Goal: Task Accomplishment & Management: Manage account settings

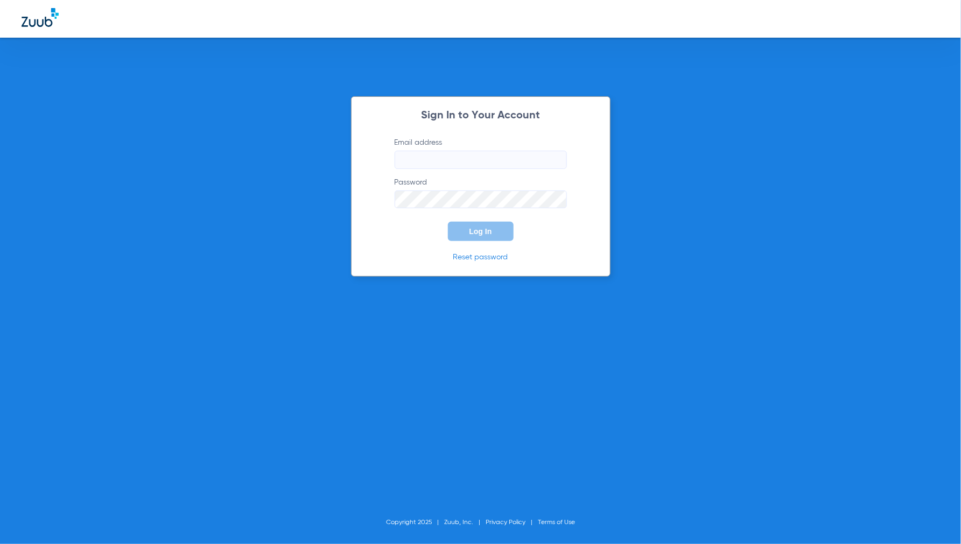
type input "[EMAIL_ADDRESS][DOMAIN_NAME]"
click at [478, 231] on span "Log In" at bounding box center [481, 231] width 23 height 9
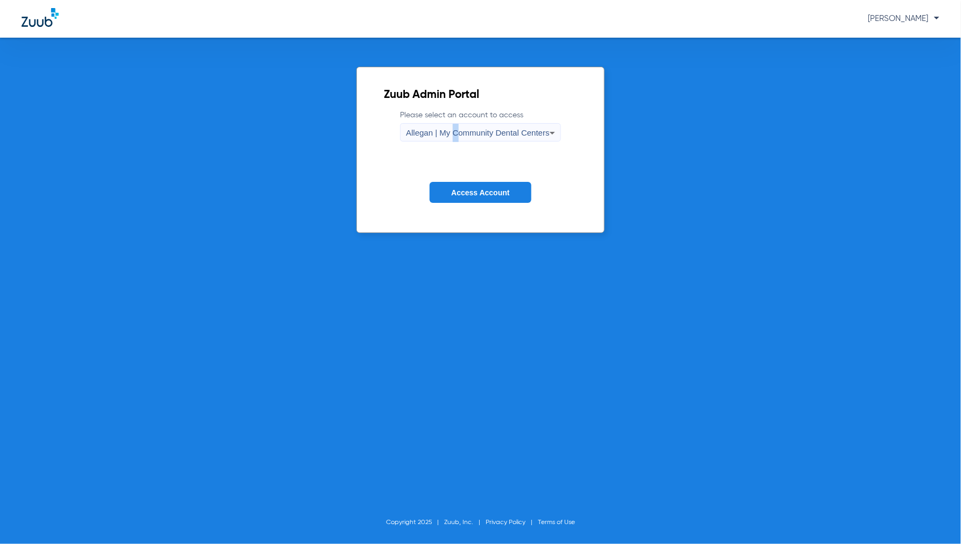
click at [456, 137] on div "Allegan | My Community Dental Centers" at bounding box center [478, 133] width 144 height 18
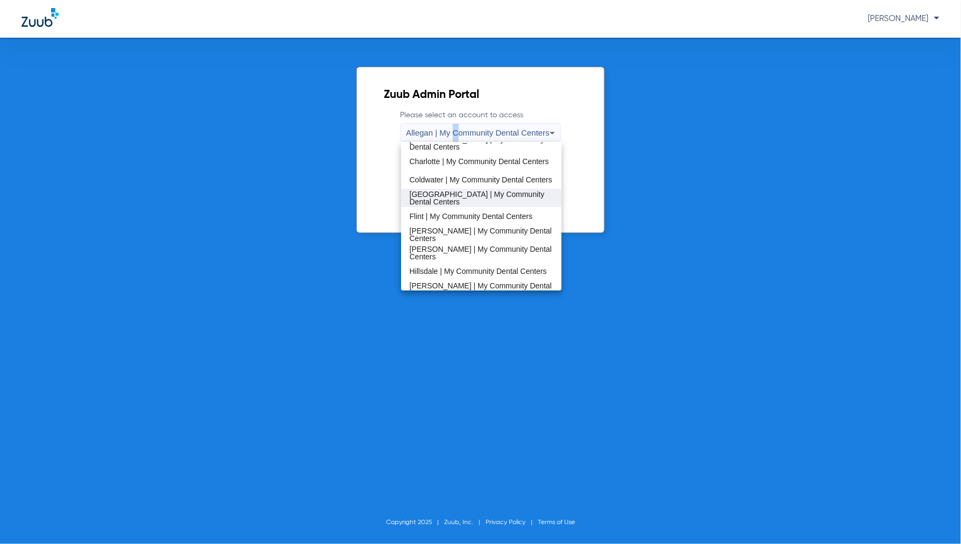
scroll to position [120, 0]
click at [437, 176] on span "Coldwater | My Community Dental Centers" at bounding box center [481, 179] width 143 height 8
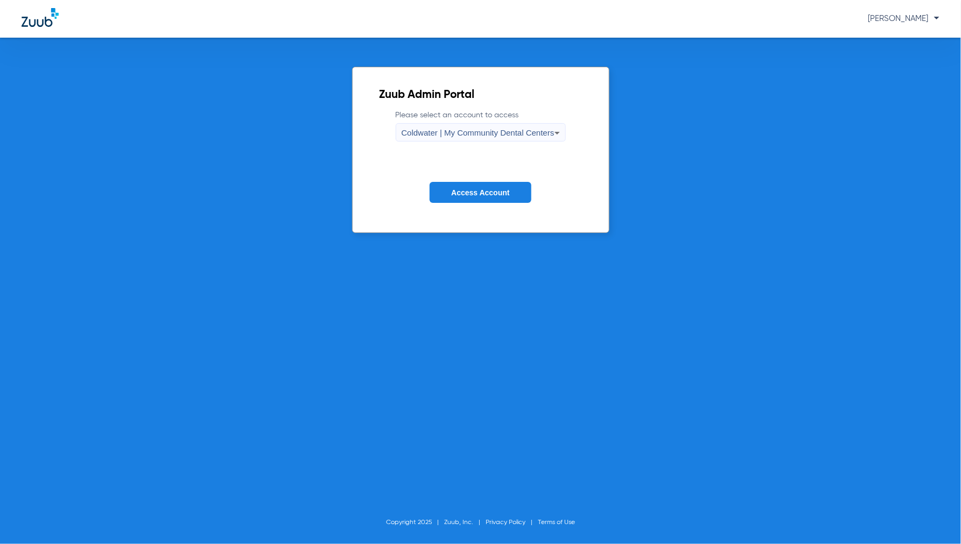
click at [476, 190] on span "Access Account" at bounding box center [480, 193] width 58 height 9
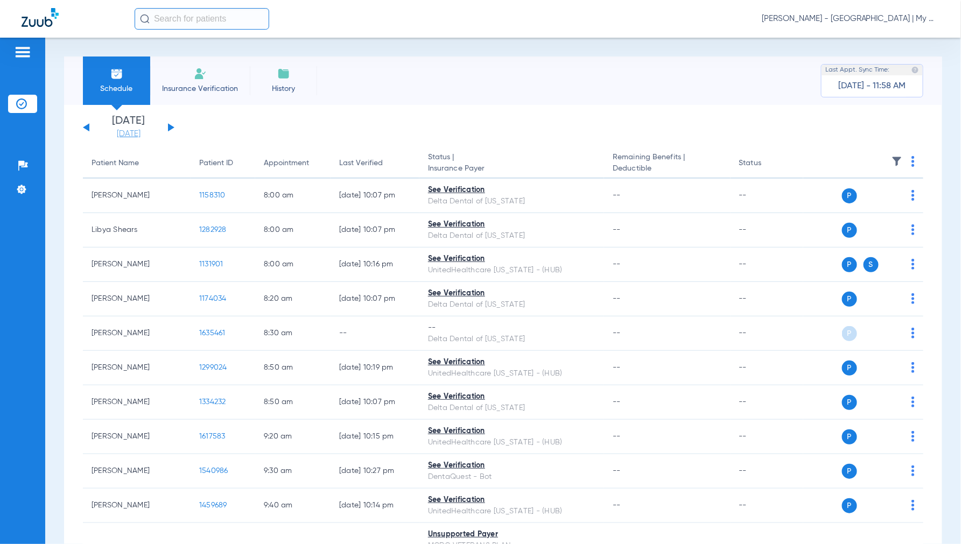
click at [133, 131] on link "08-14-2025" at bounding box center [128, 134] width 65 height 11
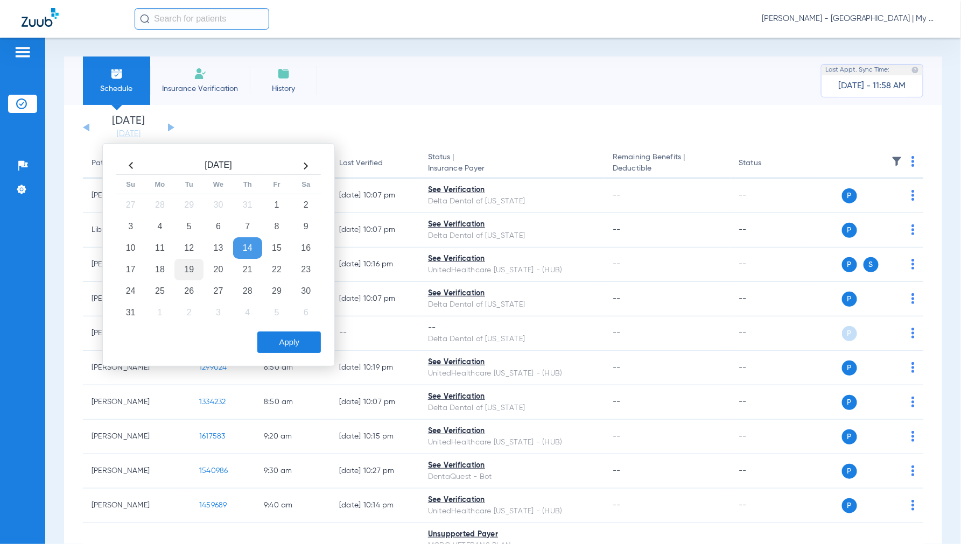
click at [191, 275] on td "19" at bounding box center [188, 270] width 29 height 22
click at [289, 341] on button "Apply" at bounding box center [289, 343] width 64 height 22
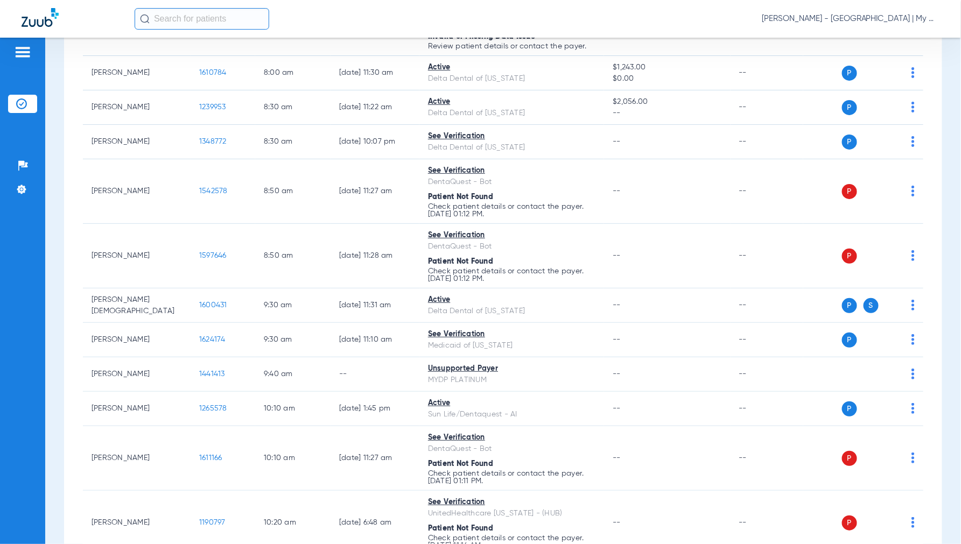
scroll to position [239, 0]
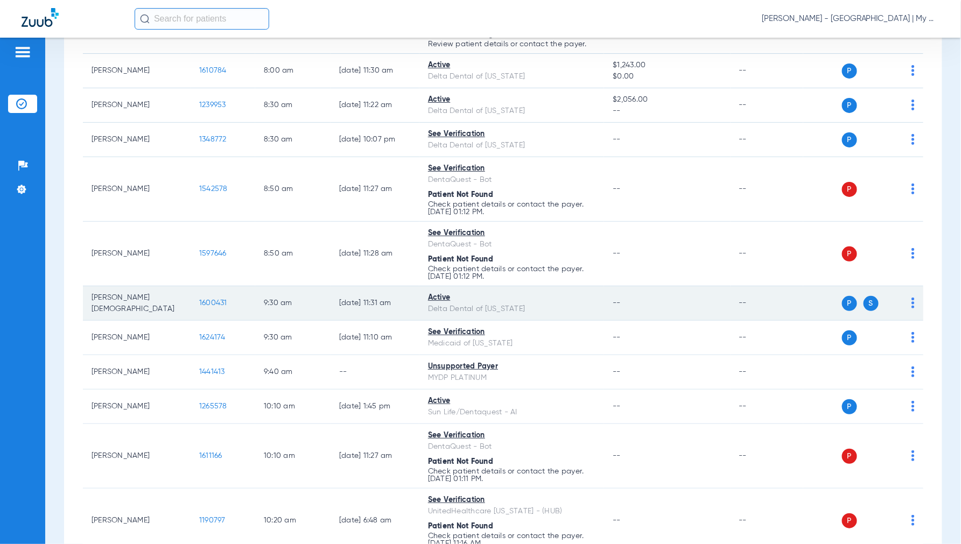
click at [215, 302] on span "1600431" at bounding box center [213, 303] width 28 height 8
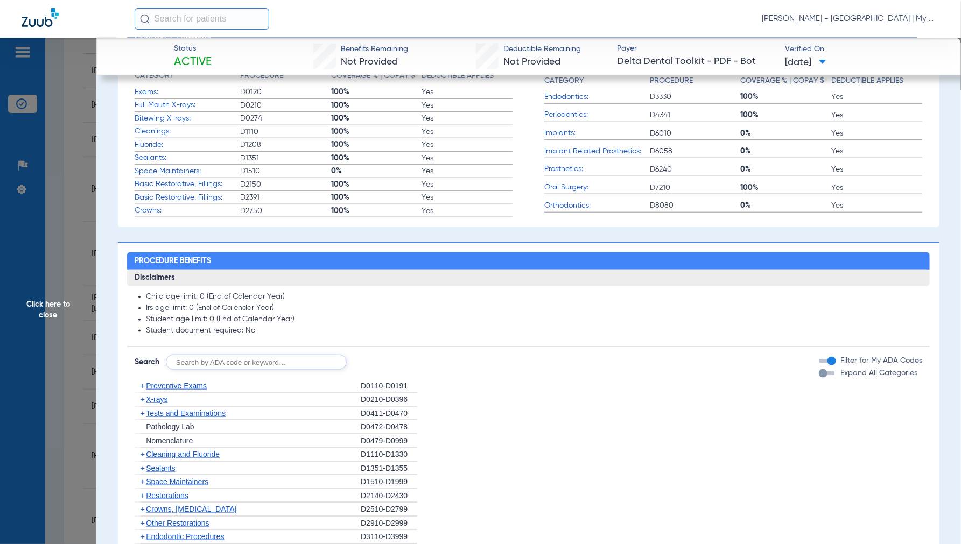
scroll to position [871, 0]
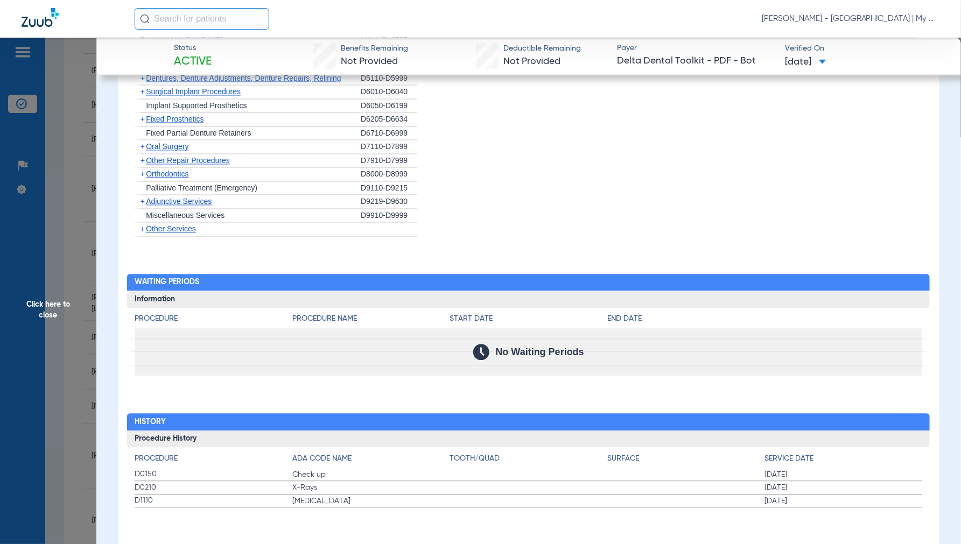
click at [41, 308] on span "Click here to close" at bounding box center [48, 310] width 96 height 544
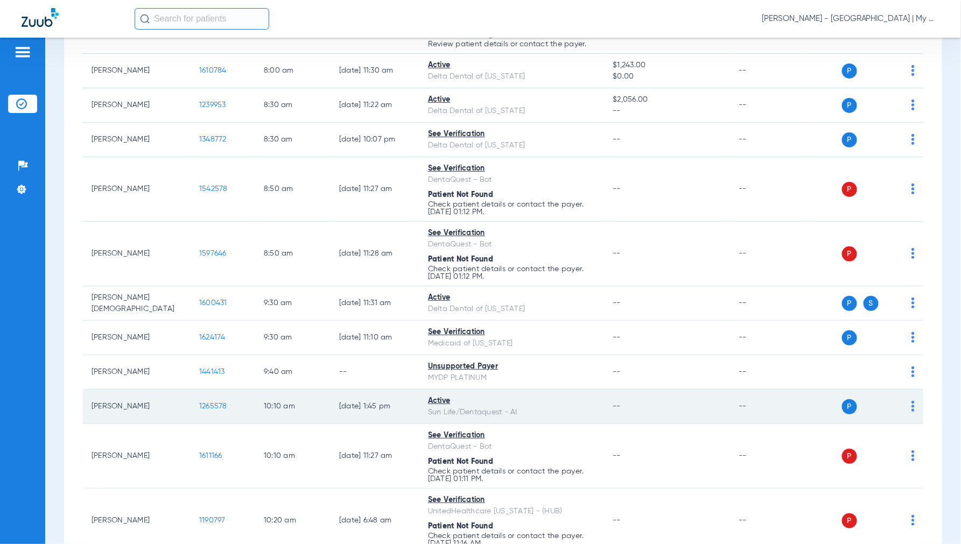
click at [218, 410] on span "1265578" at bounding box center [213, 407] width 28 height 8
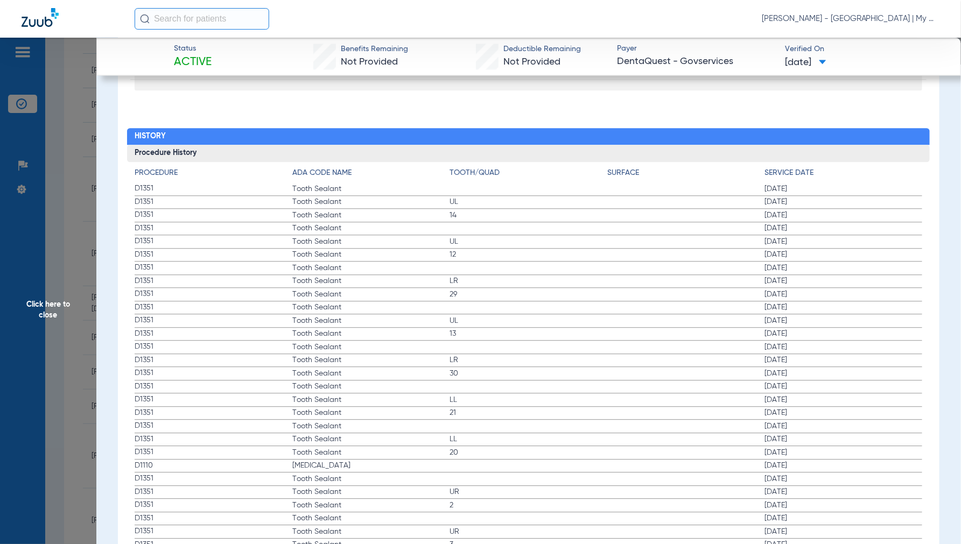
scroll to position [1137, 0]
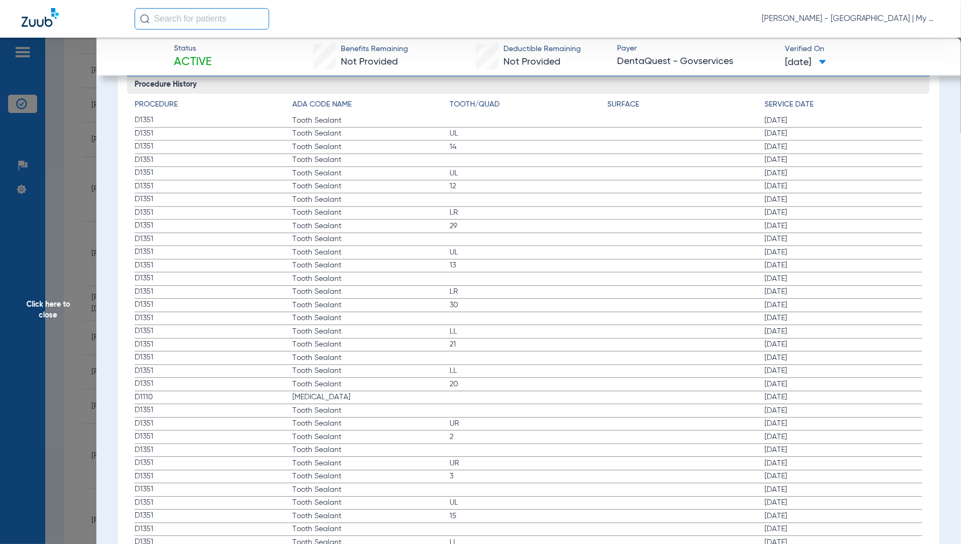
drag, startPoint x: 48, startPoint y: 312, endPoint x: 158, endPoint y: 289, distance: 111.8
click at [47, 313] on span "Click here to close" at bounding box center [48, 310] width 96 height 544
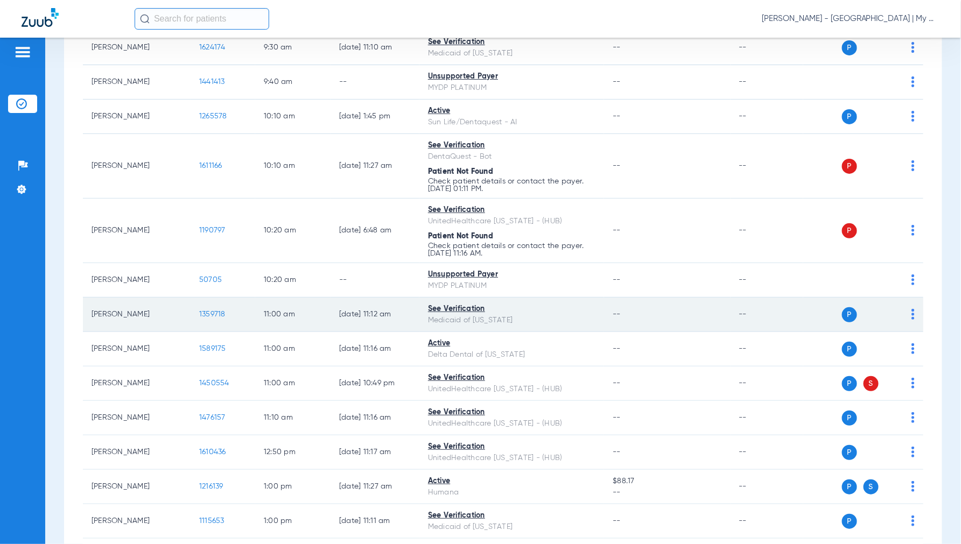
scroll to position [539, 0]
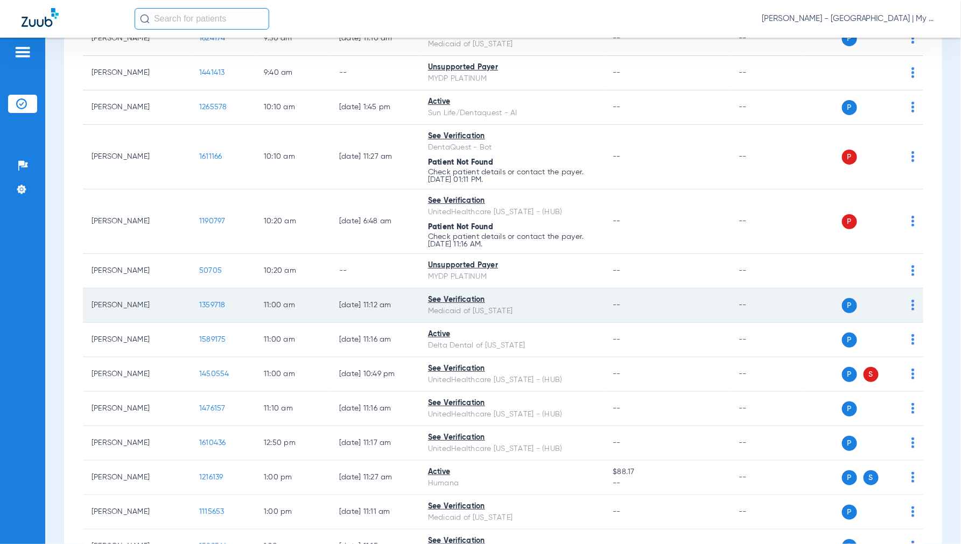
click at [205, 309] on span "1359718" at bounding box center [212, 306] width 26 height 8
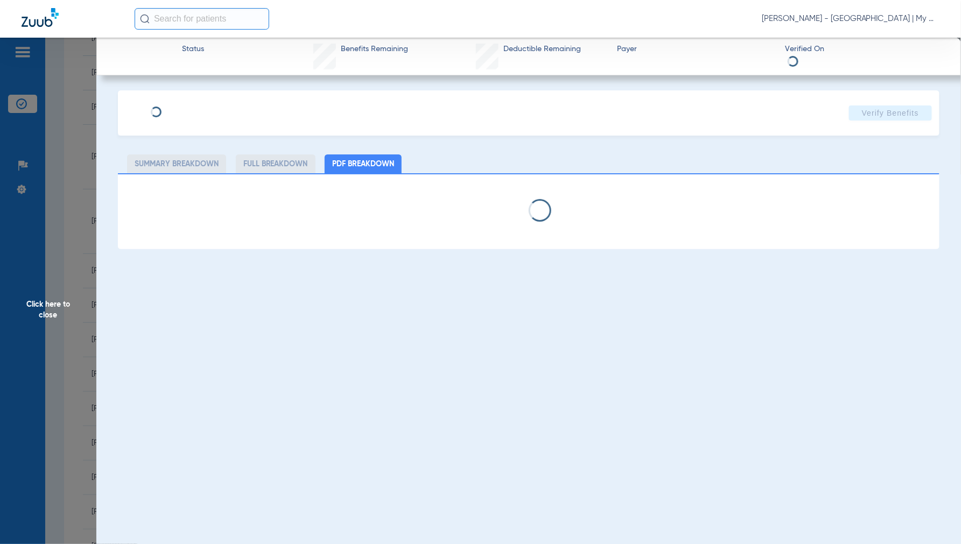
select select "page-width"
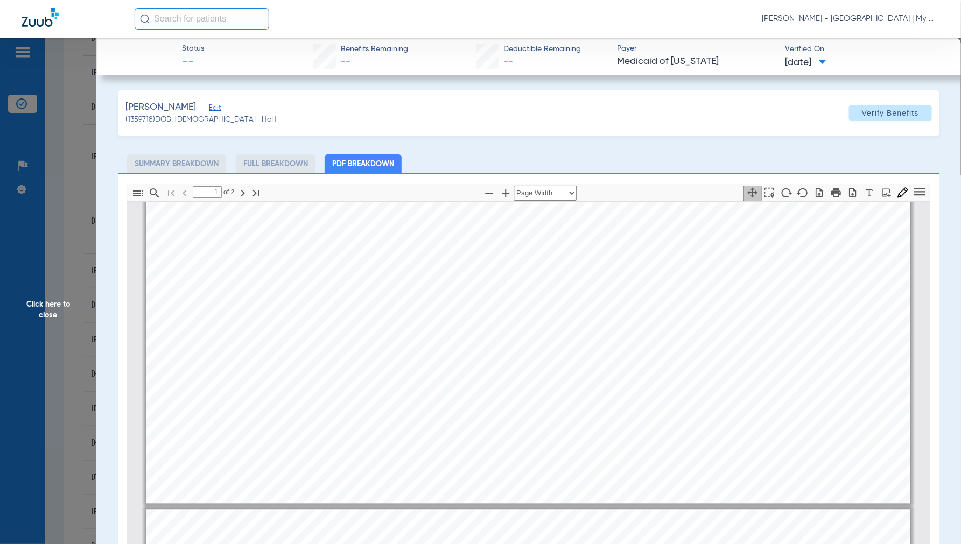
type input "2"
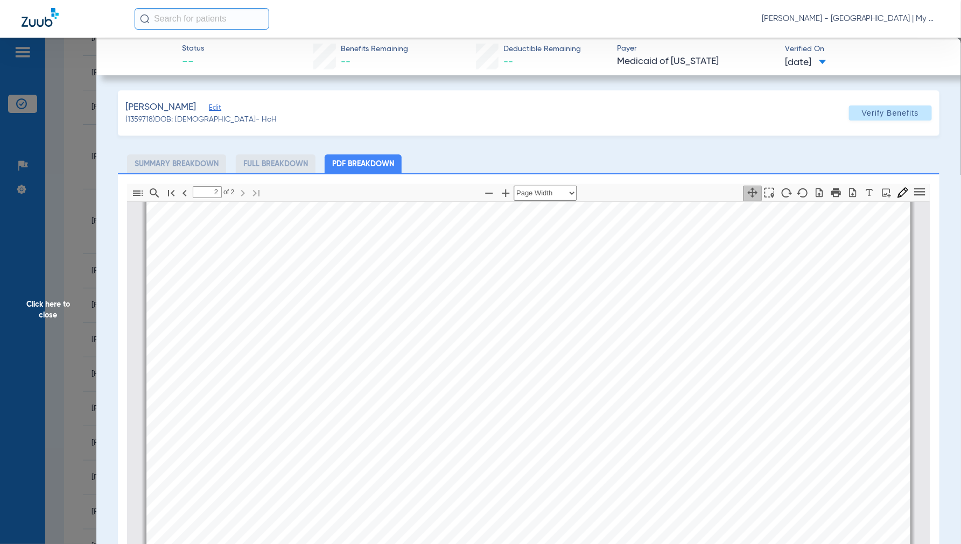
scroll to position [1290, 0]
click at [52, 310] on span "Click here to close" at bounding box center [48, 310] width 96 height 544
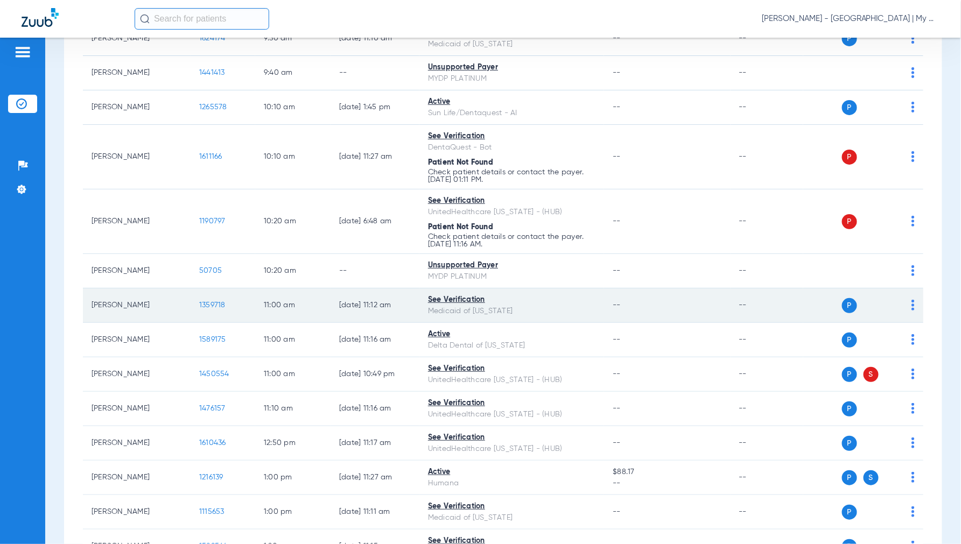
scroll to position [598, 0]
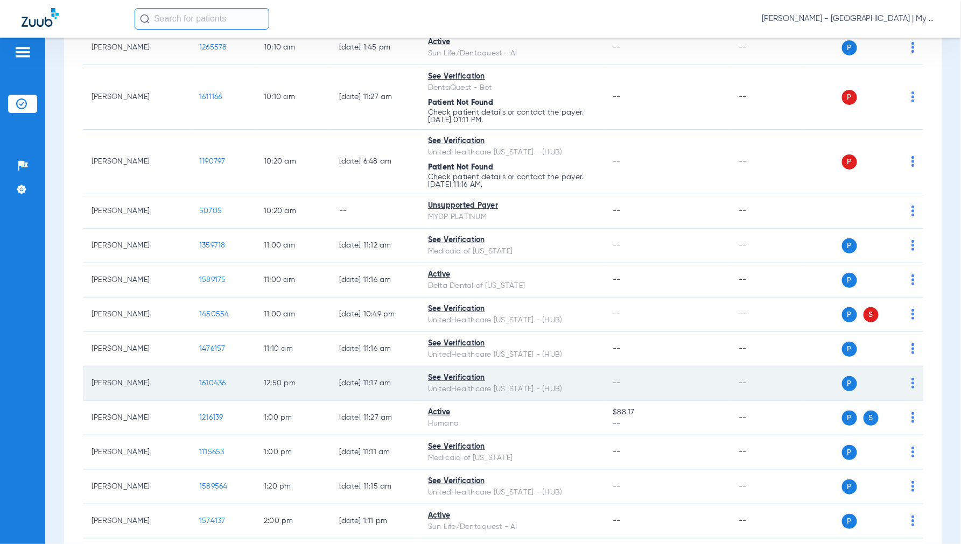
click at [207, 387] on span "1610436" at bounding box center [212, 384] width 27 height 8
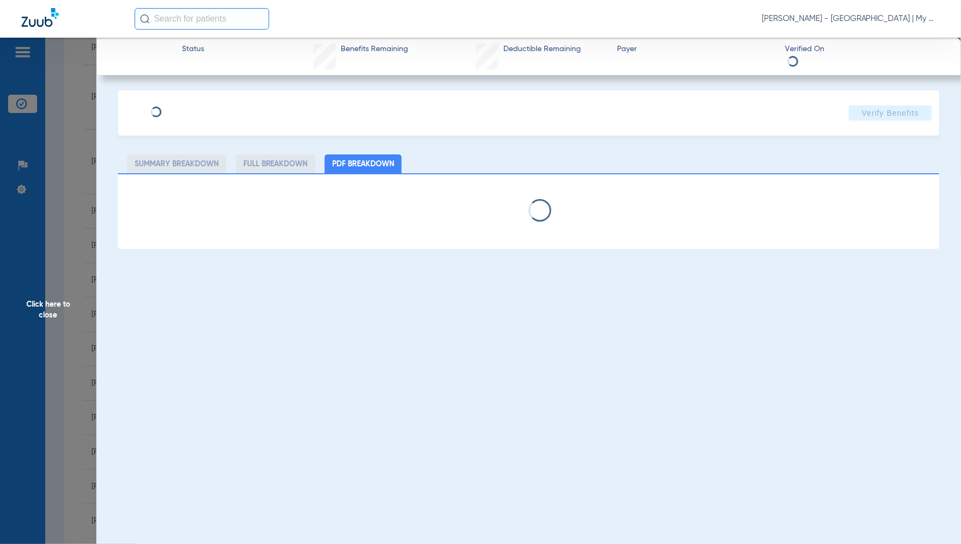
select select "page-width"
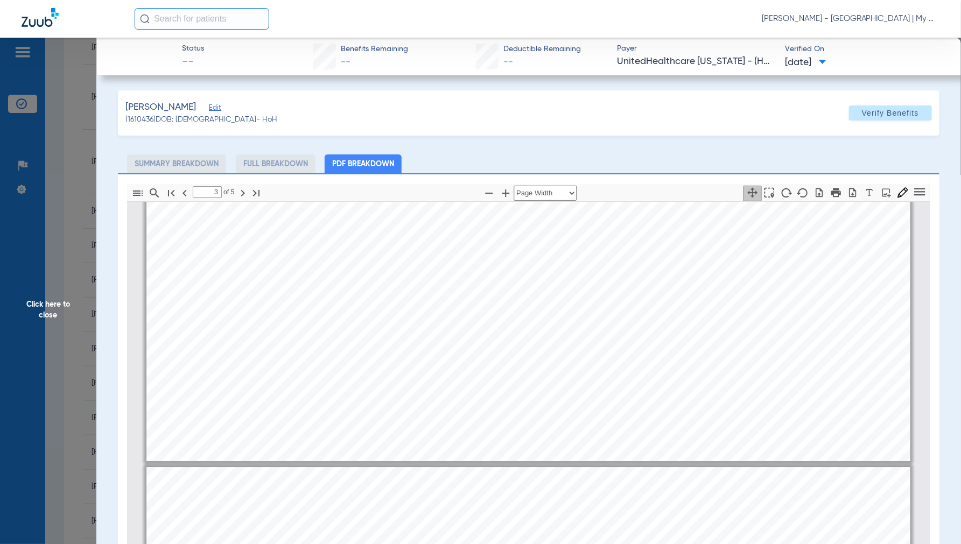
type input "4"
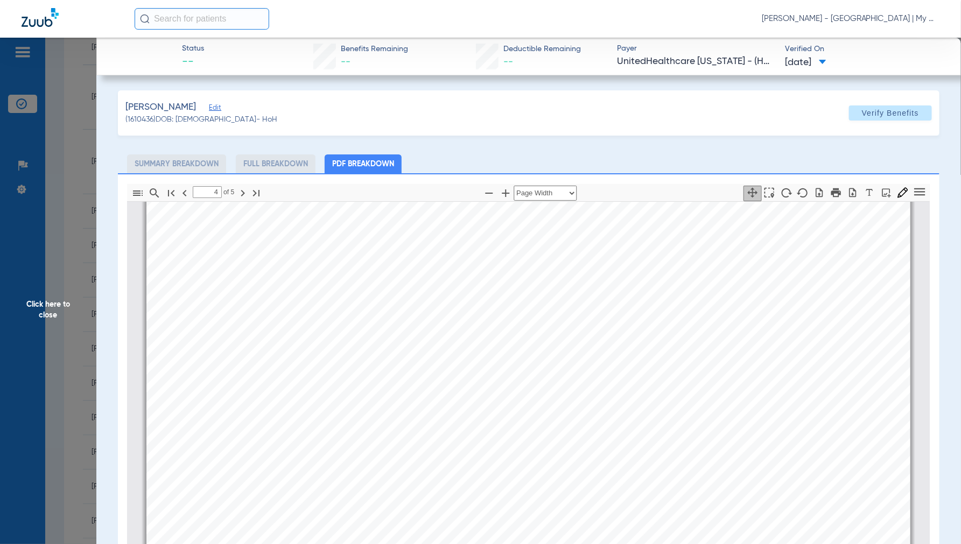
scroll to position [3297, 0]
click at [34, 313] on span "Click here to close" at bounding box center [48, 310] width 96 height 544
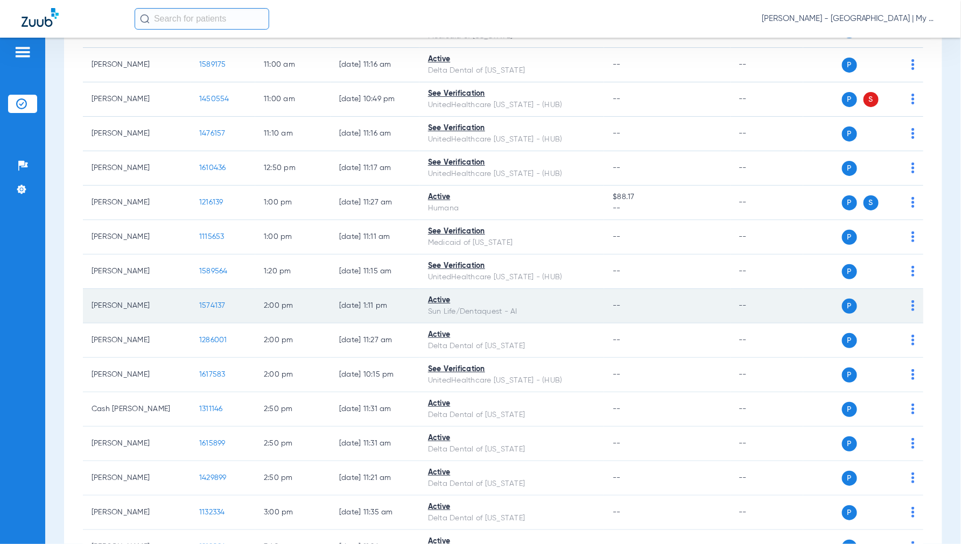
scroll to position [837, 0]
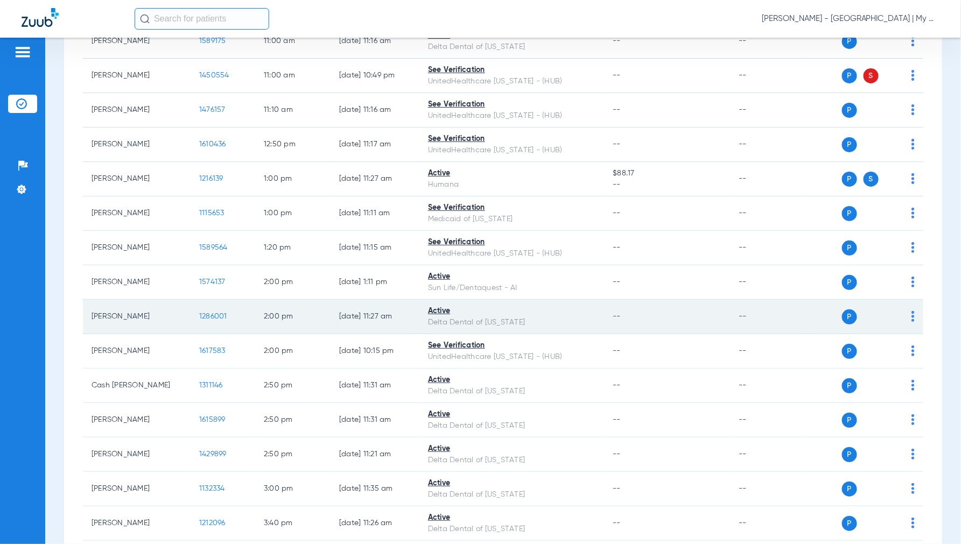
click at [217, 315] on td "1286001" at bounding box center [223, 317] width 65 height 34
click at [217, 319] on span "1286001" at bounding box center [213, 317] width 28 height 8
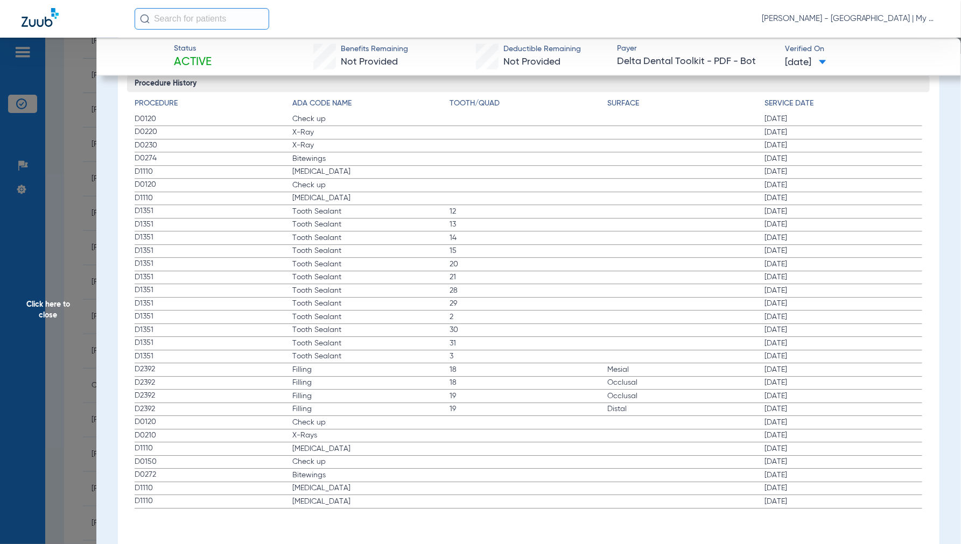
scroll to position [1167, 0]
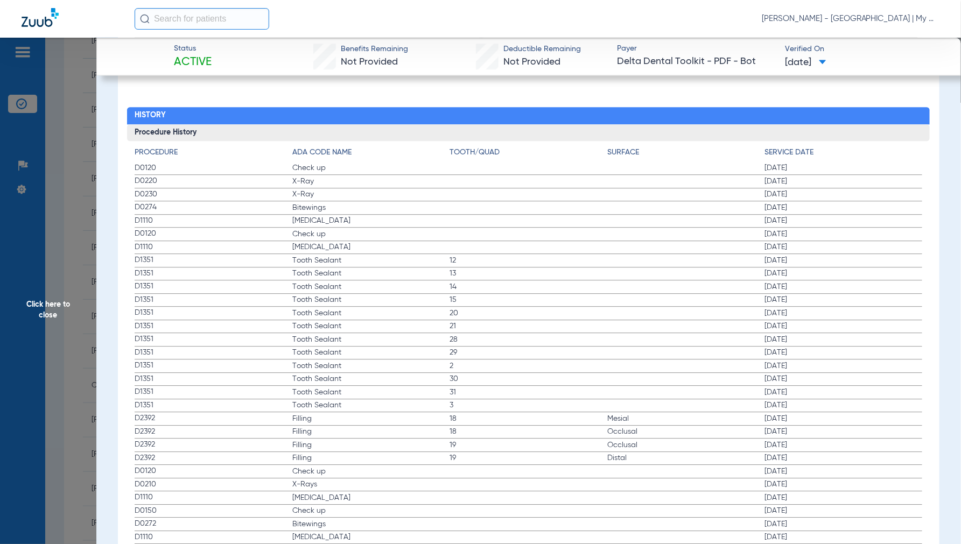
click at [38, 311] on span "Click here to close" at bounding box center [48, 310] width 96 height 544
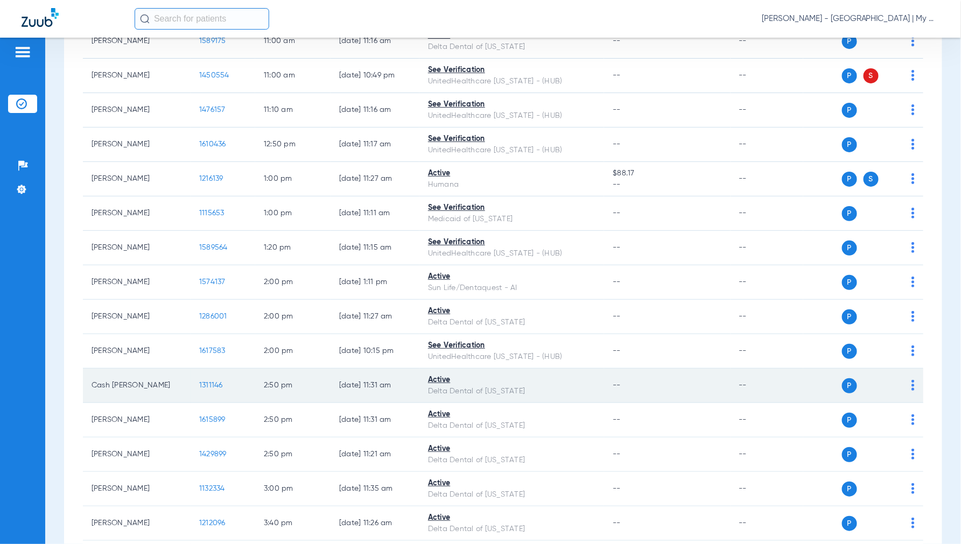
click at [207, 387] on span "1311146" at bounding box center [211, 386] width 24 height 8
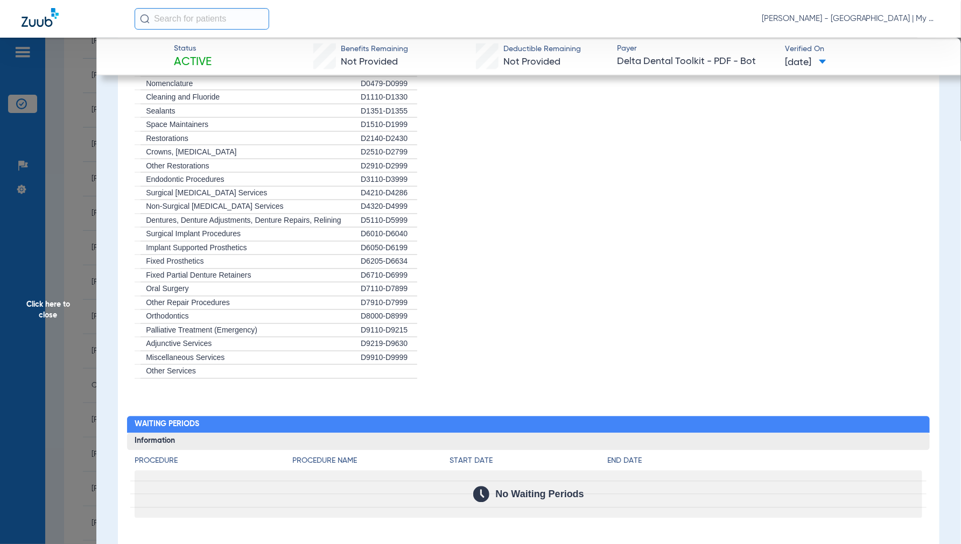
scroll to position [1077, 0]
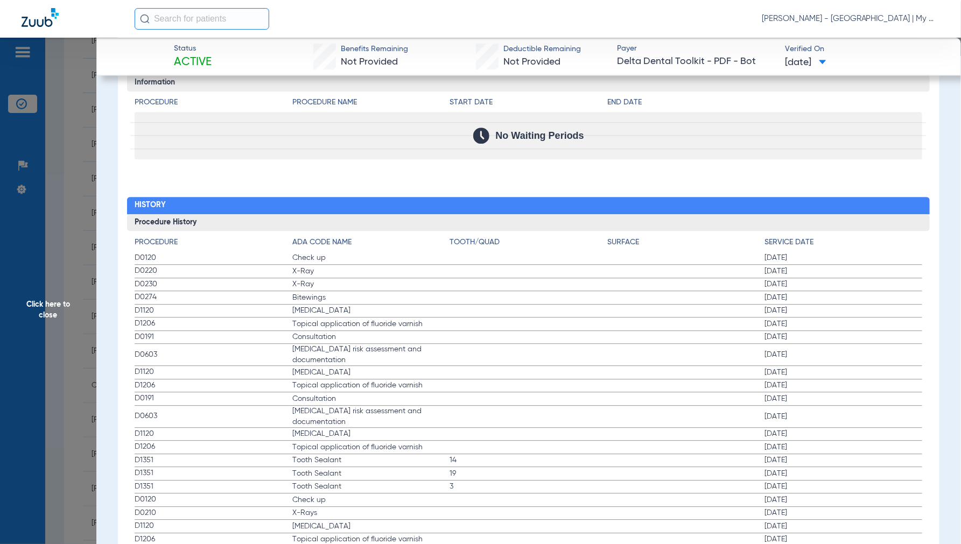
click at [47, 303] on span "Click here to close" at bounding box center [48, 310] width 96 height 544
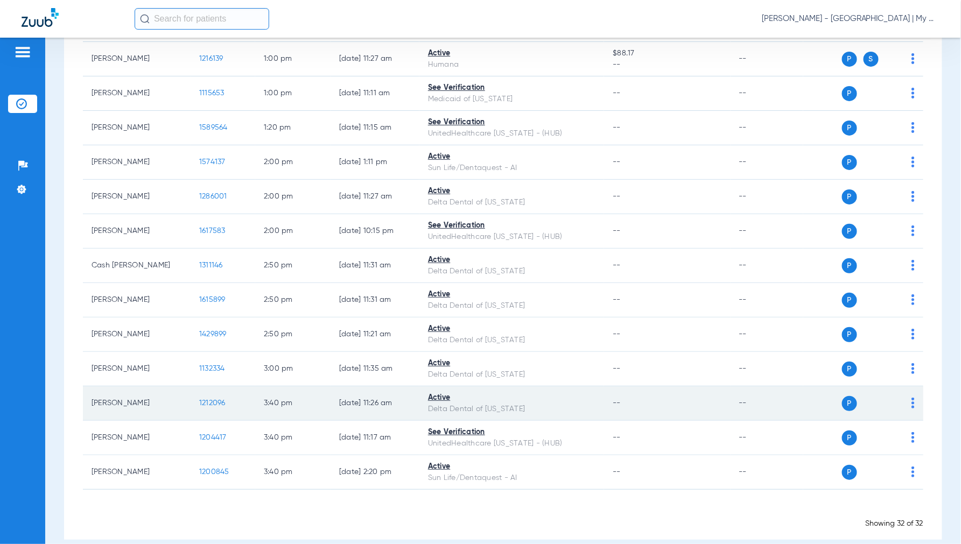
scroll to position [977, 0]
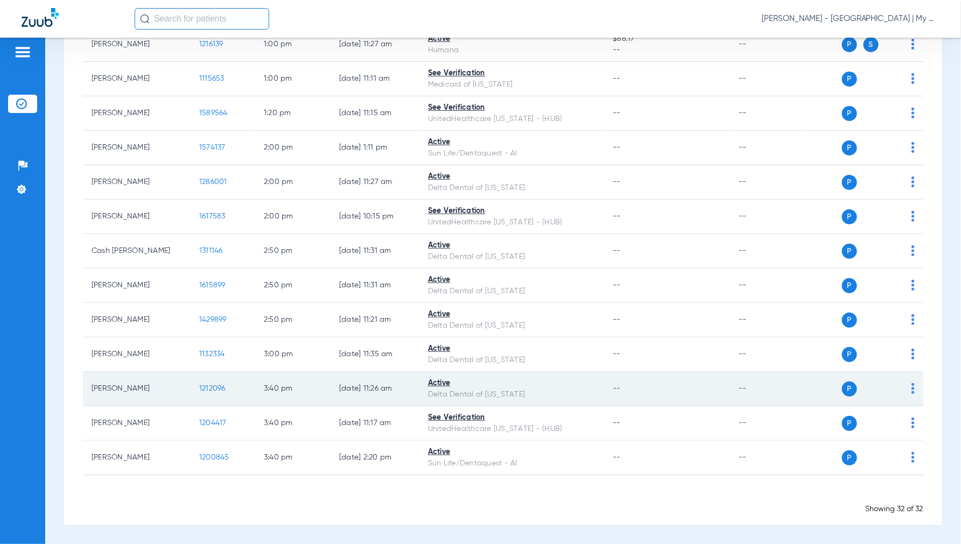
click at [214, 391] on span "1212096" at bounding box center [212, 389] width 26 height 8
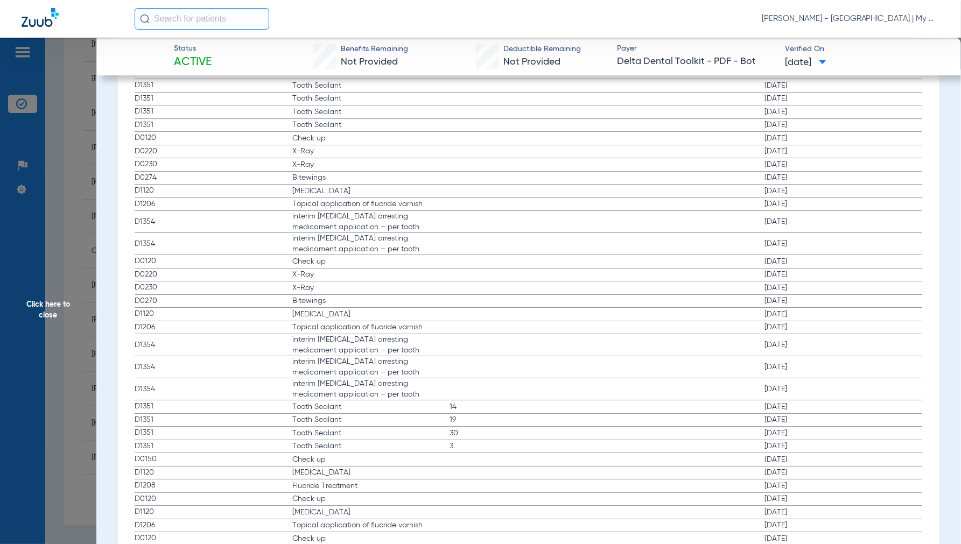
scroll to position [1496, 0]
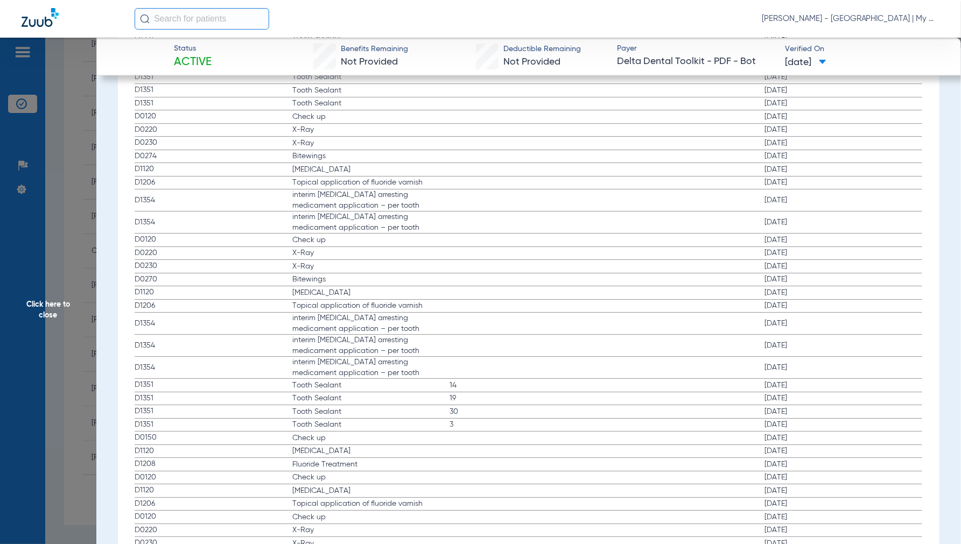
click at [64, 305] on span "Click here to close" at bounding box center [48, 310] width 96 height 544
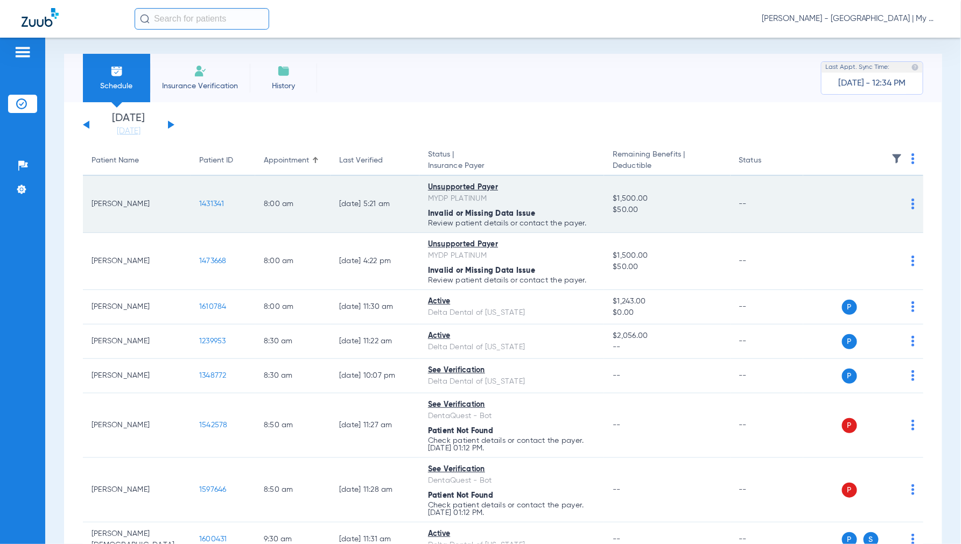
scroll to position [0, 0]
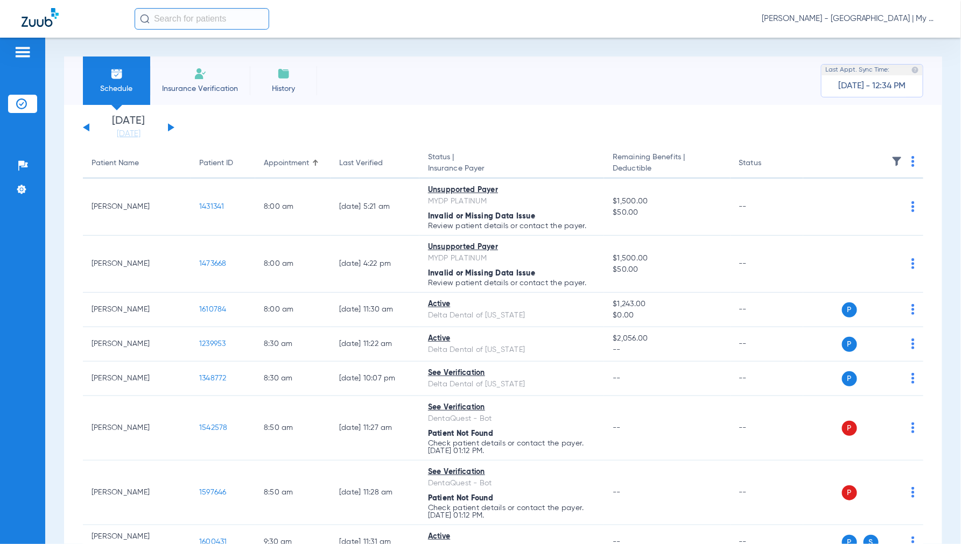
click at [169, 128] on button at bounding box center [171, 127] width 6 height 8
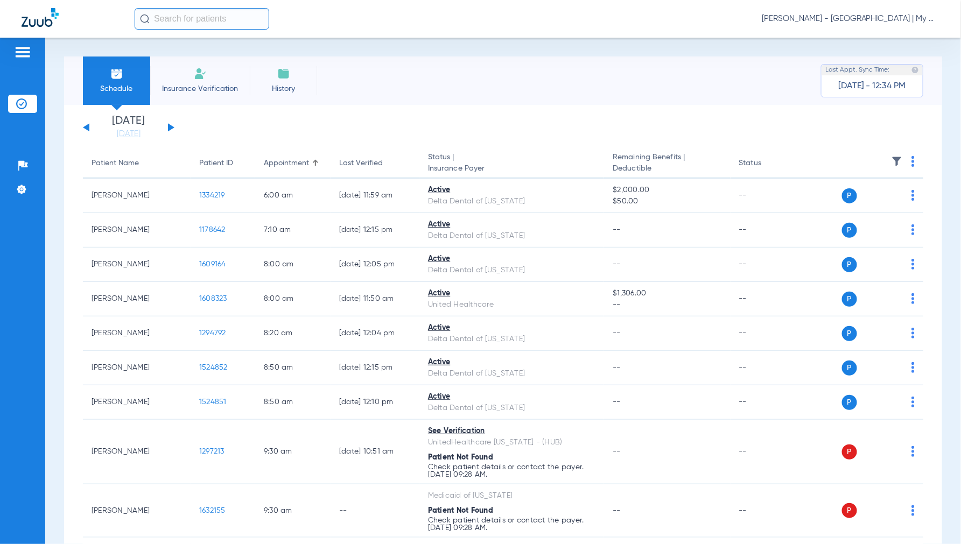
click at [912, 162] on img at bounding box center [913, 161] width 3 height 11
click at [862, 198] on button "Verify All" at bounding box center [863, 204] width 85 height 22
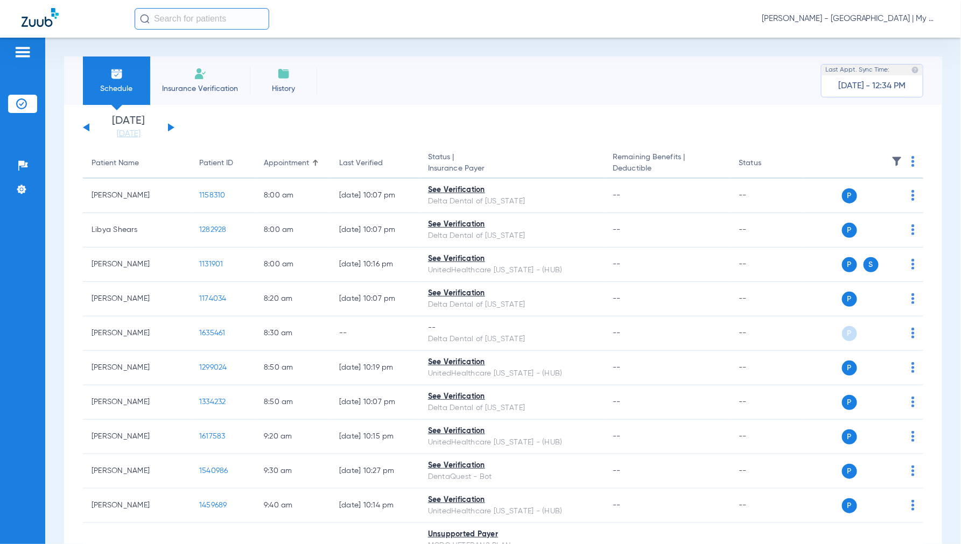
click at [863, 19] on span "[PERSON_NAME] - [GEOGRAPHIC_DATA] | My Community Dental Centers" at bounding box center [851, 18] width 178 height 11
click at [889, 33] on button "Account Selection" at bounding box center [900, 38] width 78 height 22
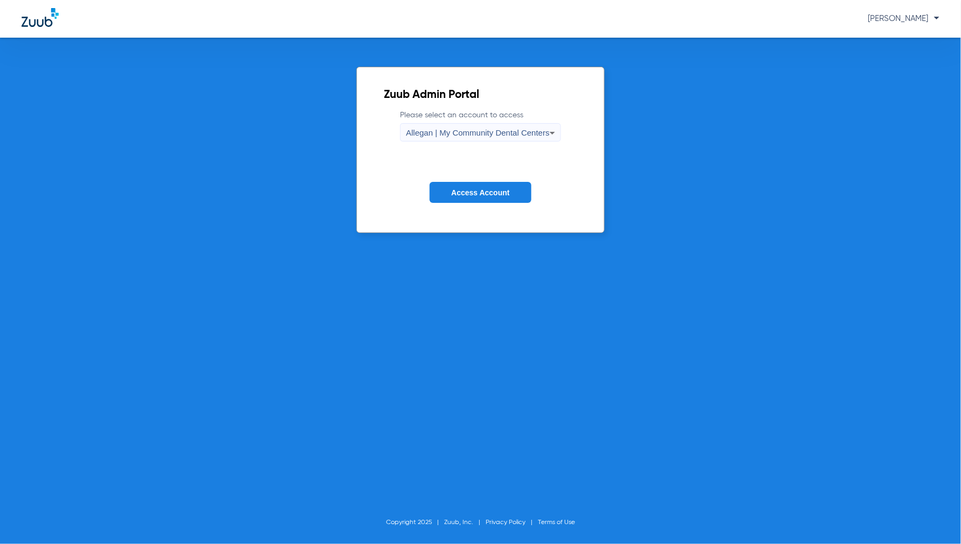
click at [500, 127] on div "Allegan | My Community Dental Centers" at bounding box center [478, 133] width 144 height 18
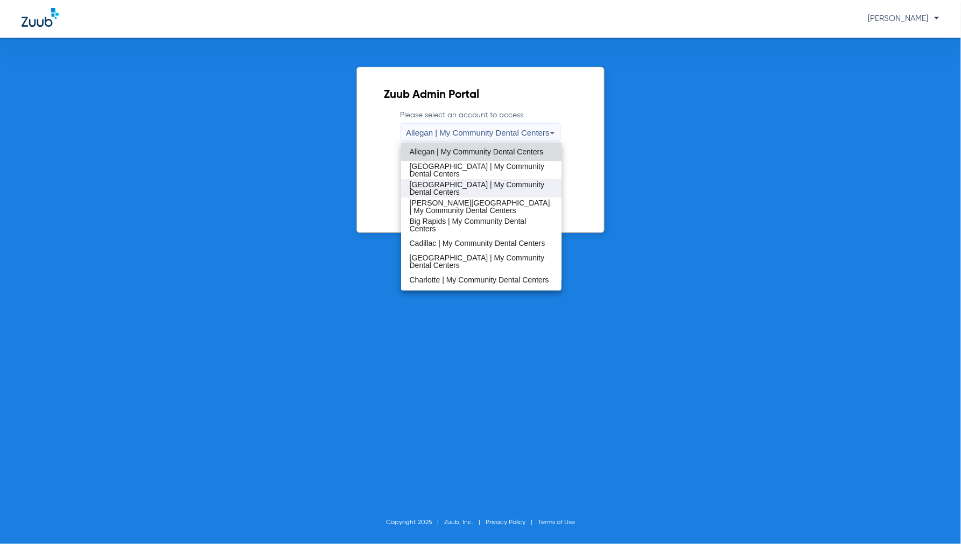
scroll to position [60, 0]
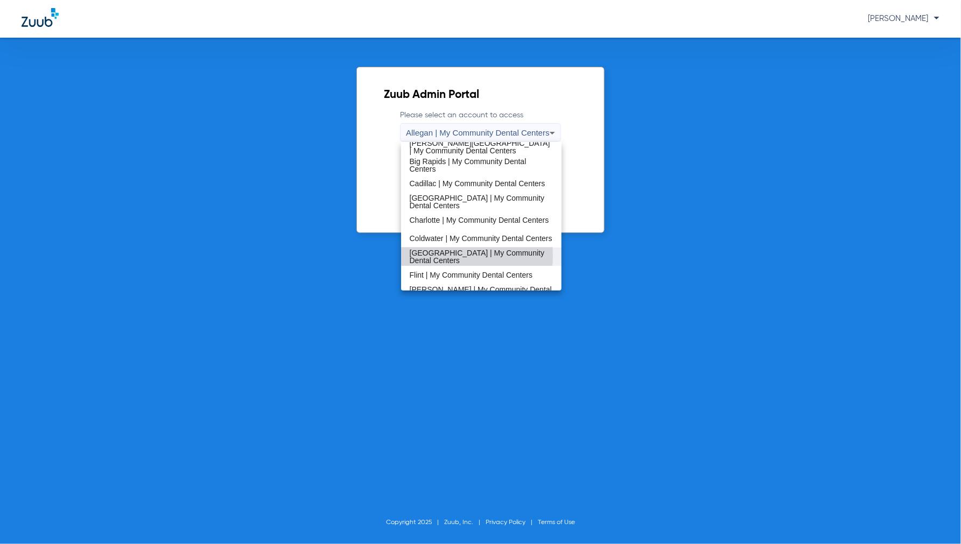
click at [435, 255] on span "Detroit | My Community Dental Centers" at bounding box center [482, 256] width 144 height 15
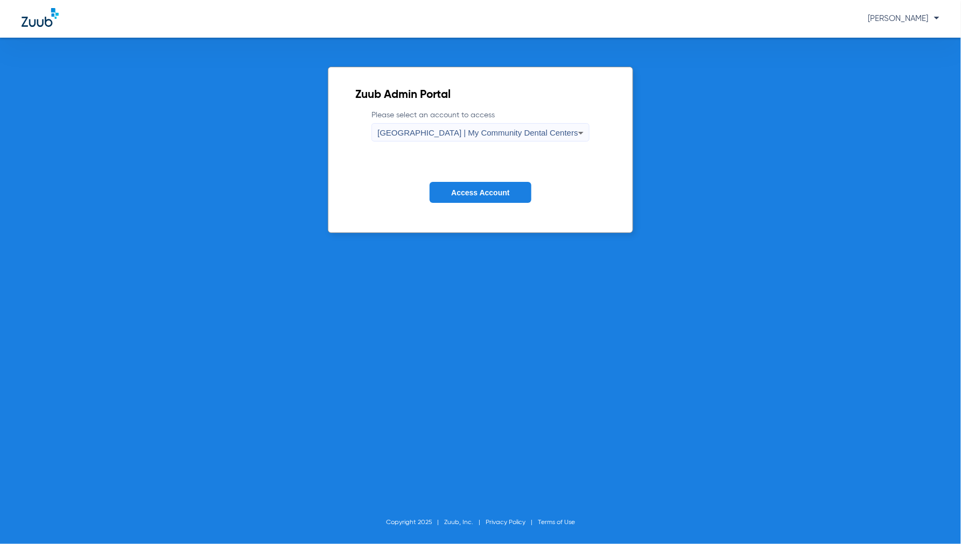
click at [500, 189] on span "Access Account" at bounding box center [480, 193] width 58 height 9
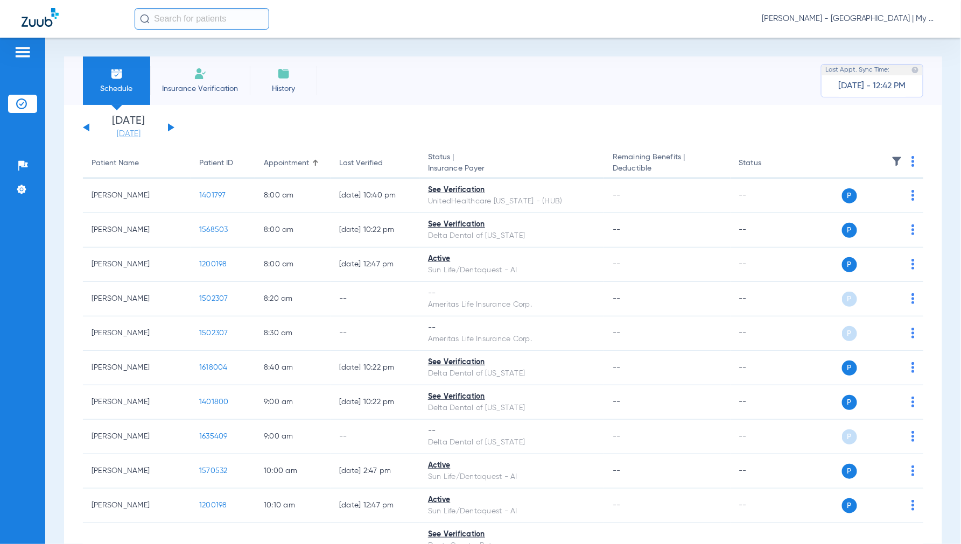
click at [133, 134] on link "[DATE]" at bounding box center [128, 134] width 65 height 11
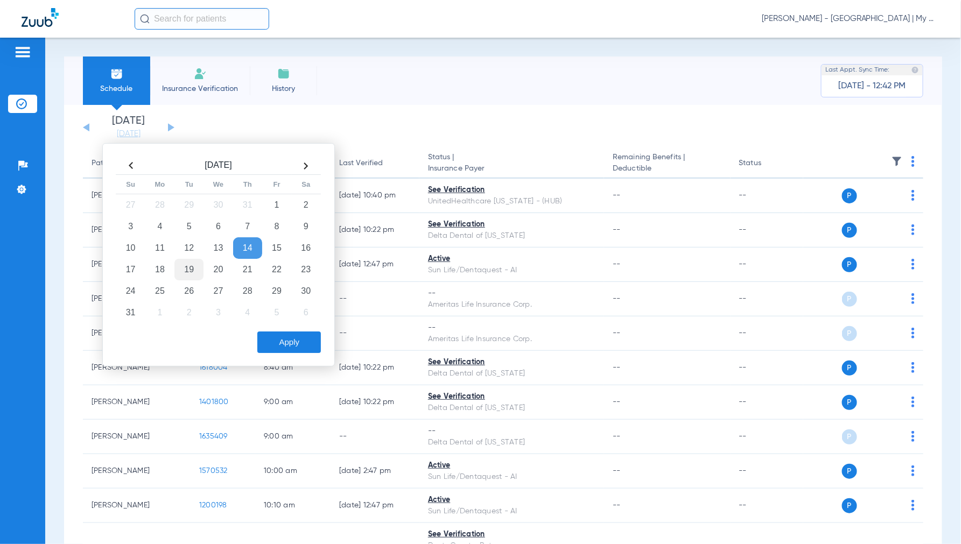
click at [190, 272] on td "19" at bounding box center [188, 270] width 29 height 22
click at [287, 346] on button "Apply" at bounding box center [289, 343] width 64 height 22
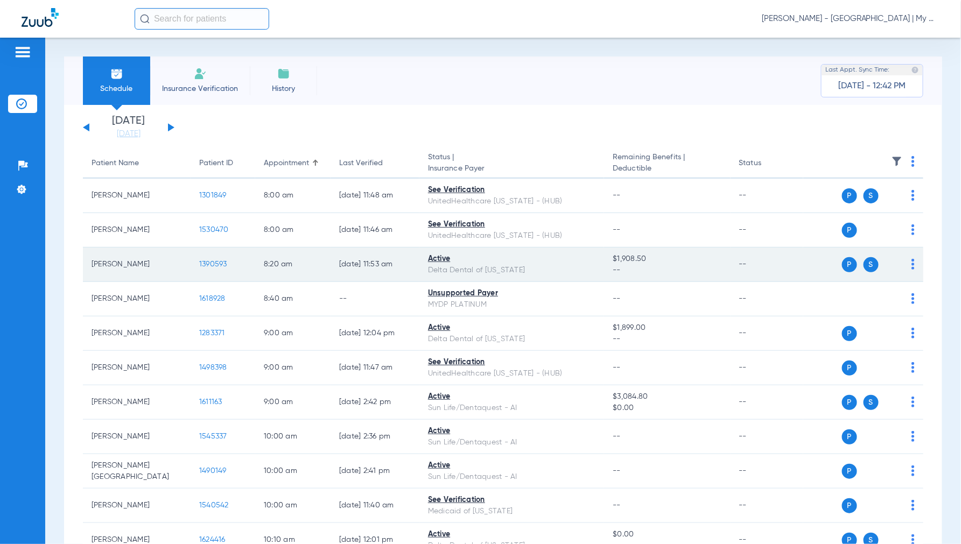
click at [209, 263] on span "1390593" at bounding box center [213, 265] width 28 height 8
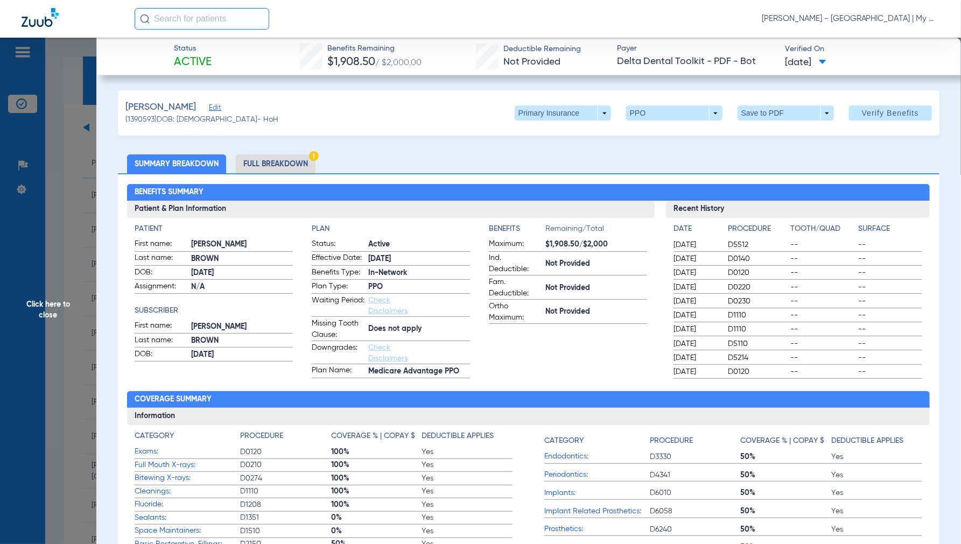
click at [260, 164] on li "Full Breakdown" at bounding box center [276, 164] width 80 height 19
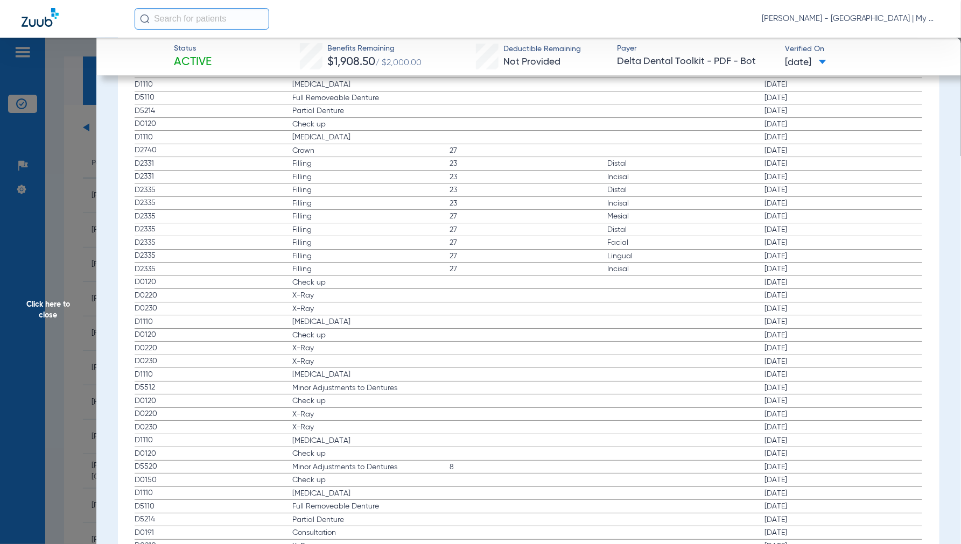
scroll to position [1496, 0]
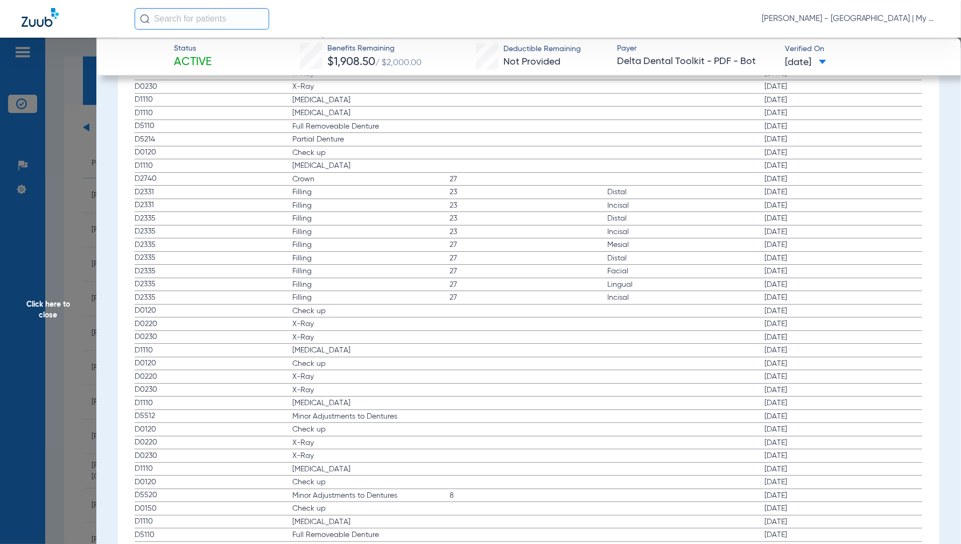
click at [44, 309] on span "Click here to close" at bounding box center [48, 310] width 96 height 544
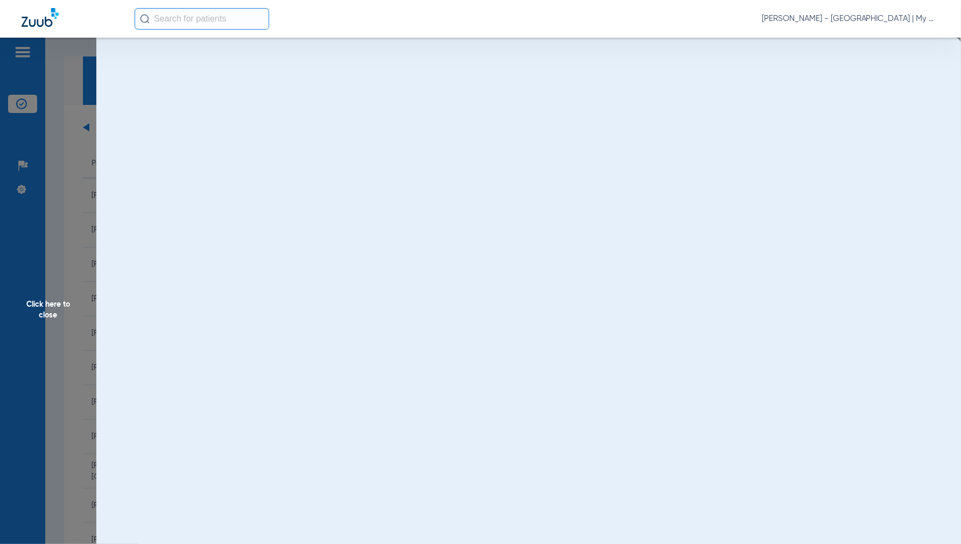
scroll to position [0, 0]
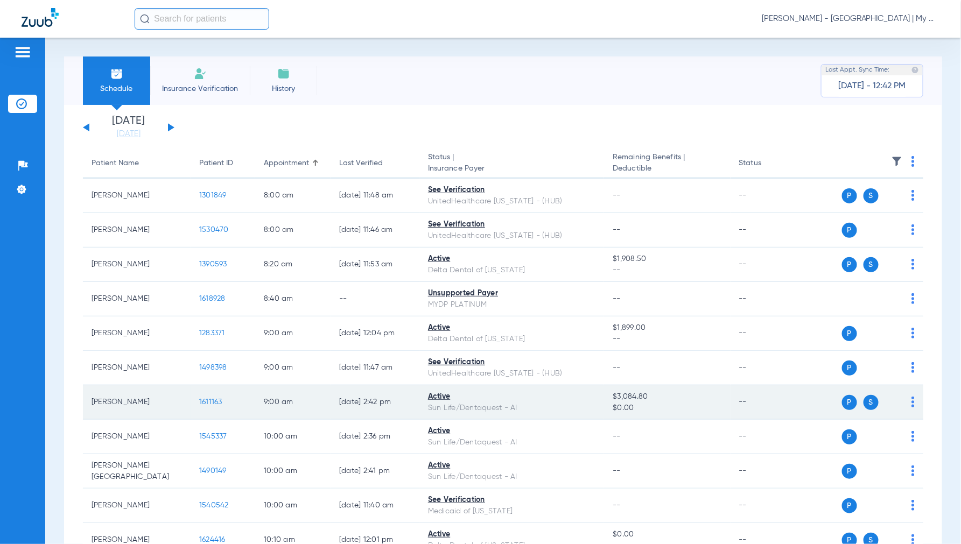
click at [218, 404] on span "1611163" at bounding box center [210, 403] width 23 height 8
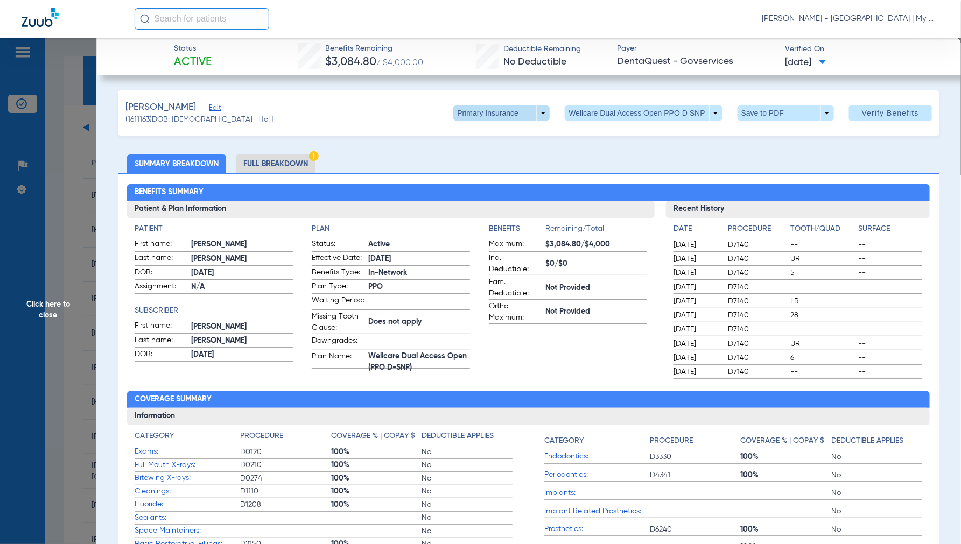
click at [532, 114] on span at bounding box center [501, 113] width 96 height 15
click at [467, 154] on span "Secondary Insurance" at bounding box center [490, 156] width 71 height 8
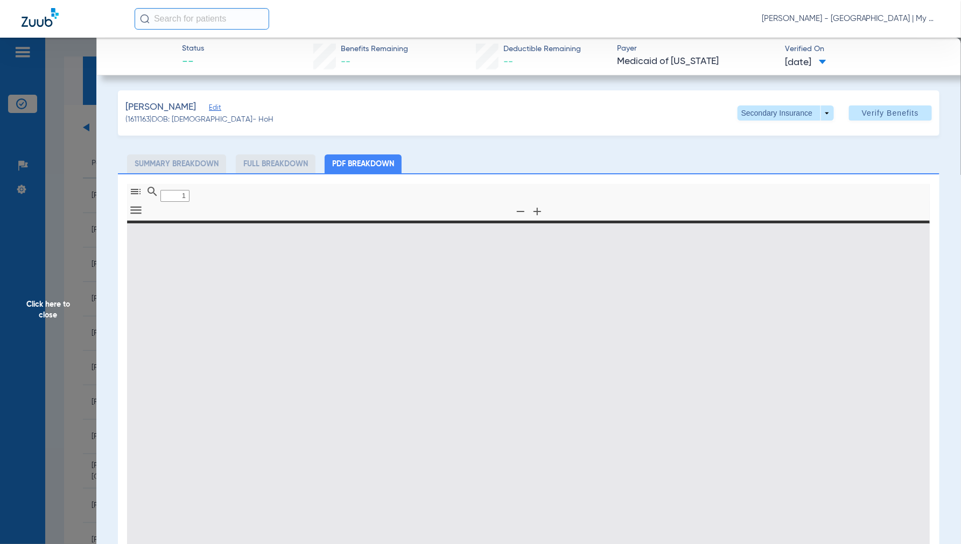
type input "0"
select select "page-width"
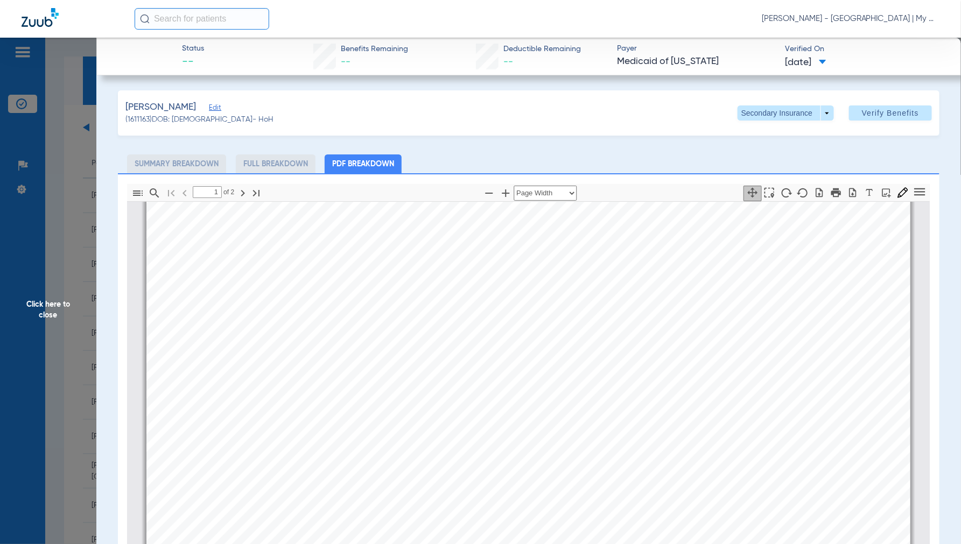
type input "2"
click at [47, 307] on span "Click here to close" at bounding box center [48, 310] width 96 height 544
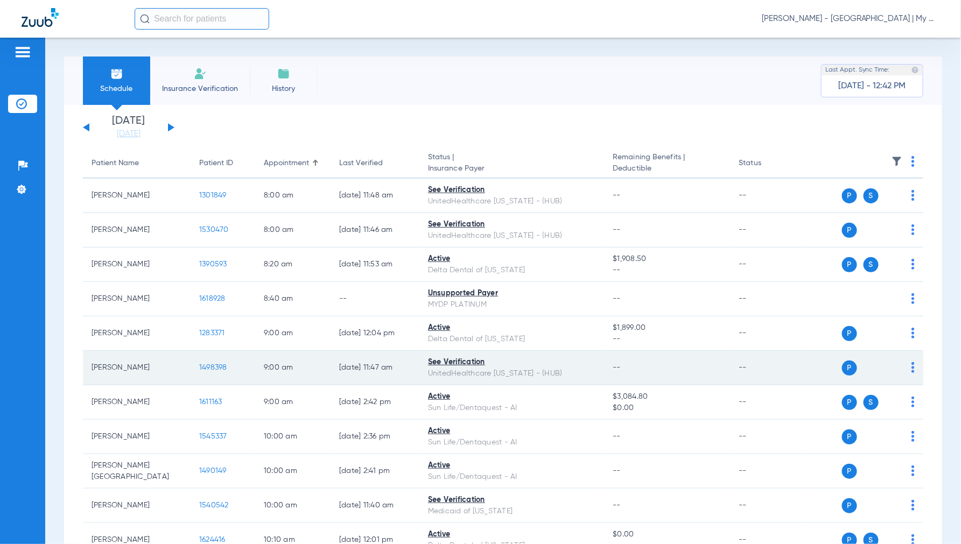
scroll to position [60, 0]
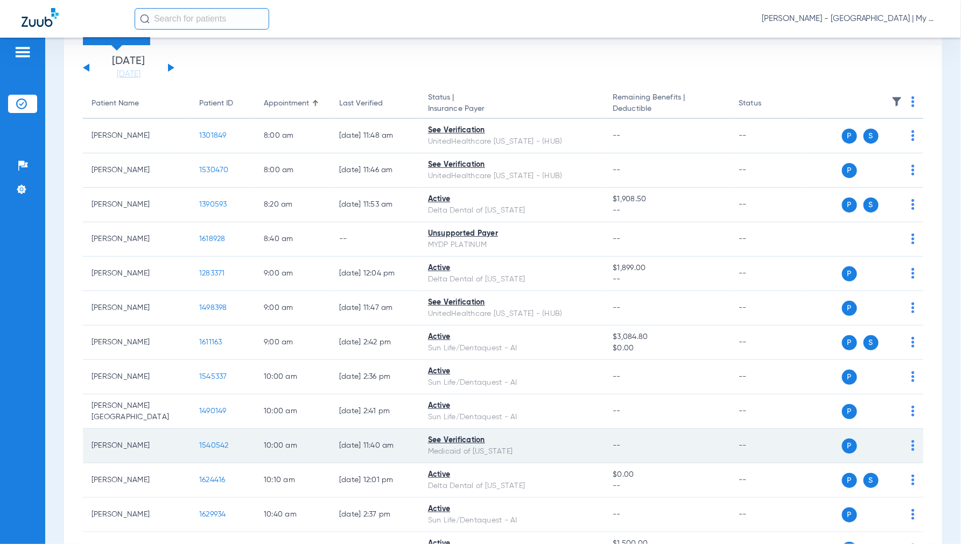
click at [202, 444] on span "1540542" at bounding box center [214, 446] width 30 height 8
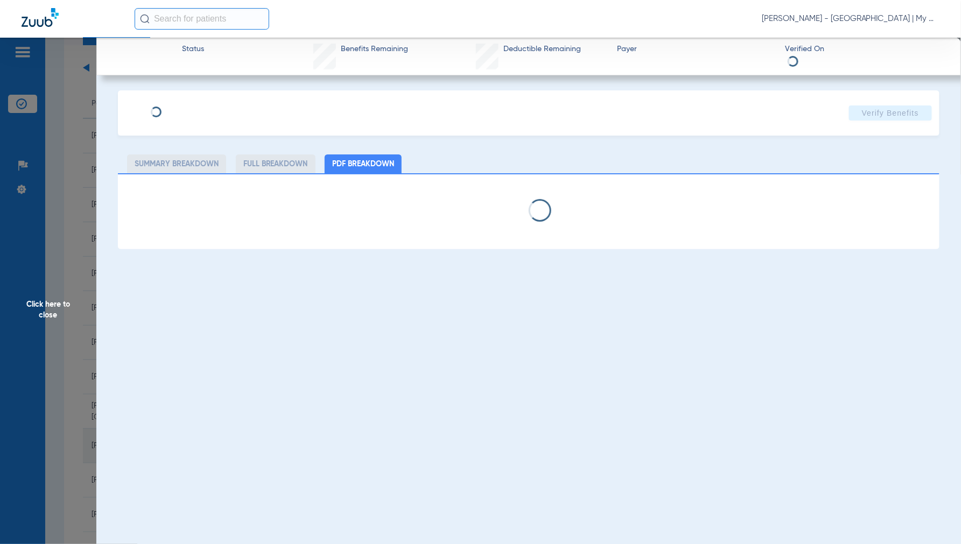
select select "page-width"
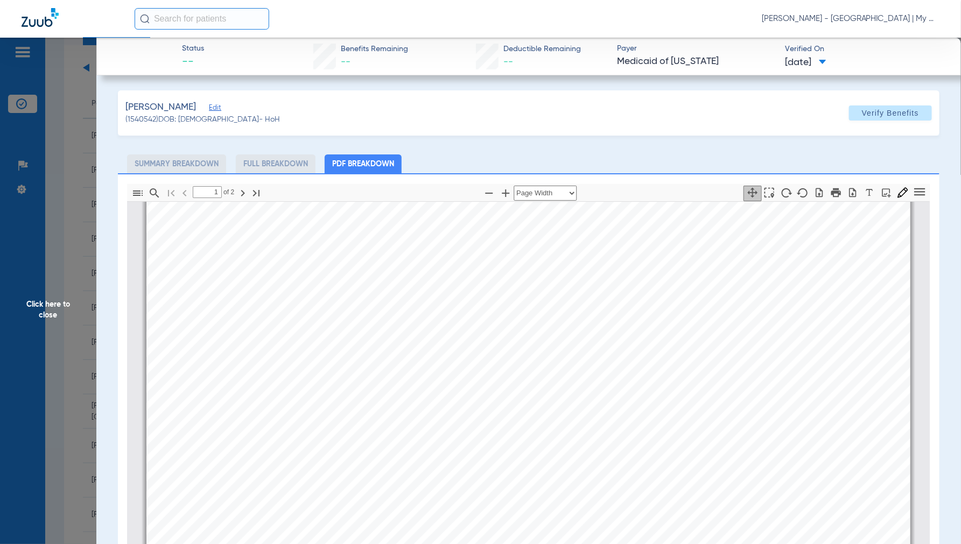
scroll to position [539, 0]
type input "2"
click at [47, 306] on span "Click here to close" at bounding box center [48, 310] width 96 height 544
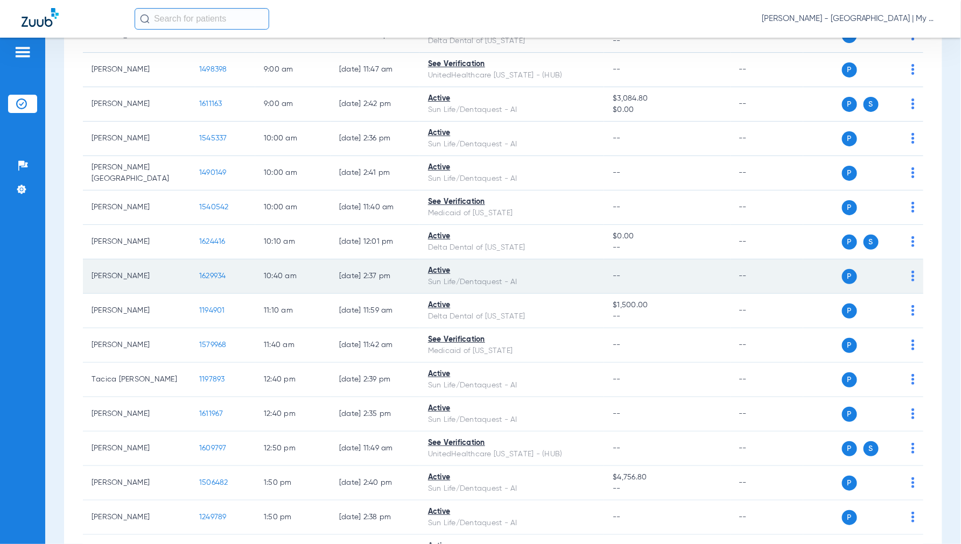
scroll to position [299, 0]
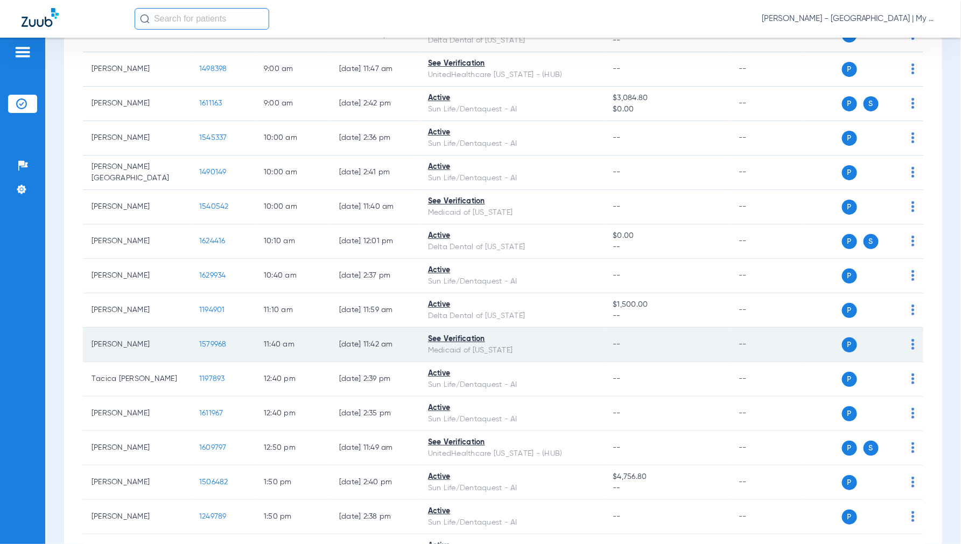
click at [209, 343] on span "1579968" at bounding box center [212, 345] width 27 height 8
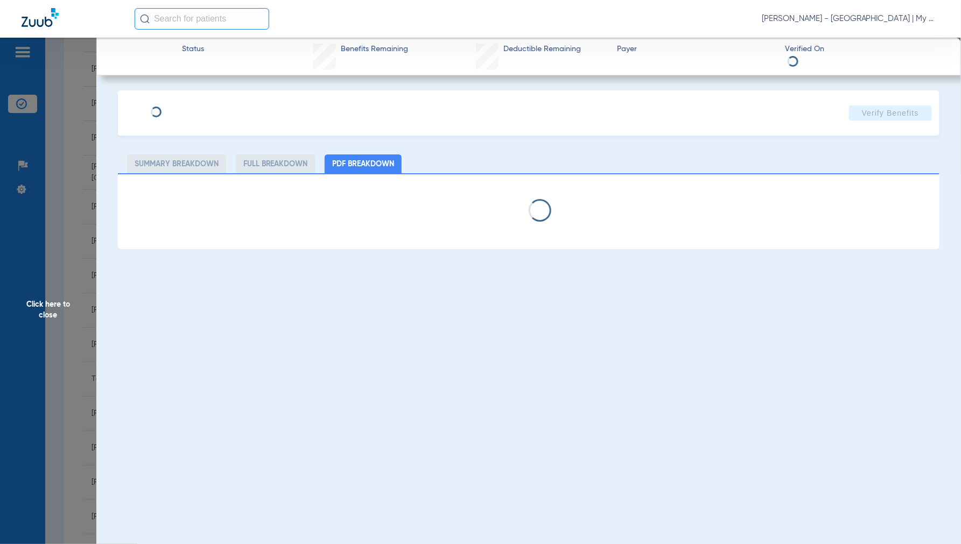
select select "page-width"
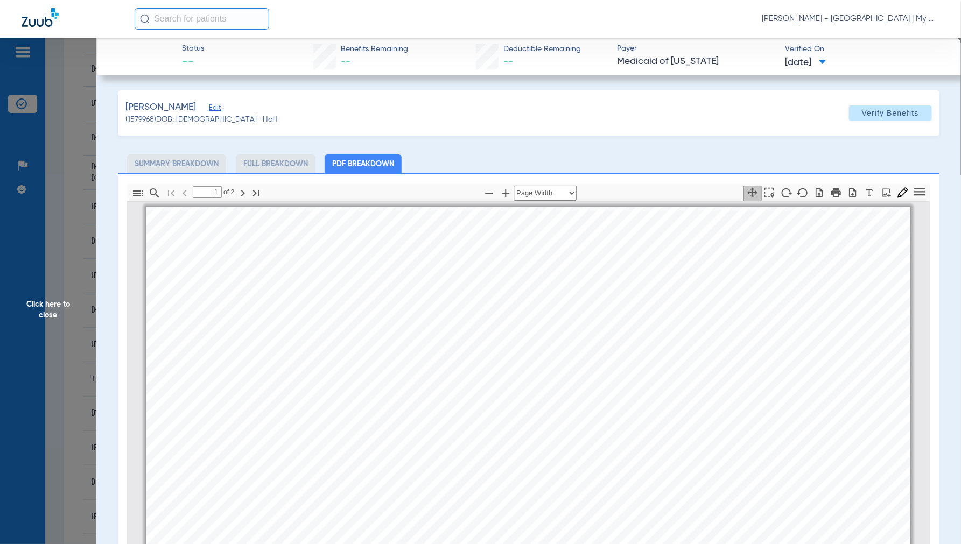
scroll to position [5, 0]
type input "2"
click at [47, 315] on span "Click here to close" at bounding box center [48, 310] width 96 height 544
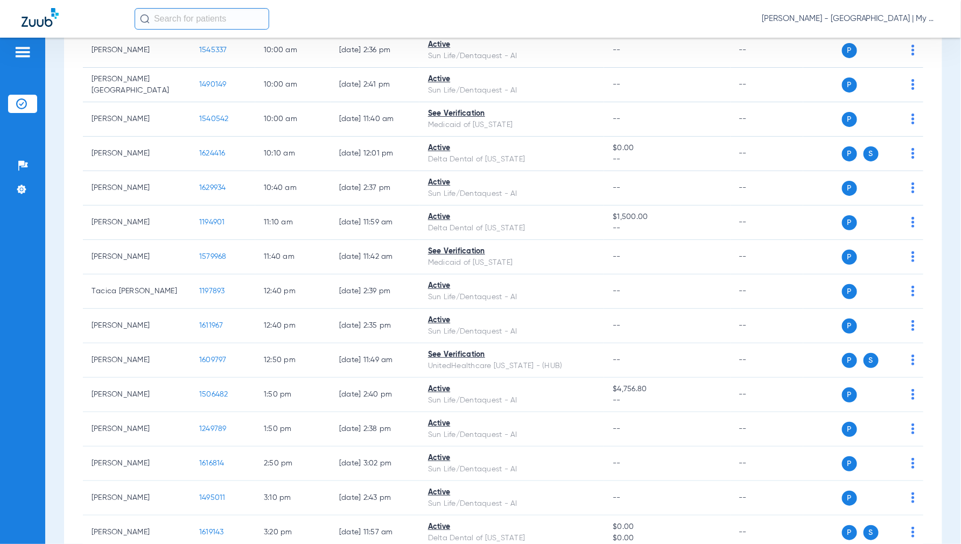
scroll to position [478, 0]
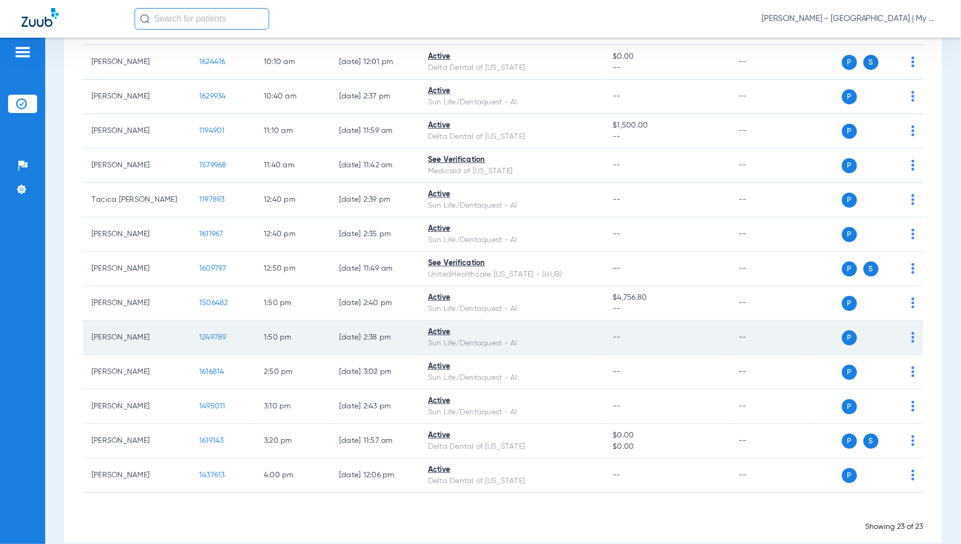
click at [208, 334] on span "1249789" at bounding box center [212, 338] width 27 height 8
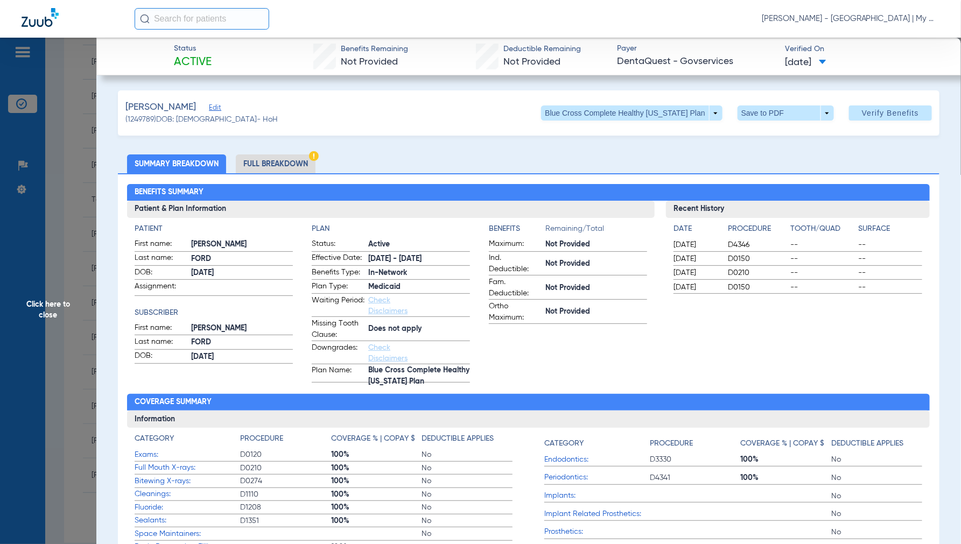
click at [36, 304] on span "Click here to close" at bounding box center [48, 310] width 96 height 544
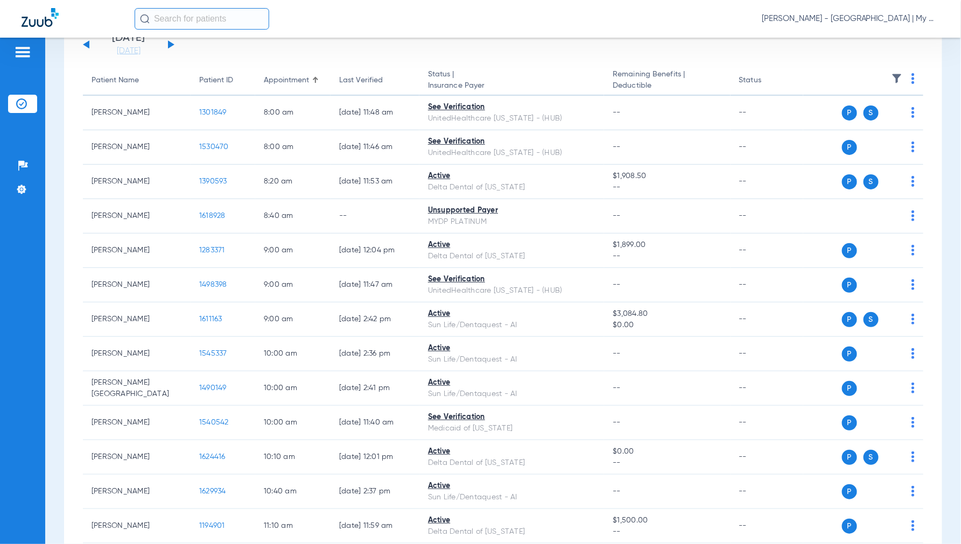
scroll to position [60, 0]
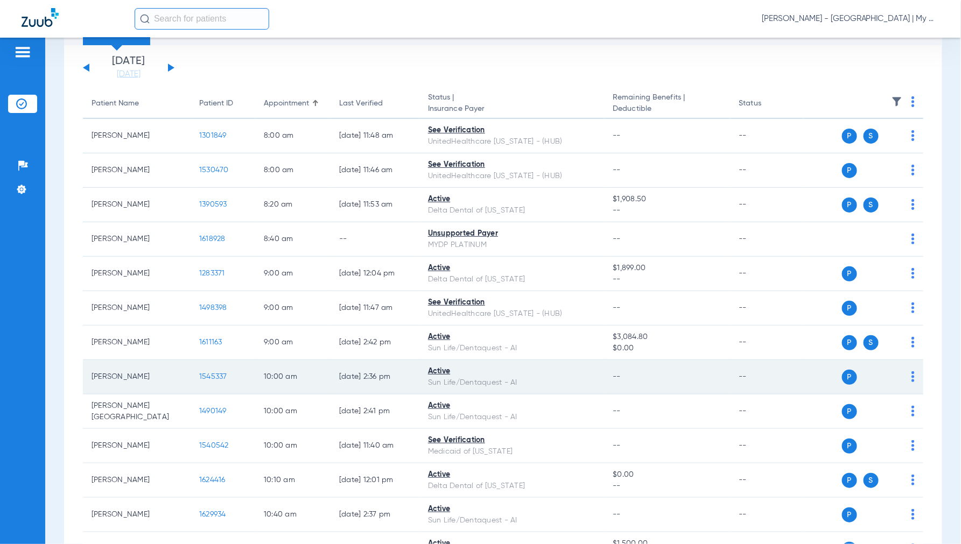
click at [213, 374] on span "1545337" at bounding box center [213, 377] width 28 height 8
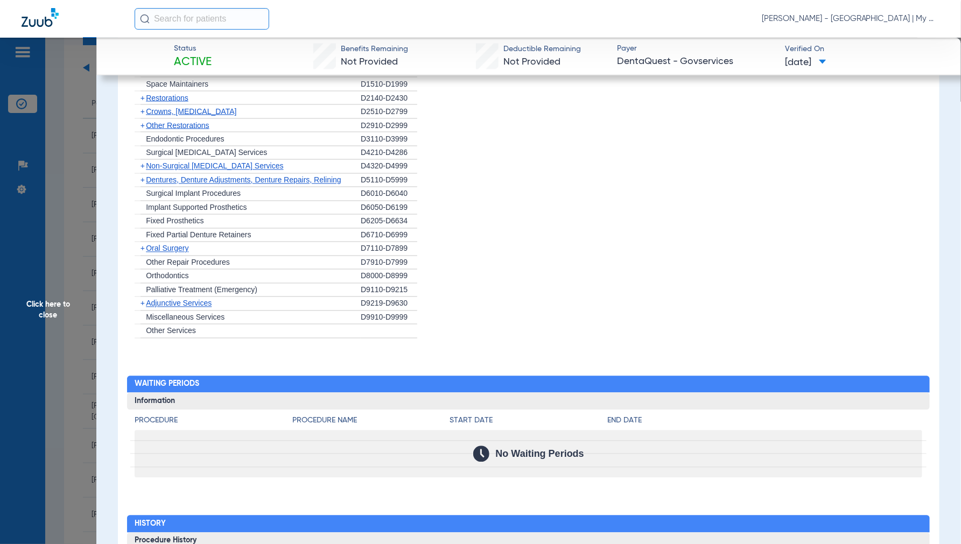
scroll to position [879, 0]
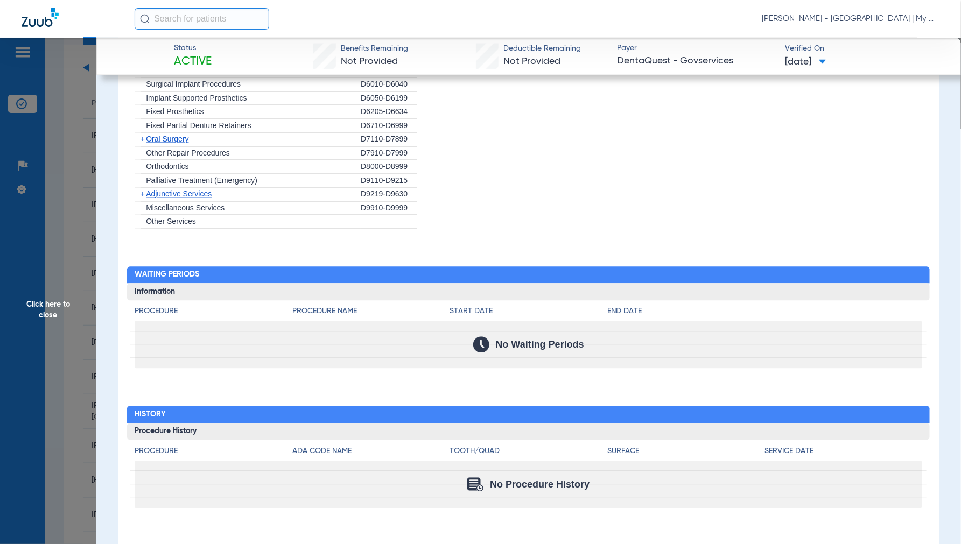
click at [38, 305] on span "Click here to close" at bounding box center [48, 310] width 96 height 544
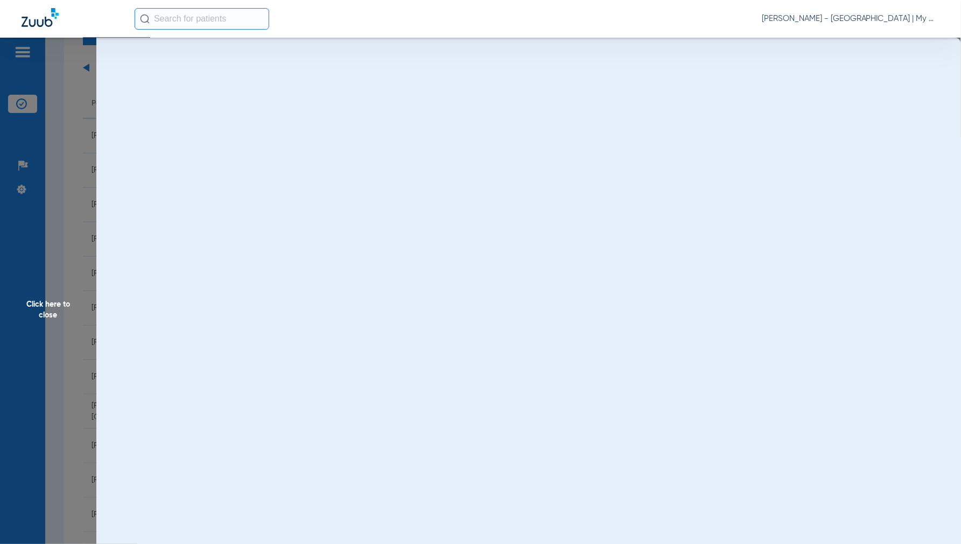
scroll to position [0, 0]
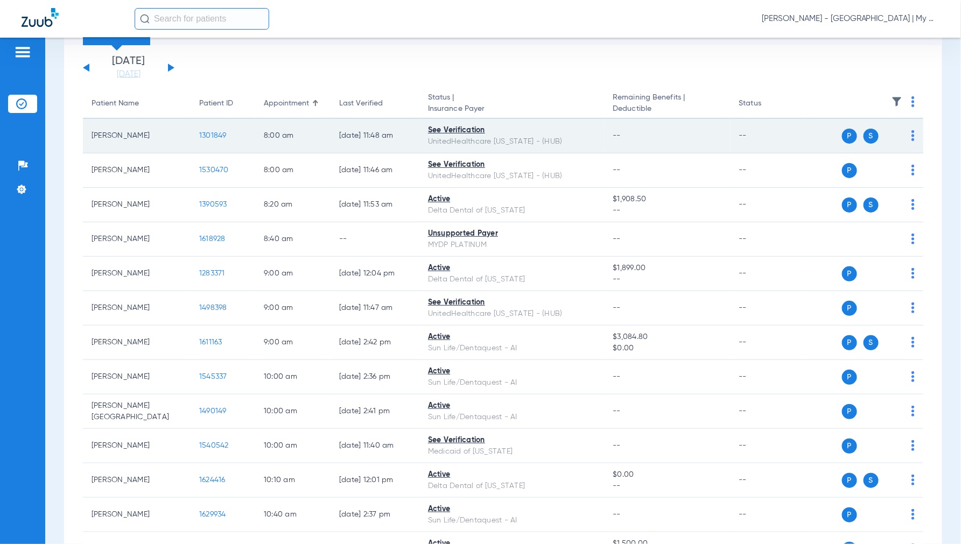
click at [214, 135] on span "1301849" at bounding box center [212, 136] width 27 height 8
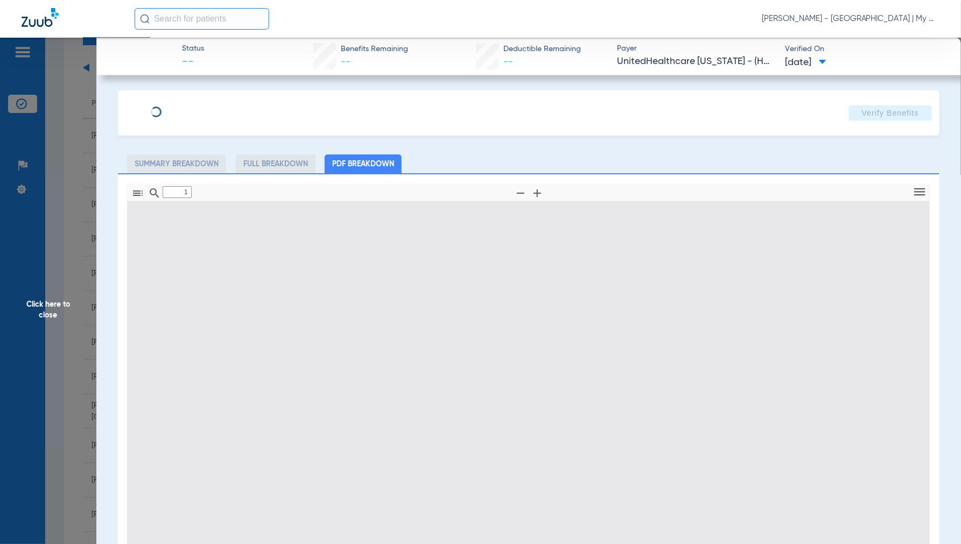
type input "0"
select select "page-width"
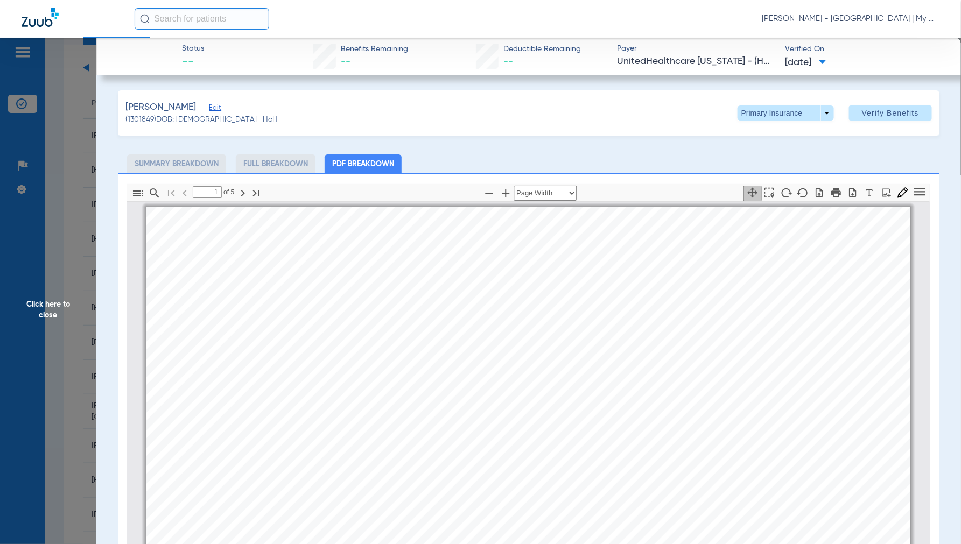
scroll to position [5, 0]
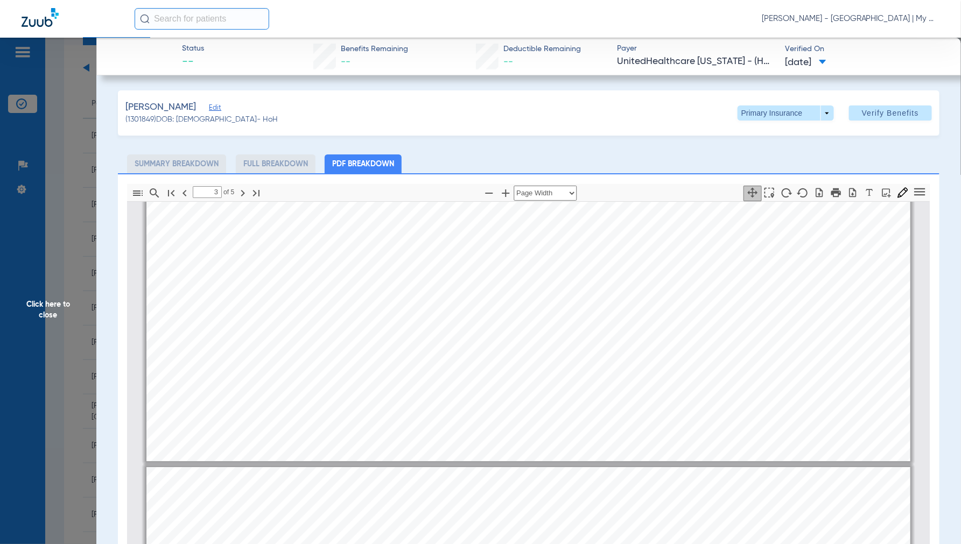
type input "4"
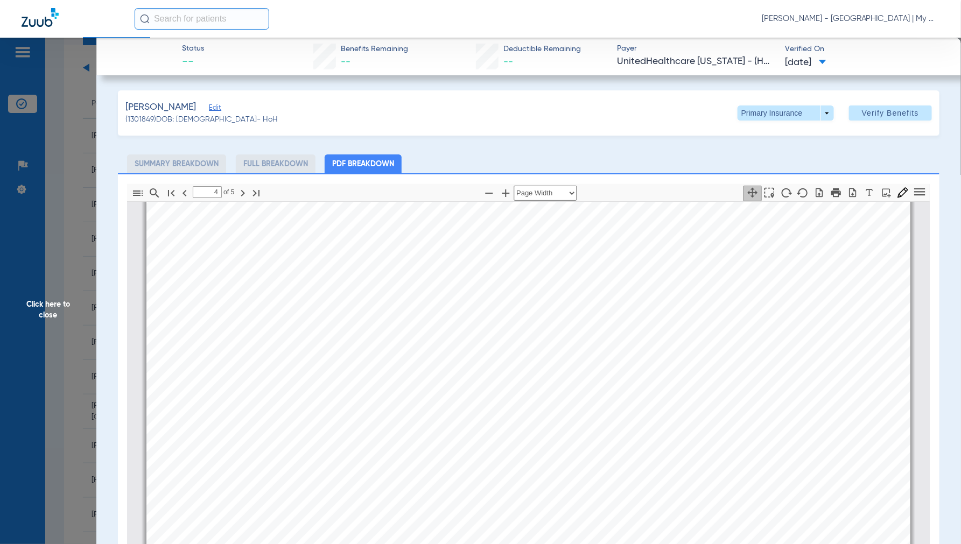
click at [31, 308] on span "Click here to close" at bounding box center [48, 310] width 96 height 544
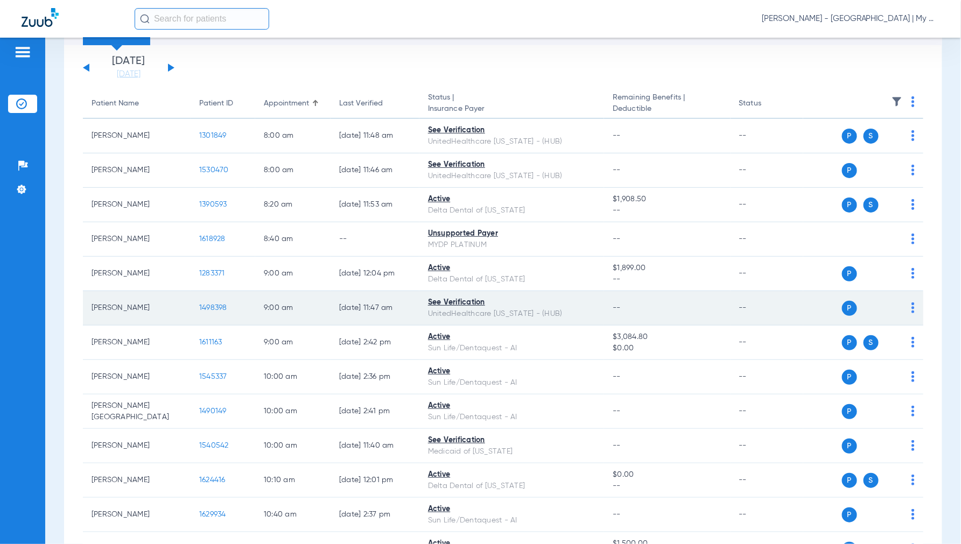
click at [207, 308] on span "1498398" at bounding box center [213, 308] width 28 height 8
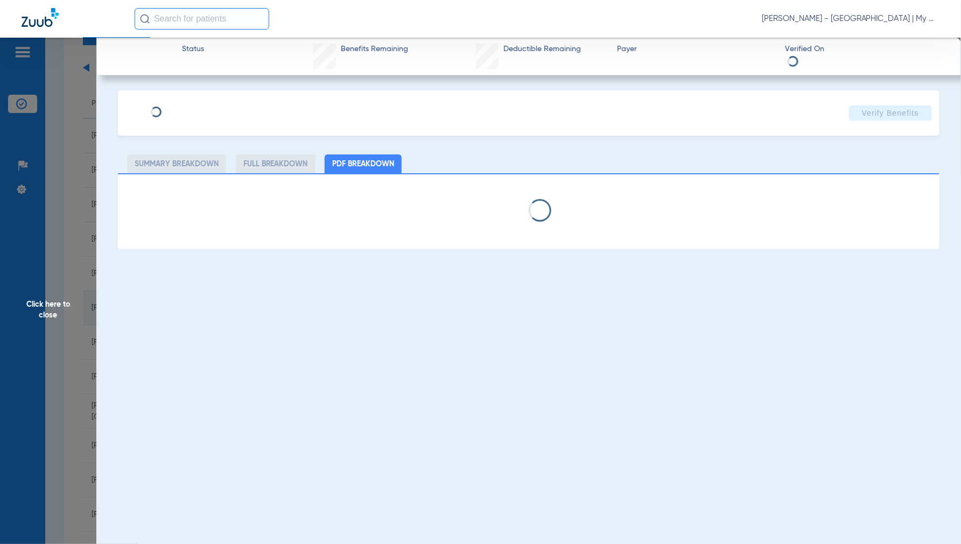
select select "page-width"
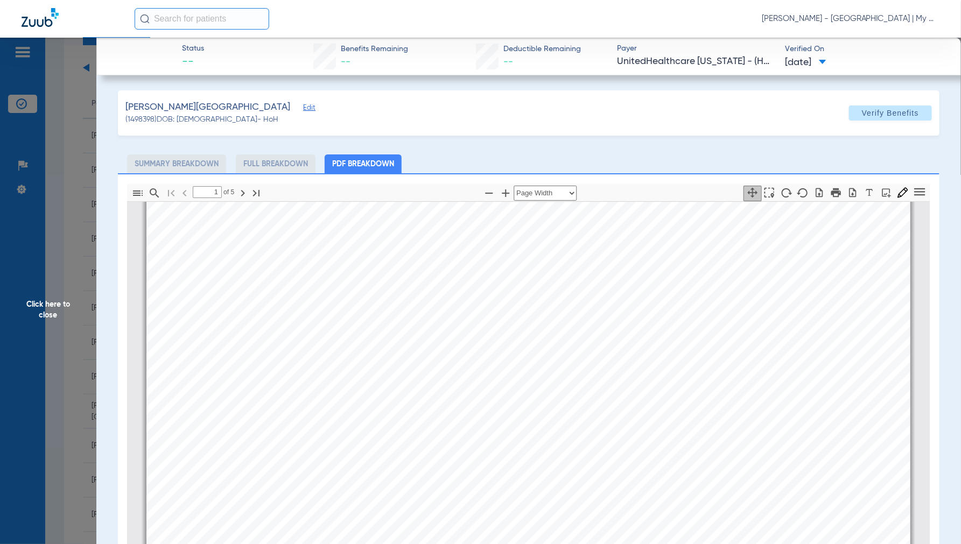
scroll to position [304, 0]
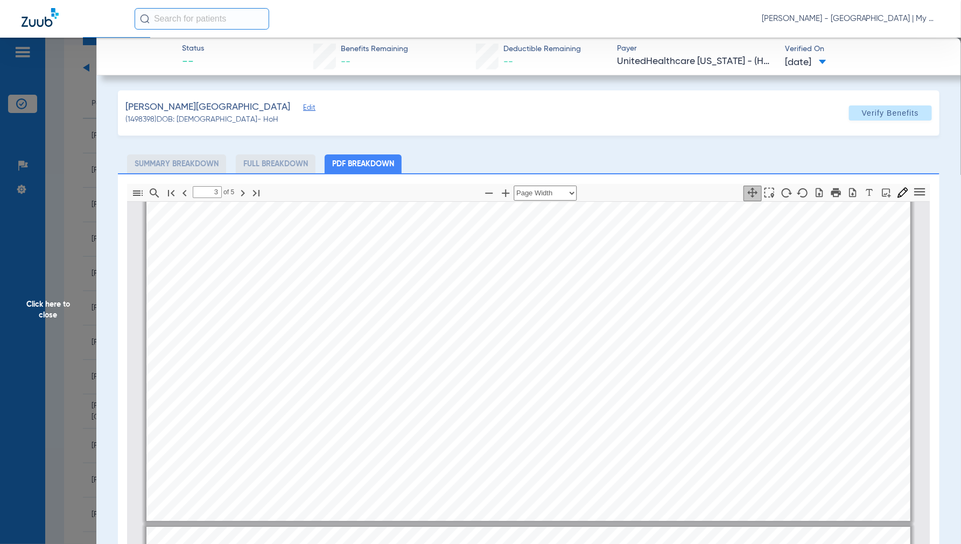
type input "4"
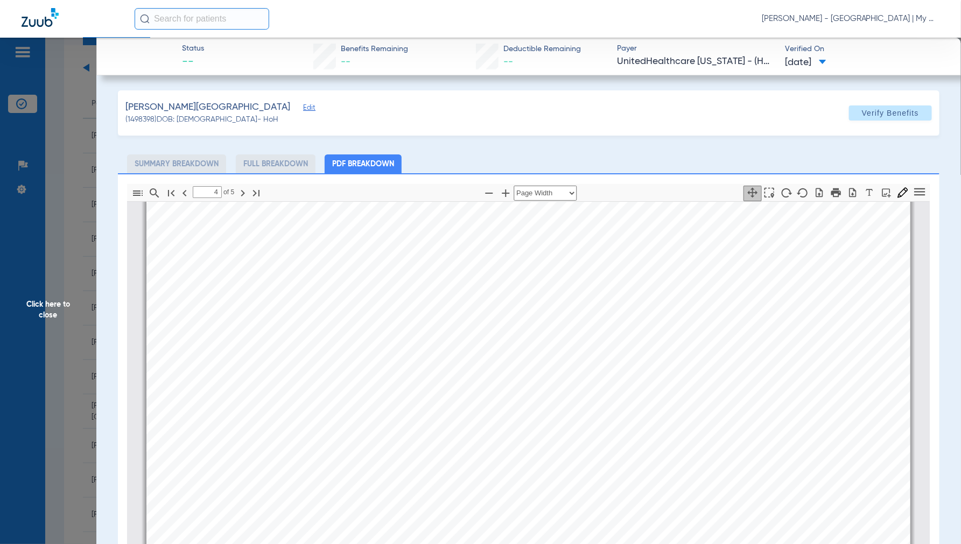
scroll to position [3416, 0]
click at [31, 310] on span "Click here to close" at bounding box center [48, 310] width 96 height 544
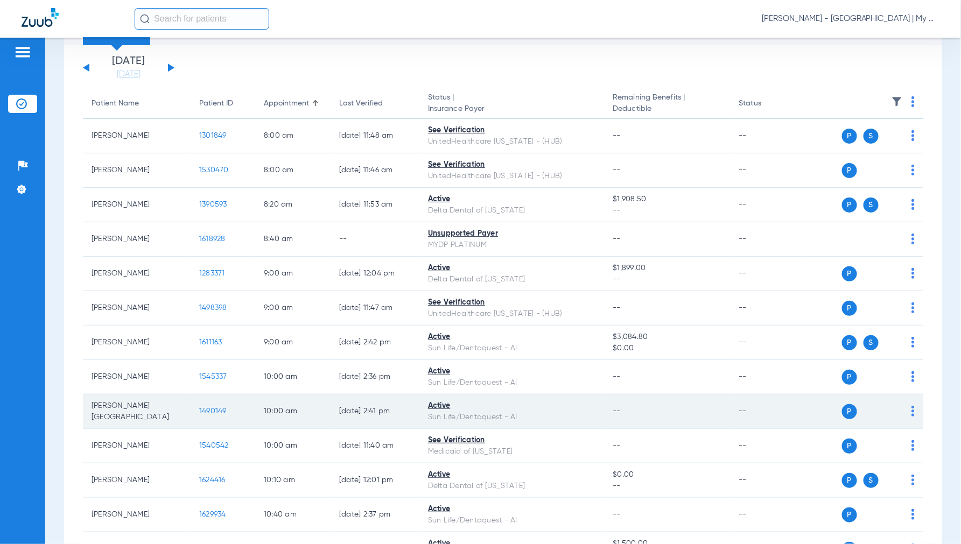
click at [218, 406] on td "1490149" at bounding box center [223, 412] width 65 height 34
click at [212, 417] on td "1490149" at bounding box center [223, 412] width 65 height 34
click at [212, 414] on span "1490149" at bounding box center [212, 412] width 27 height 8
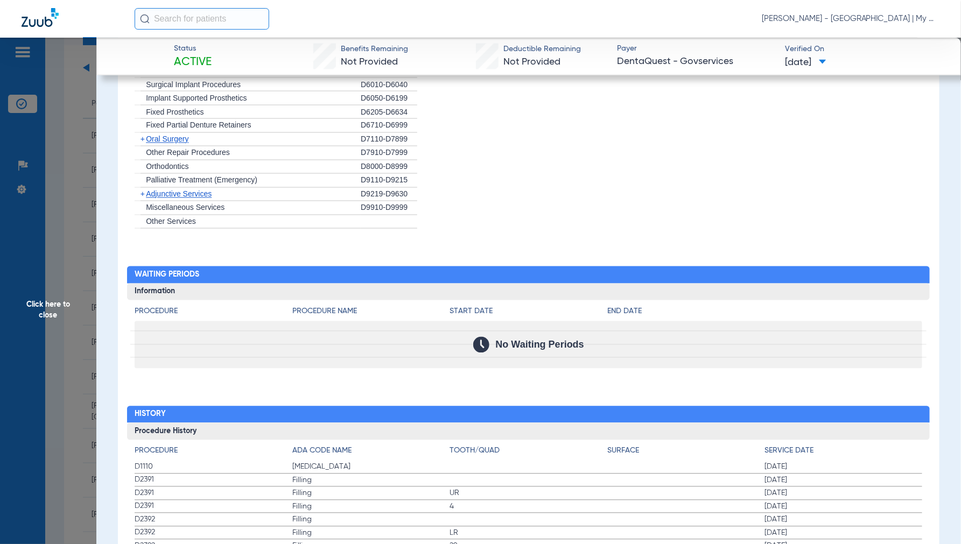
scroll to position [869, 0]
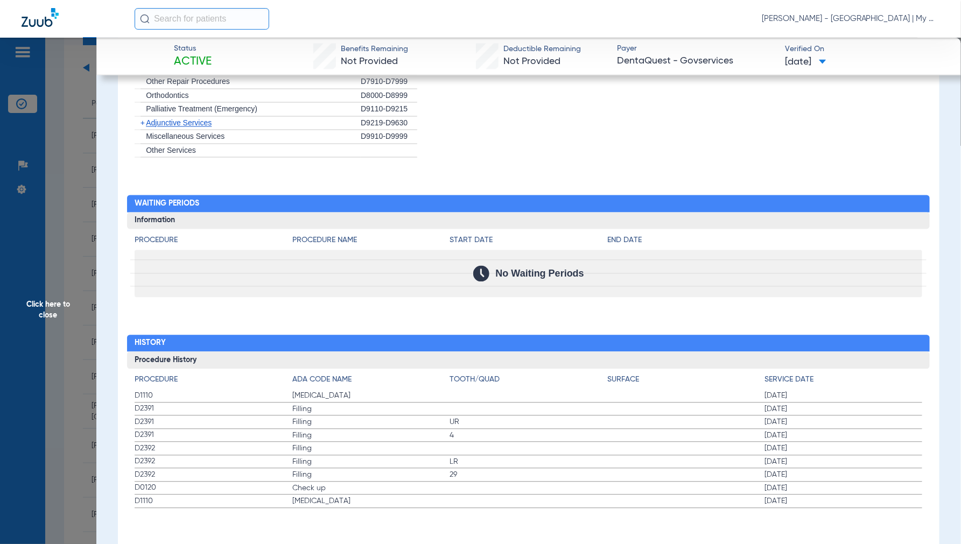
click at [52, 305] on span "Click here to close" at bounding box center [48, 310] width 96 height 544
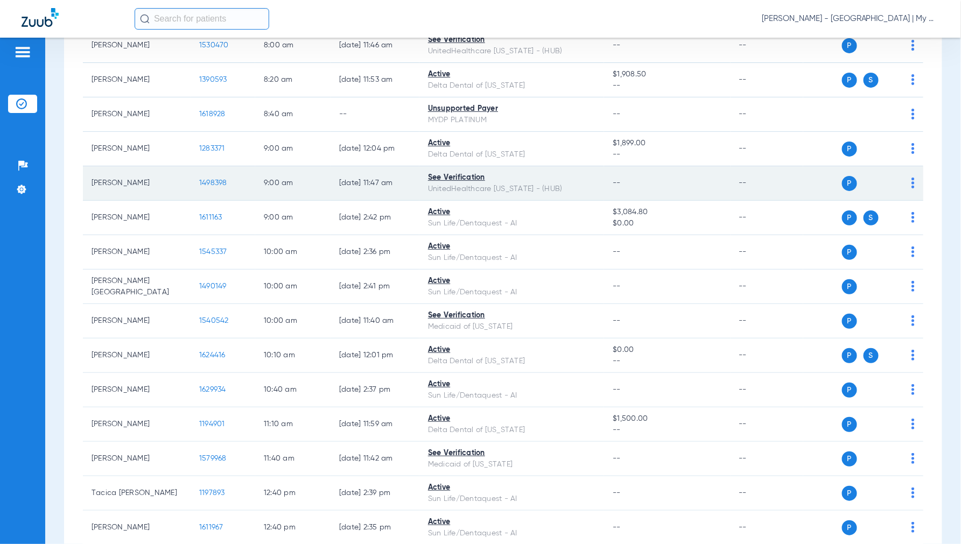
scroll to position [239, 0]
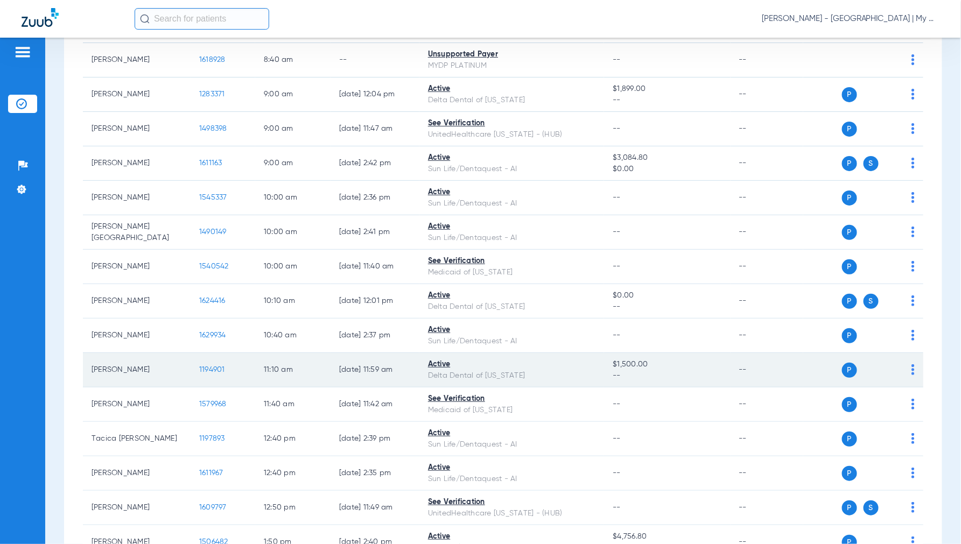
click at [219, 368] on span "1194901" at bounding box center [212, 370] width 26 height 8
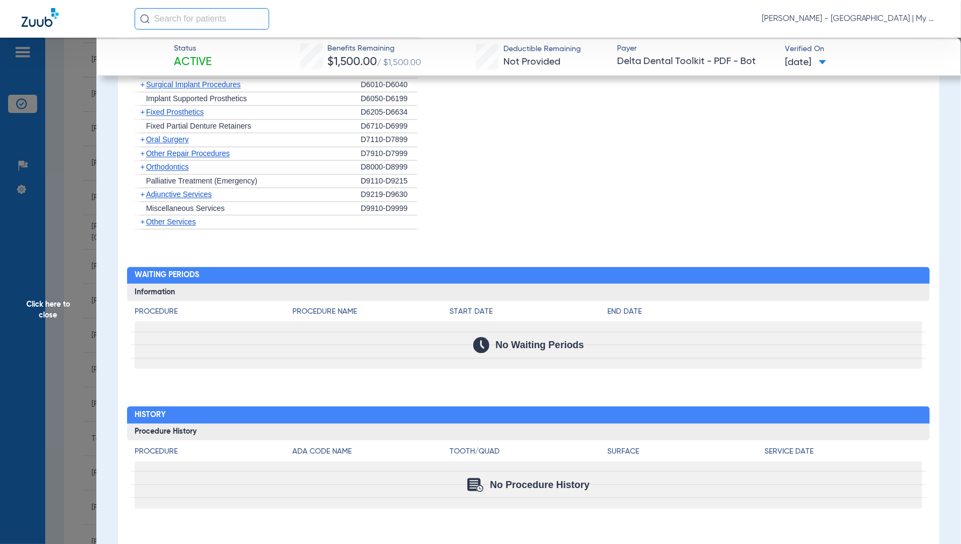
scroll to position [940, 0]
click at [59, 293] on span "Click here to close" at bounding box center [48, 310] width 96 height 544
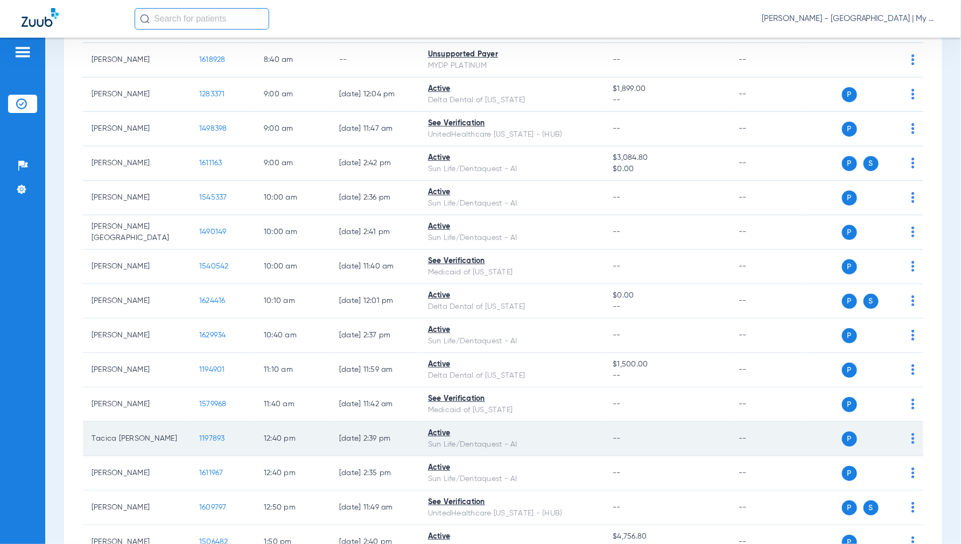
click at [209, 439] on span "1197893" at bounding box center [212, 439] width 26 height 8
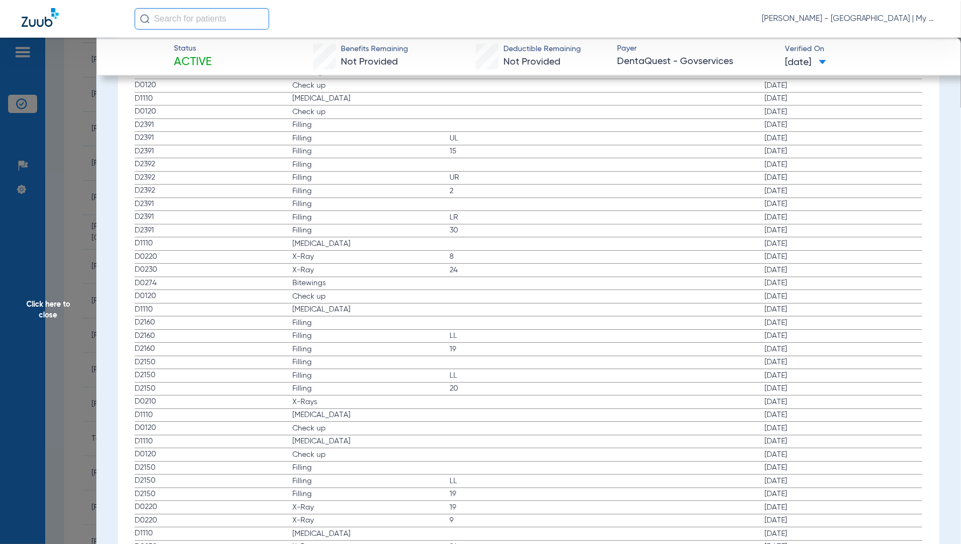
scroll to position [1137, 0]
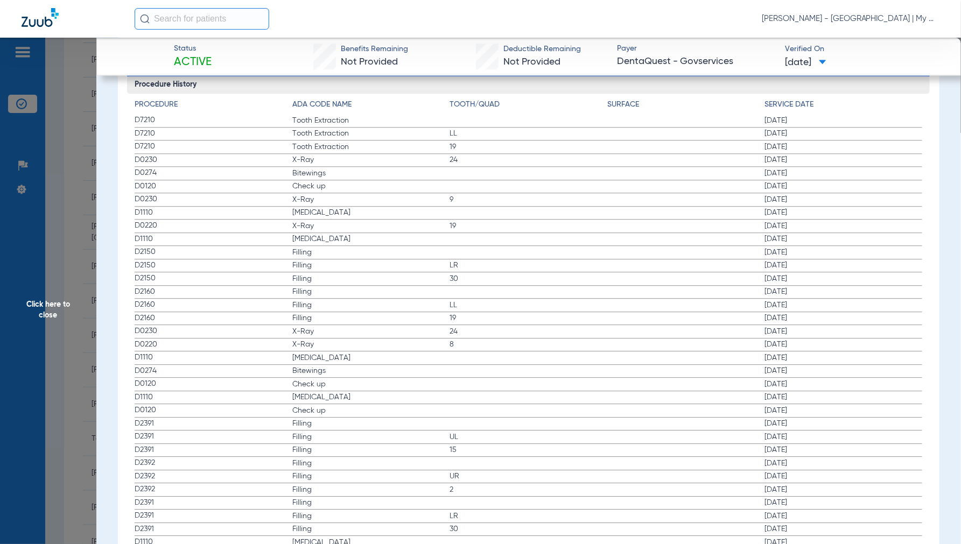
click at [46, 300] on span "Click here to close" at bounding box center [48, 310] width 96 height 544
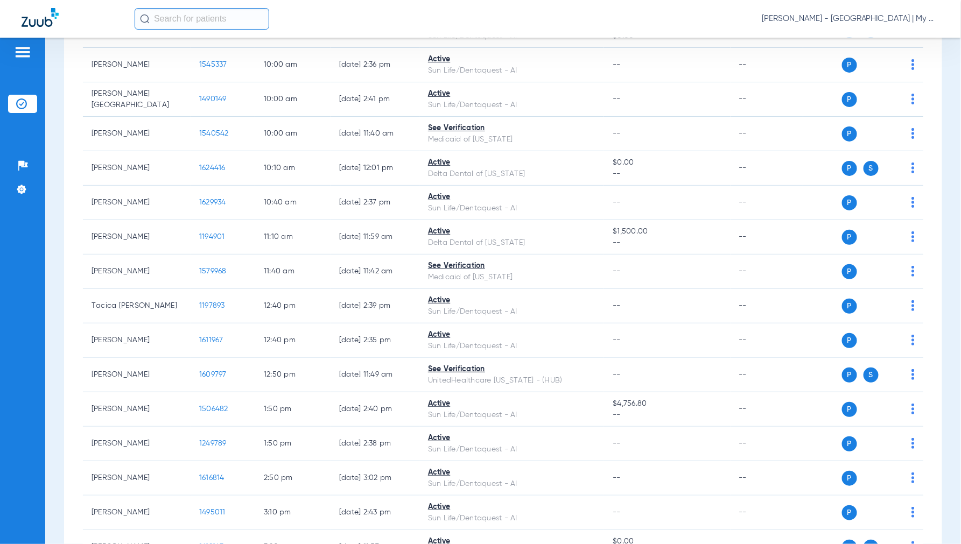
scroll to position [478, 0]
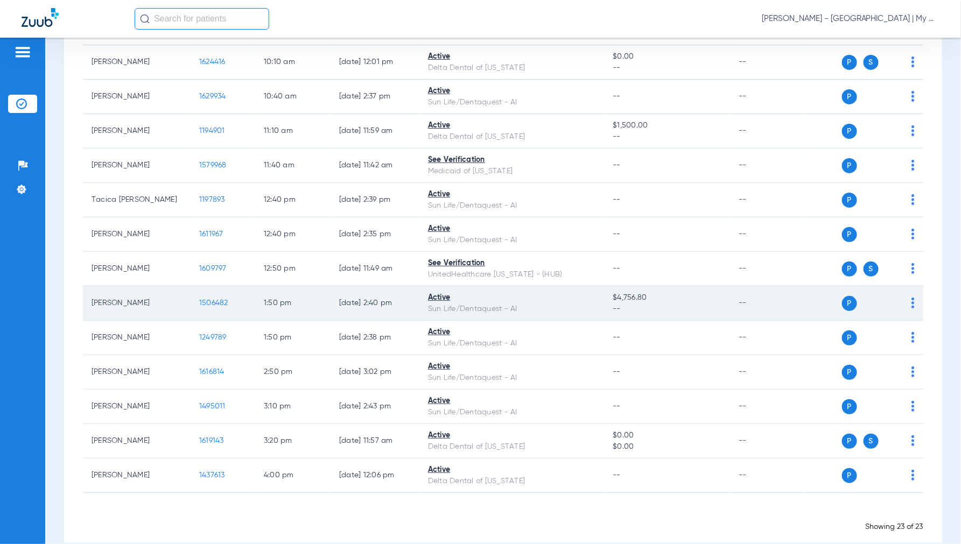
click at [212, 302] on span "1506482" at bounding box center [213, 303] width 29 height 8
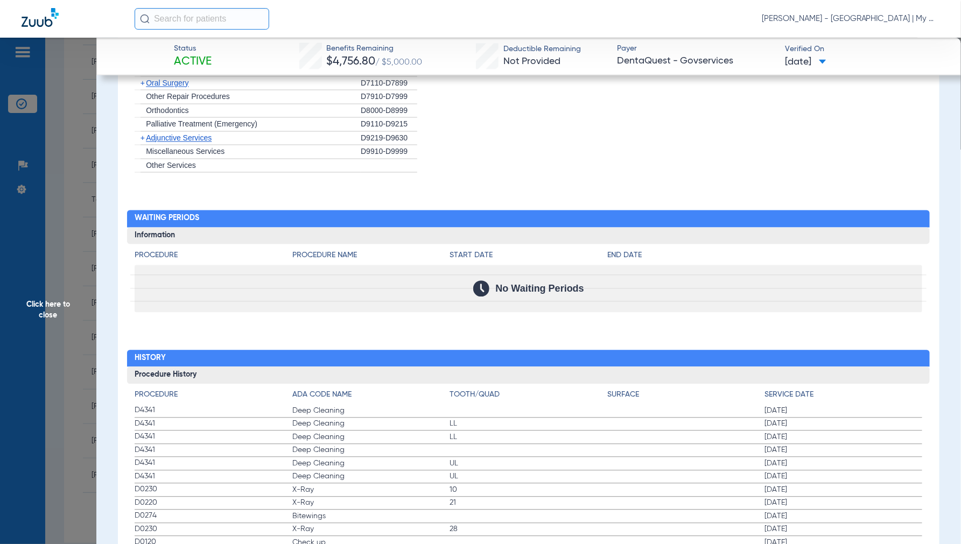
scroll to position [898, 0]
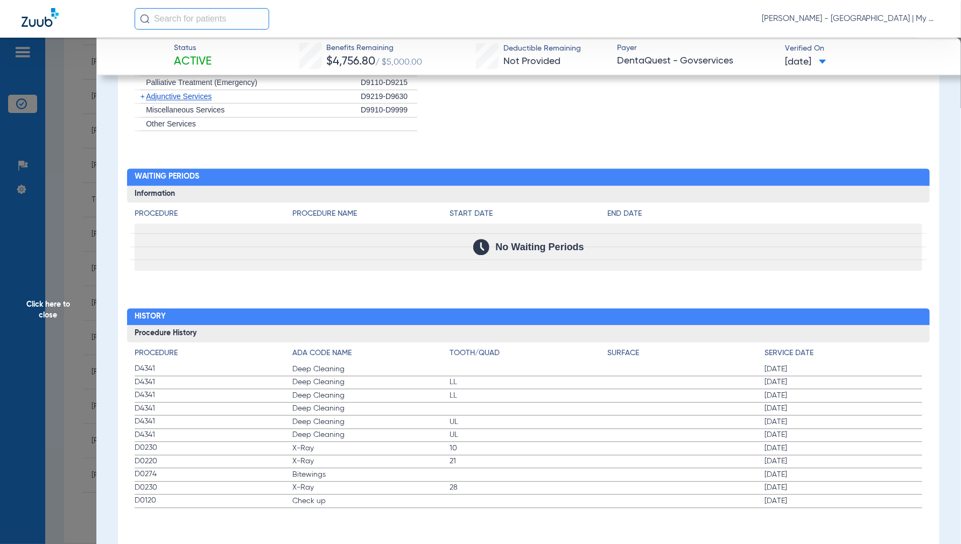
click at [52, 301] on span "Click here to close" at bounding box center [48, 310] width 96 height 544
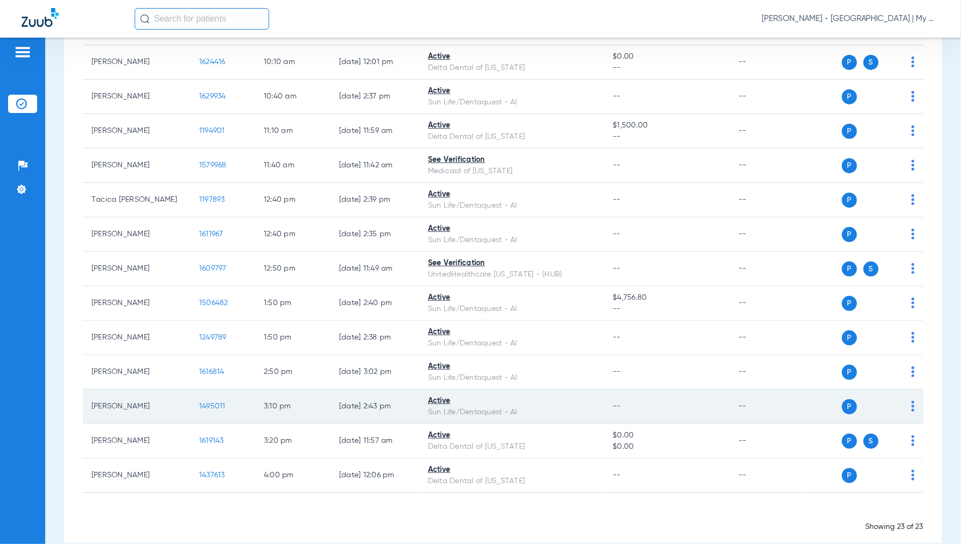
click at [213, 403] on span "1495011" at bounding box center [212, 407] width 26 height 8
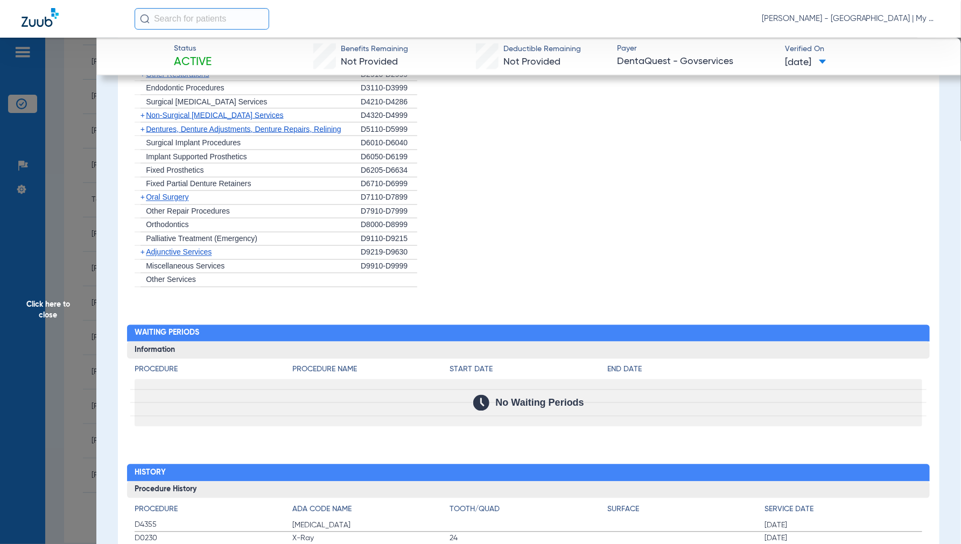
scroll to position [819, 0]
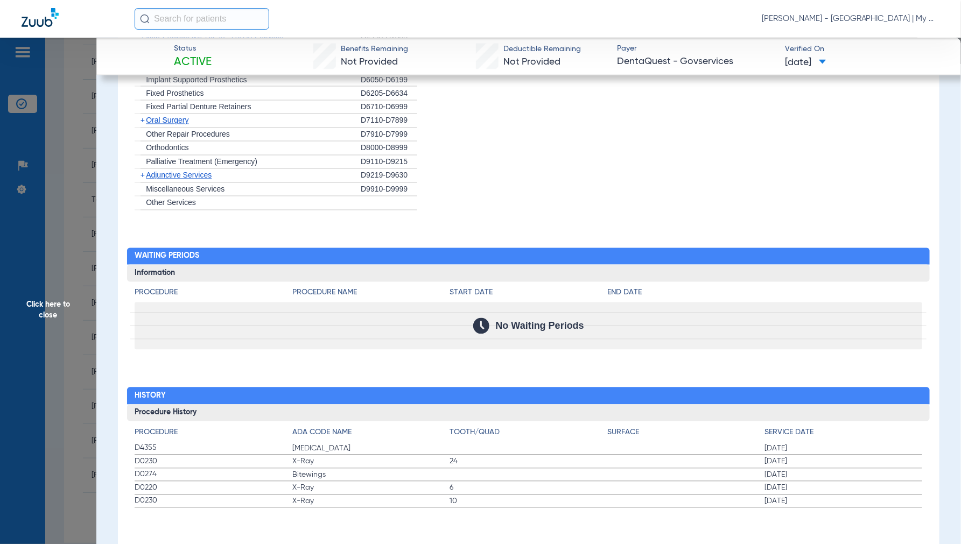
click at [56, 308] on span "Click here to close" at bounding box center [48, 310] width 96 height 544
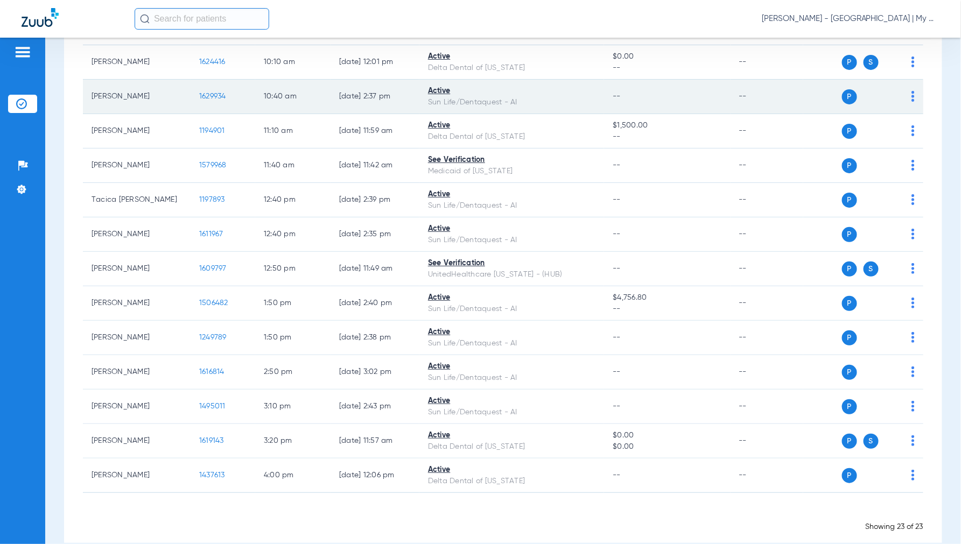
scroll to position [0, 0]
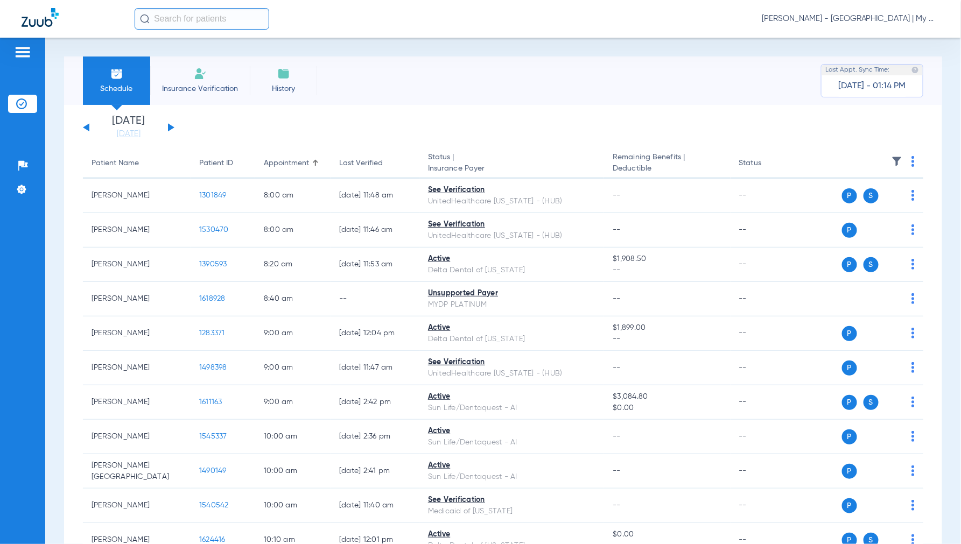
click at [171, 127] on button at bounding box center [171, 127] width 6 height 8
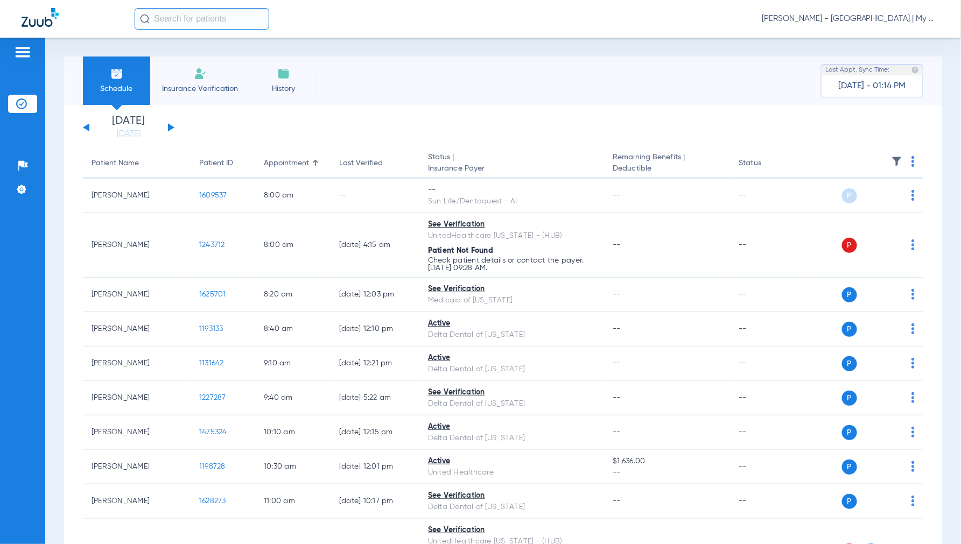
click at [912, 160] on th at bounding box center [864, 164] width 120 height 30
click at [912, 160] on img at bounding box center [913, 161] width 3 height 11
click at [837, 206] on span "Verify All" at bounding box center [863, 204] width 67 height 8
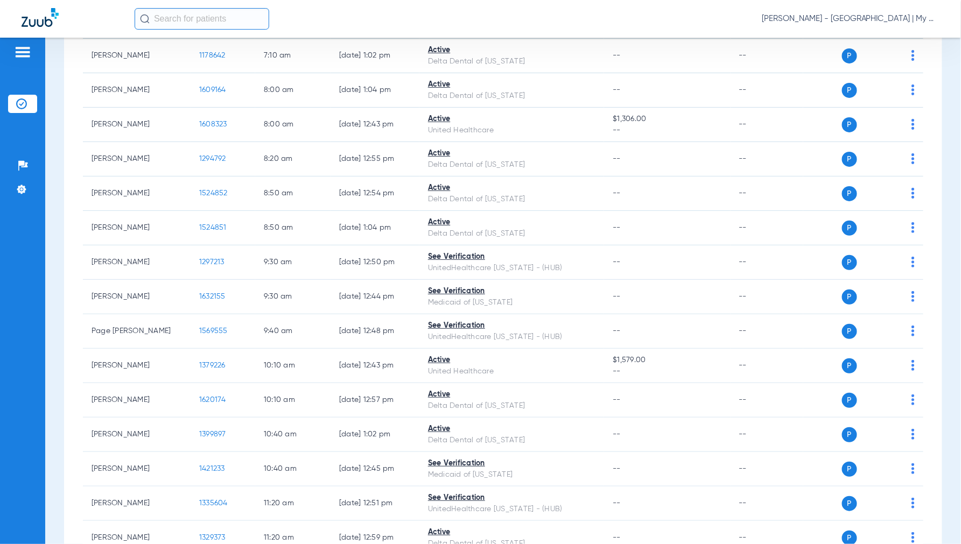
scroll to position [24, 0]
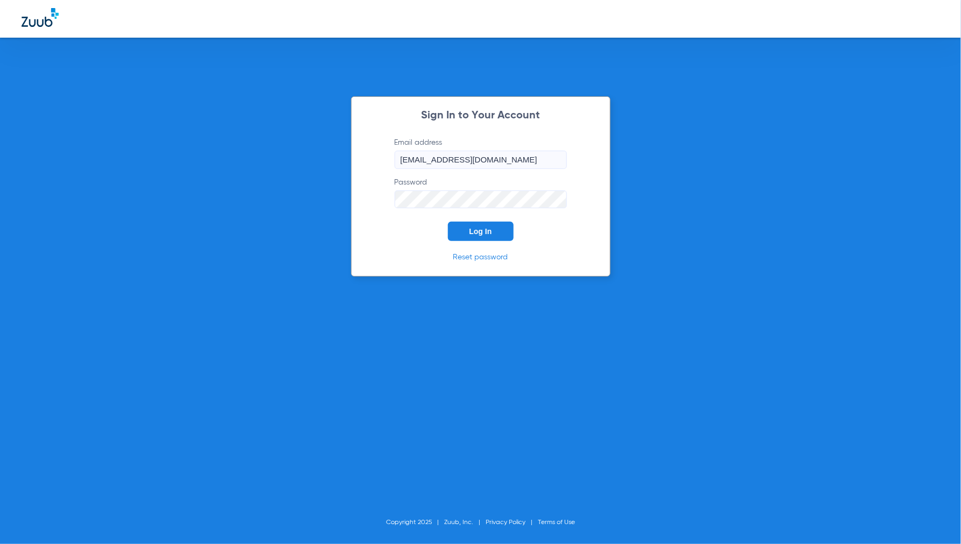
click at [496, 229] on button "Log In" at bounding box center [481, 231] width 66 height 19
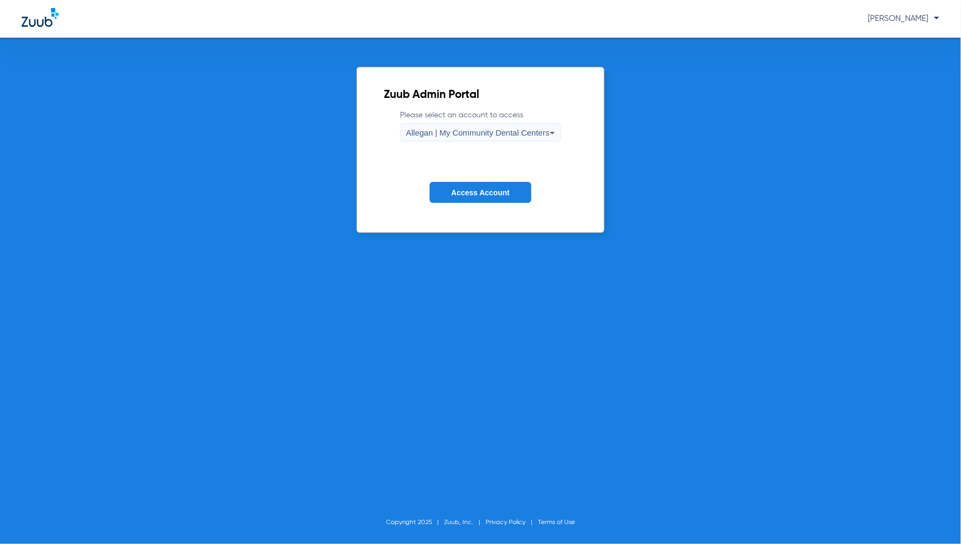
click at [466, 132] on span "Allegan | My Community Dental Centers" at bounding box center [478, 132] width 144 height 9
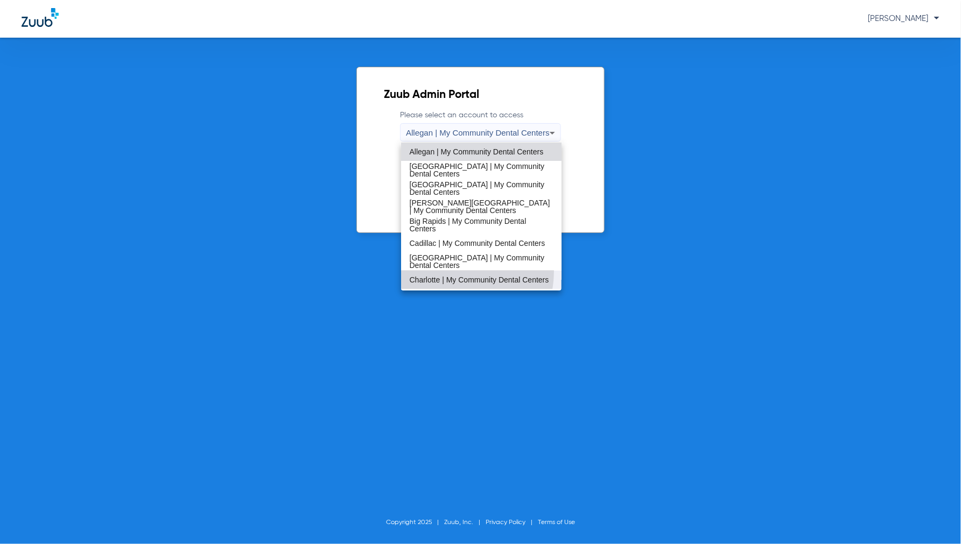
click at [448, 276] on span "Charlotte | My Community Dental Centers" at bounding box center [479, 280] width 139 height 8
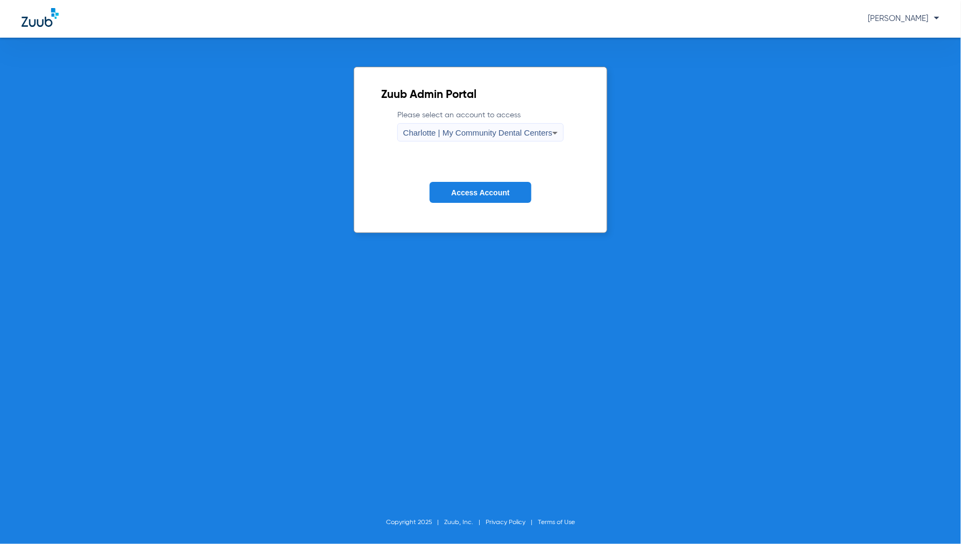
click at [482, 189] on span "Access Account" at bounding box center [480, 193] width 58 height 9
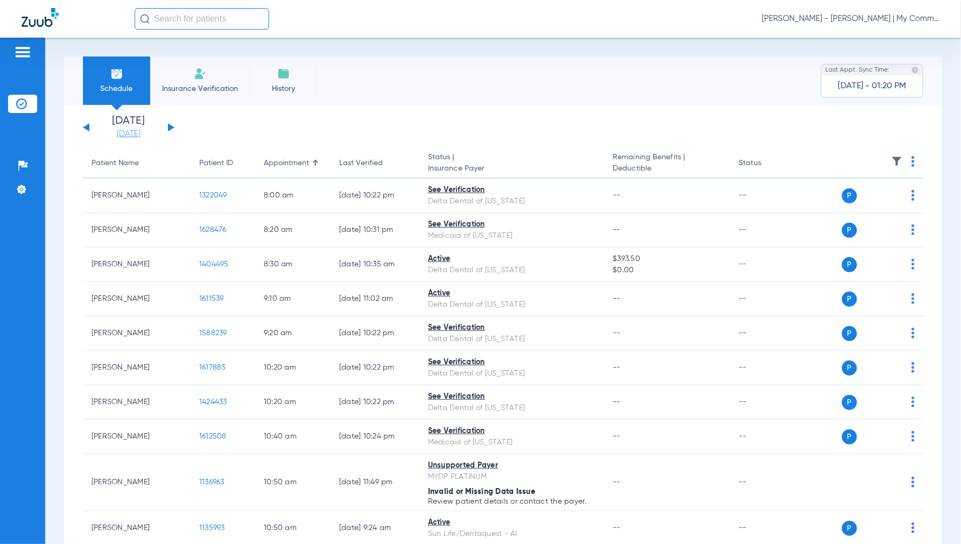
click at [133, 137] on link "[DATE]" at bounding box center [128, 134] width 65 height 11
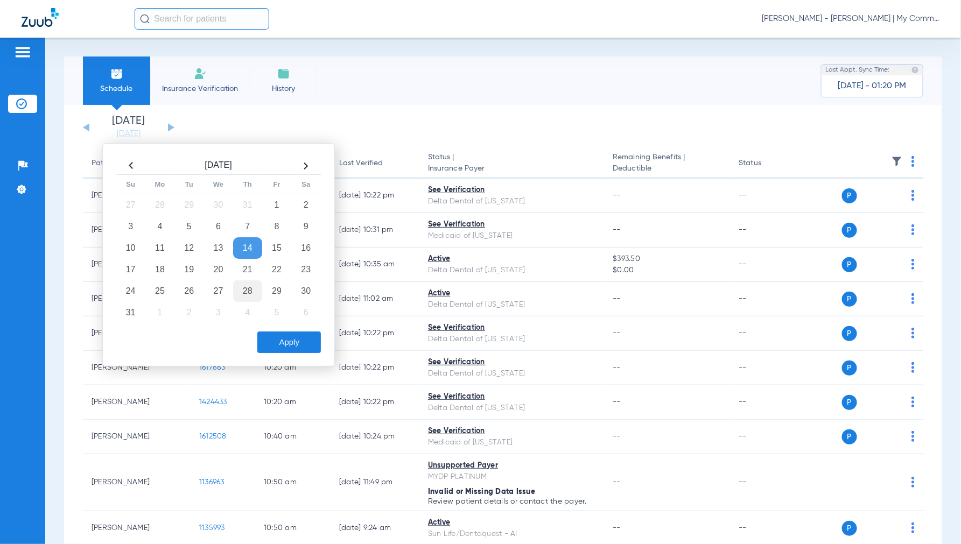
drag, startPoint x: 218, startPoint y: 268, endPoint x: 237, endPoint y: 297, distance: 35.4
click at [218, 268] on td "20" at bounding box center [218, 270] width 29 height 22
click at [283, 334] on button "Apply" at bounding box center [289, 343] width 64 height 22
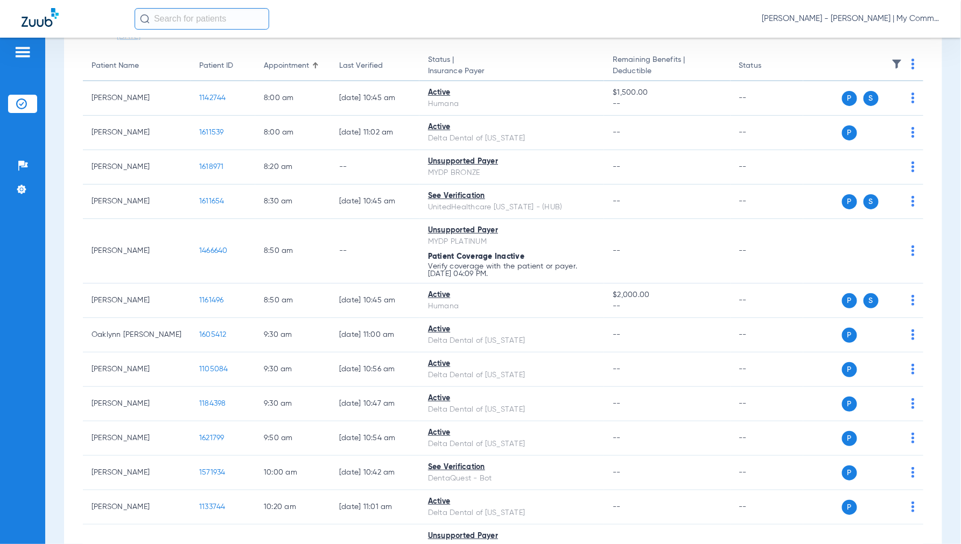
scroll to position [95, 0]
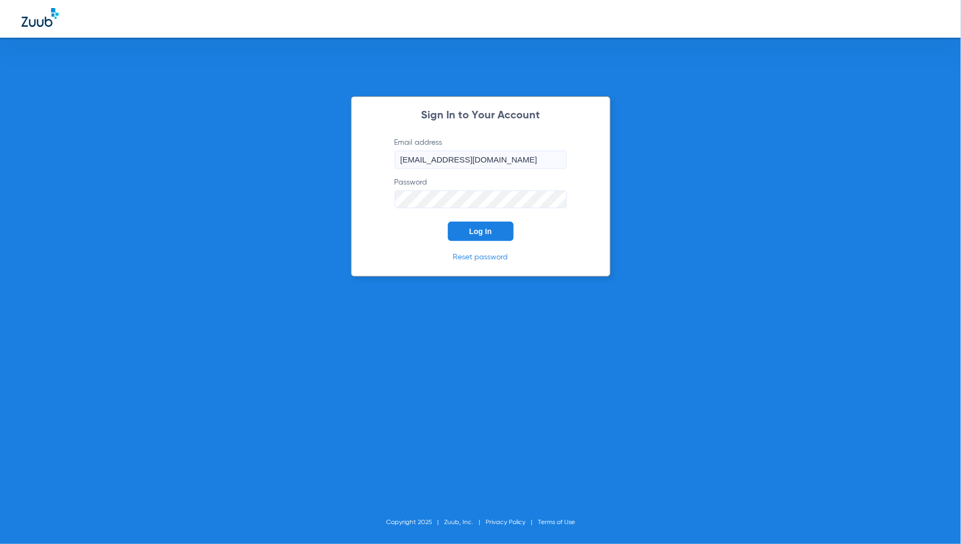
click at [500, 235] on button "Log In" at bounding box center [481, 231] width 66 height 19
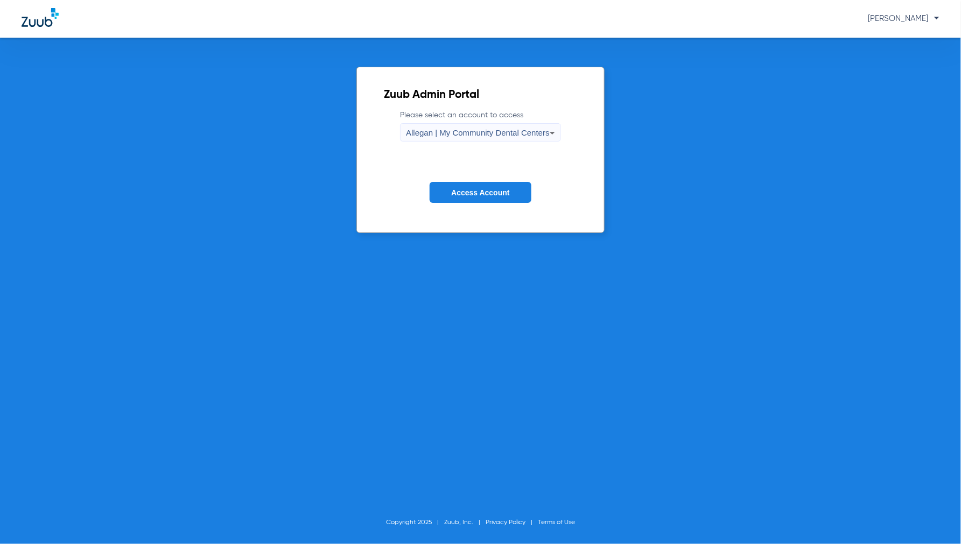
click at [501, 190] on span "Access Account" at bounding box center [480, 193] width 58 height 9
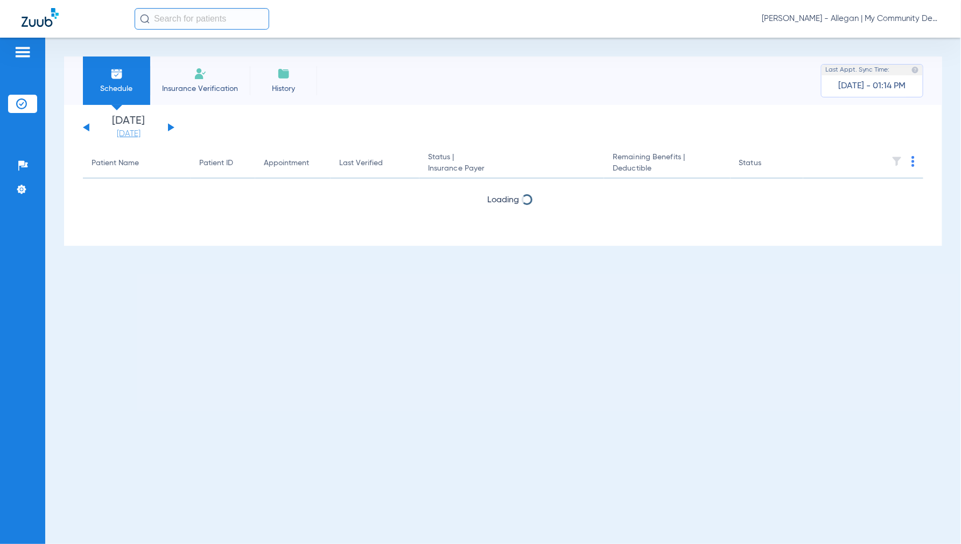
click at [142, 136] on link "[DATE]" at bounding box center [128, 134] width 65 height 11
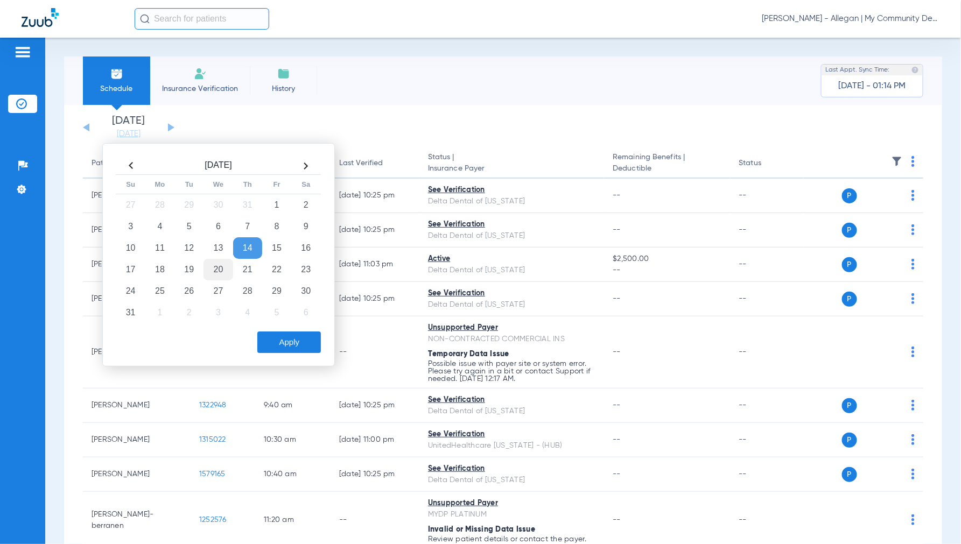
click at [218, 270] on td "20" at bounding box center [218, 270] width 29 height 22
click at [299, 345] on button "Apply" at bounding box center [289, 343] width 64 height 22
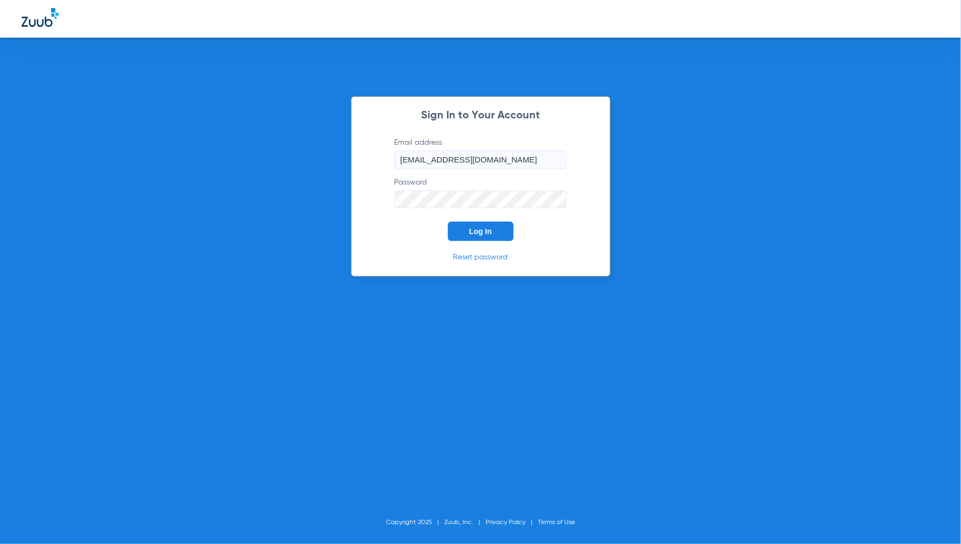
click at [482, 243] on div "Sign In to Your Account Email address [EMAIL_ADDRESS][DOMAIN_NAME] Password Log…" at bounding box center [481, 186] width 260 height 181
click at [481, 234] on span "Log In" at bounding box center [481, 231] width 23 height 9
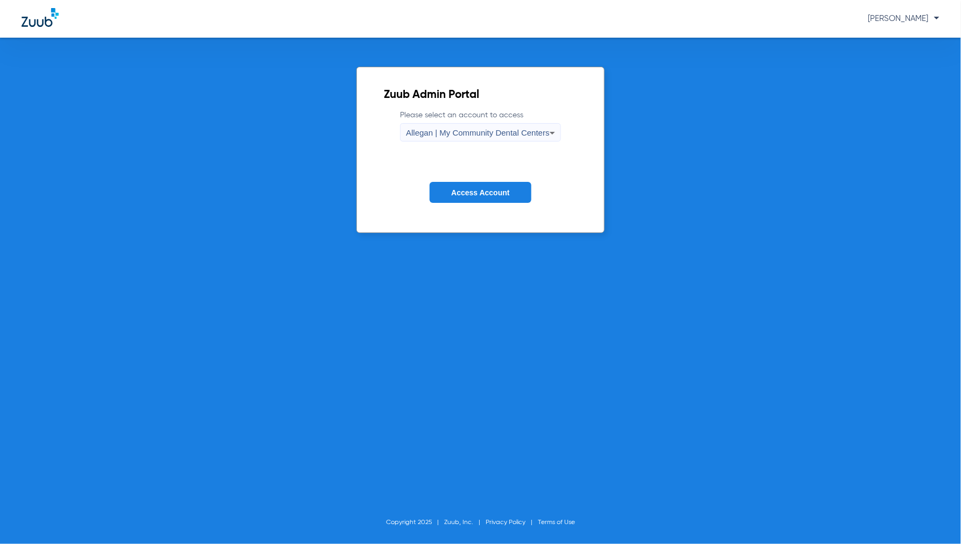
click at [451, 136] on span "Allegan | My Community Dental Centers" at bounding box center [478, 132] width 144 height 9
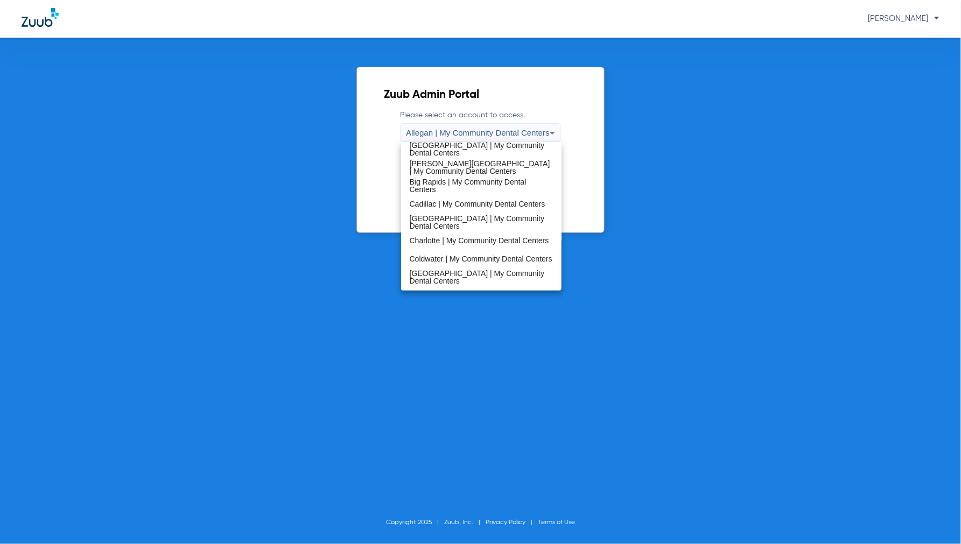
scroll to position [120, 0]
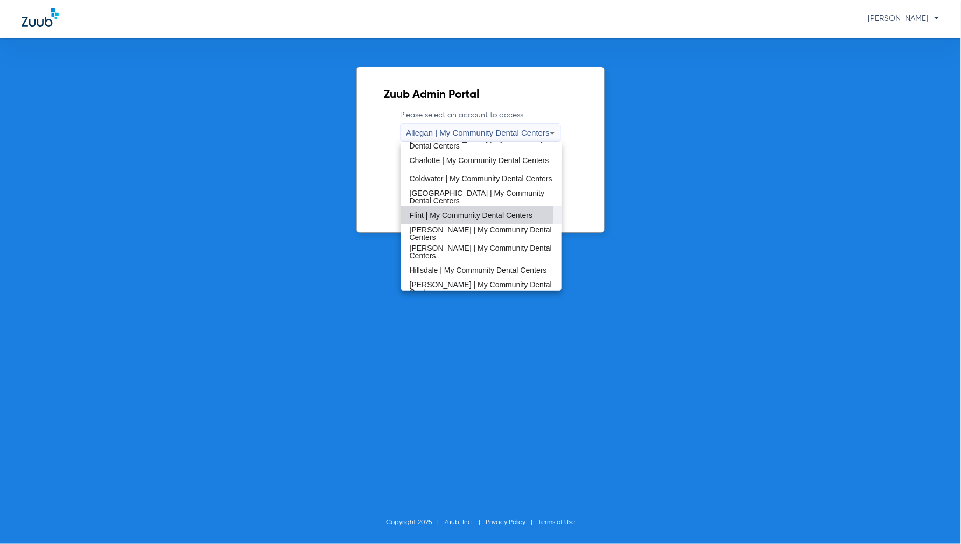
click at [444, 212] on span "Flint | My Community Dental Centers" at bounding box center [471, 216] width 123 height 8
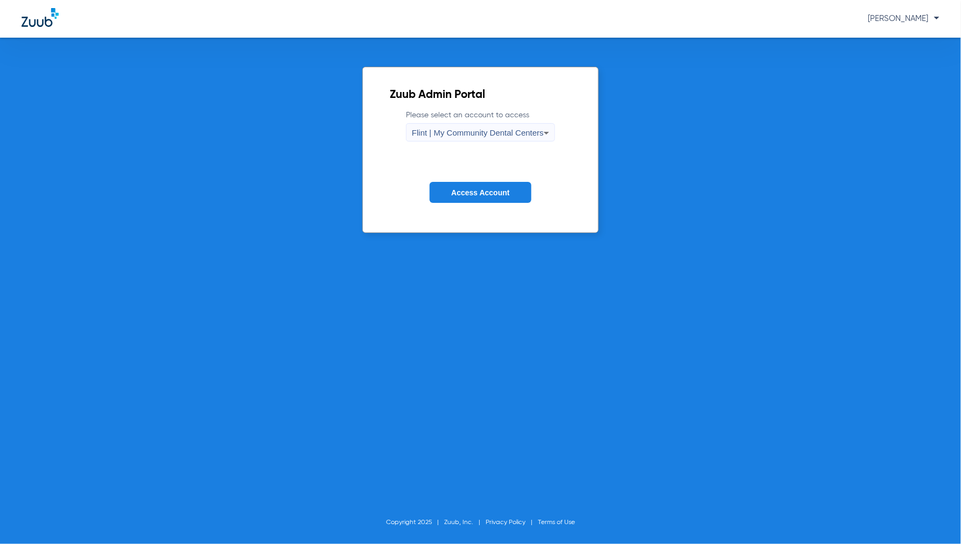
click at [485, 189] on span "Access Account" at bounding box center [480, 193] width 58 height 9
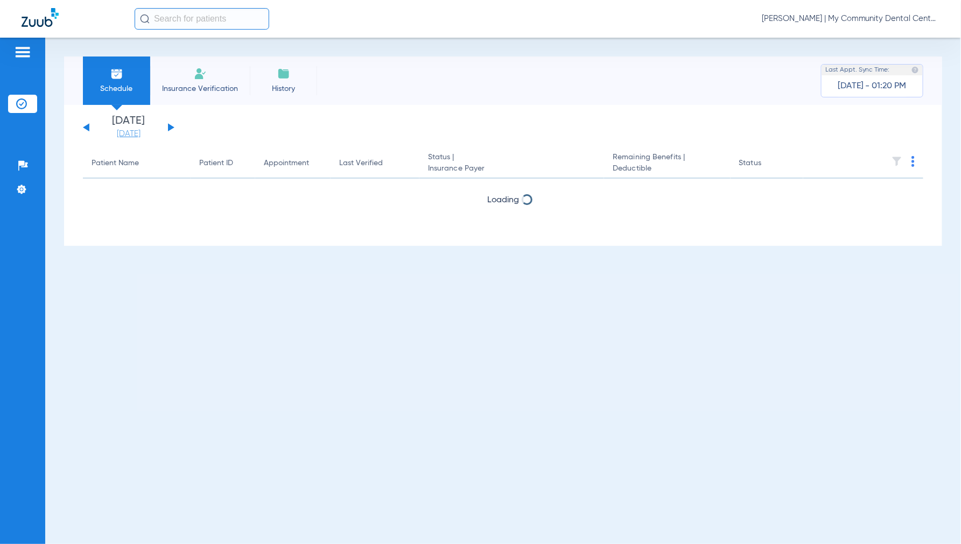
click at [134, 135] on link "[DATE]" at bounding box center [128, 134] width 65 height 11
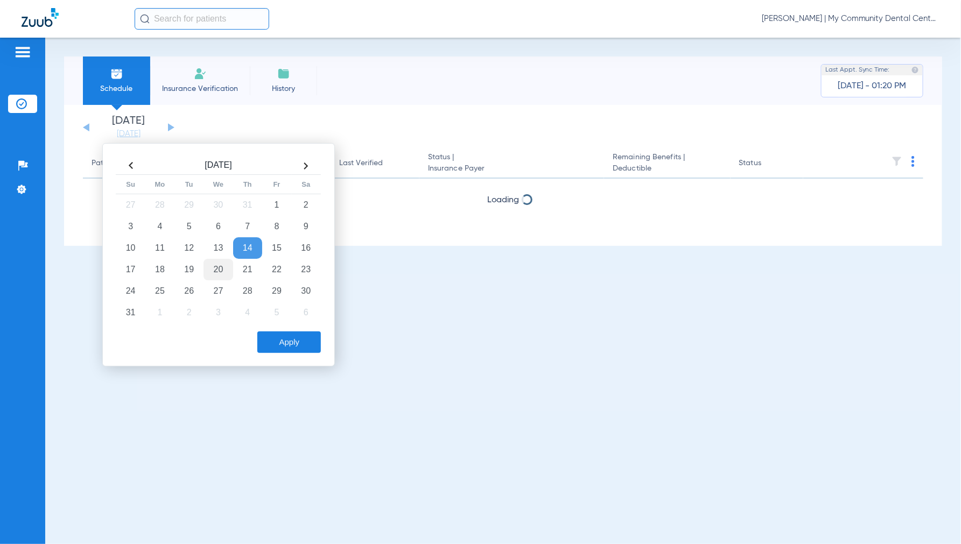
click at [219, 271] on td "20" at bounding box center [218, 270] width 29 height 22
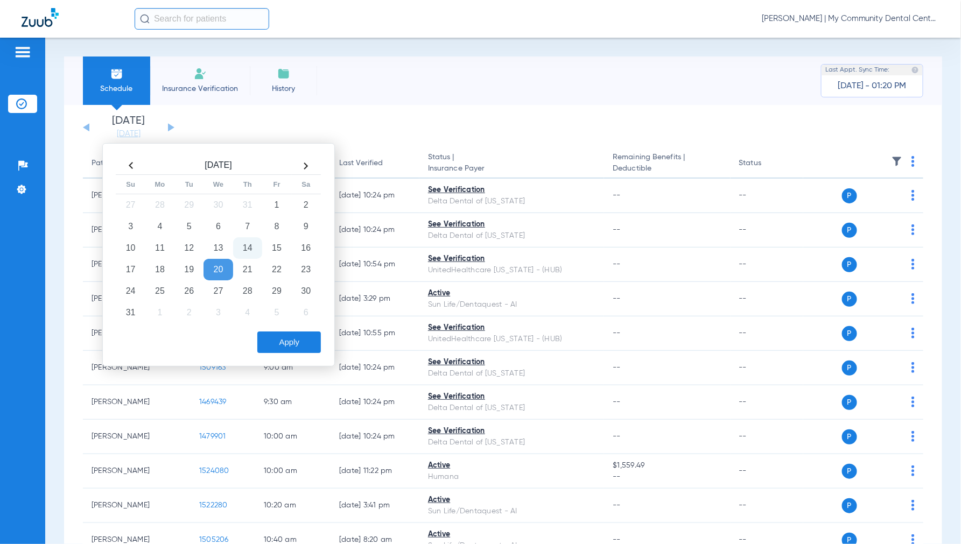
click at [289, 341] on button "Apply" at bounding box center [289, 343] width 64 height 22
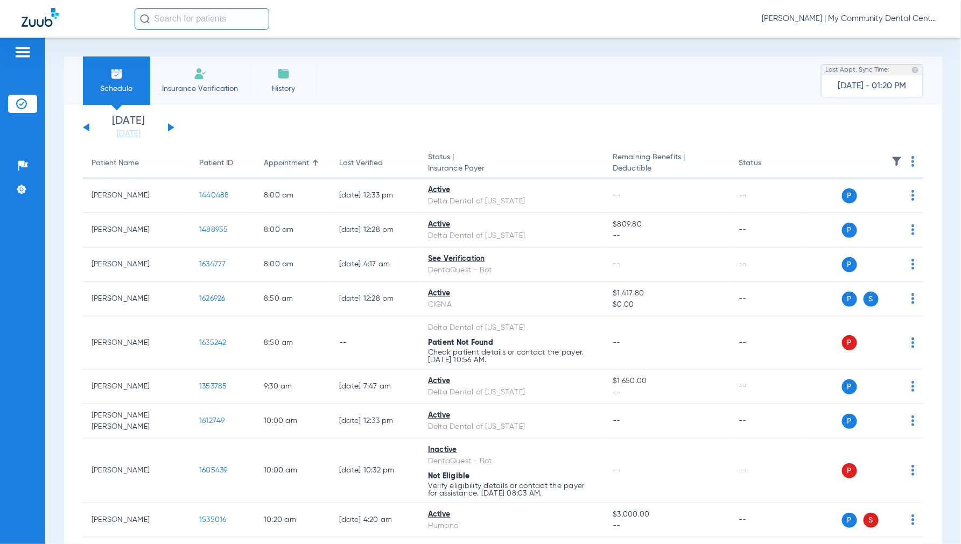
click at [912, 162] on img at bounding box center [913, 161] width 3 height 11
click at [869, 205] on span "Verify All" at bounding box center [863, 204] width 67 height 8
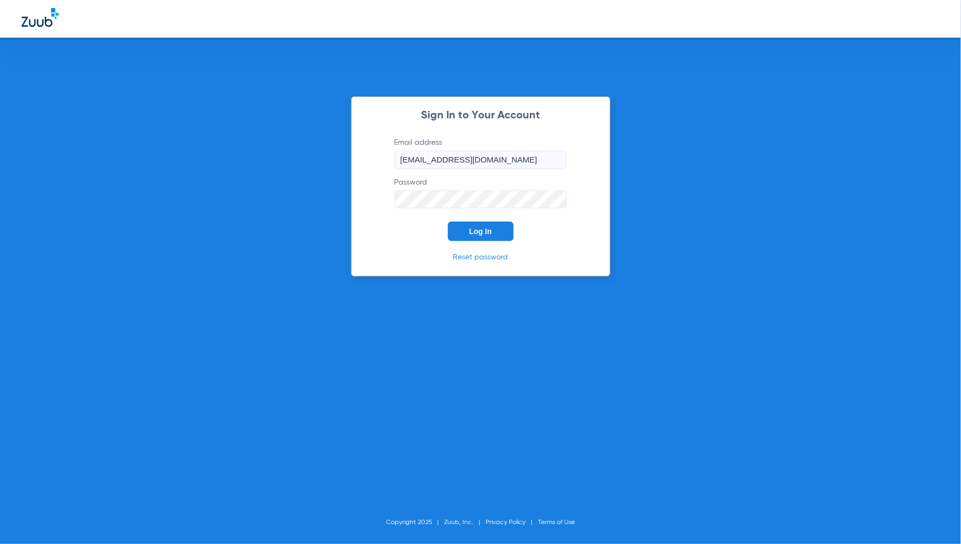
click at [497, 239] on button "Log In" at bounding box center [481, 231] width 66 height 19
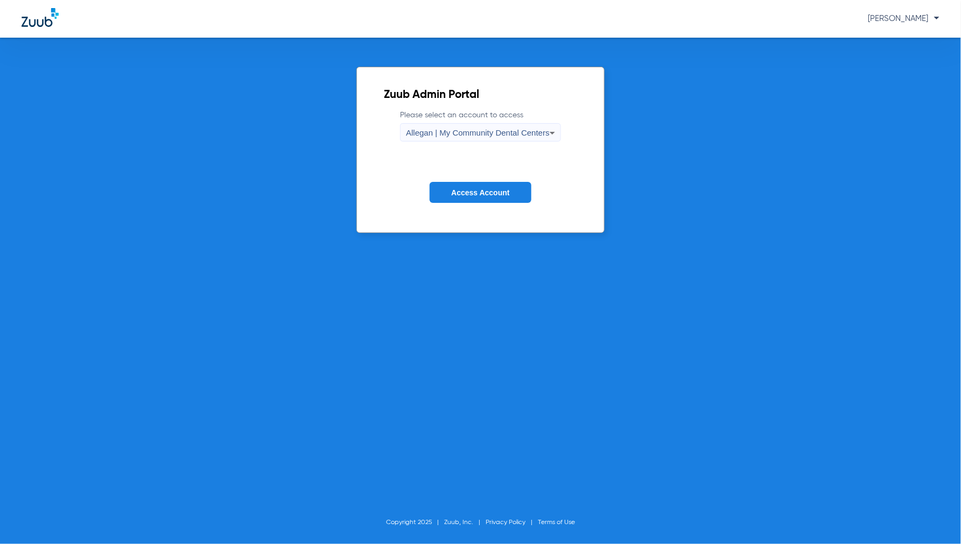
click at [458, 124] on div "Allegan | My Community Dental Centers" at bounding box center [478, 133] width 144 height 18
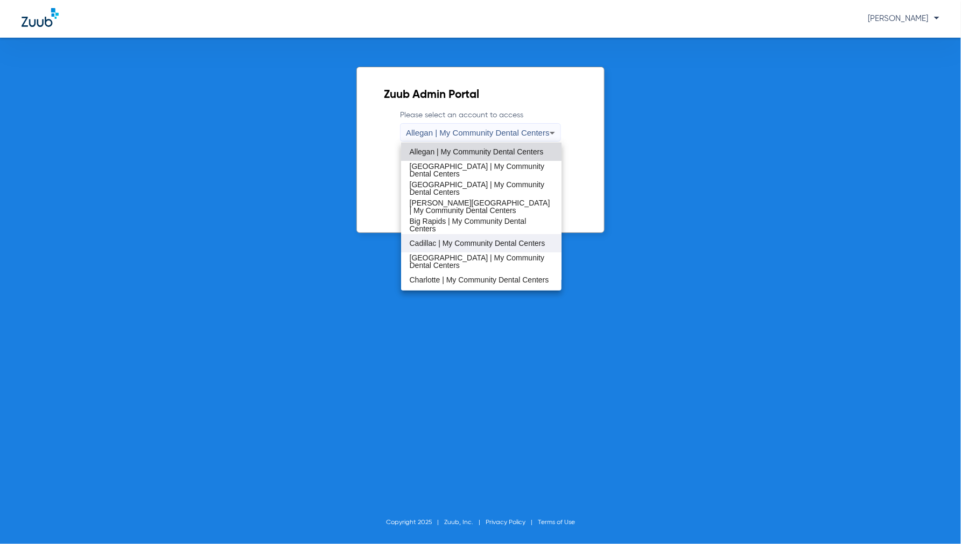
click at [436, 240] on span "Cadillac | My Community Dental Centers" at bounding box center [478, 244] width 136 height 8
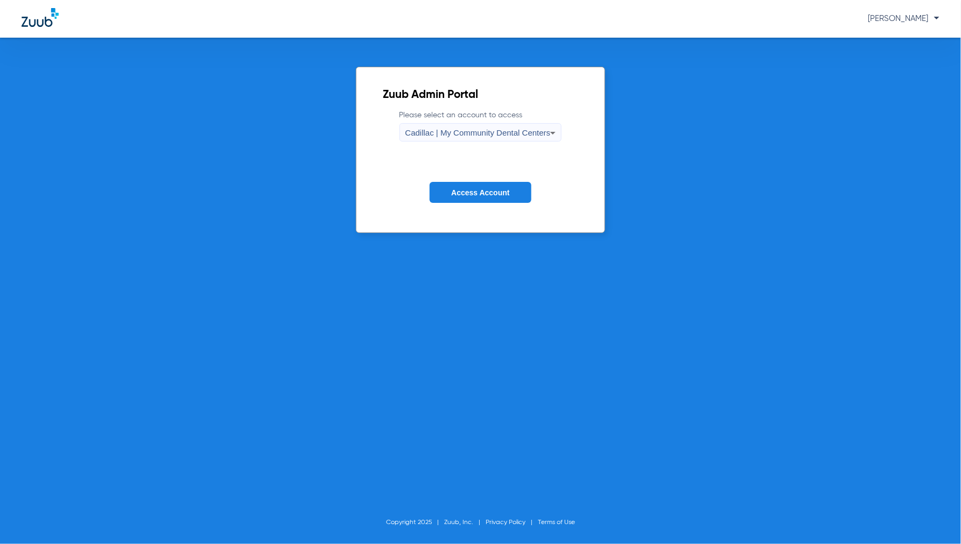
drag, startPoint x: 480, startPoint y: 191, endPoint x: 463, endPoint y: 192, distance: 17.2
click at [481, 191] on span "Access Account" at bounding box center [480, 193] width 58 height 9
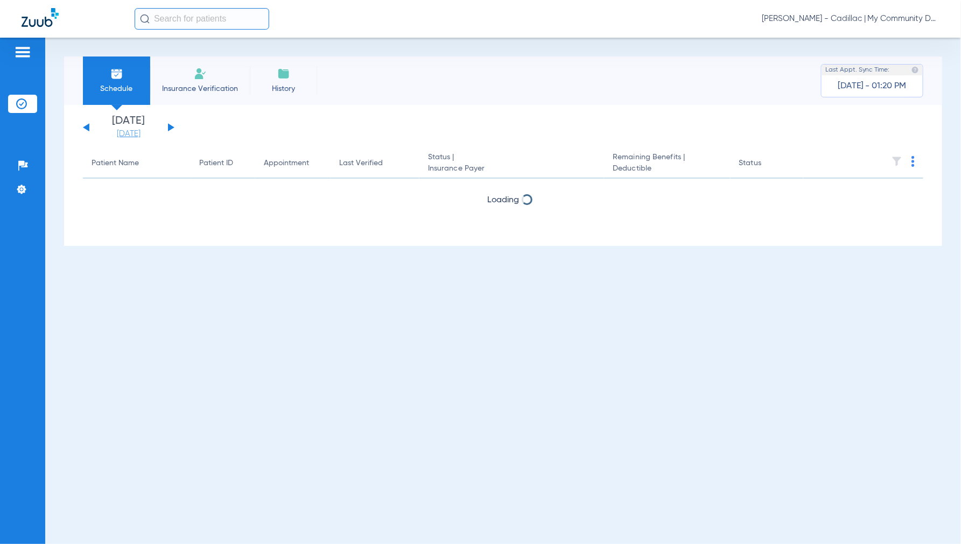
click at [143, 129] on link "[DATE]" at bounding box center [128, 134] width 65 height 11
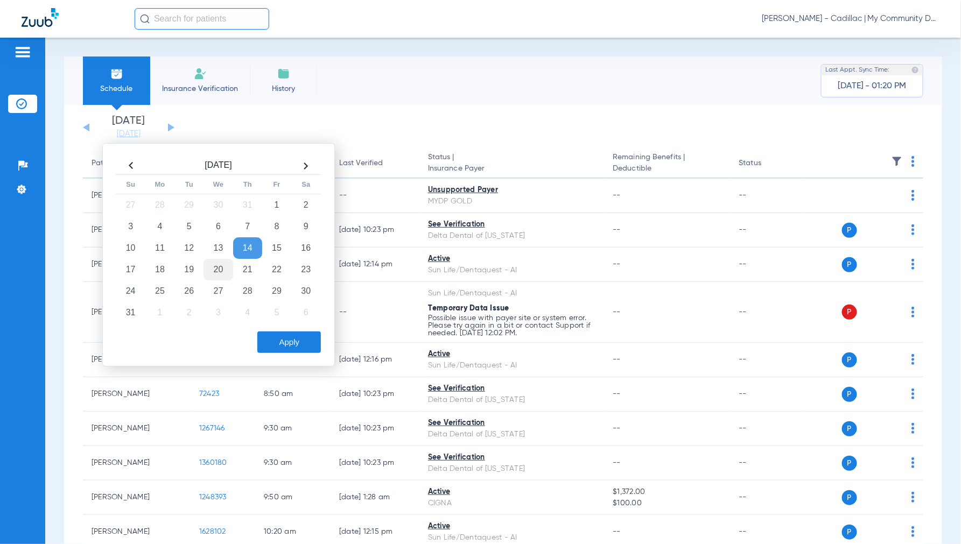
click at [218, 270] on td "20" at bounding box center [218, 270] width 29 height 22
click at [283, 337] on button "Apply" at bounding box center [289, 343] width 64 height 22
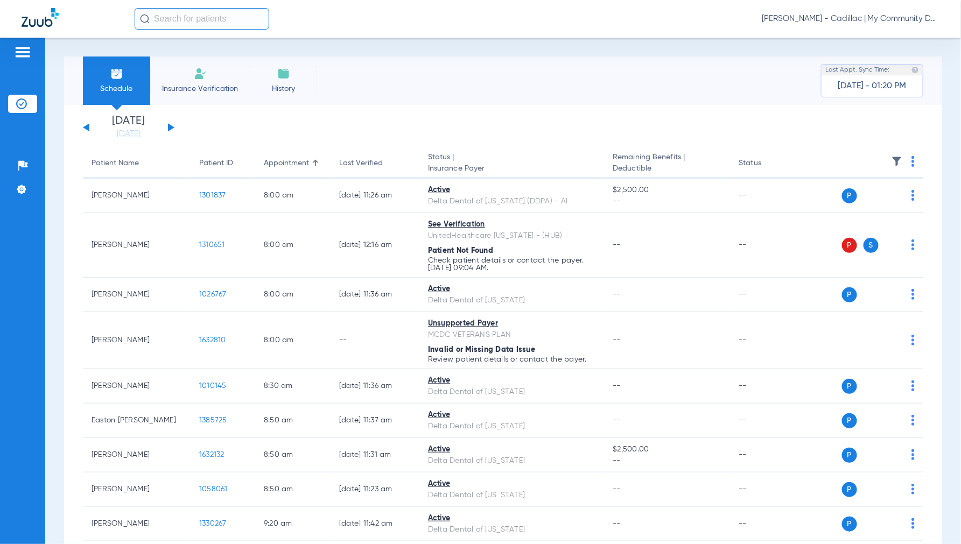
click at [912, 160] on img at bounding box center [913, 161] width 3 height 11
click at [857, 209] on button "Verify All" at bounding box center [863, 204] width 85 height 22
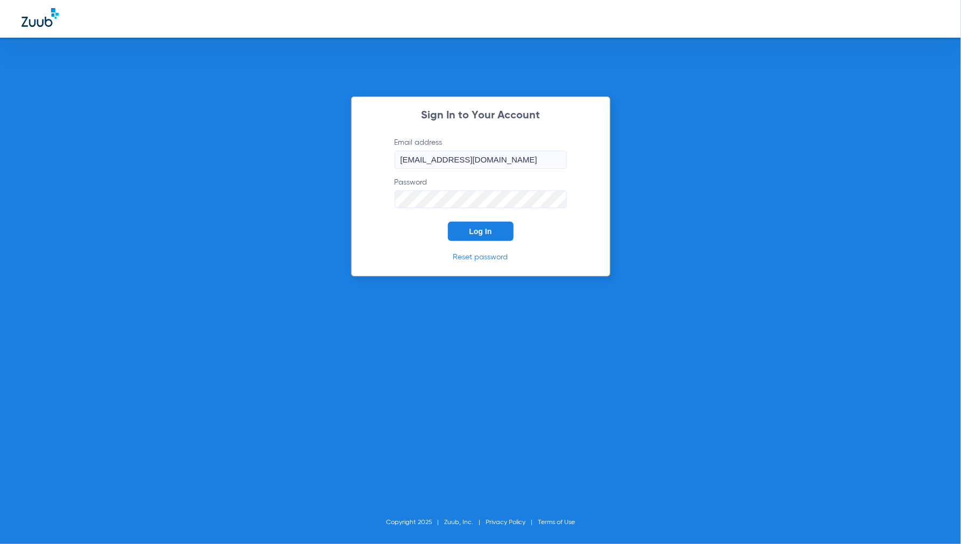
click at [465, 232] on button "Log In" at bounding box center [481, 231] width 66 height 19
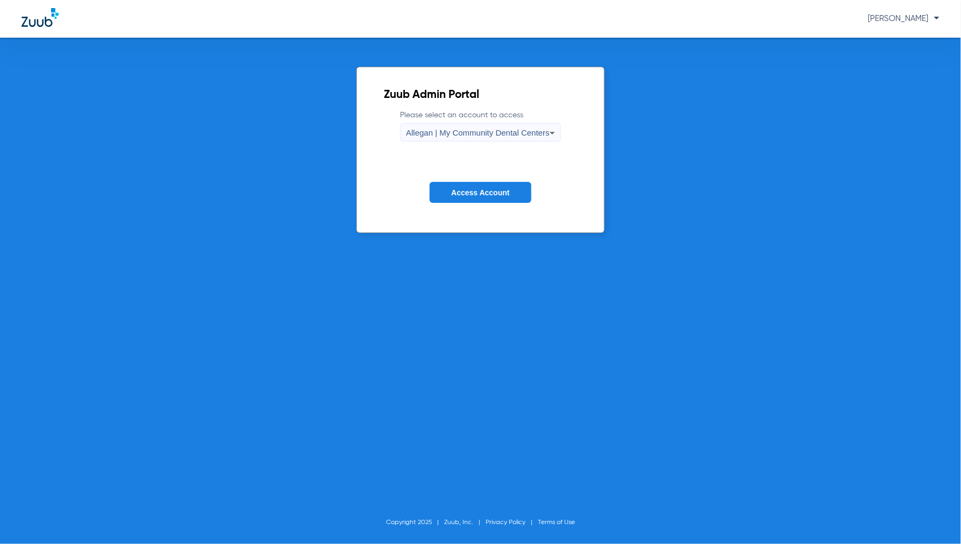
click at [471, 136] on span "Allegan | My Community Dental Centers" at bounding box center [478, 132] width 144 height 9
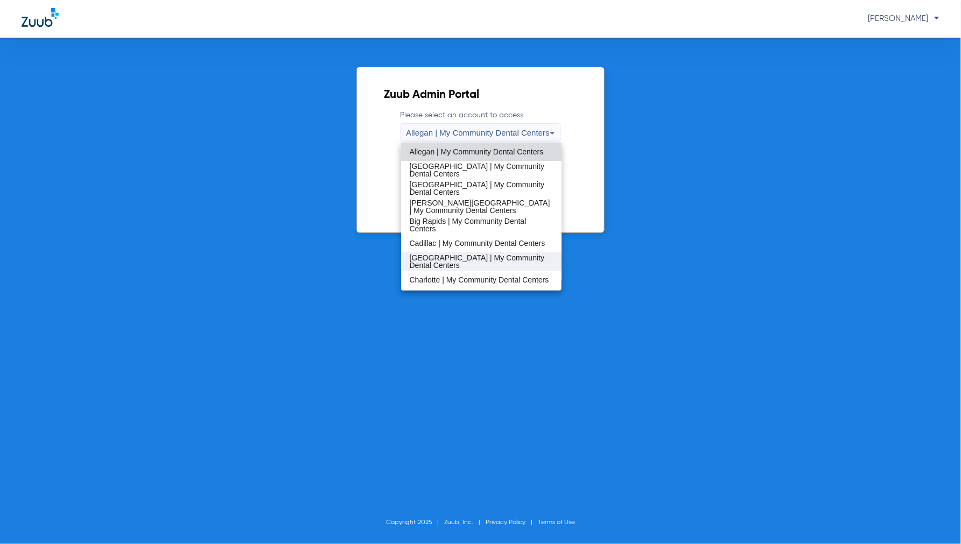
click at [439, 254] on span "[GEOGRAPHIC_DATA] | My Community Dental Centers" at bounding box center [482, 261] width 144 height 15
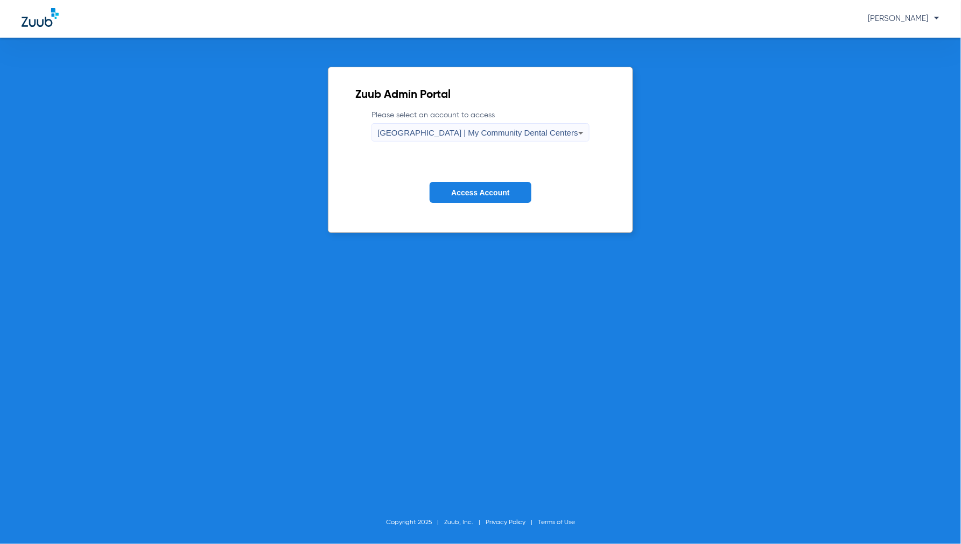
click at [471, 190] on span "Access Account" at bounding box center [480, 193] width 58 height 9
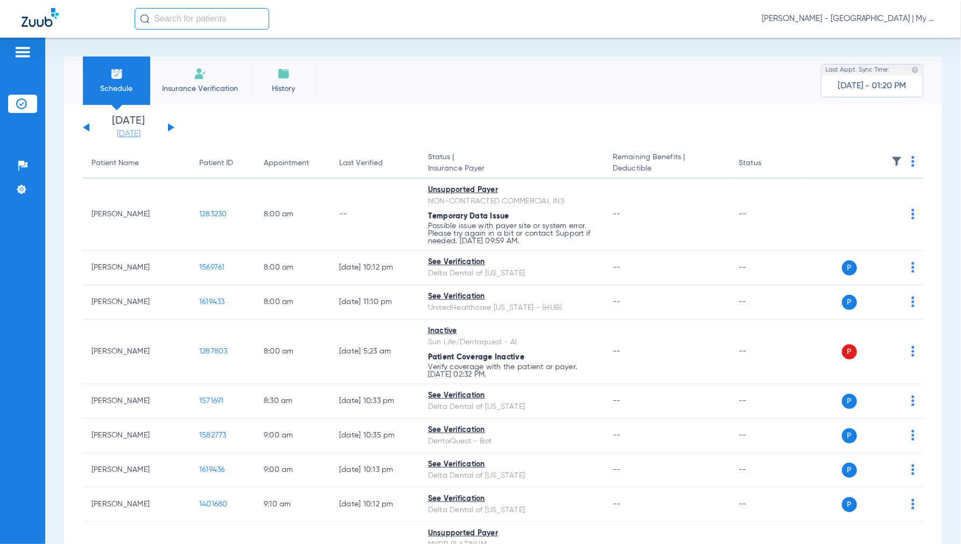
click at [143, 132] on link "[DATE]" at bounding box center [128, 134] width 65 height 11
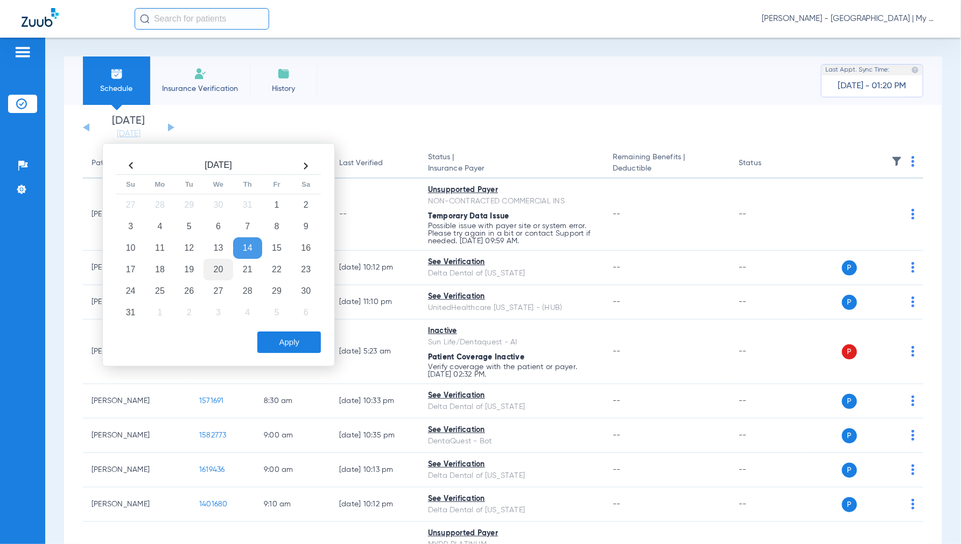
click at [219, 266] on td "20" at bounding box center [218, 270] width 29 height 22
click at [283, 335] on button "Apply" at bounding box center [289, 343] width 64 height 22
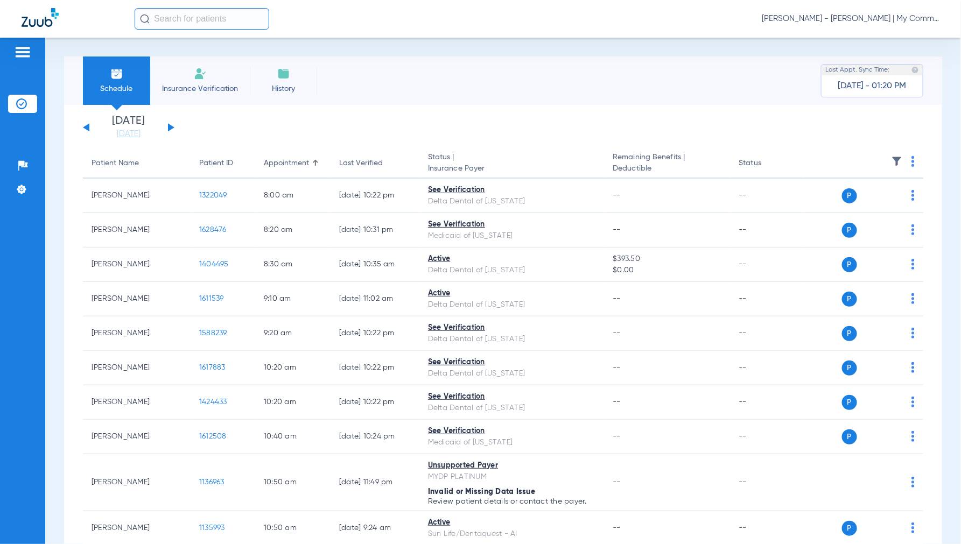
click at [853, 19] on span "Jennifer Dziamski - Charlotte | My Community Dental Centers" at bounding box center [851, 18] width 178 height 11
click at [900, 37] on span "Account Selection" at bounding box center [899, 38] width 60 height 8
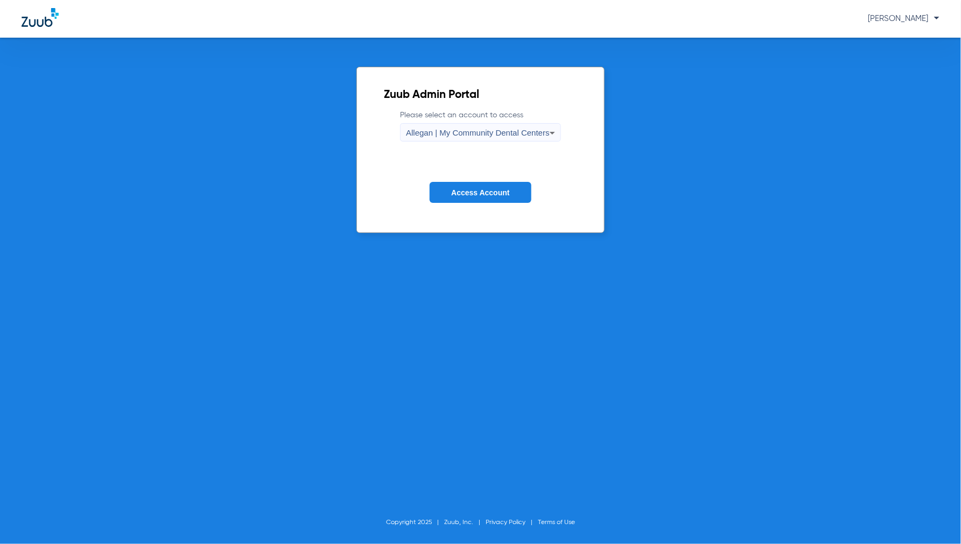
click at [483, 196] on span "Access Account" at bounding box center [480, 193] width 58 height 9
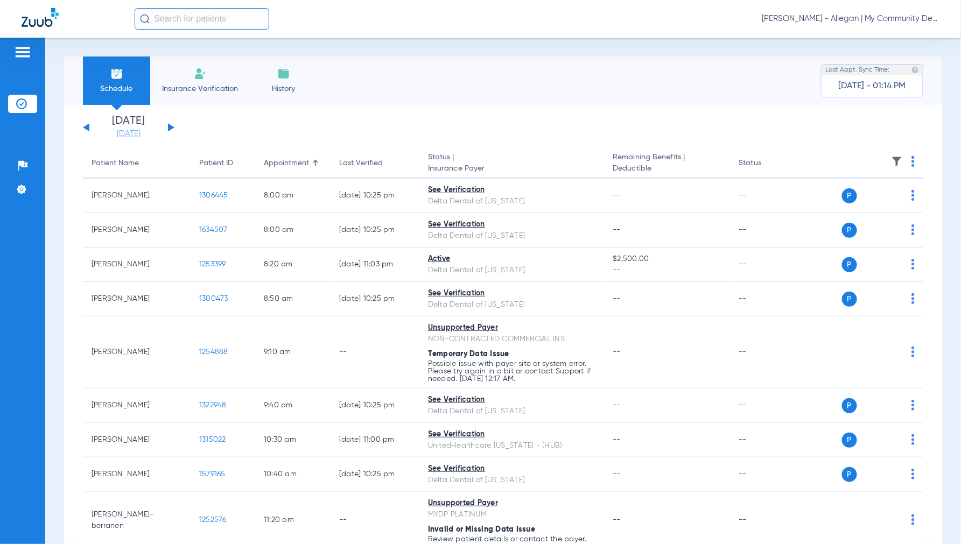
click at [122, 136] on link "[DATE]" at bounding box center [128, 134] width 65 height 11
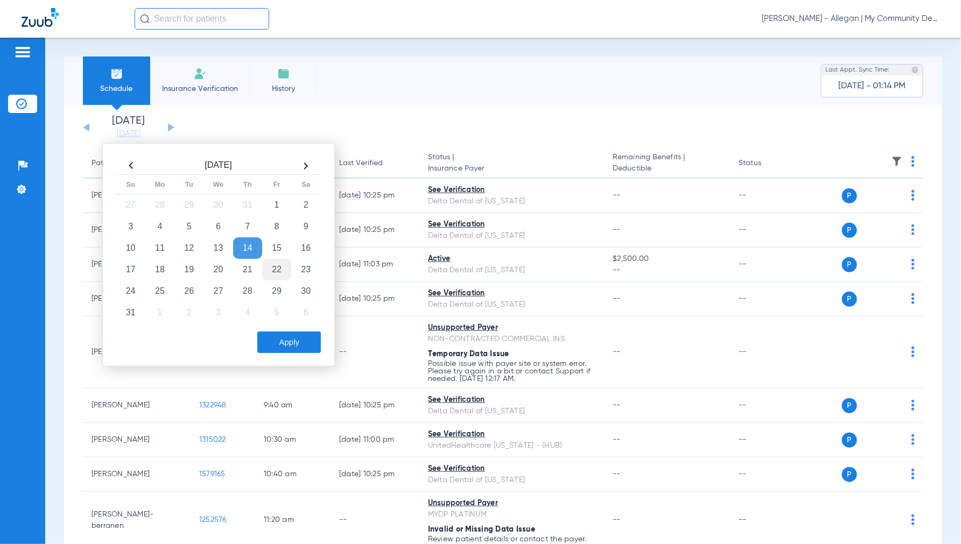
click at [275, 275] on td "22" at bounding box center [276, 270] width 29 height 22
click at [292, 343] on button "Apply" at bounding box center [289, 343] width 64 height 22
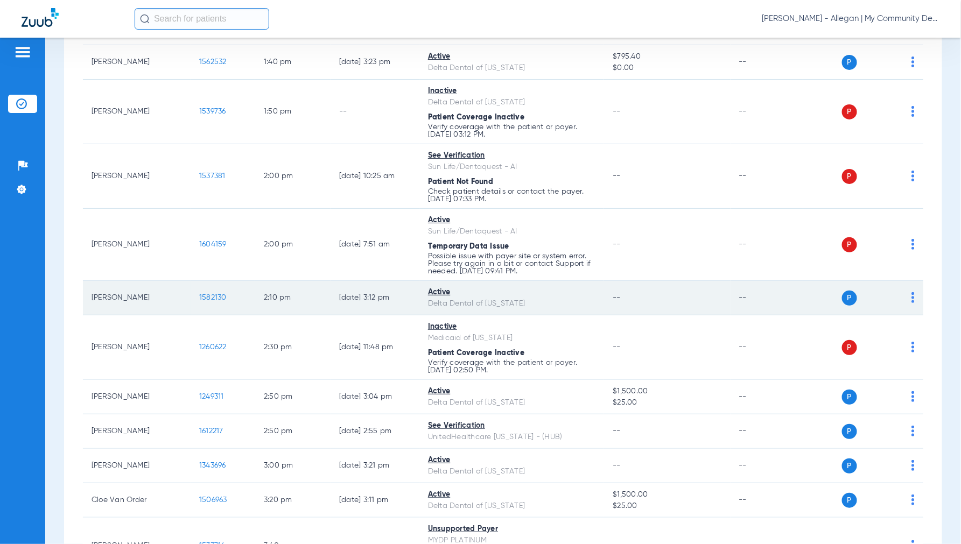
scroll to position [1258, 0]
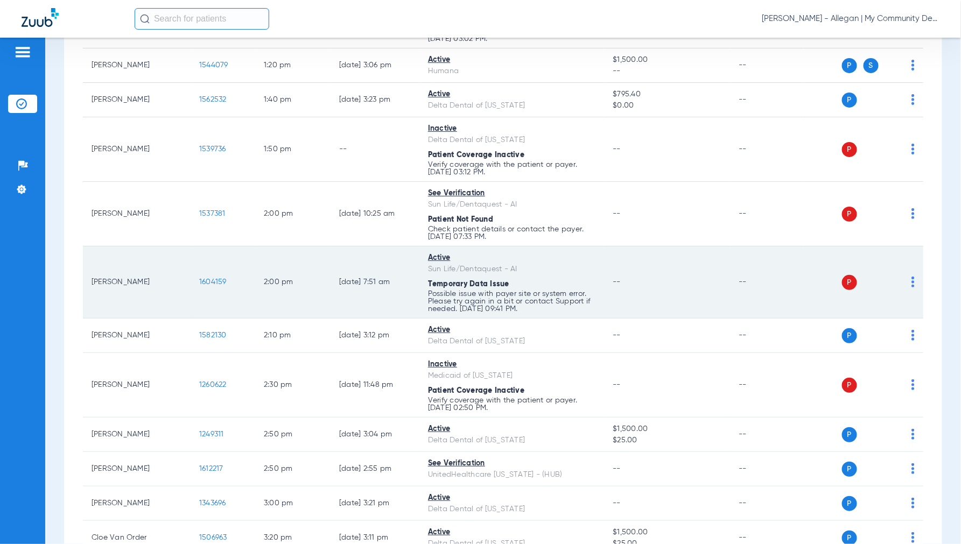
click at [912, 288] on img at bounding box center [913, 282] width 3 height 11
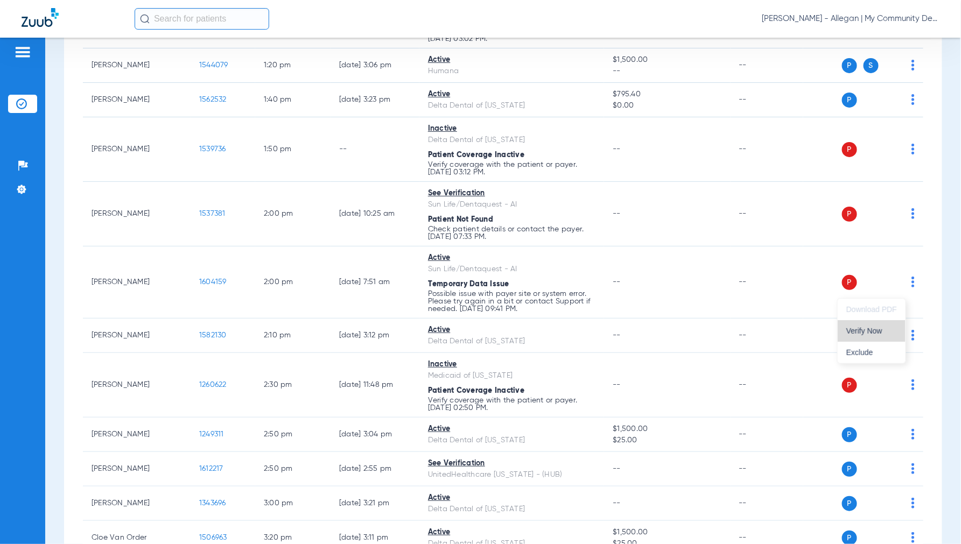
click at [871, 329] on span "Verify Now" at bounding box center [872, 331] width 51 height 8
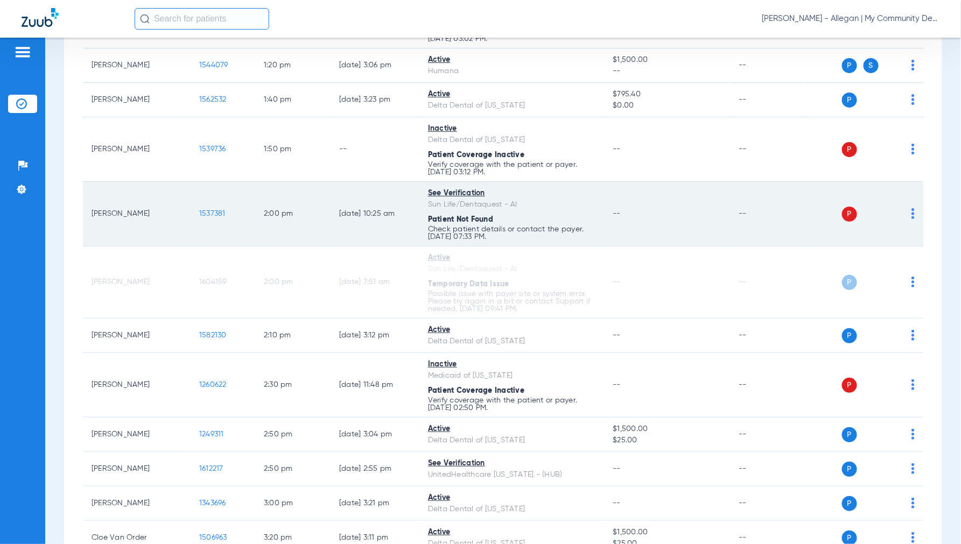
click at [912, 219] on img at bounding box center [913, 213] width 3 height 11
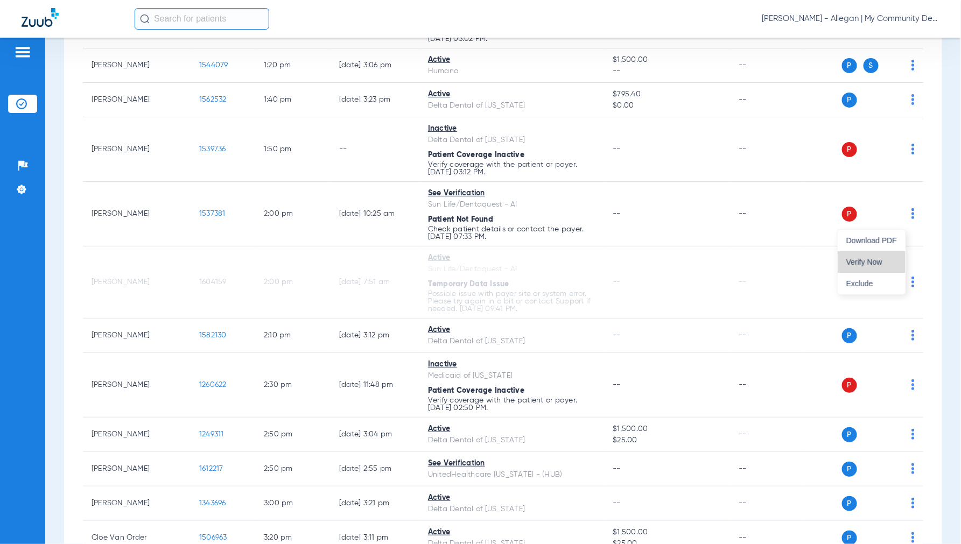
click at [883, 262] on span "Verify Now" at bounding box center [872, 263] width 51 height 8
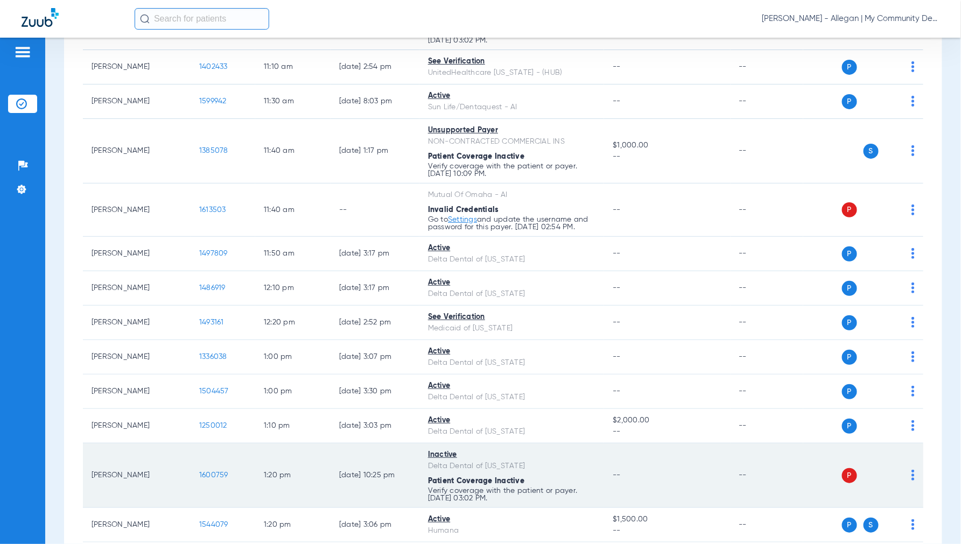
scroll to position [779, 0]
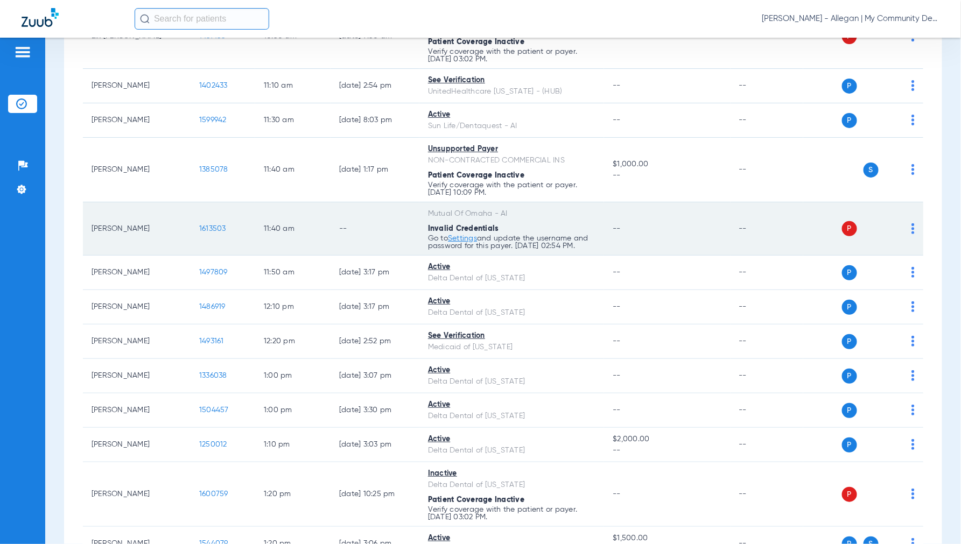
click at [912, 229] on img at bounding box center [913, 229] width 3 height 11
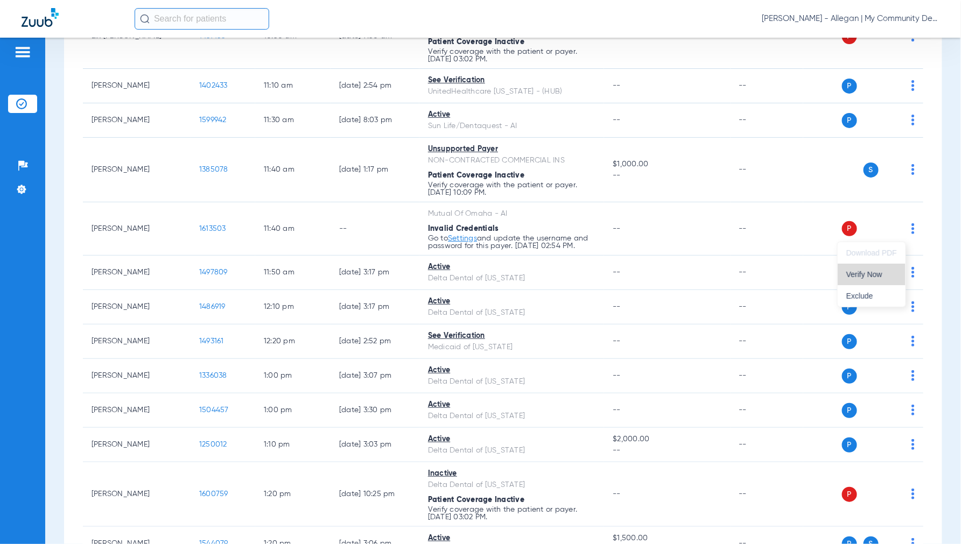
click at [873, 274] on span "Verify Now" at bounding box center [872, 275] width 51 height 8
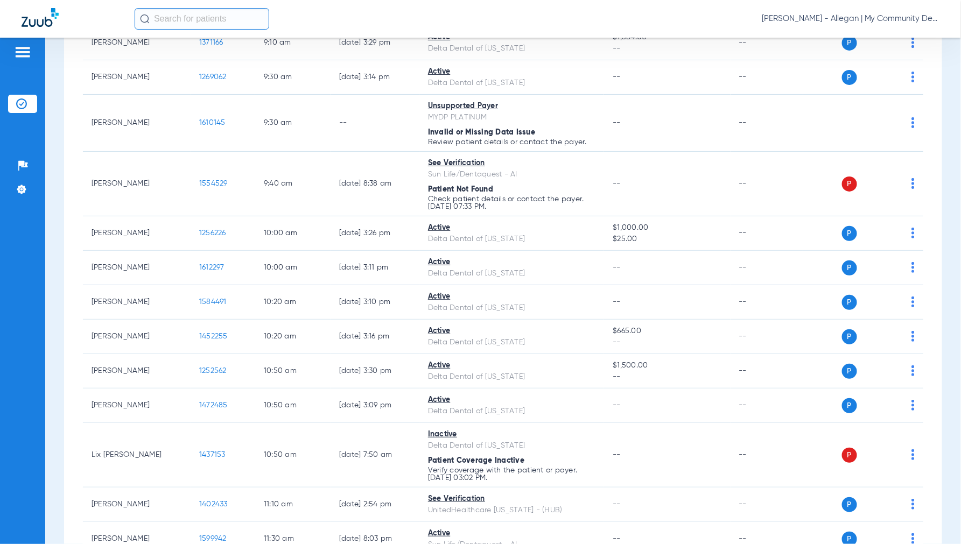
scroll to position [300, 0]
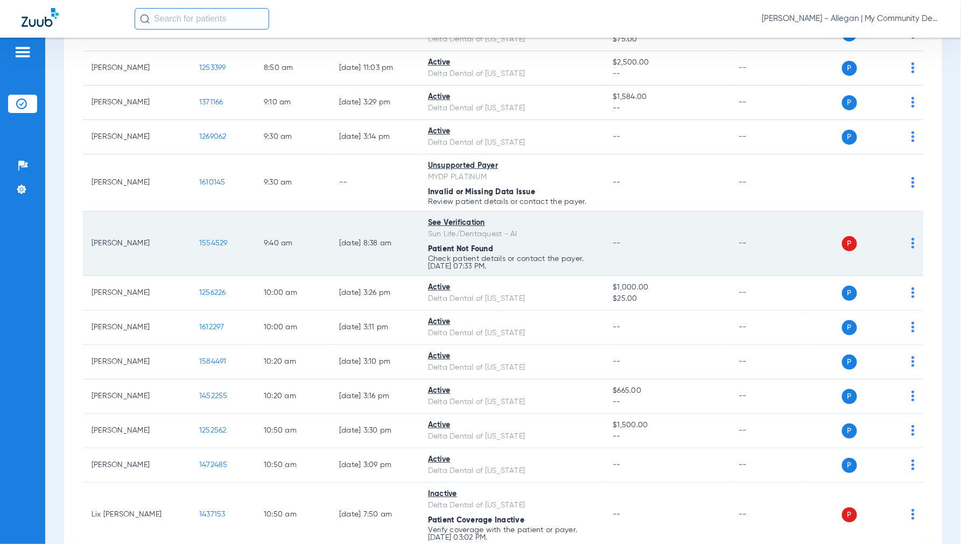
click at [912, 246] on img at bounding box center [913, 243] width 3 height 11
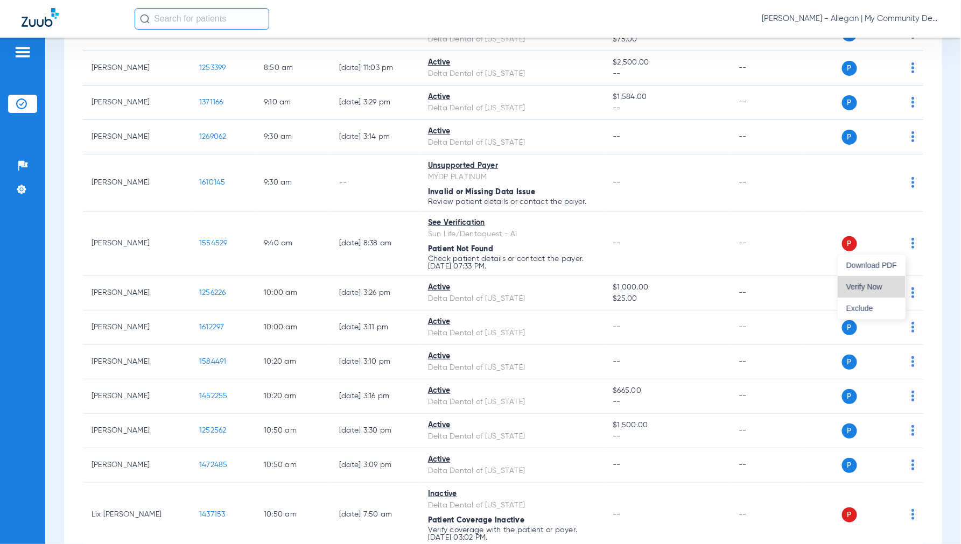
click at [869, 280] on button "Verify Now" at bounding box center [872, 287] width 68 height 22
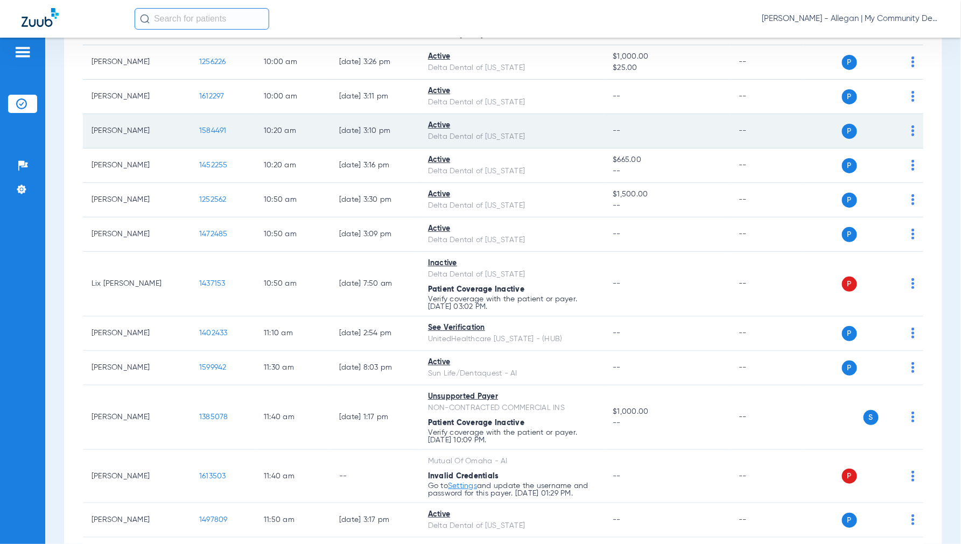
scroll to position [598, 0]
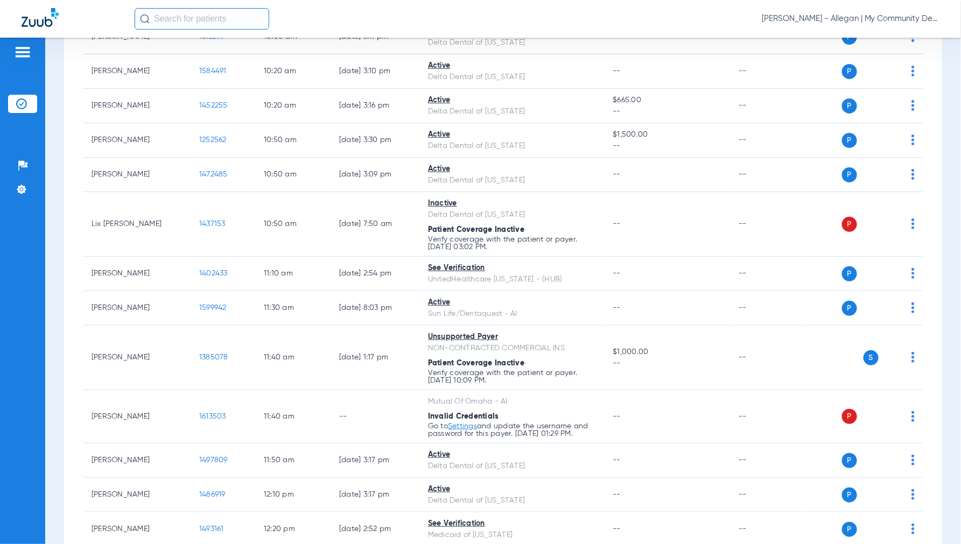
click at [66, 192] on div "Tuesday 06-10-2025 Wednesday 06-11-2025 Thursday 06-12-2025 Friday 06-13-2025 S…" at bounding box center [503, 439] width 878 height 1865
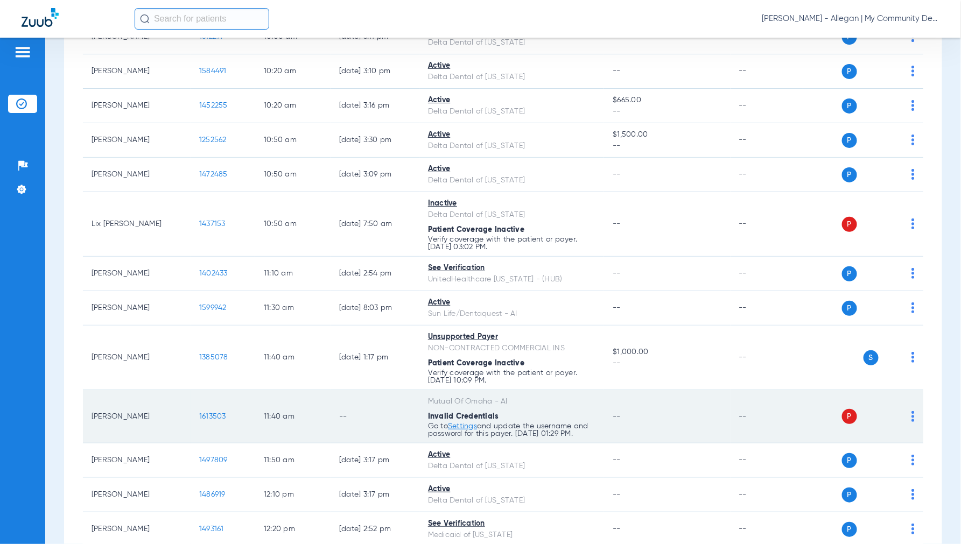
click at [213, 420] on span "1613503" at bounding box center [212, 417] width 27 height 8
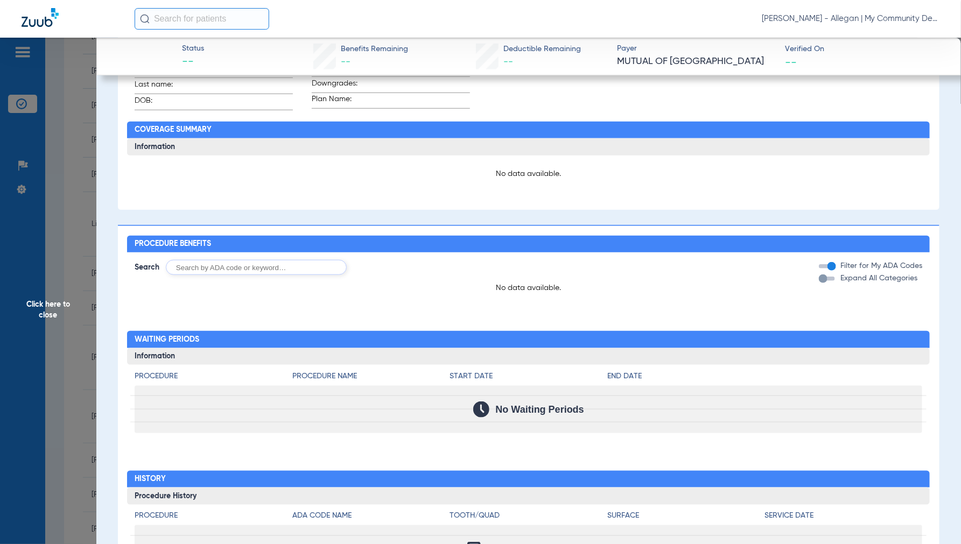
scroll to position [413, 0]
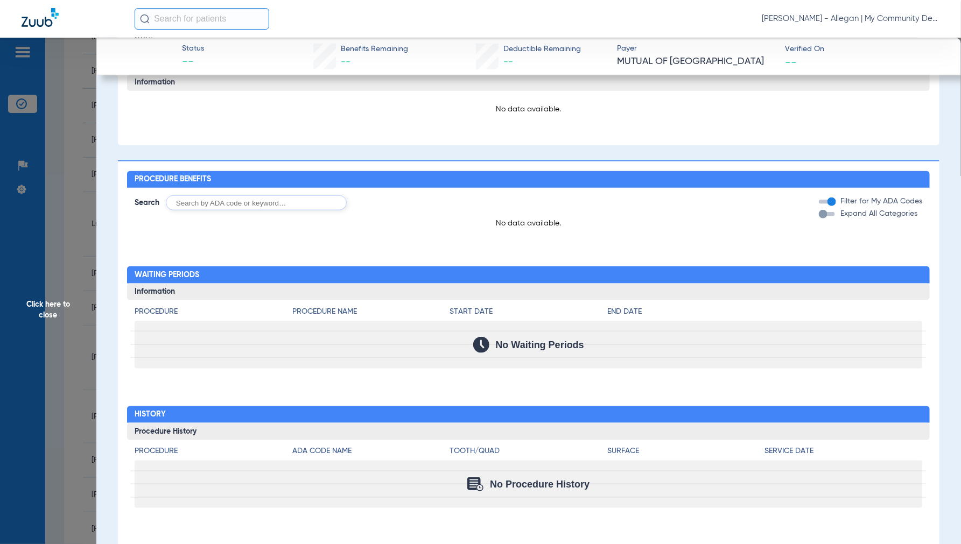
click at [62, 300] on span "Click here to close" at bounding box center [48, 310] width 96 height 544
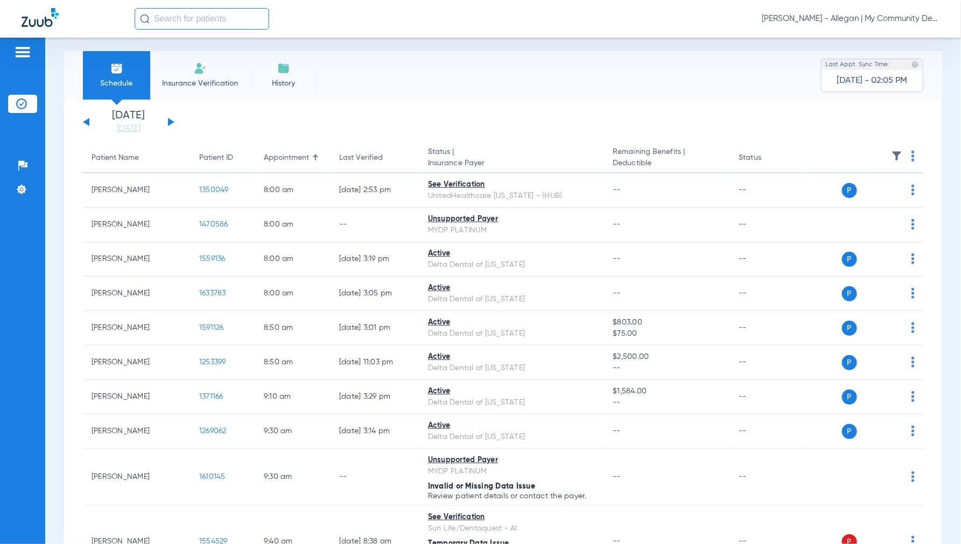
scroll to position [0, 0]
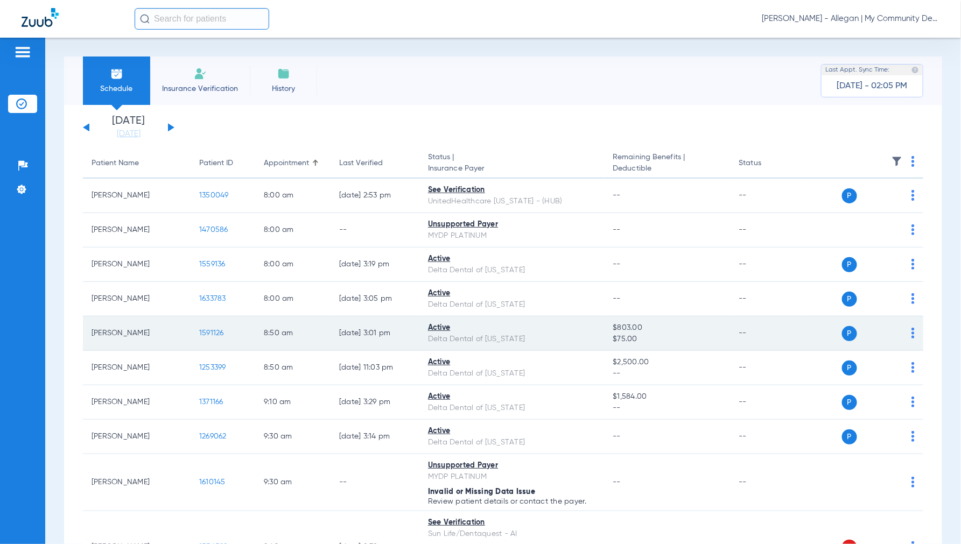
click at [208, 330] on span "1591126" at bounding box center [211, 334] width 25 height 8
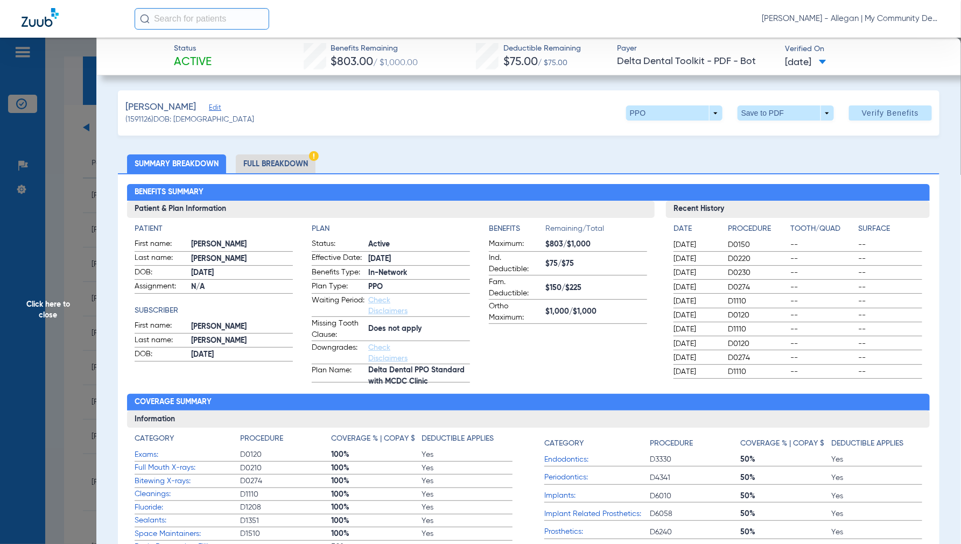
click at [273, 159] on li "Full Breakdown" at bounding box center [276, 164] width 80 height 19
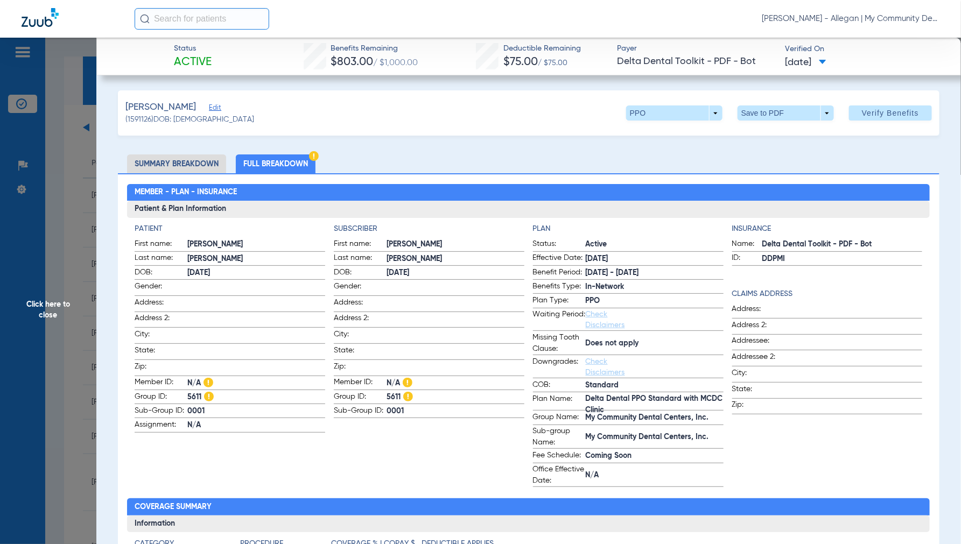
click at [47, 308] on span "Click here to close" at bounding box center [48, 310] width 96 height 544
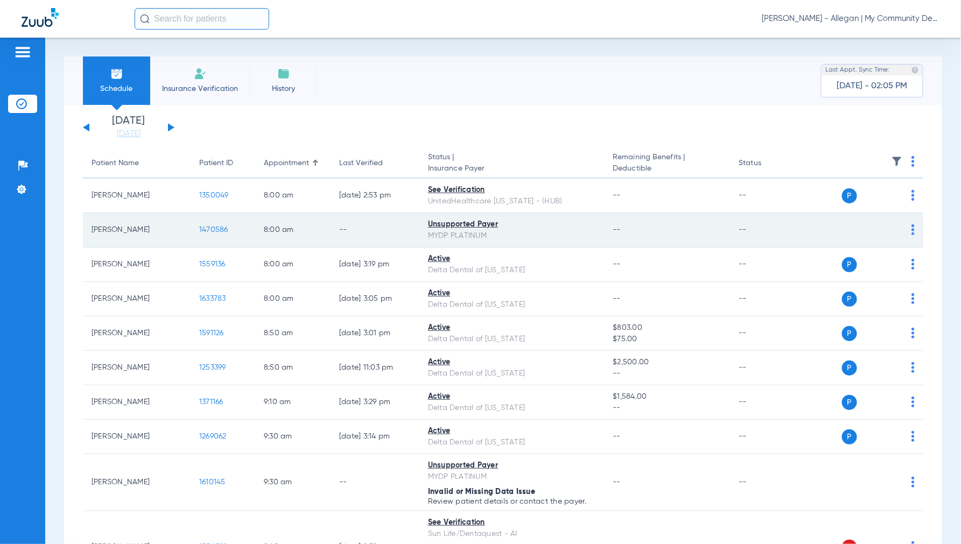
scroll to position [60, 0]
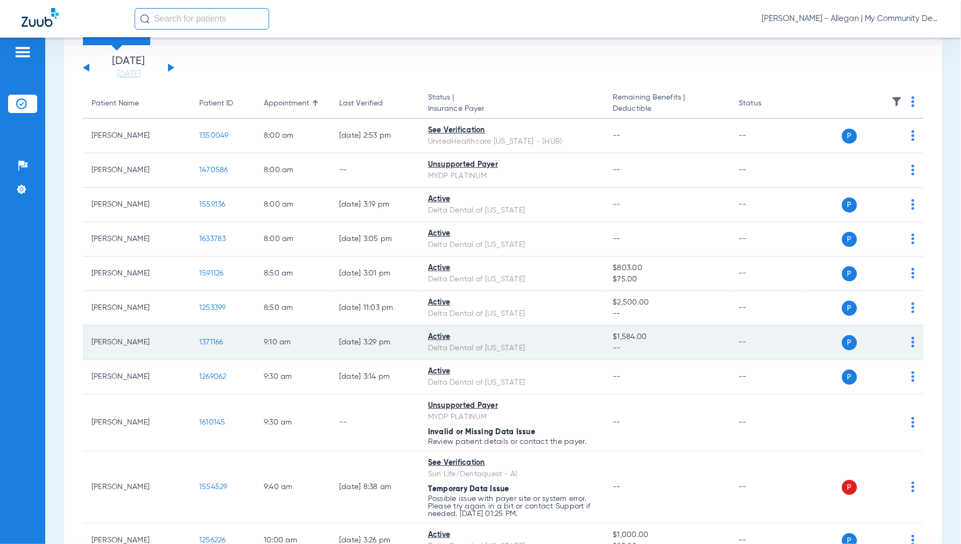
click at [208, 342] on span "1371166" at bounding box center [211, 343] width 24 height 8
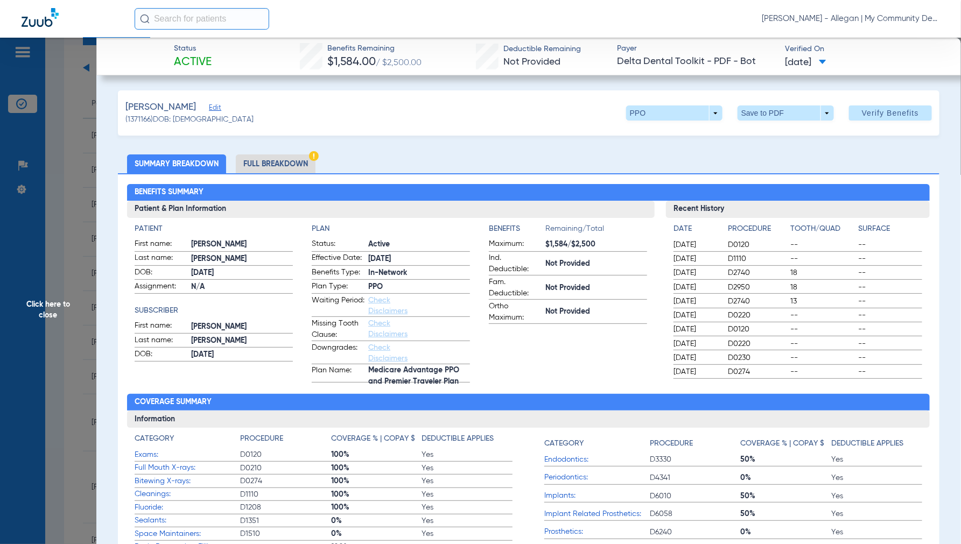
click at [289, 163] on li "Full Breakdown" at bounding box center [276, 164] width 80 height 19
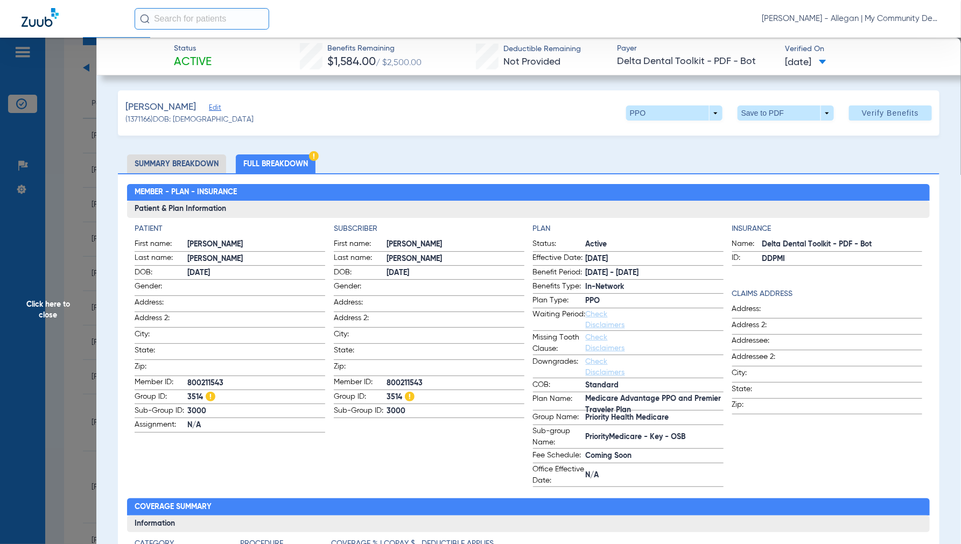
click at [62, 300] on span "Click here to close" at bounding box center [48, 310] width 96 height 544
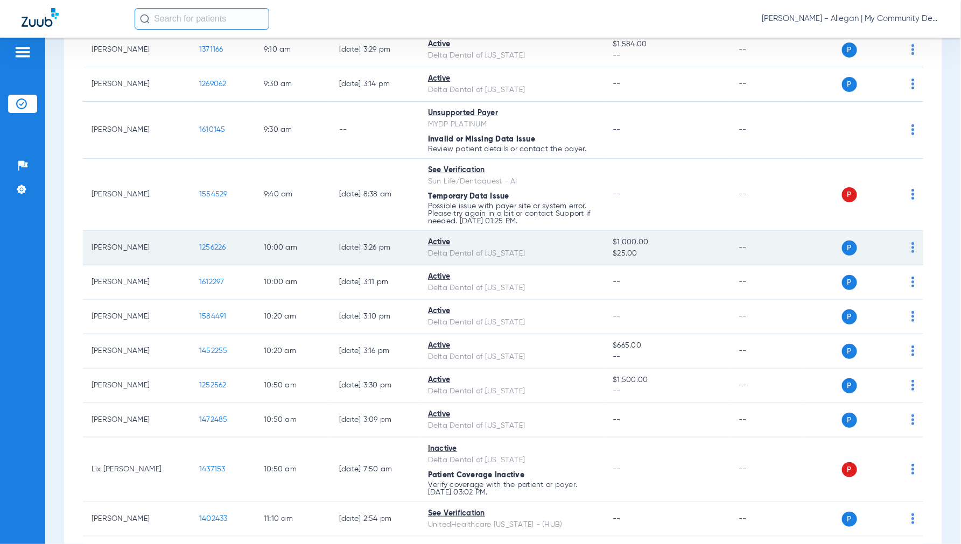
scroll to position [359, 0]
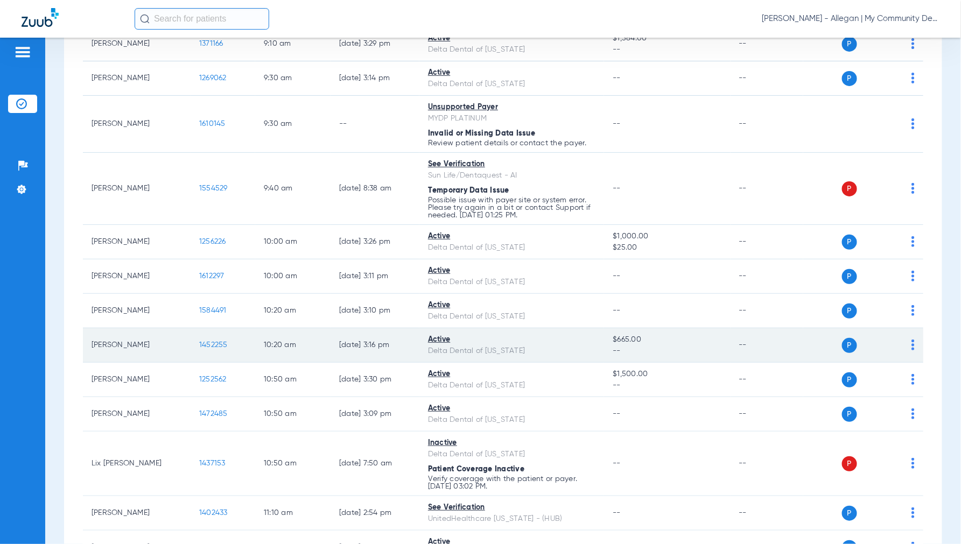
click at [211, 347] on span "1452255" at bounding box center [213, 345] width 29 height 8
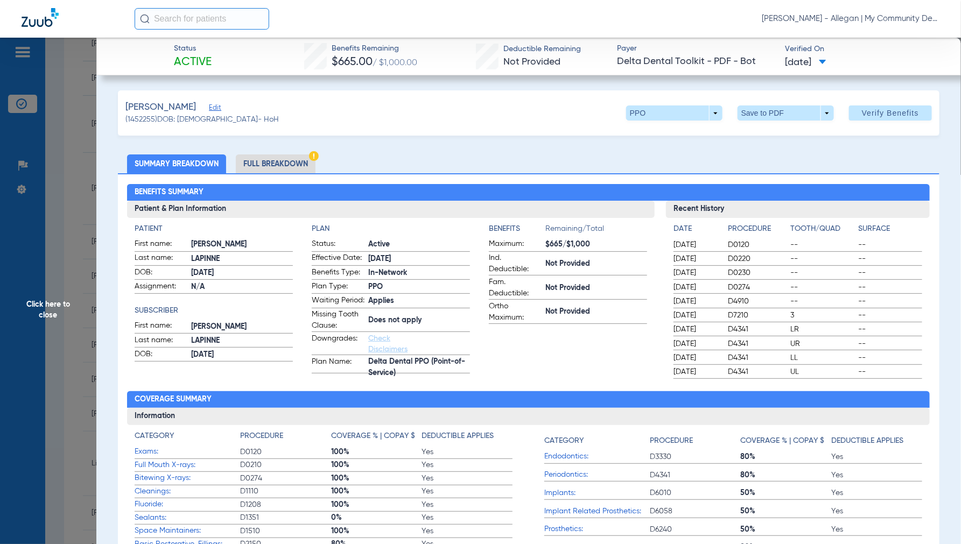
click at [272, 160] on li "Full Breakdown" at bounding box center [276, 164] width 80 height 19
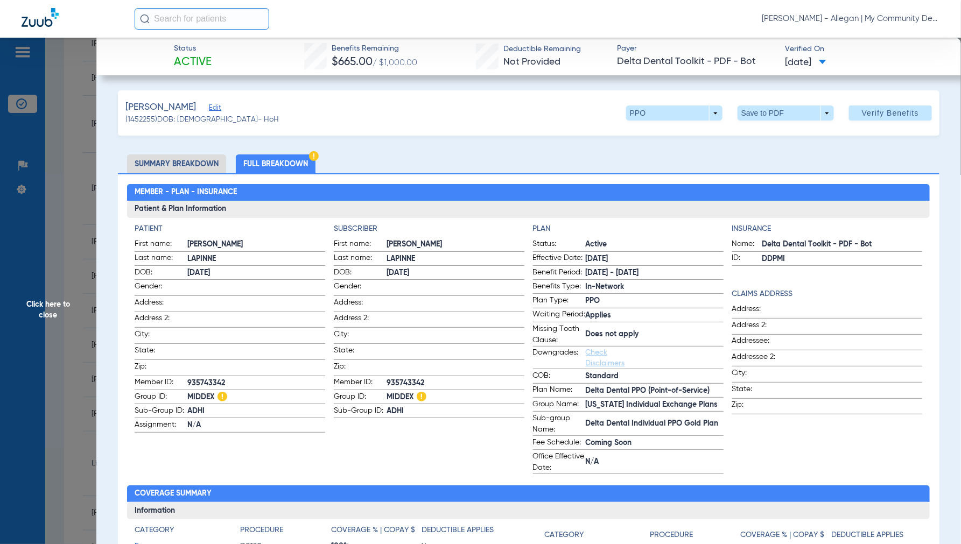
click at [58, 305] on span "Click here to close" at bounding box center [48, 310] width 96 height 544
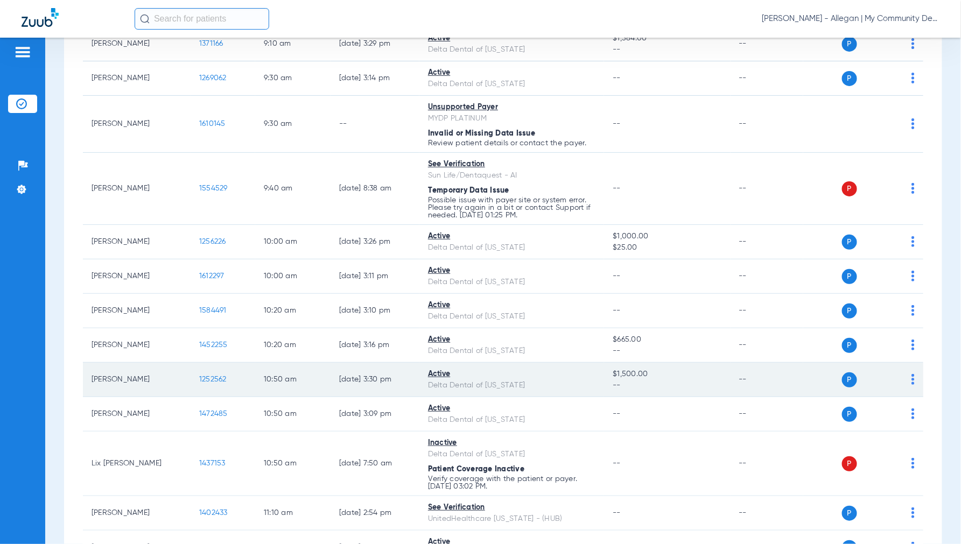
click at [214, 380] on span "1252562" at bounding box center [212, 380] width 27 height 8
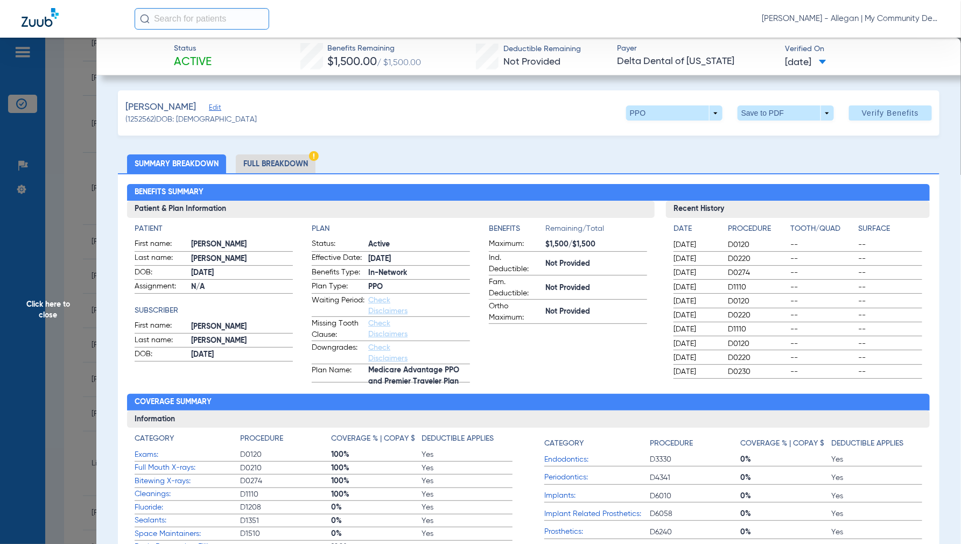
click at [264, 168] on li "Full Breakdown" at bounding box center [276, 164] width 80 height 19
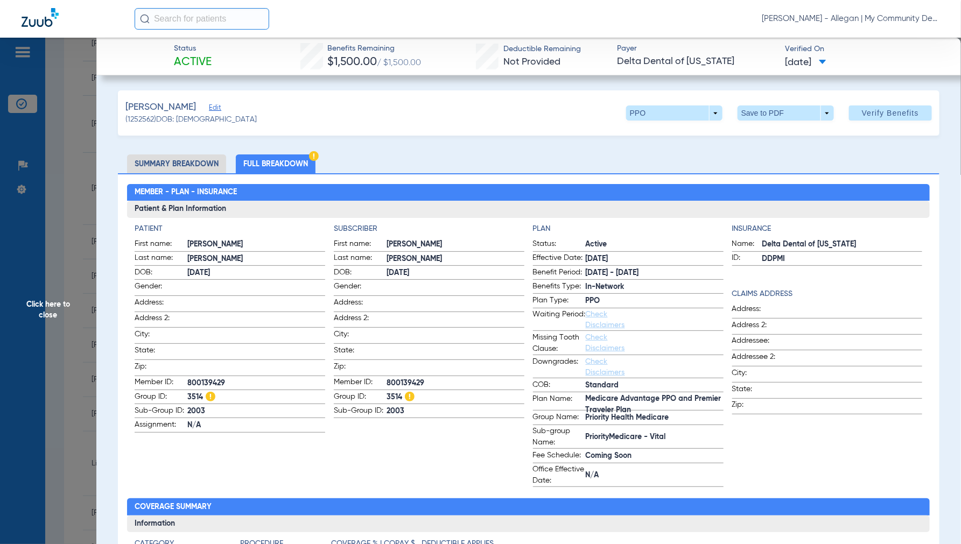
click at [44, 302] on span "Click here to close" at bounding box center [48, 310] width 96 height 544
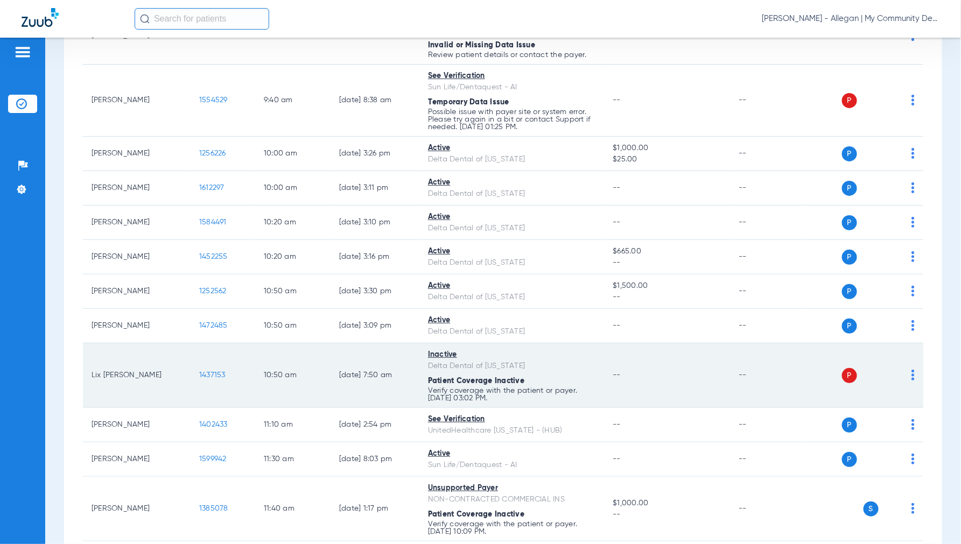
scroll to position [478, 0]
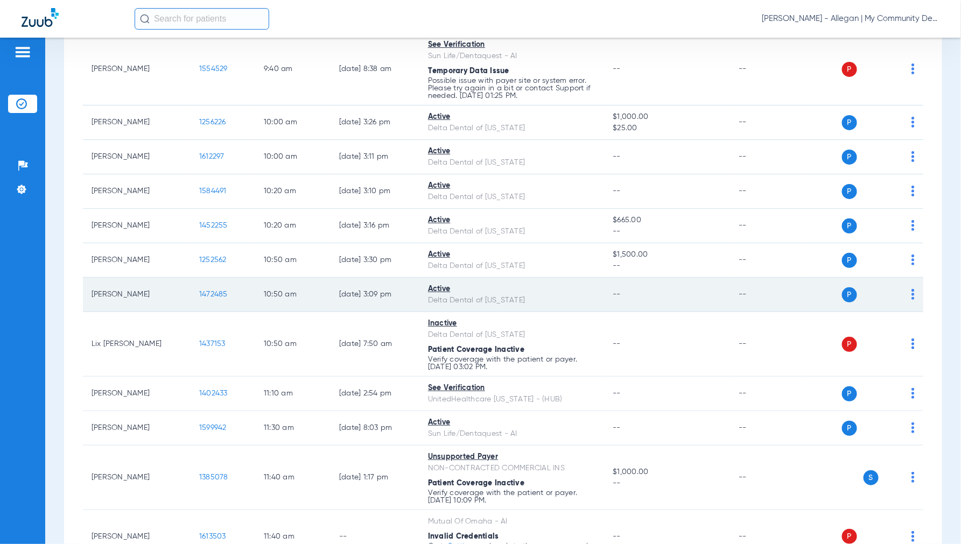
click at [214, 296] on span "1472485" at bounding box center [213, 295] width 29 height 8
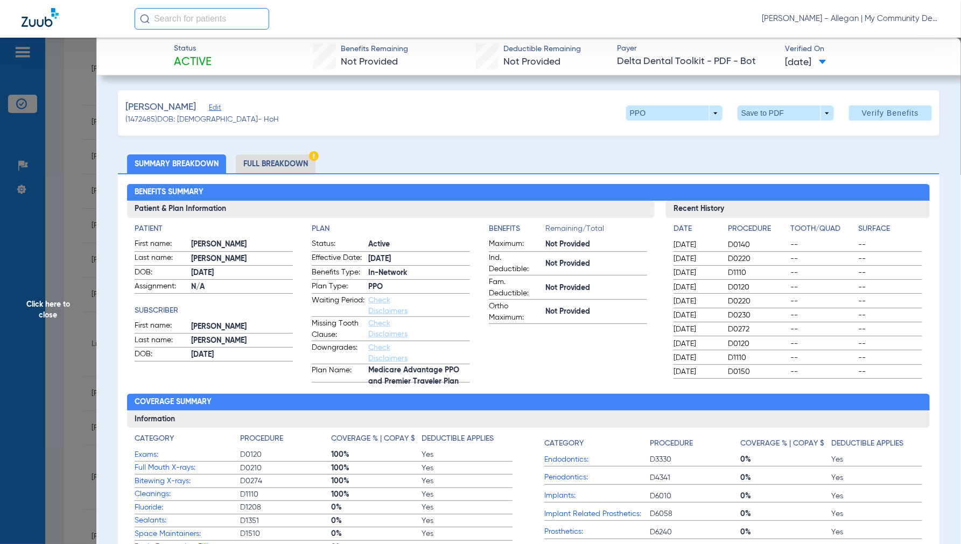
click at [281, 164] on li "Full Breakdown" at bounding box center [276, 164] width 80 height 19
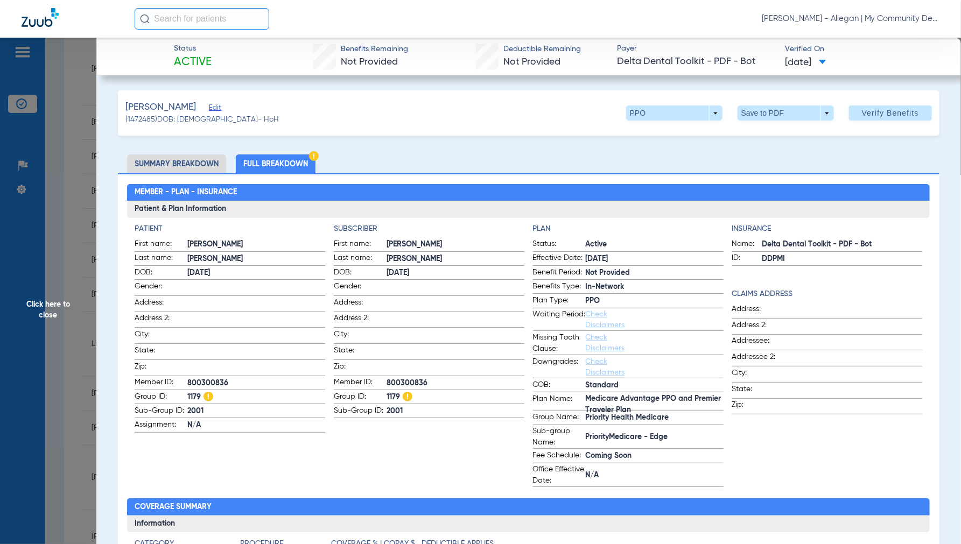
click at [50, 310] on span "Click here to close" at bounding box center [48, 310] width 96 height 544
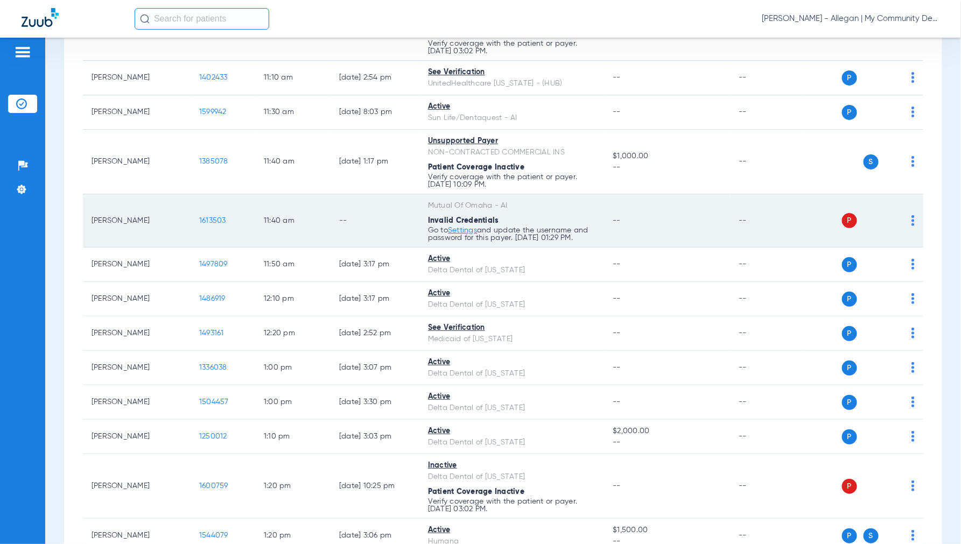
scroll to position [837, 0]
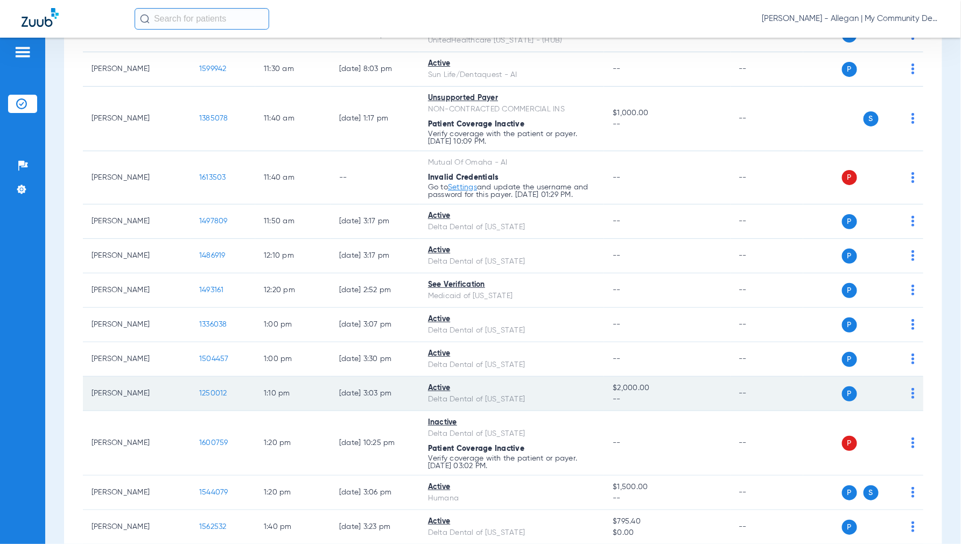
click at [211, 396] on span "1250012" at bounding box center [213, 394] width 28 height 8
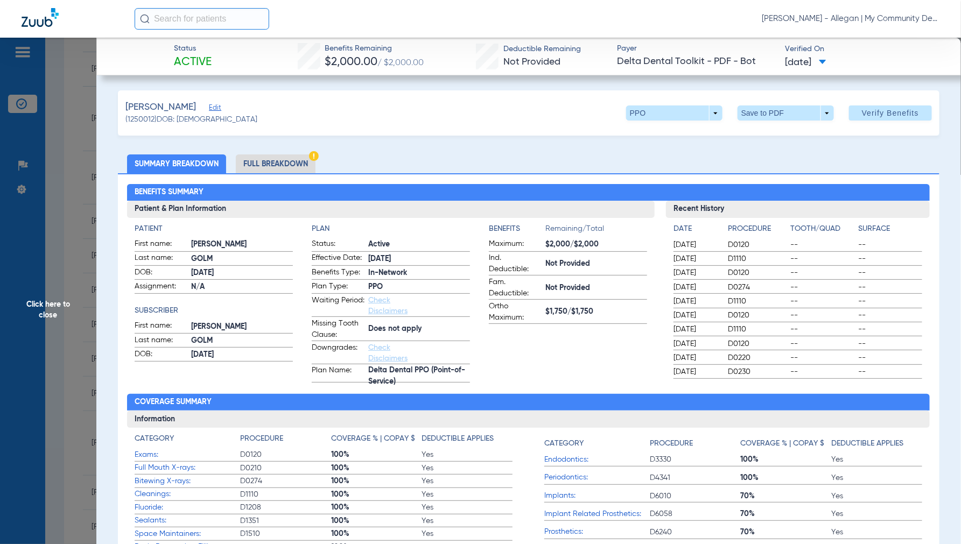
click at [281, 162] on li "Full Breakdown" at bounding box center [276, 164] width 80 height 19
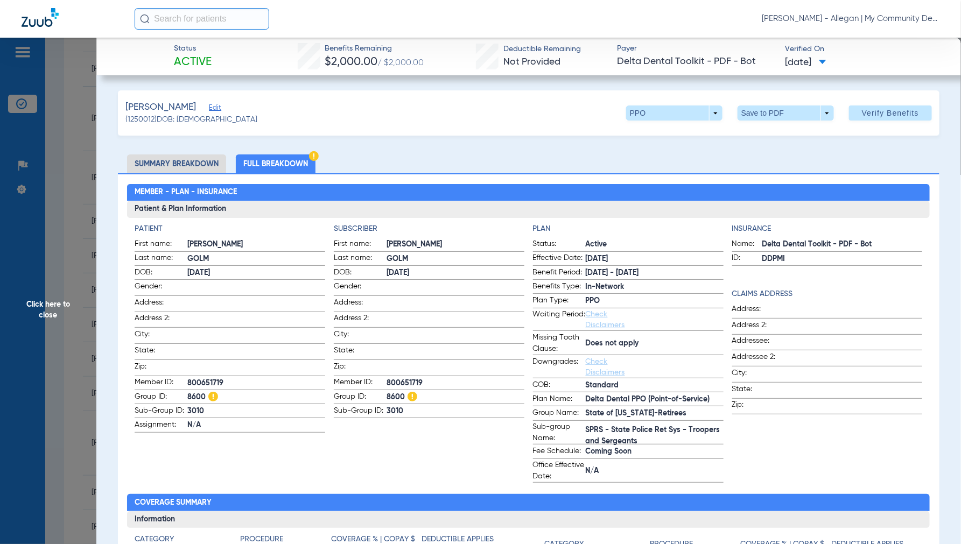
drag, startPoint x: 49, startPoint y: 311, endPoint x: 68, endPoint y: 318, distance: 20.8
click at [49, 310] on span "Click here to close" at bounding box center [48, 310] width 96 height 544
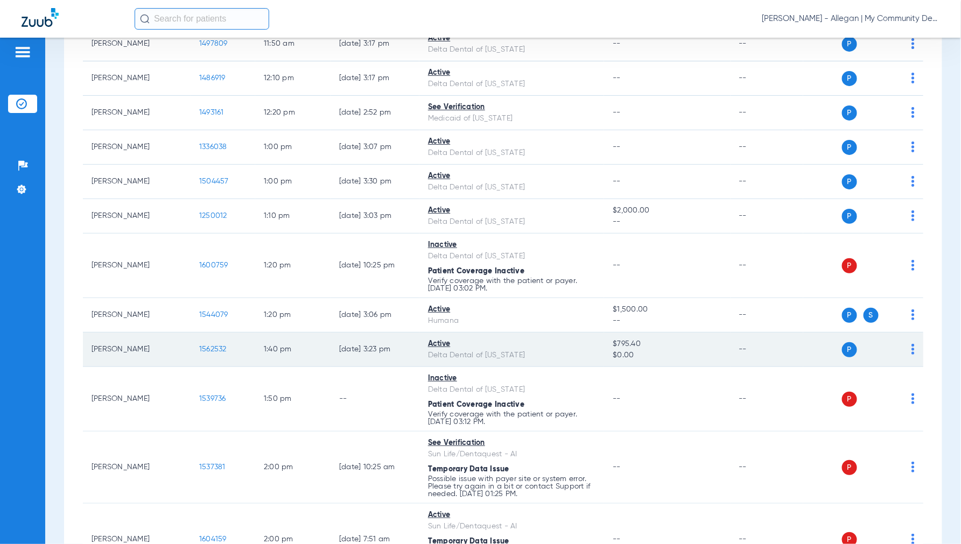
scroll to position [1017, 0]
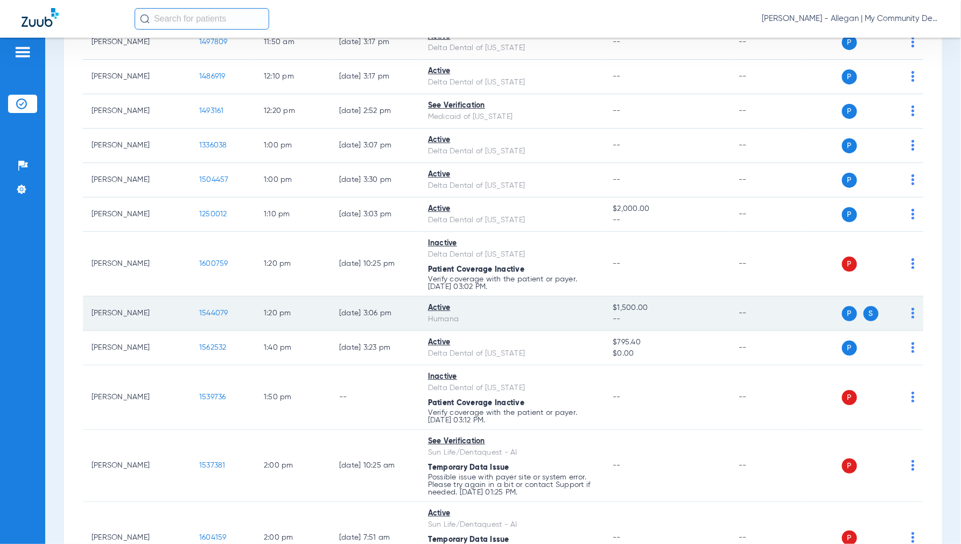
click at [217, 317] on span "1544079" at bounding box center [213, 314] width 29 height 8
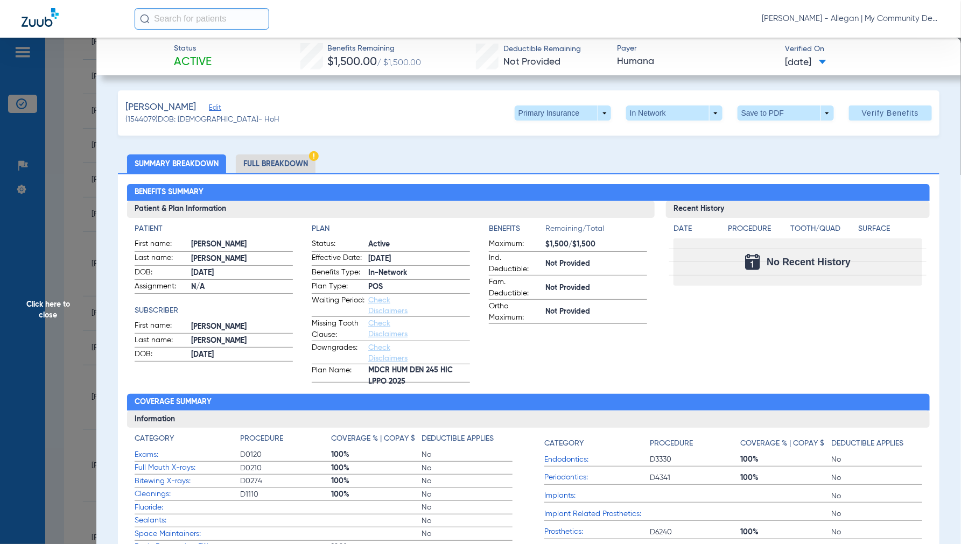
click at [57, 306] on span "Click here to close" at bounding box center [48, 310] width 96 height 544
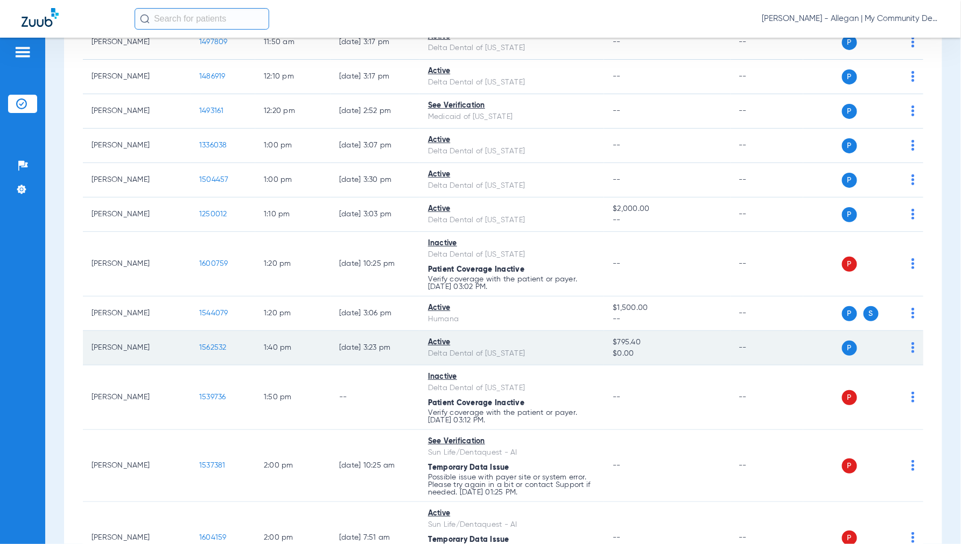
click at [222, 351] on span "1562532" at bounding box center [212, 348] width 27 height 8
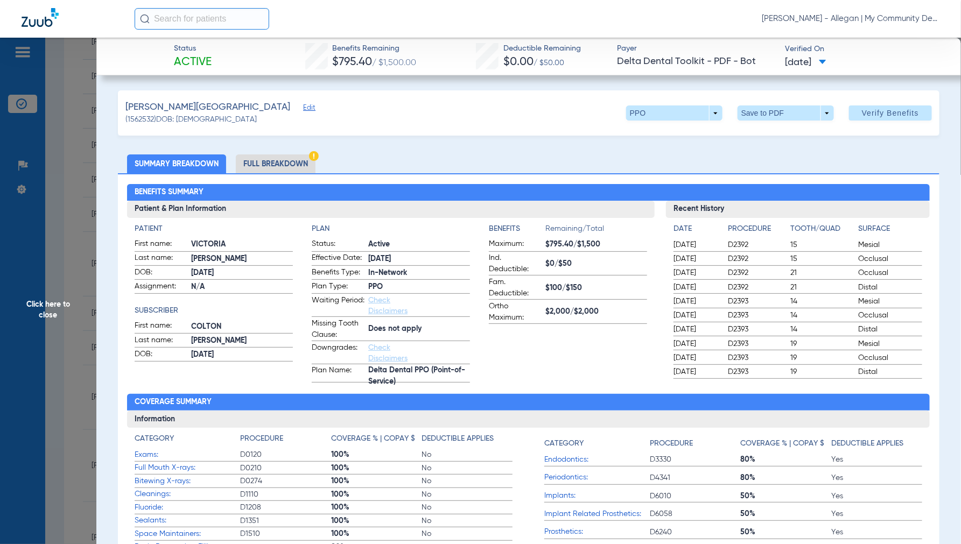
click at [275, 165] on li "Full Breakdown" at bounding box center [276, 164] width 80 height 19
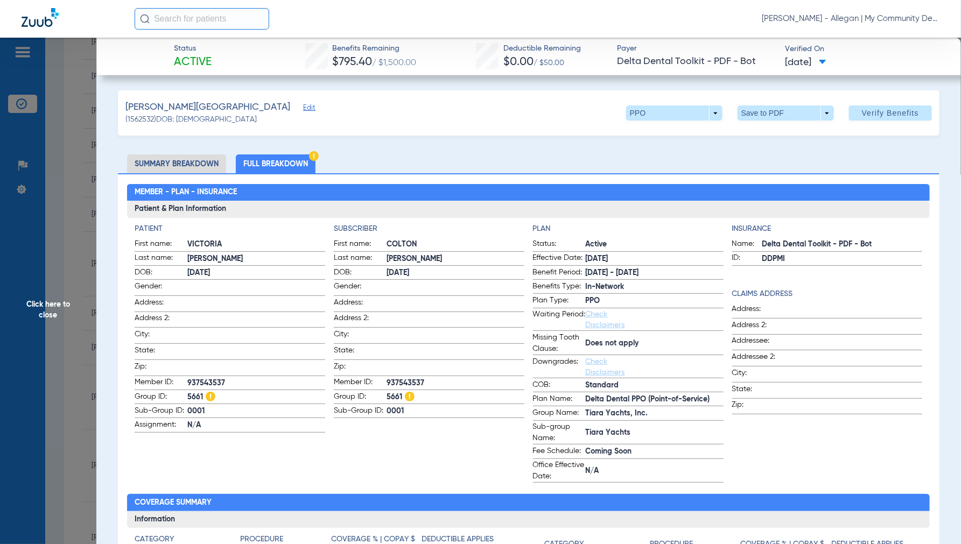
click at [68, 304] on span "Click here to close" at bounding box center [48, 310] width 96 height 544
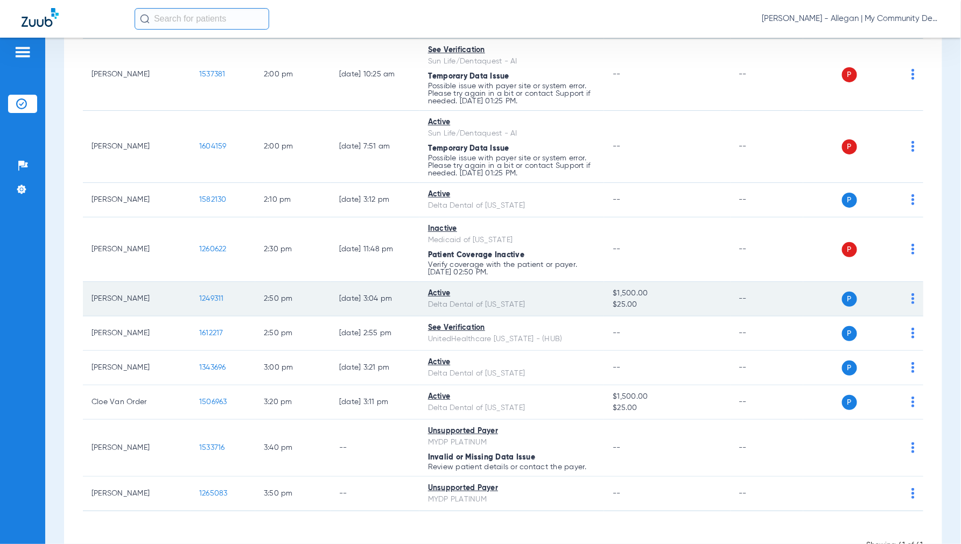
scroll to position [1436, 0]
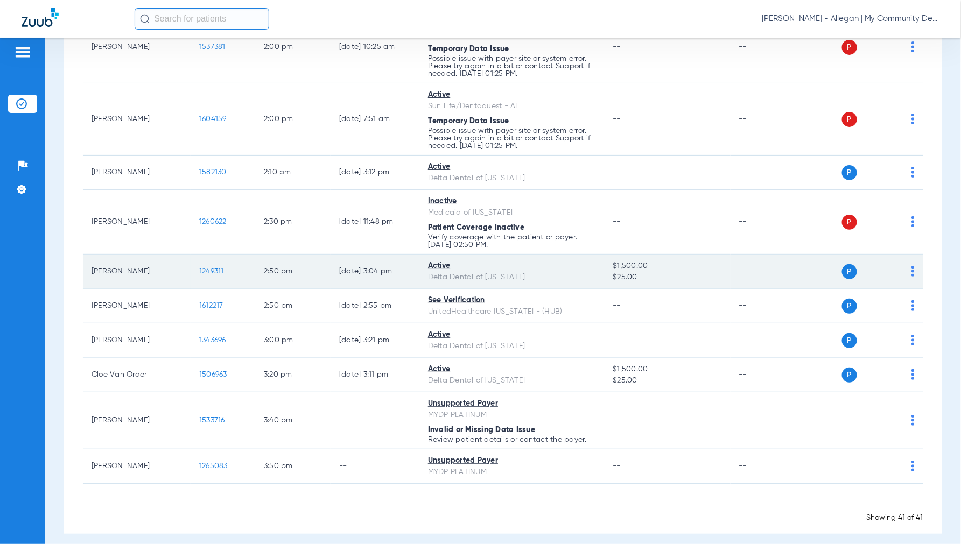
click at [219, 275] on span "1249311" at bounding box center [211, 272] width 25 height 8
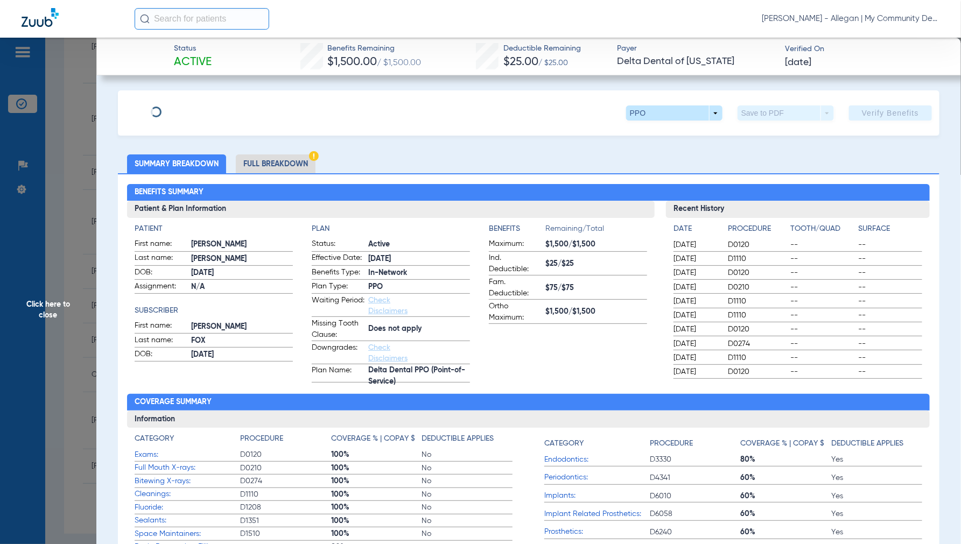
click at [278, 162] on li "Full Breakdown" at bounding box center [276, 164] width 80 height 19
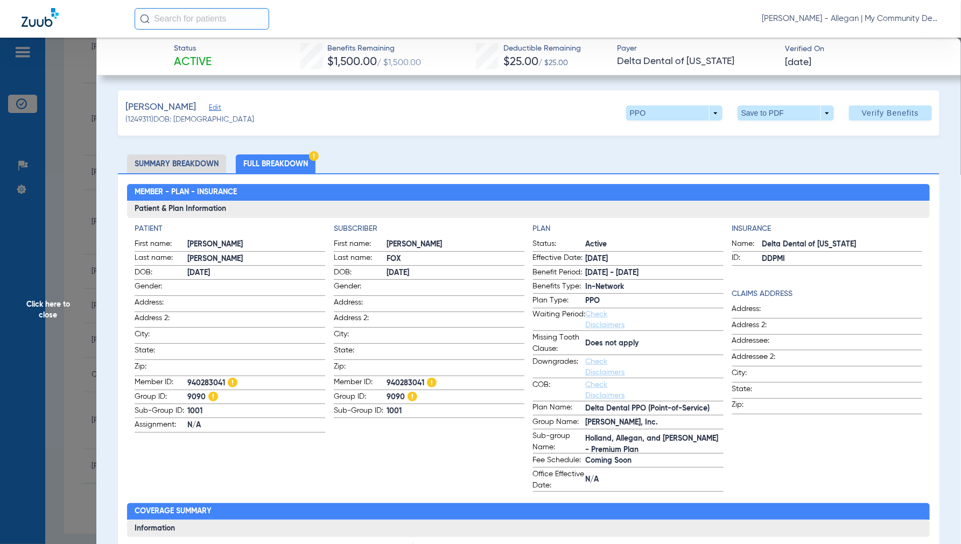
click at [47, 308] on span "Click here to close" at bounding box center [48, 310] width 96 height 544
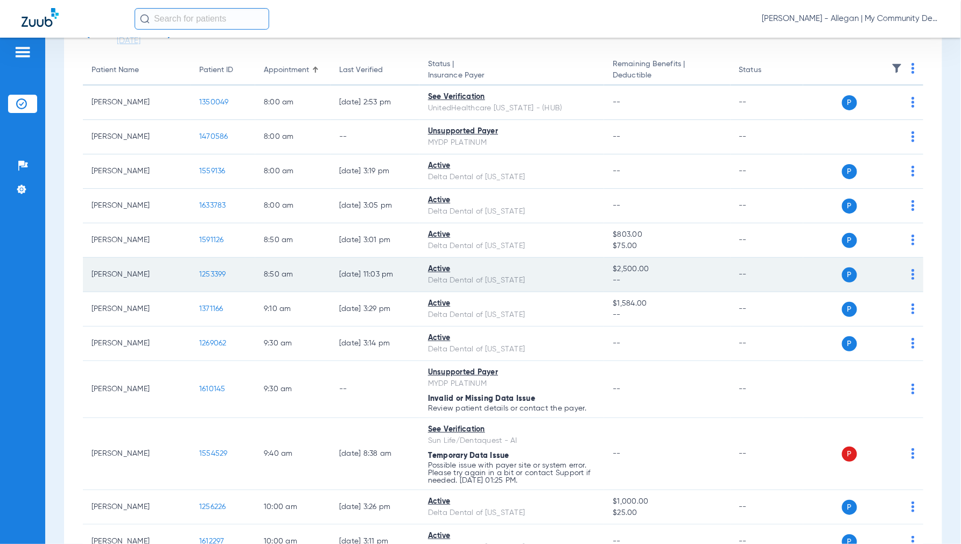
scroll to position [0, 0]
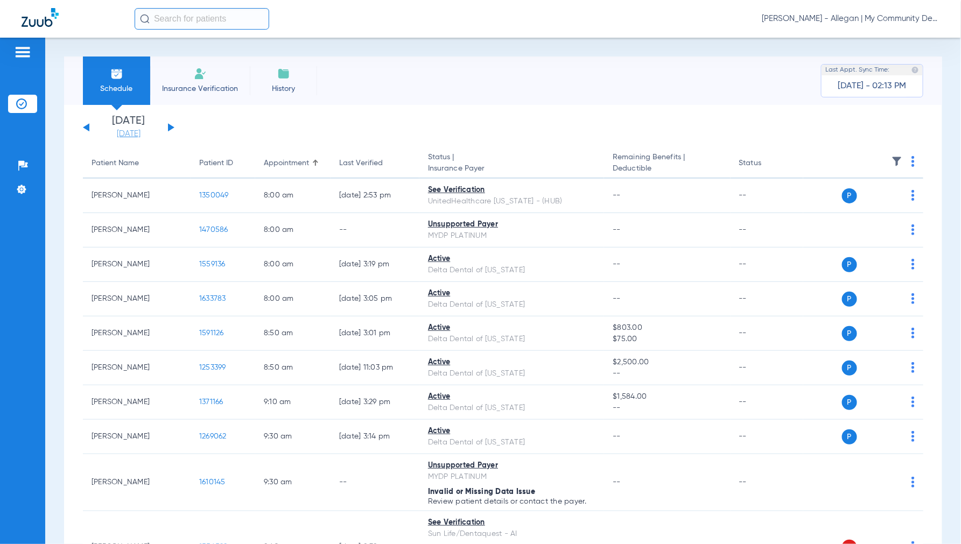
click at [116, 135] on link "08-22-2025" at bounding box center [128, 134] width 65 height 11
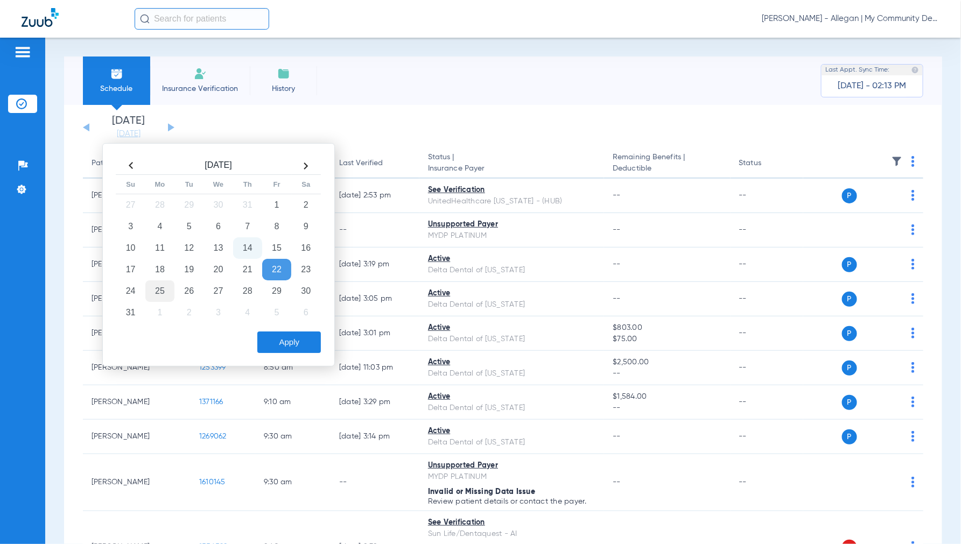
click at [166, 289] on td "25" at bounding box center [159, 292] width 29 height 22
click at [288, 347] on button "Apply" at bounding box center [289, 343] width 64 height 22
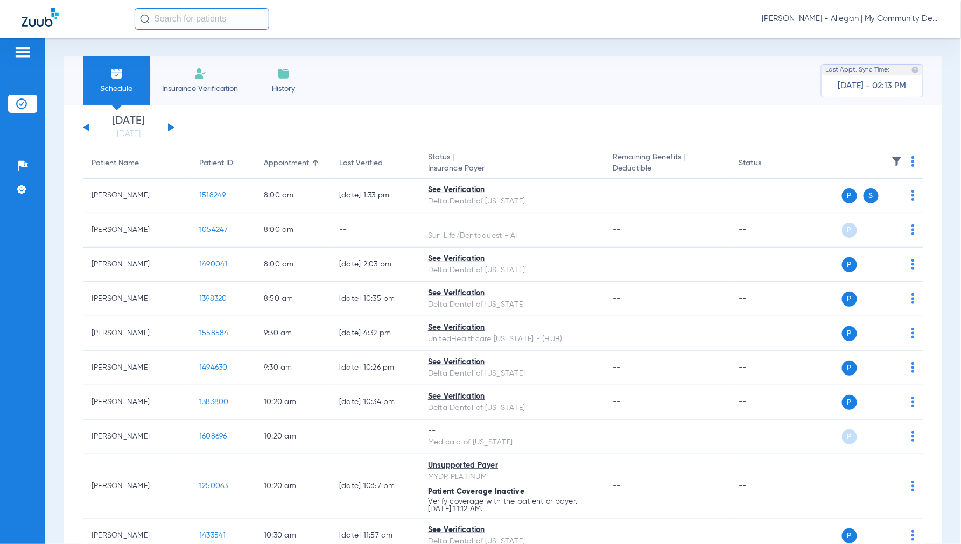
click at [912, 159] on img at bounding box center [913, 161] width 3 height 11
click at [851, 205] on span "Verify All" at bounding box center [863, 204] width 67 height 8
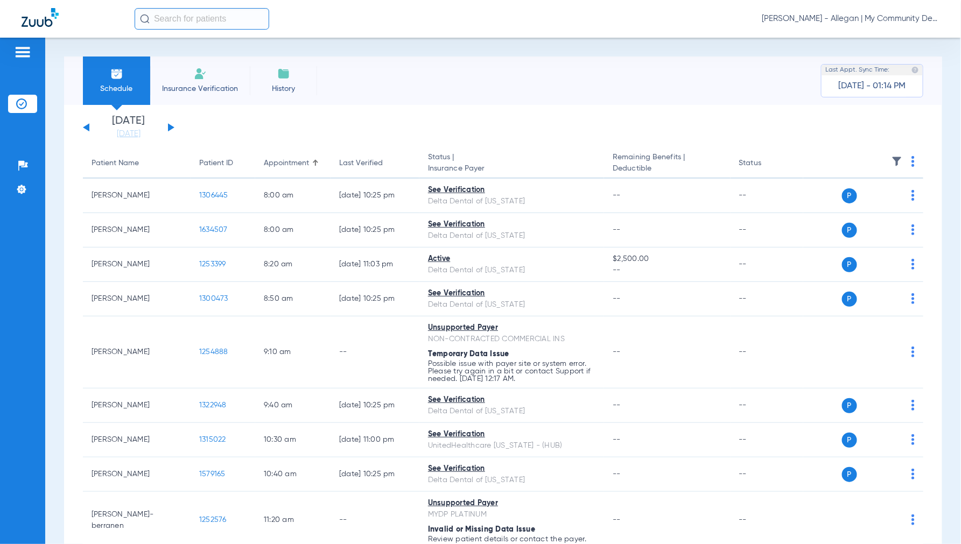
click at [847, 19] on span "Jennifer Dziamski - Allegan | My Community Dental Centers" at bounding box center [851, 18] width 178 height 11
click at [880, 38] on span "Account Selection" at bounding box center [899, 38] width 60 height 8
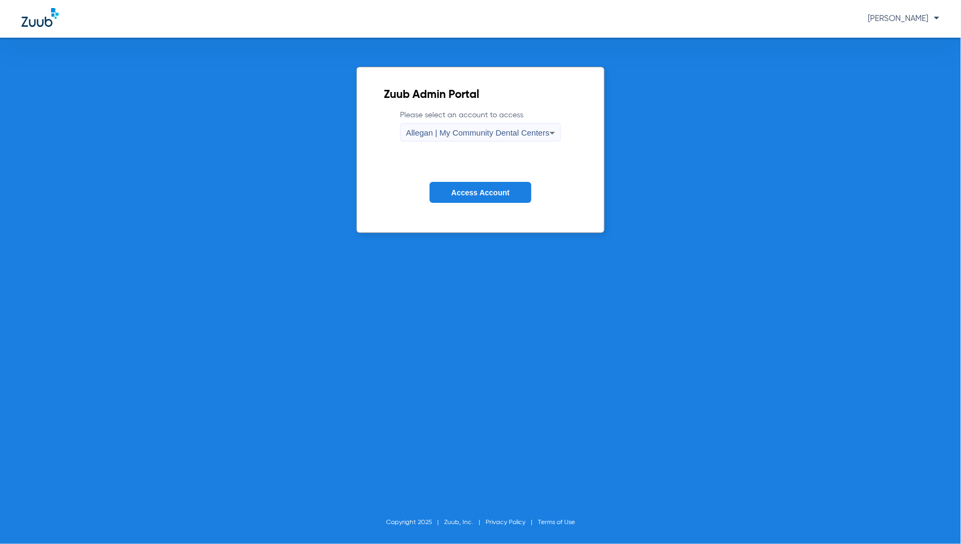
click at [424, 133] on span "Allegan | My Community Dental Centers" at bounding box center [478, 132] width 144 height 9
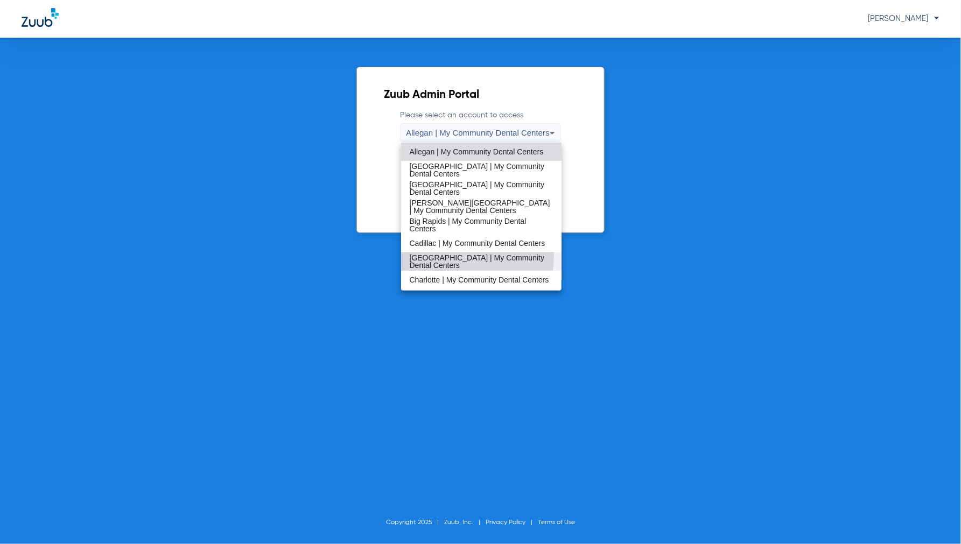
click at [431, 254] on span "Cedar Springs | My Community Dental Centers" at bounding box center [482, 261] width 144 height 15
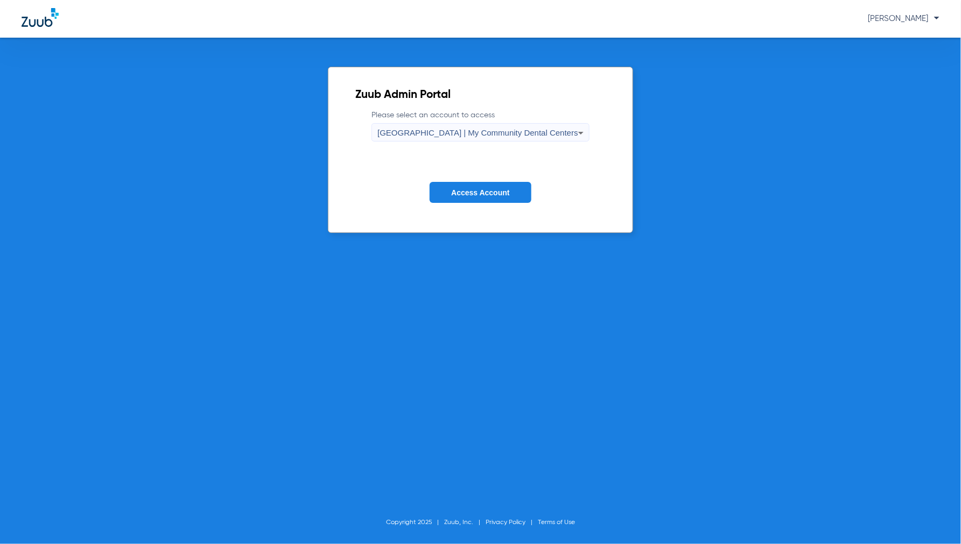
click at [483, 189] on span "Access Account" at bounding box center [480, 193] width 58 height 9
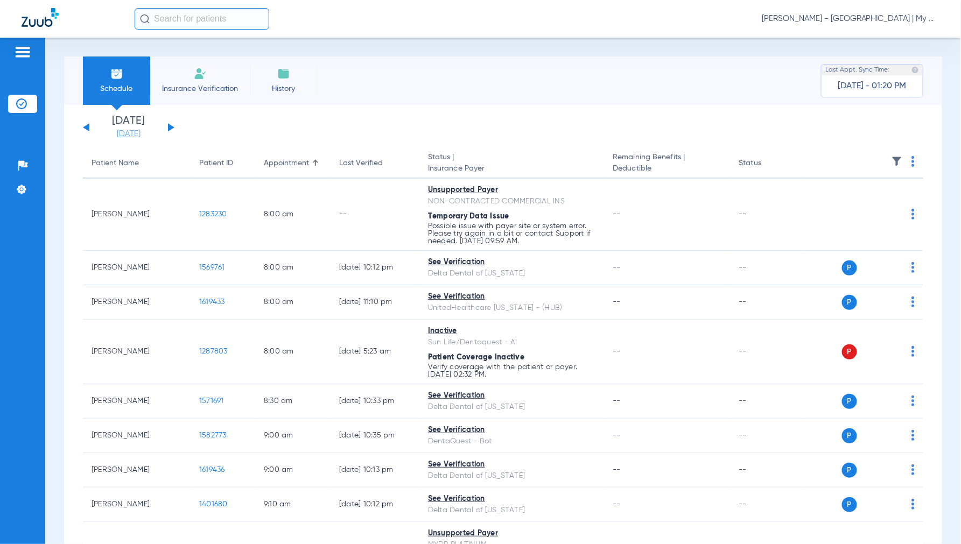
click at [140, 138] on link "[DATE]" at bounding box center [128, 134] width 65 height 11
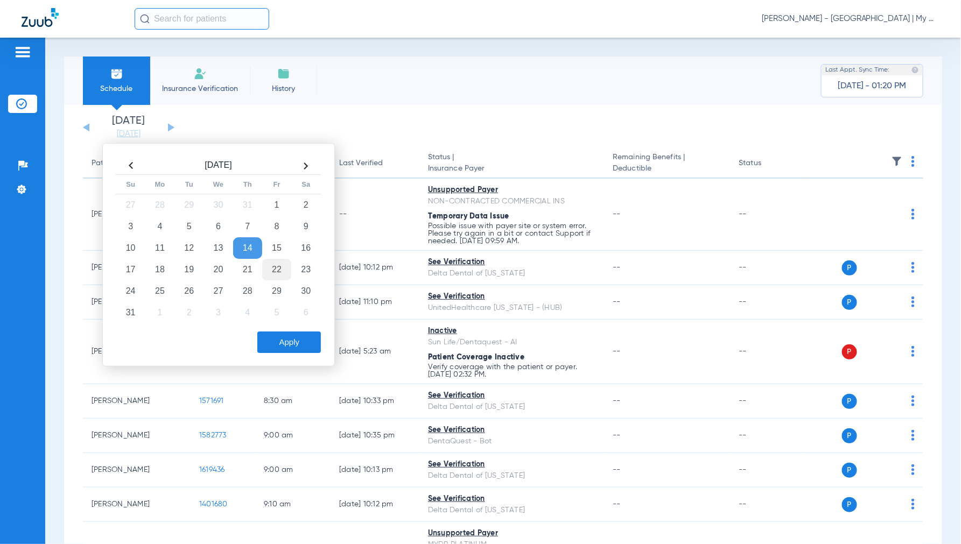
click at [281, 267] on td "22" at bounding box center [276, 270] width 29 height 22
click at [302, 338] on button "Apply" at bounding box center [289, 343] width 64 height 22
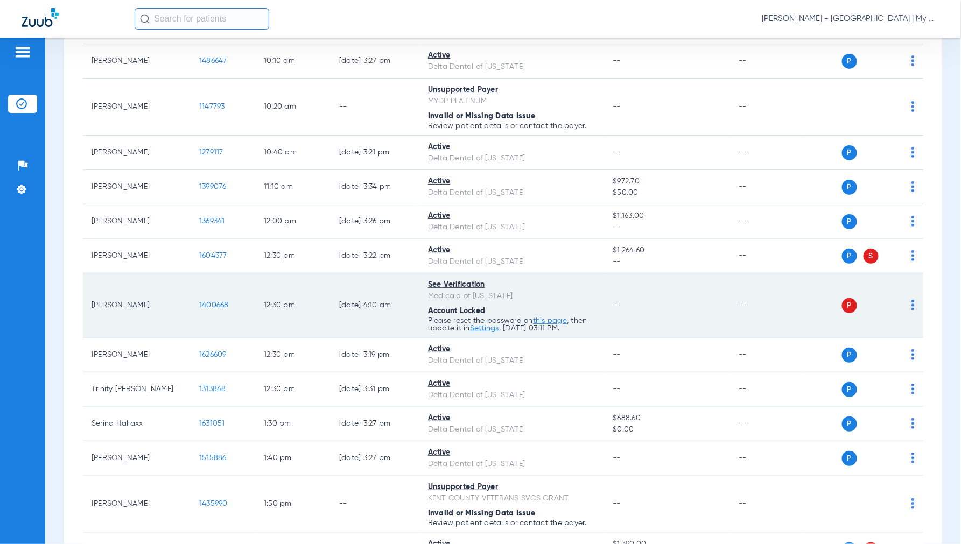
scroll to position [418, 0]
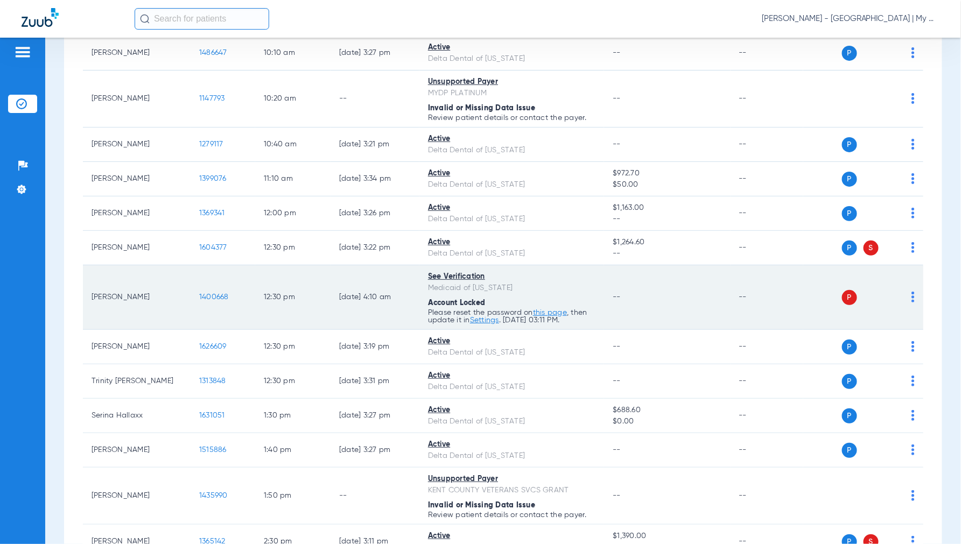
click at [907, 298] on td "P S" at bounding box center [864, 298] width 120 height 65
click at [912, 297] on img at bounding box center [913, 297] width 3 height 11
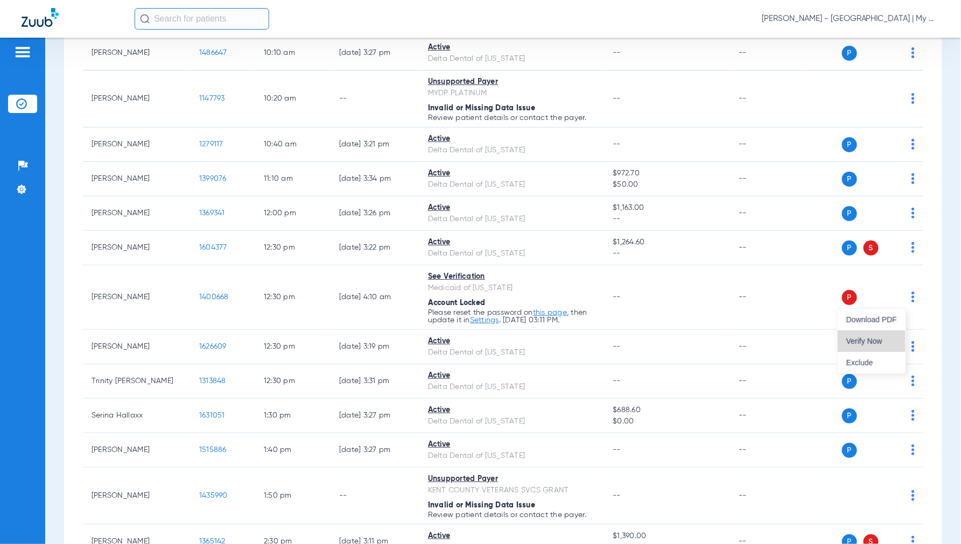
click at [873, 338] on span "Verify Now" at bounding box center [872, 342] width 51 height 8
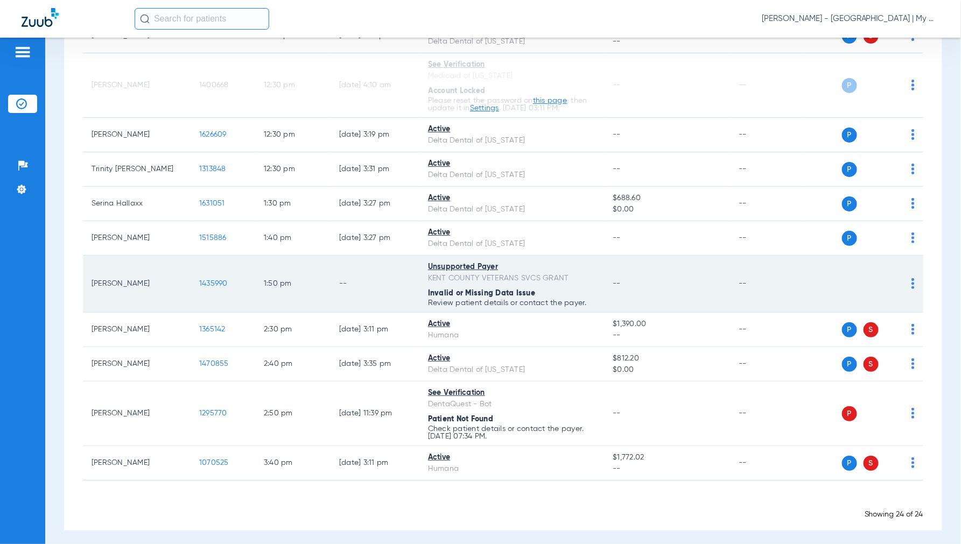
scroll to position [639, 0]
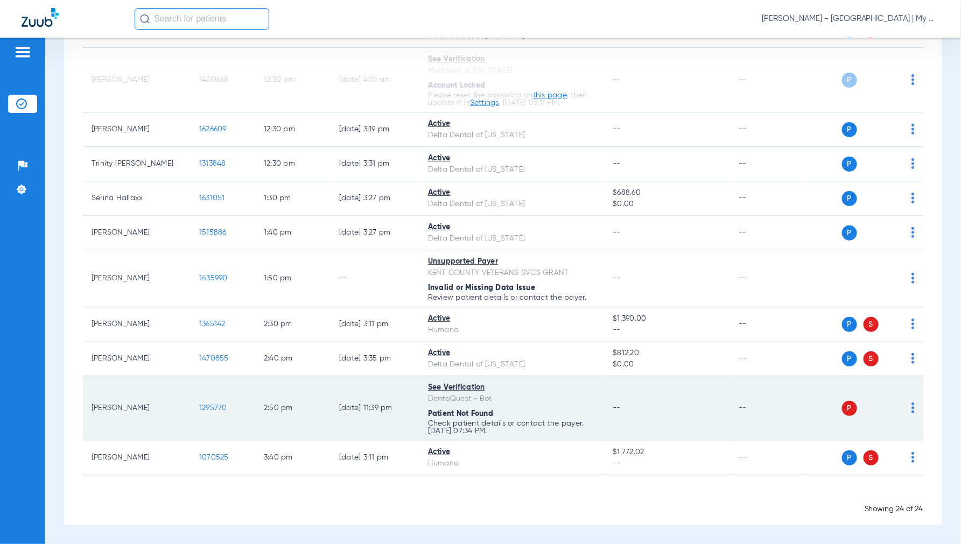
click at [912, 407] on img at bounding box center [913, 408] width 3 height 11
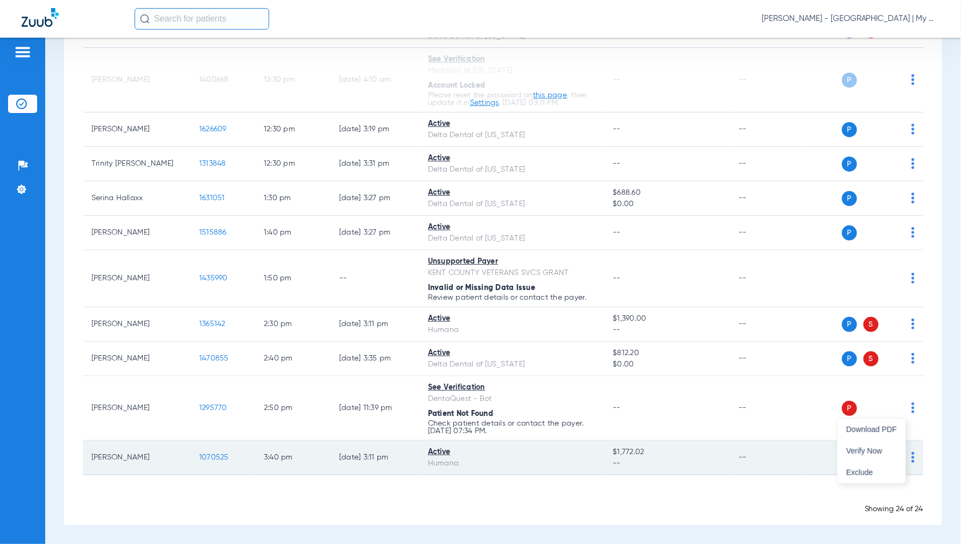
click at [871, 448] on span "Verify Now" at bounding box center [872, 452] width 51 height 8
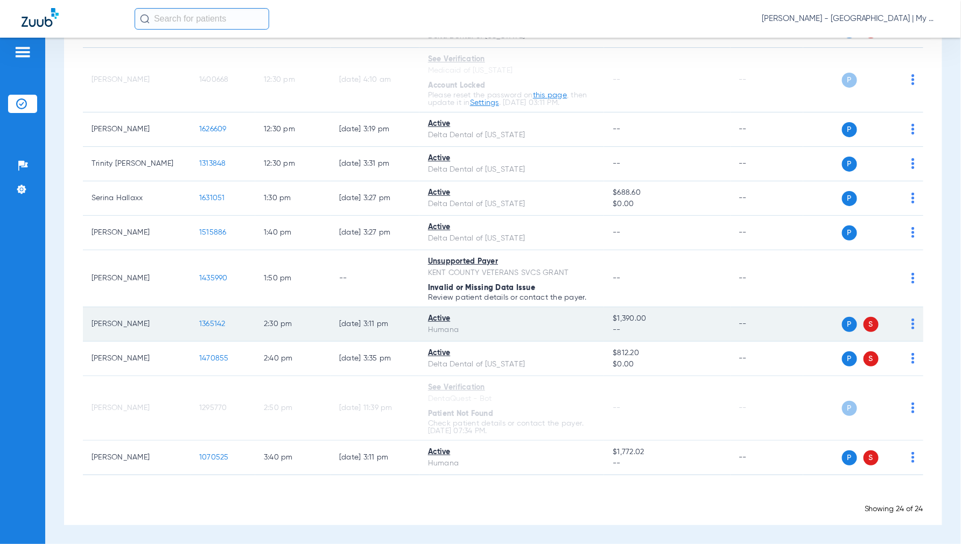
click at [912, 320] on img at bounding box center [913, 324] width 3 height 11
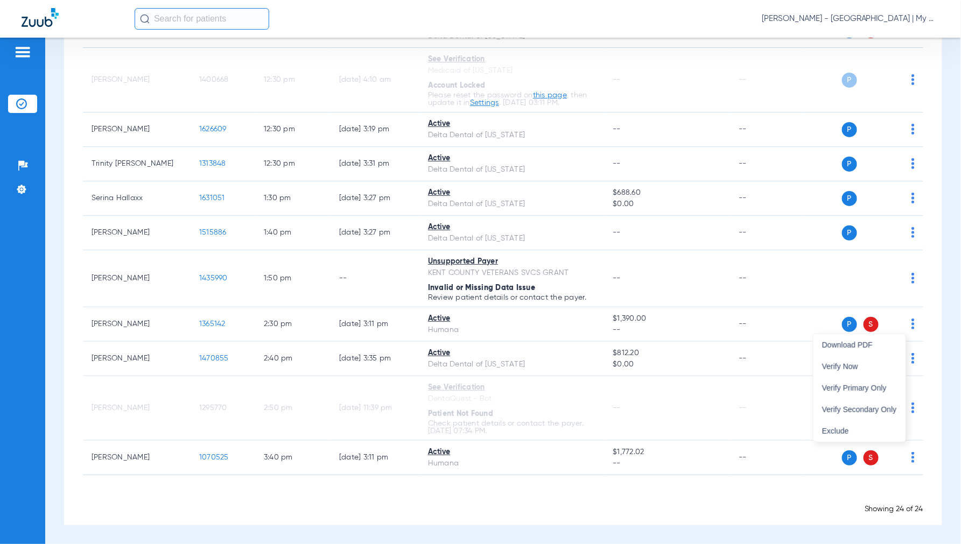
click at [921, 297] on div at bounding box center [480, 272] width 961 height 544
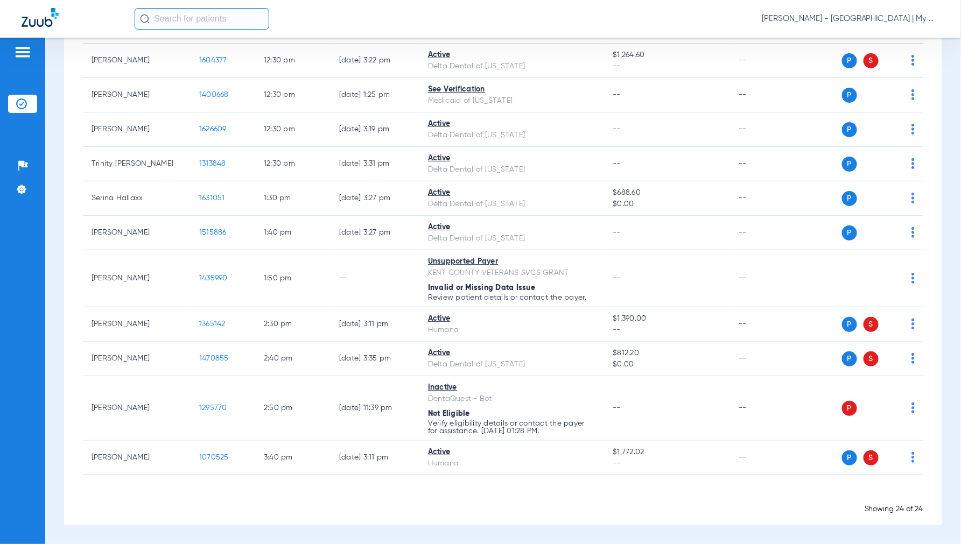
scroll to position [609, 0]
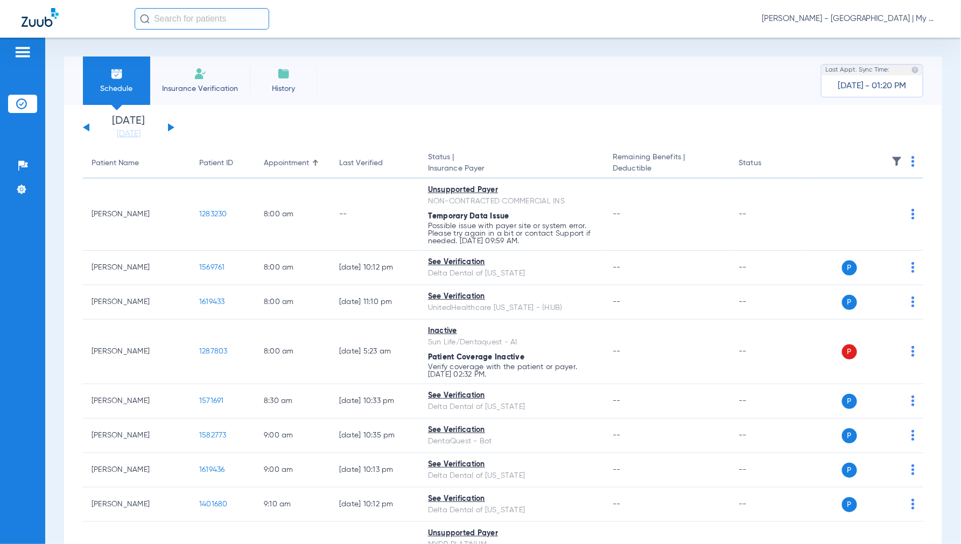
click at [852, 20] on span "Jennifer Dziamski - Cedar Springs | My Community Dental Centers" at bounding box center [851, 18] width 178 height 11
click at [878, 38] on span "Account Selection" at bounding box center [899, 38] width 60 height 8
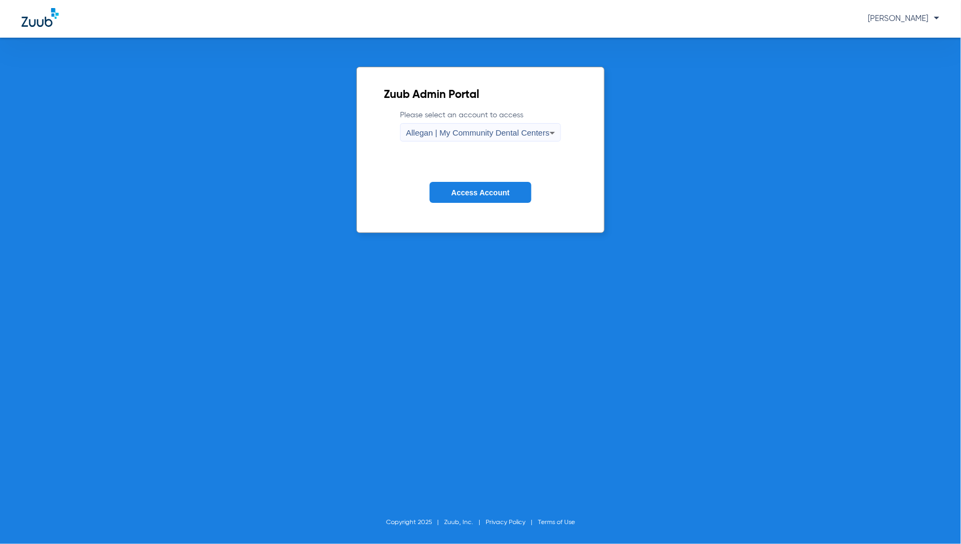
click at [434, 136] on span "Allegan | My Community Dental Centers" at bounding box center [478, 132] width 144 height 9
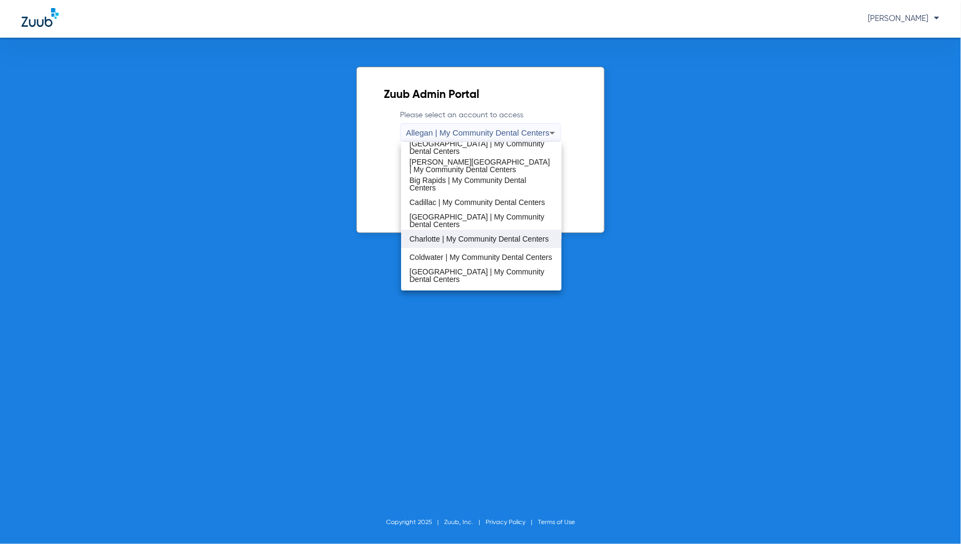
scroll to position [60, 0]
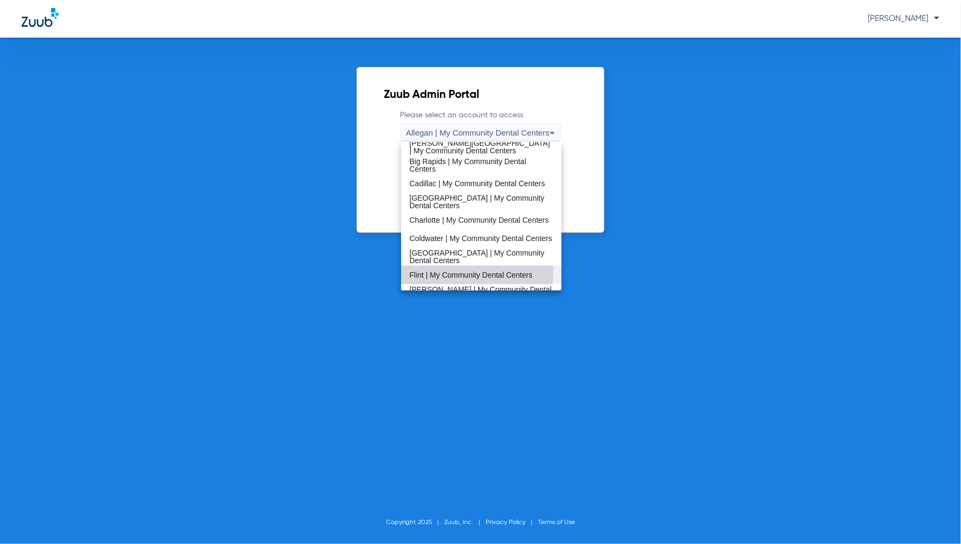
click at [429, 268] on mat-option "Flint | My Community Dental Centers" at bounding box center [481, 275] width 161 height 18
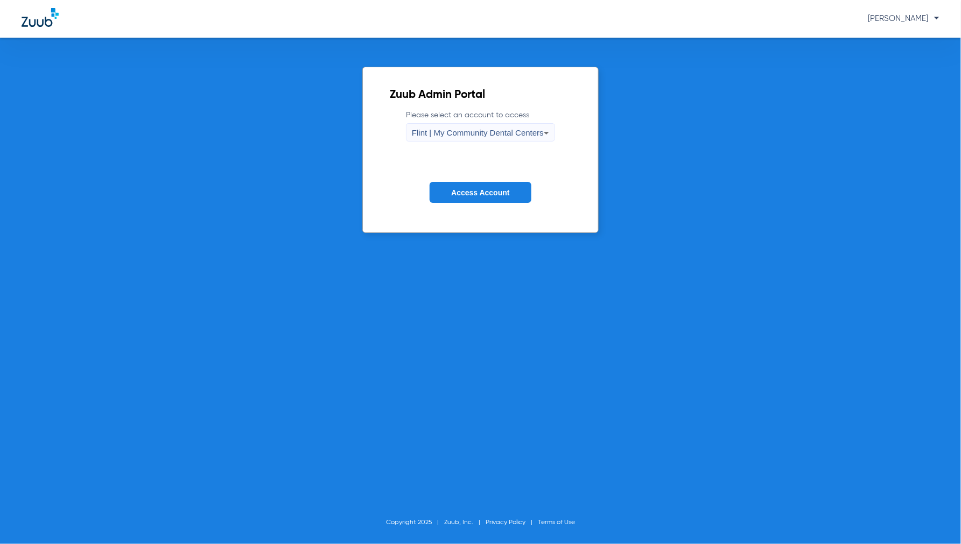
click at [471, 194] on span "Access Account" at bounding box center [480, 193] width 58 height 9
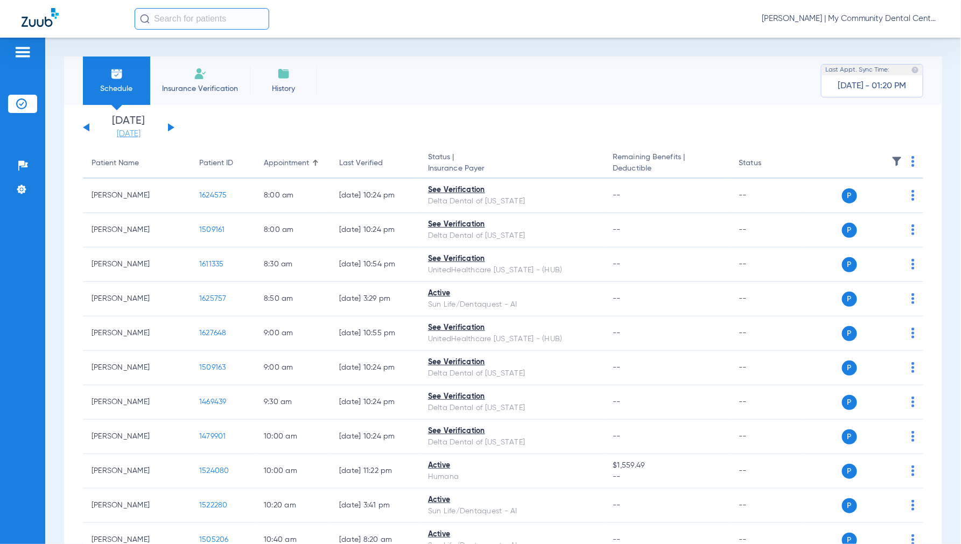
click at [134, 135] on link "[DATE]" at bounding box center [128, 134] width 65 height 11
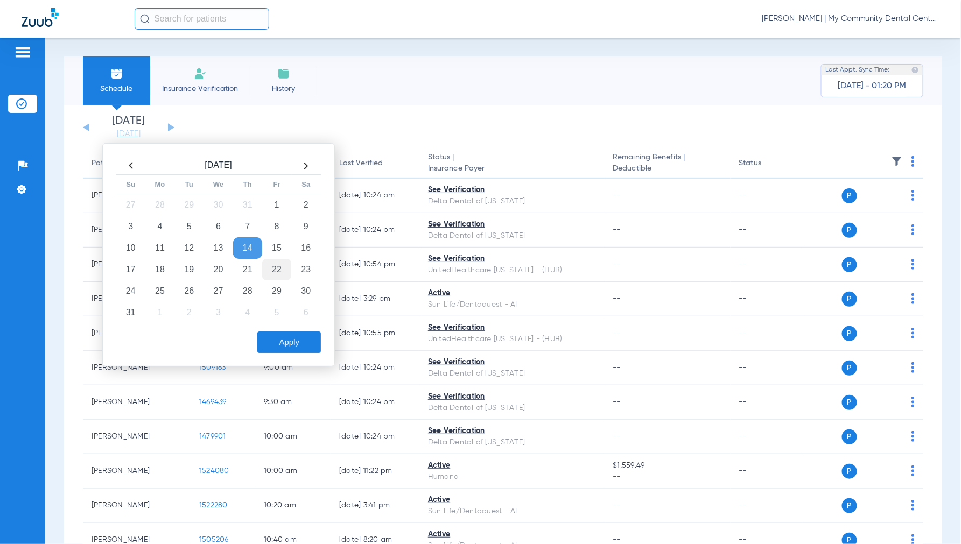
click at [275, 272] on td "22" at bounding box center [276, 270] width 29 height 22
click at [282, 344] on button "Apply" at bounding box center [289, 343] width 64 height 22
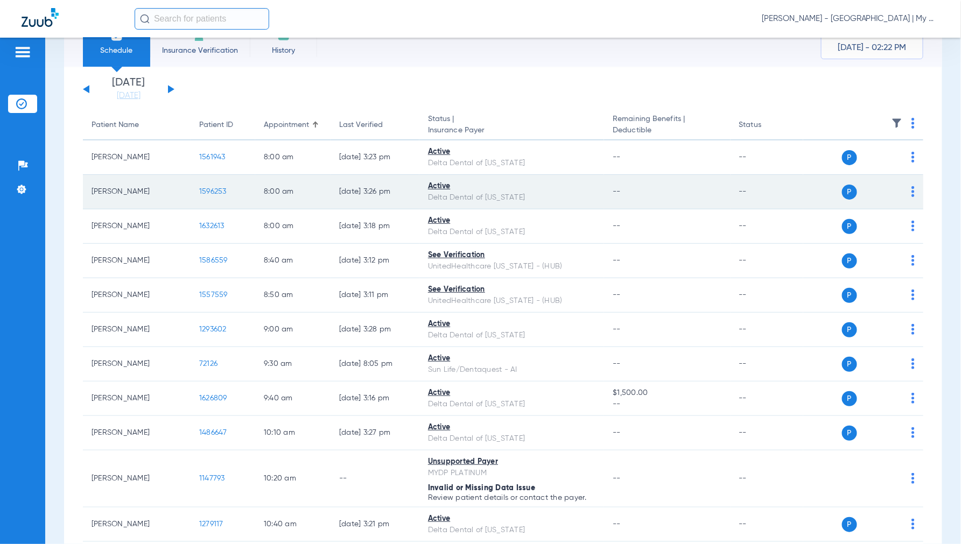
scroll to position [60, 0]
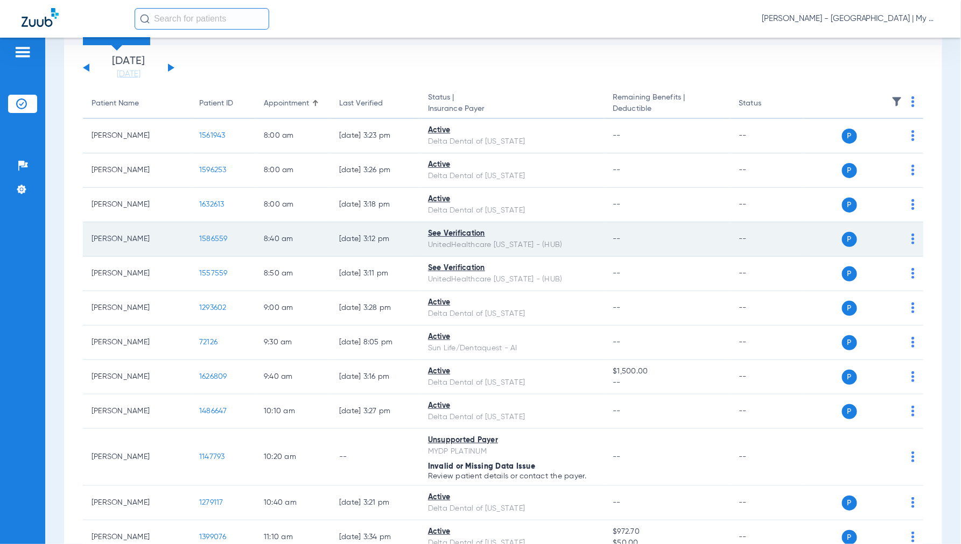
click at [217, 237] on span "1586559" at bounding box center [213, 239] width 29 height 8
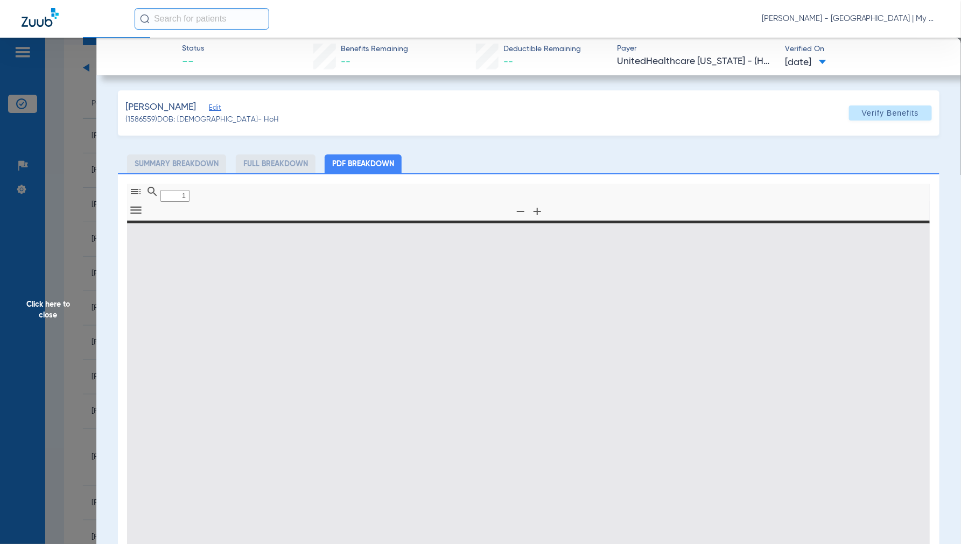
type input "0"
select select "page-width"
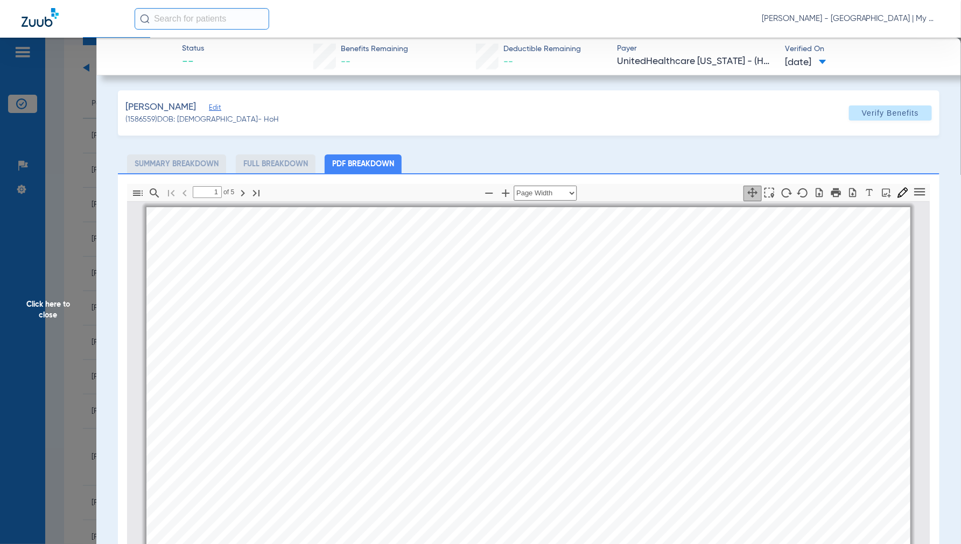
scroll to position [5, 0]
type input "2"
drag, startPoint x: 45, startPoint y: 307, endPoint x: 208, endPoint y: 317, distance: 162.9
click at [45, 307] on span "Click here to close" at bounding box center [48, 310] width 96 height 544
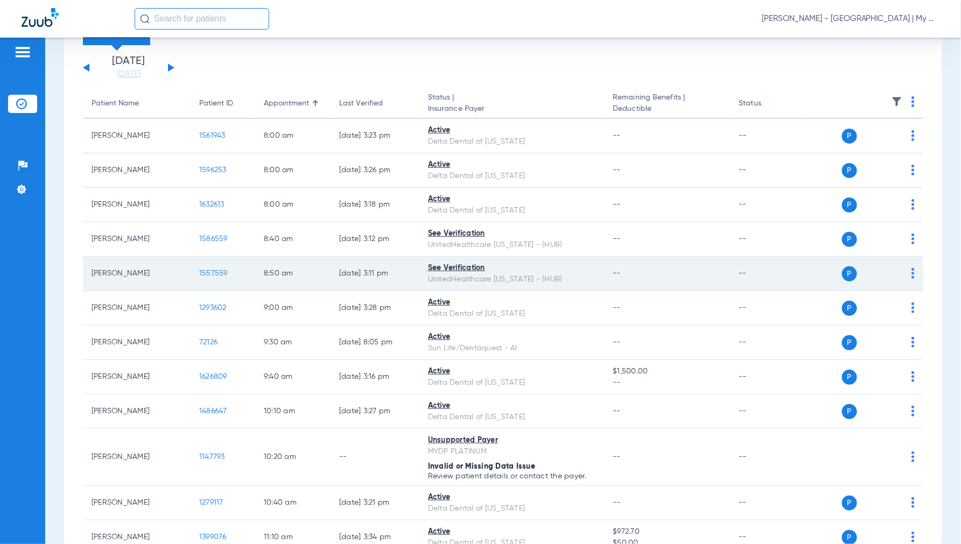
click at [211, 277] on span "1557559" at bounding box center [213, 274] width 29 height 8
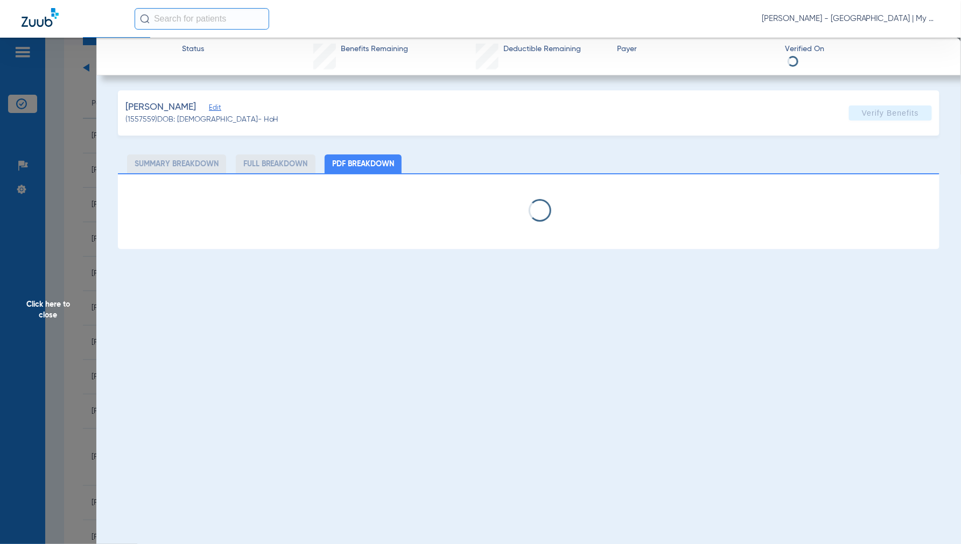
select select "page-width"
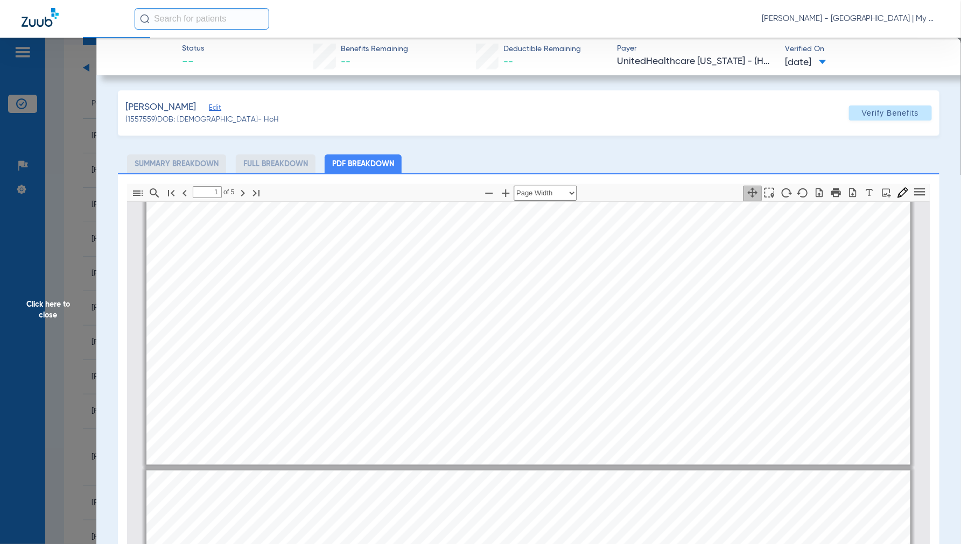
type input "2"
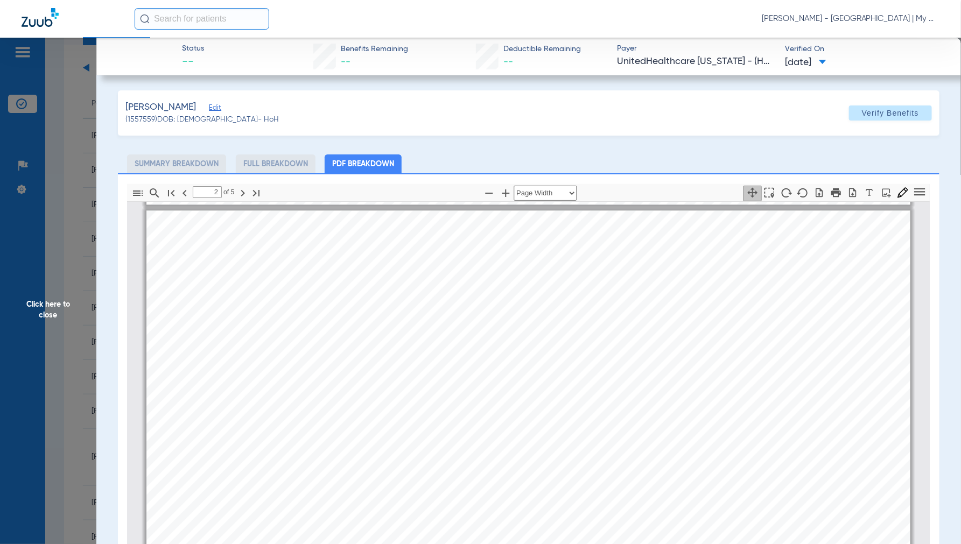
click at [48, 312] on span "Click here to close" at bounding box center [48, 310] width 96 height 544
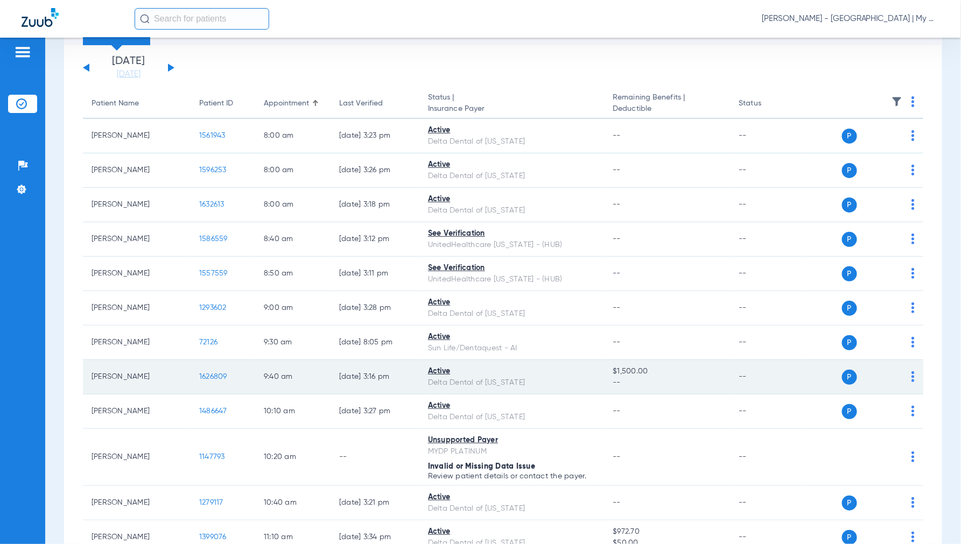
click at [212, 376] on span "1626809" at bounding box center [213, 377] width 28 height 8
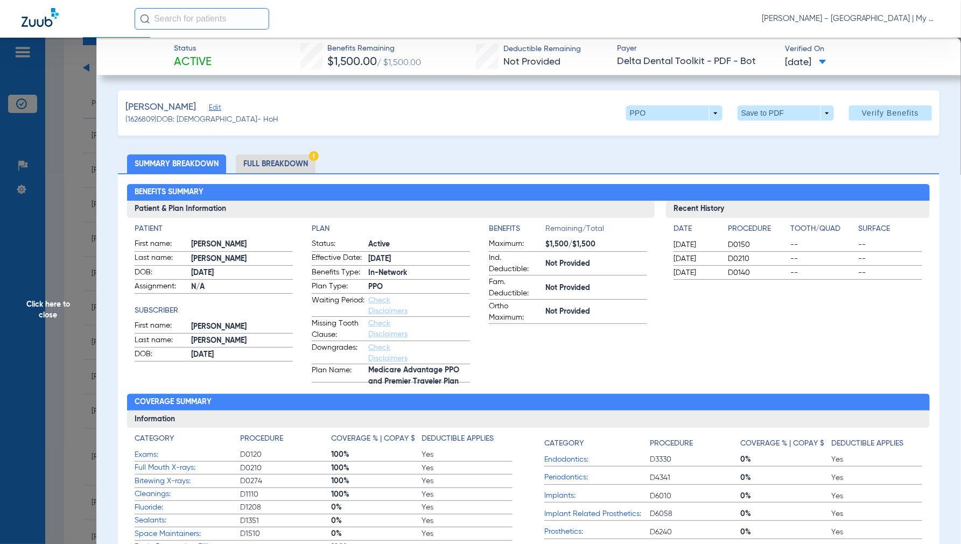
click at [281, 162] on li "Full Breakdown" at bounding box center [276, 164] width 80 height 19
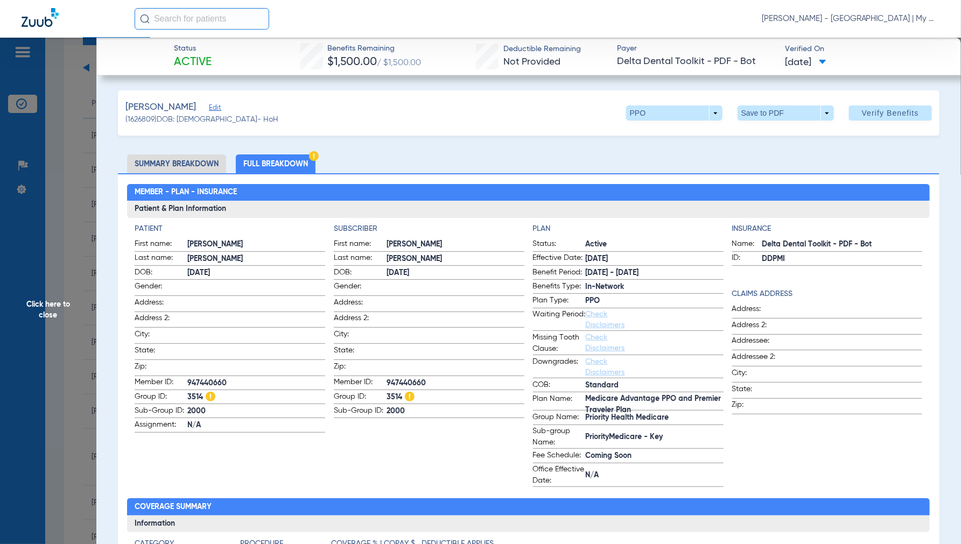
click at [52, 304] on span "Click here to close" at bounding box center [48, 310] width 96 height 544
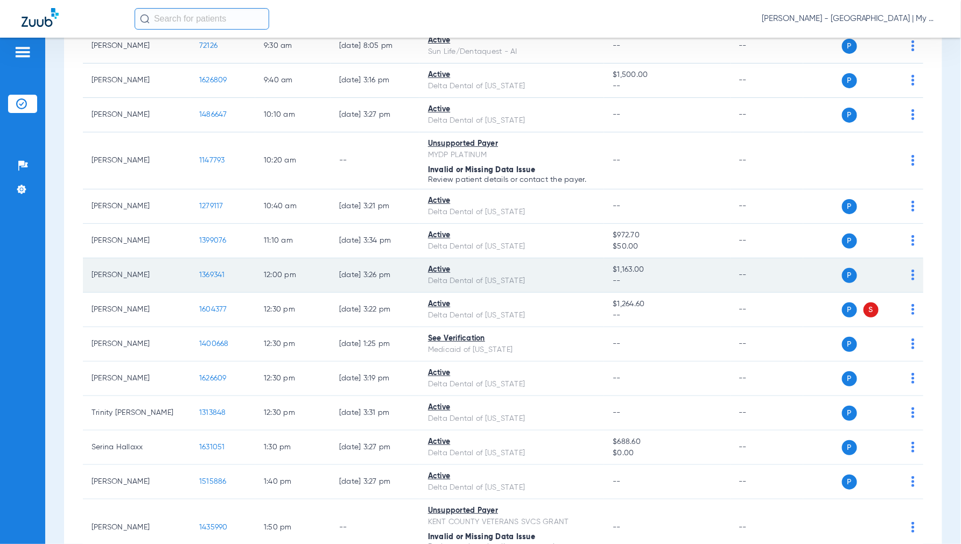
scroll to position [359, 0]
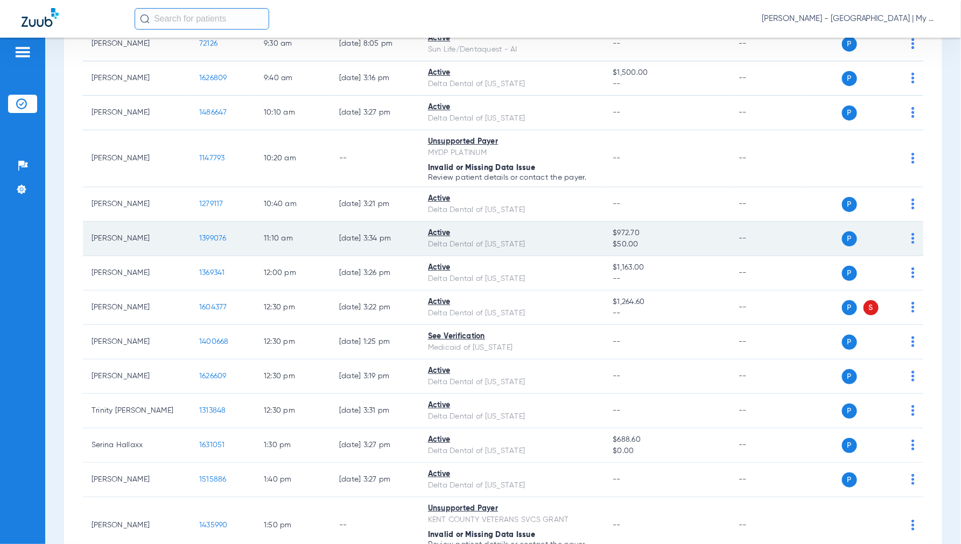
click at [217, 238] on span "1399076" at bounding box center [212, 239] width 27 height 8
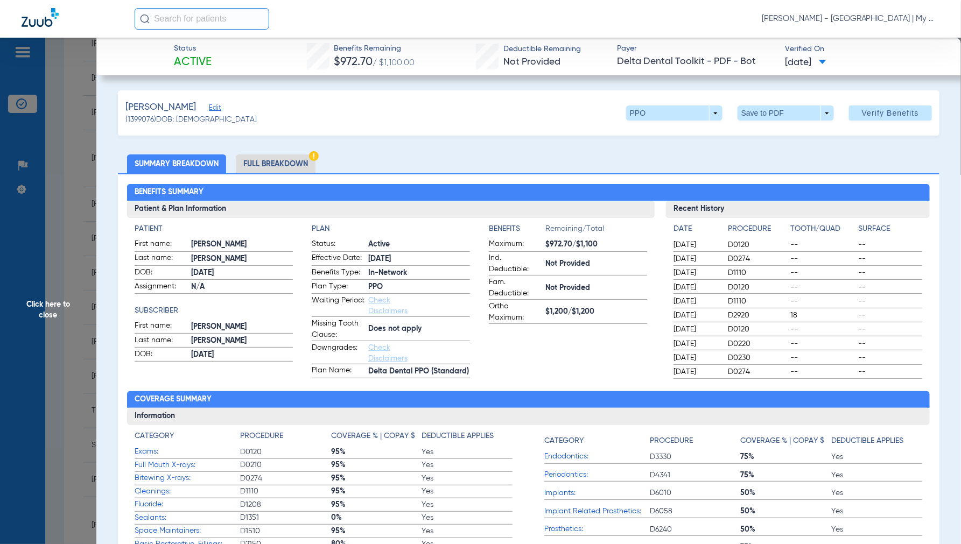
click at [287, 167] on li "Full Breakdown" at bounding box center [276, 164] width 80 height 19
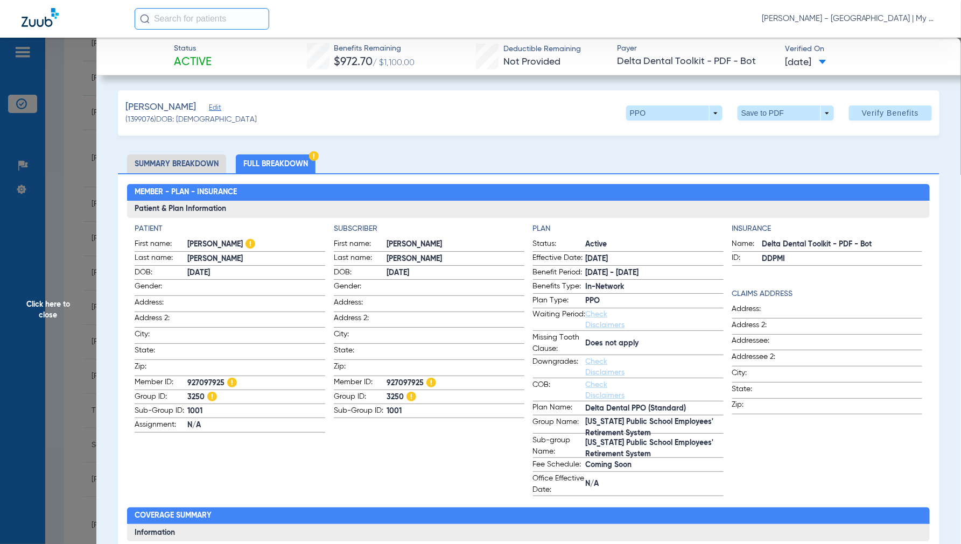
click at [47, 304] on span "Click here to close" at bounding box center [48, 310] width 96 height 544
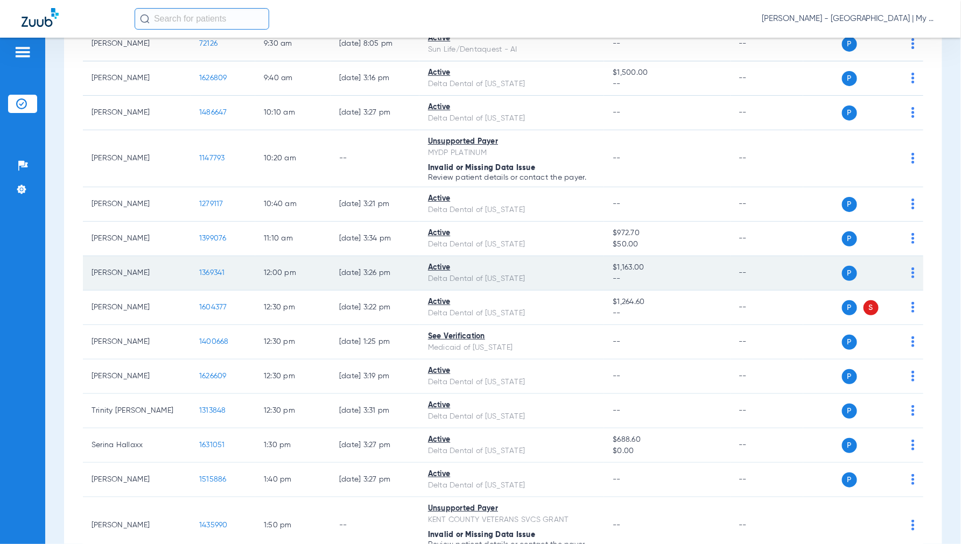
click at [216, 273] on span "1369341" at bounding box center [212, 273] width 26 height 8
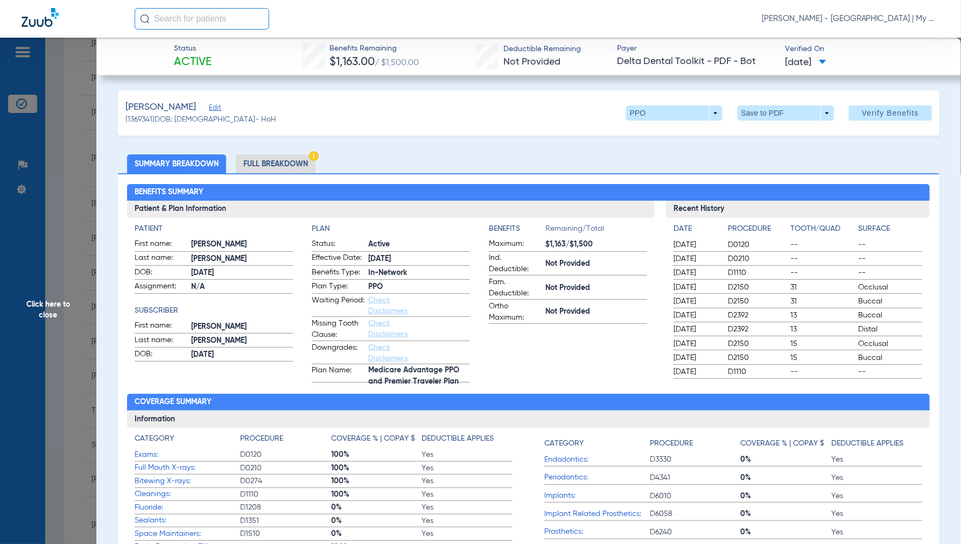
click at [268, 163] on li "Full Breakdown" at bounding box center [276, 164] width 80 height 19
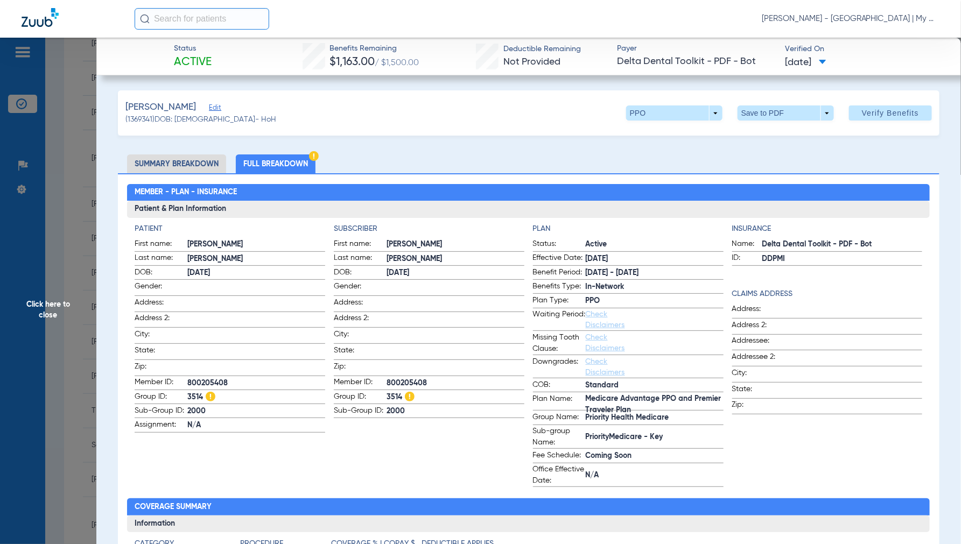
click at [55, 303] on span "Click here to close" at bounding box center [48, 310] width 96 height 544
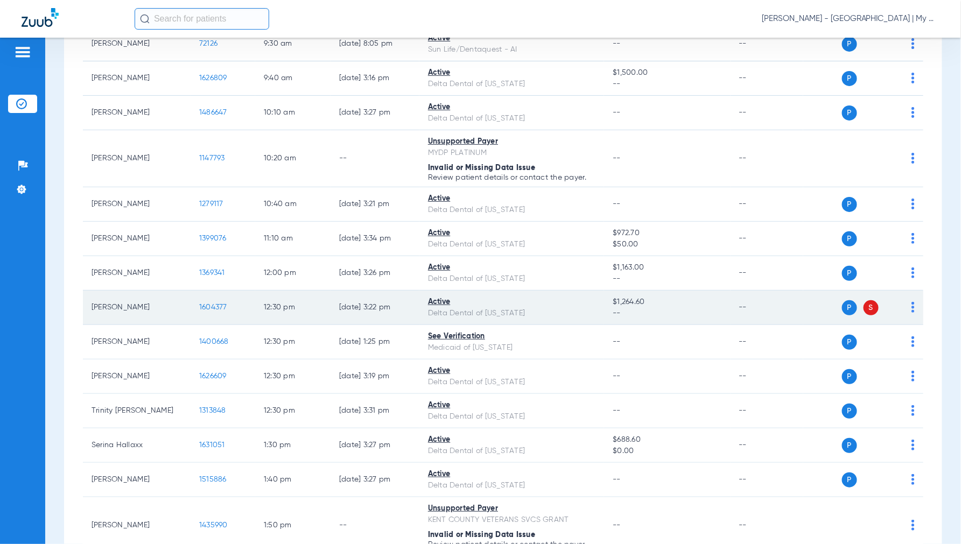
click at [214, 309] on span "1604377" at bounding box center [213, 308] width 28 height 8
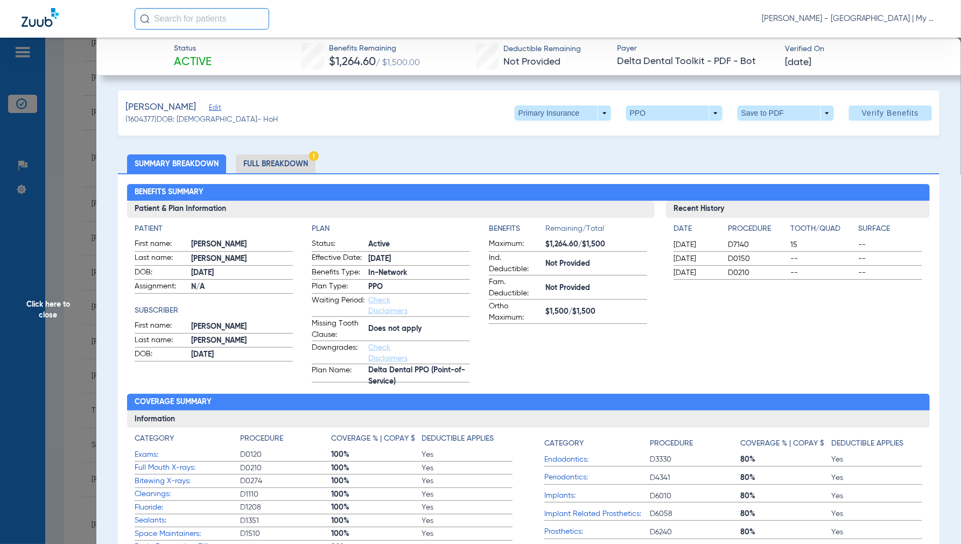
click at [284, 164] on li "Full Breakdown" at bounding box center [276, 164] width 80 height 19
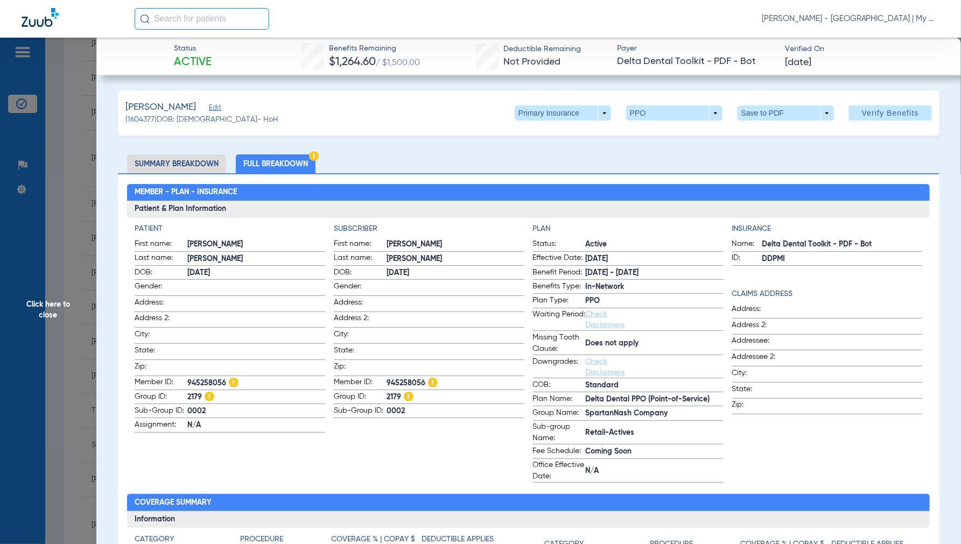
click at [47, 307] on span "Click here to close" at bounding box center [48, 310] width 96 height 544
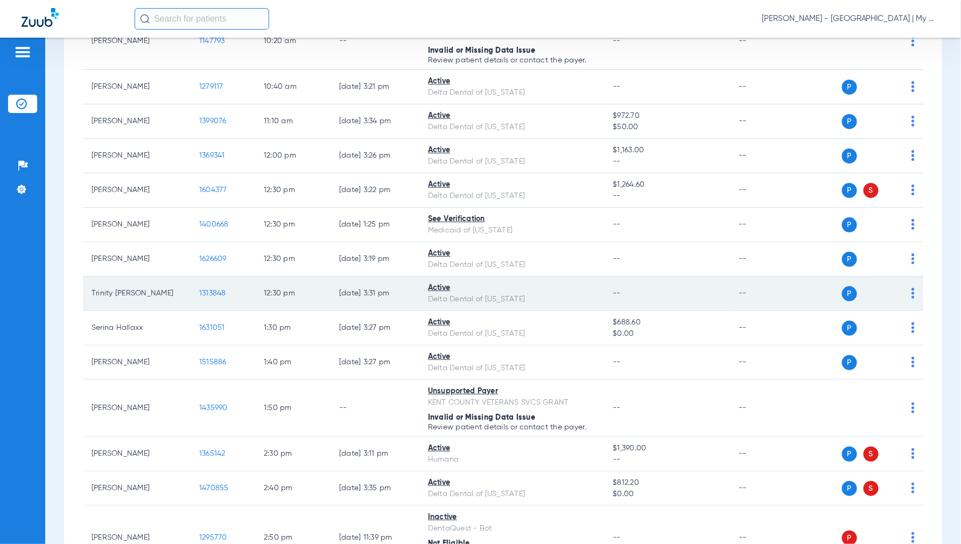
scroll to position [478, 0]
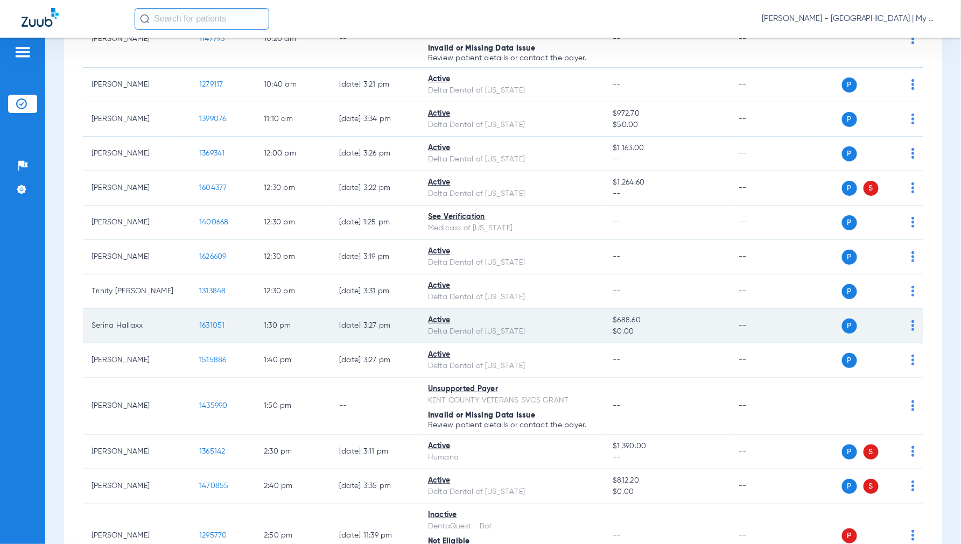
click at [207, 322] on span "1631051" at bounding box center [212, 326] width 26 height 8
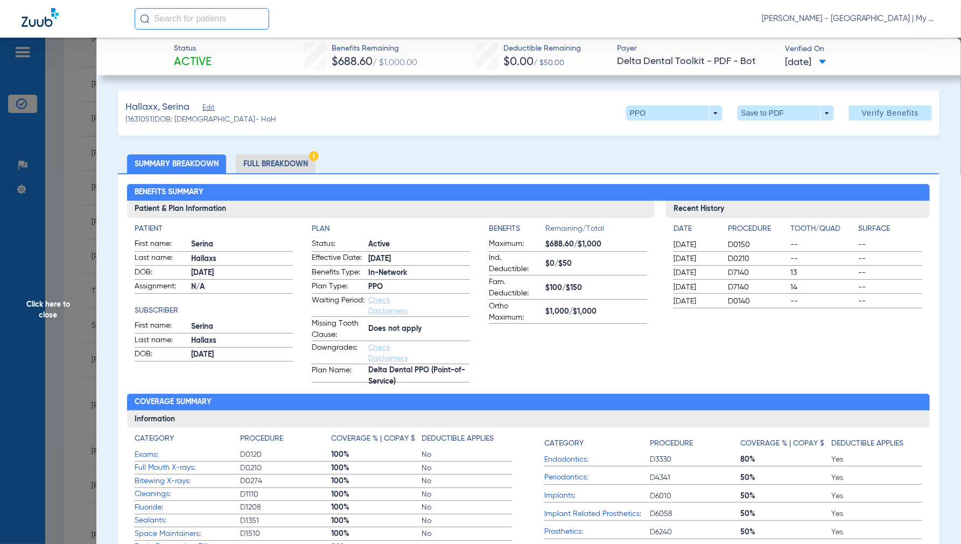
click at [271, 163] on li "Full Breakdown" at bounding box center [276, 164] width 80 height 19
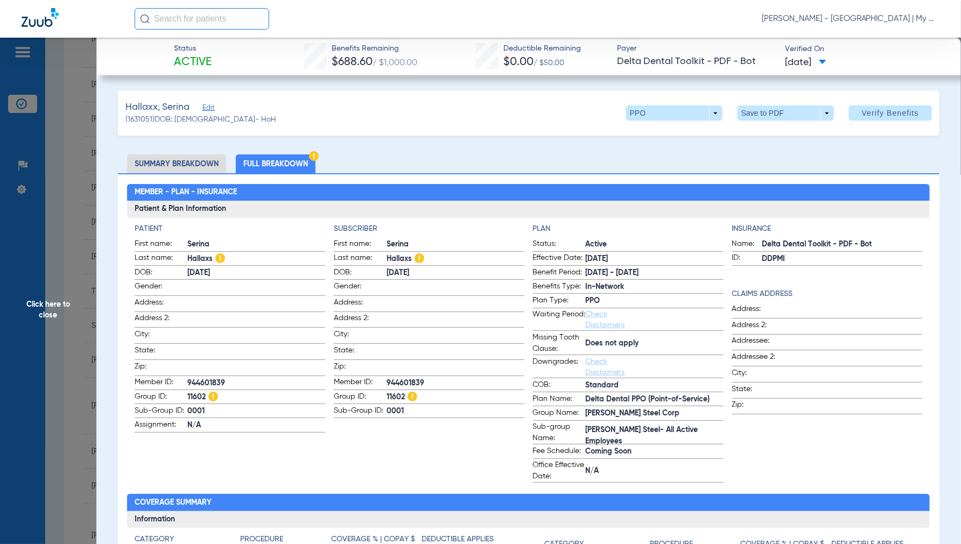
click at [42, 313] on span "Click here to close" at bounding box center [48, 310] width 96 height 544
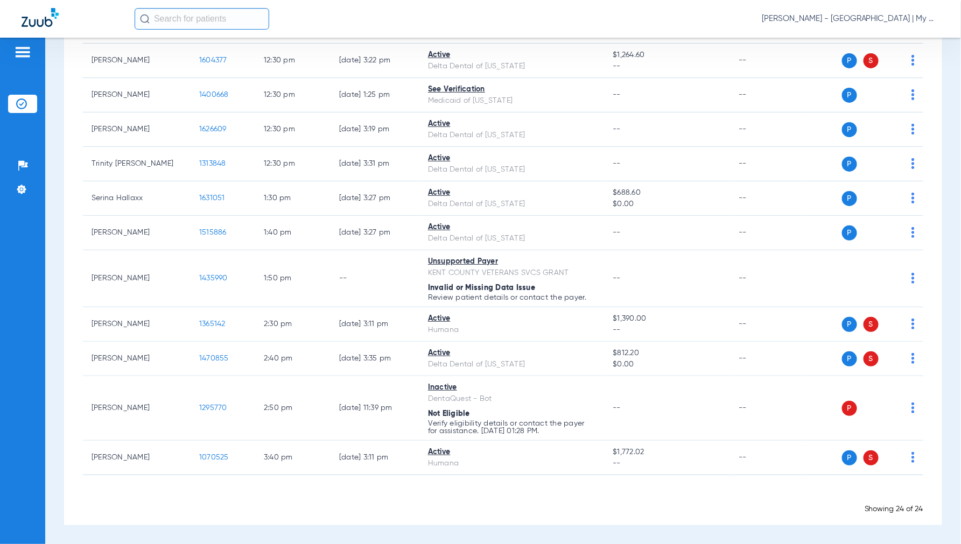
scroll to position [609, 0]
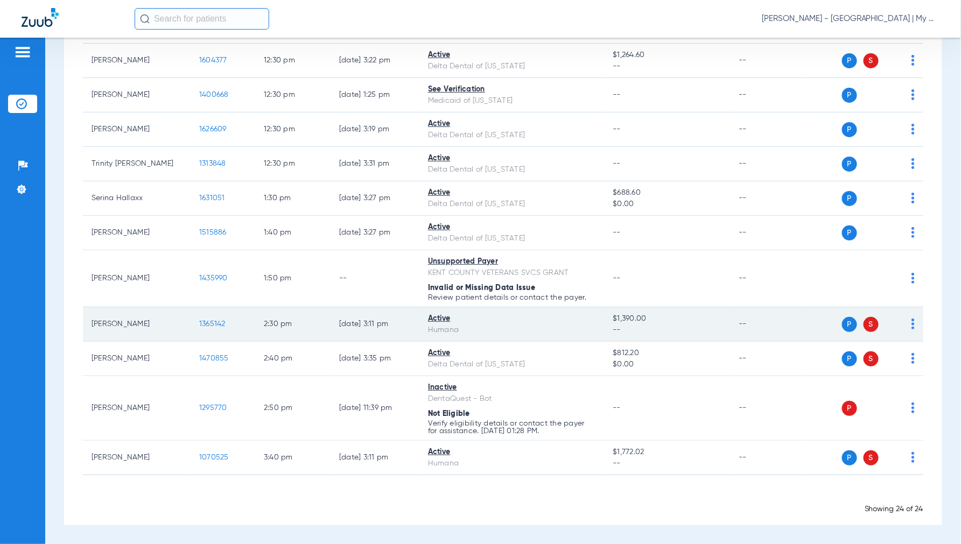
click at [211, 322] on span "1365142" at bounding box center [212, 324] width 26 height 8
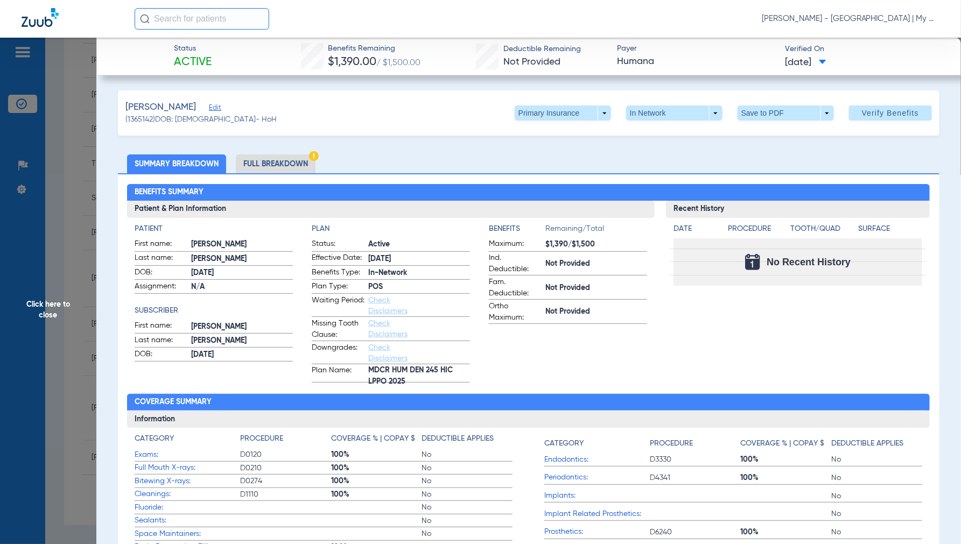
click at [48, 308] on span "Click here to close" at bounding box center [48, 310] width 96 height 544
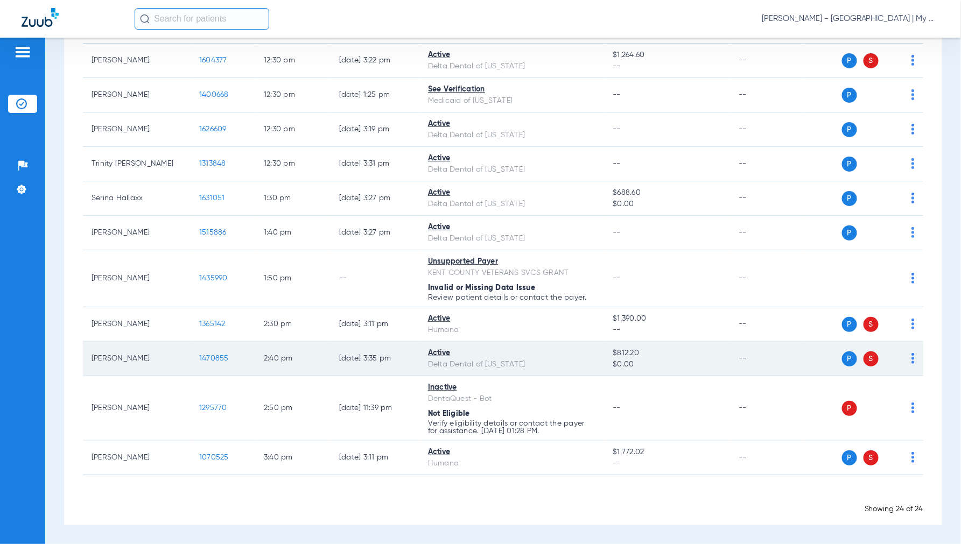
click at [217, 355] on span "1470855" at bounding box center [214, 359] width 30 height 8
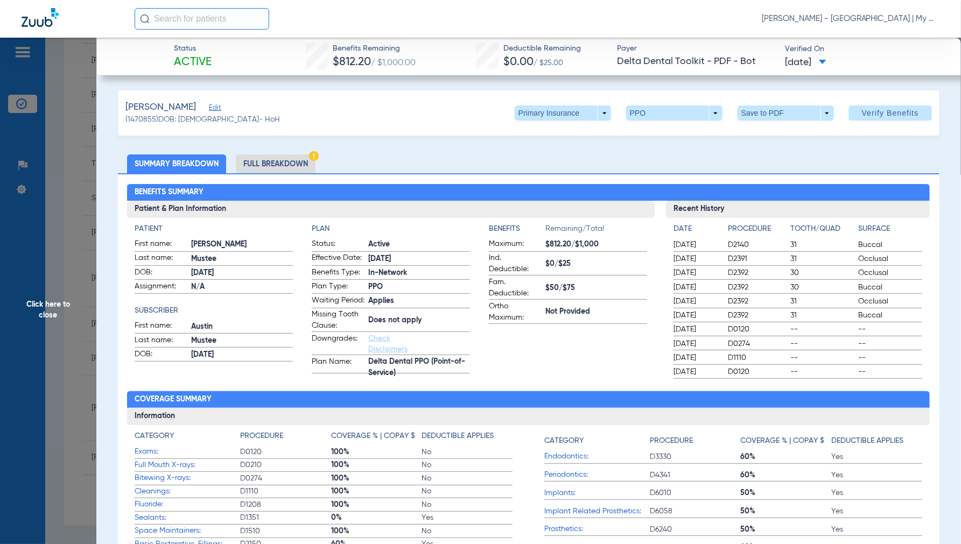
click at [266, 165] on li "Full Breakdown" at bounding box center [276, 164] width 80 height 19
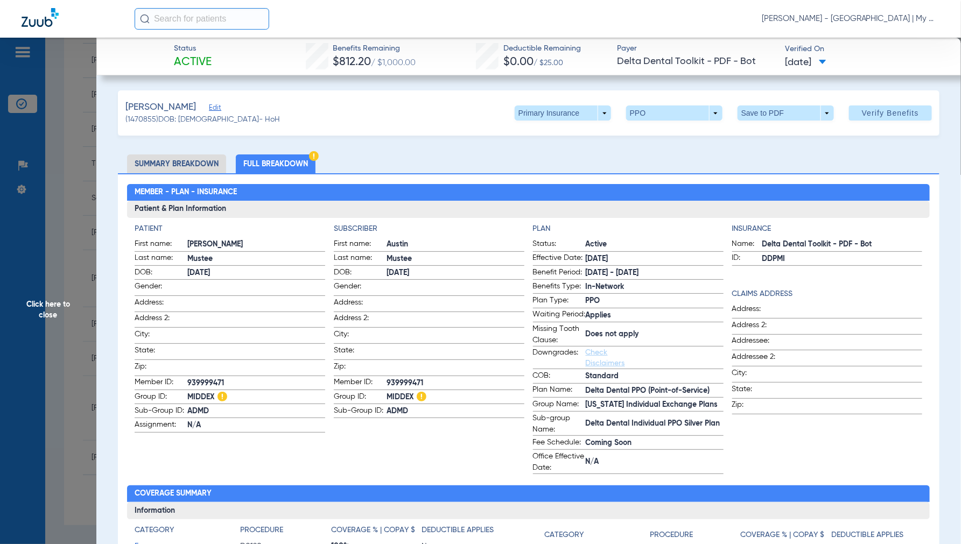
click at [57, 298] on span "Click here to close" at bounding box center [48, 310] width 96 height 544
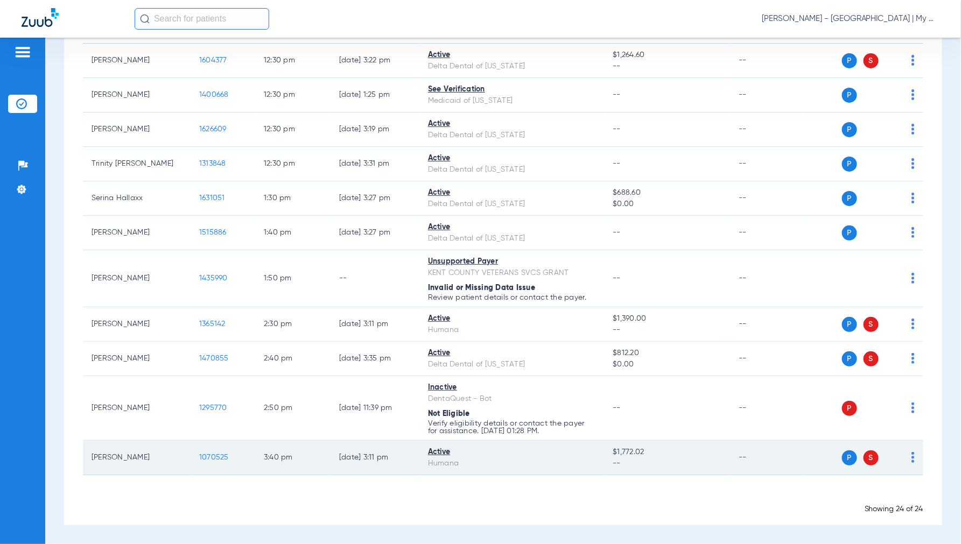
click at [207, 455] on span "1070525" at bounding box center [214, 458] width 30 height 8
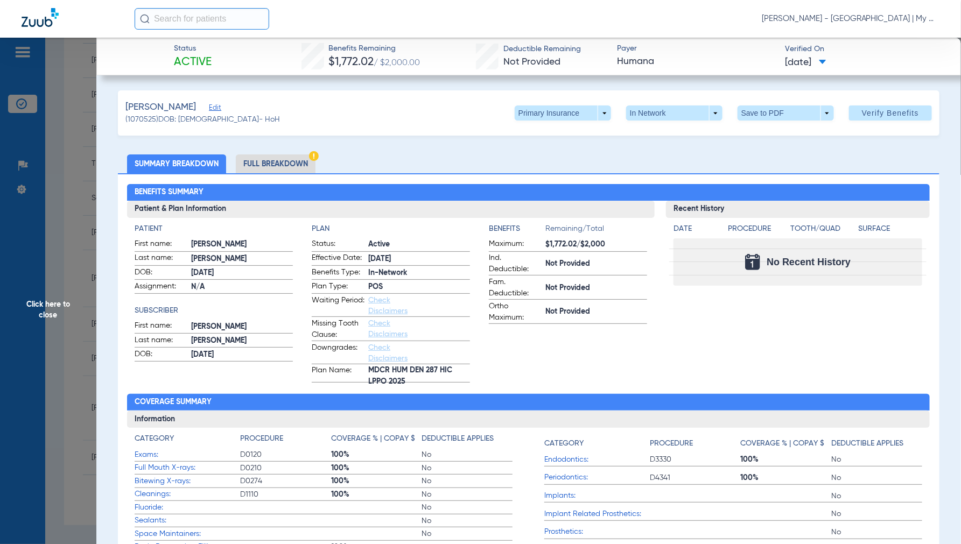
click at [55, 308] on span "Click here to close" at bounding box center [48, 310] width 96 height 544
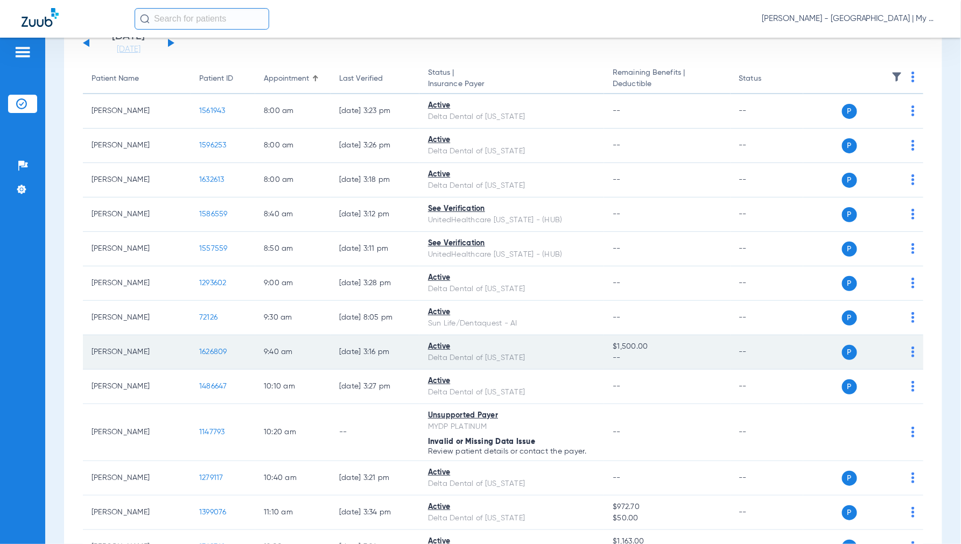
scroll to position [0, 0]
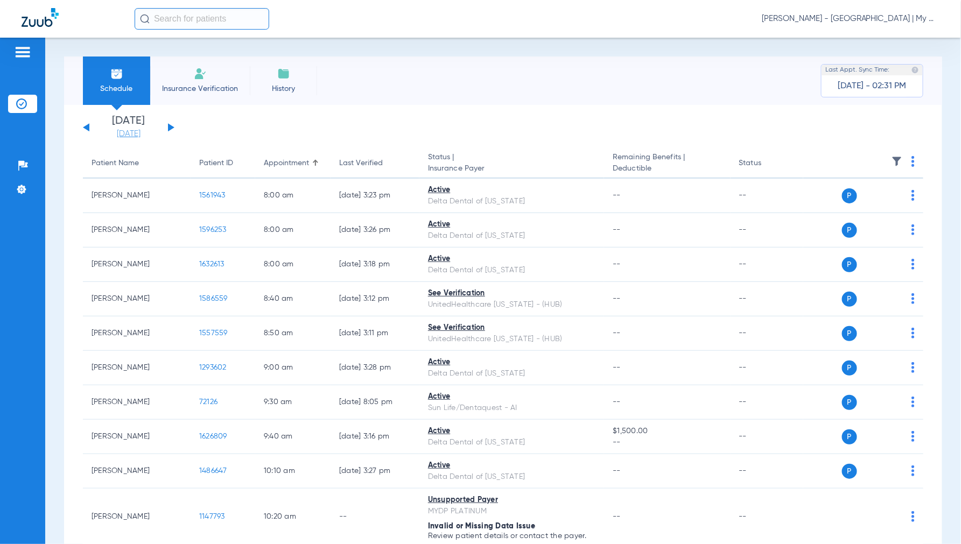
click at [134, 136] on link "[DATE]" at bounding box center [128, 134] width 65 height 11
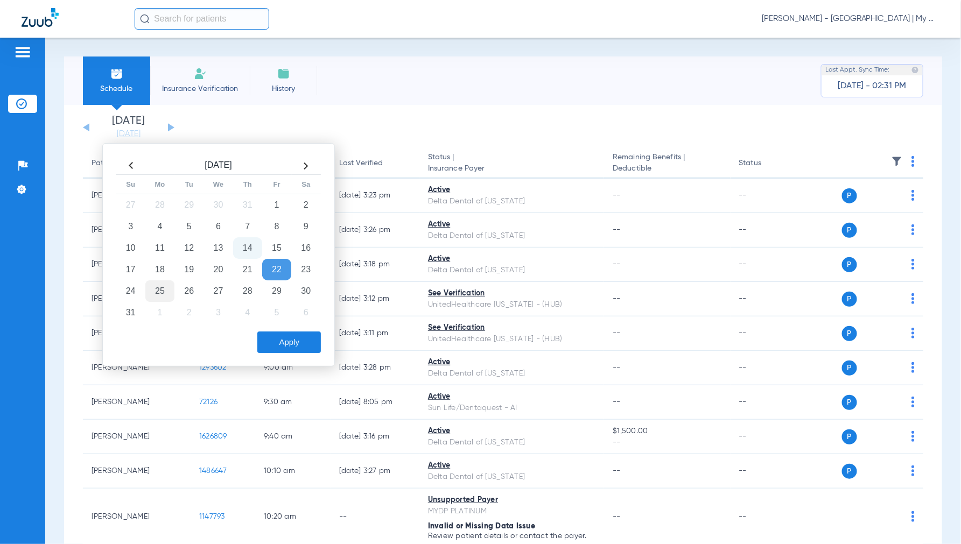
click at [162, 291] on td "25" at bounding box center [159, 292] width 29 height 22
click at [281, 339] on button "Apply" at bounding box center [289, 343] width 64 height 22
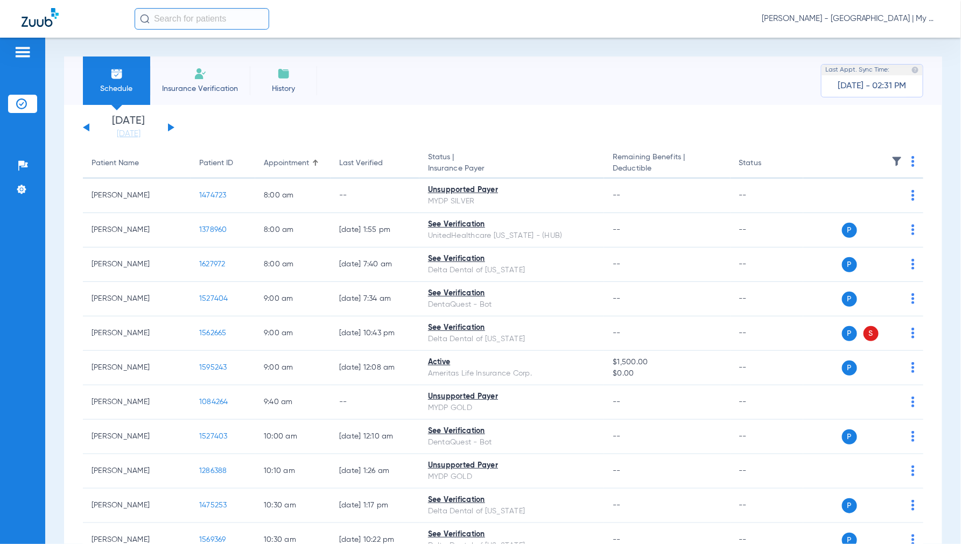
click at [912, 160] on img at bounding box center [913, 161] width 3 height 11
click at [865, 203] on span "Verify All" at bounding box center [863, 204] width 67 height 8
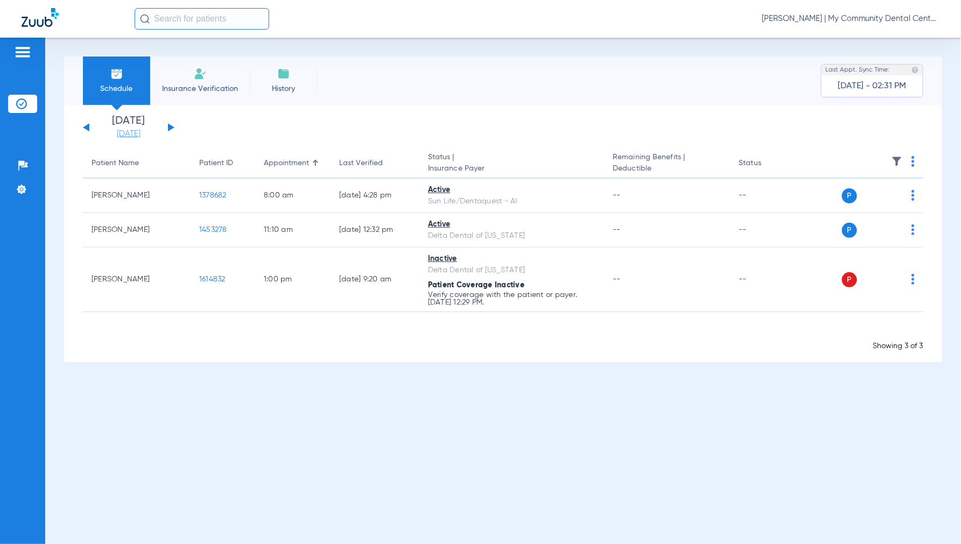
click at [125, 133] on link "[DATE]" at bounding box center [128, 134] width 65 height 11
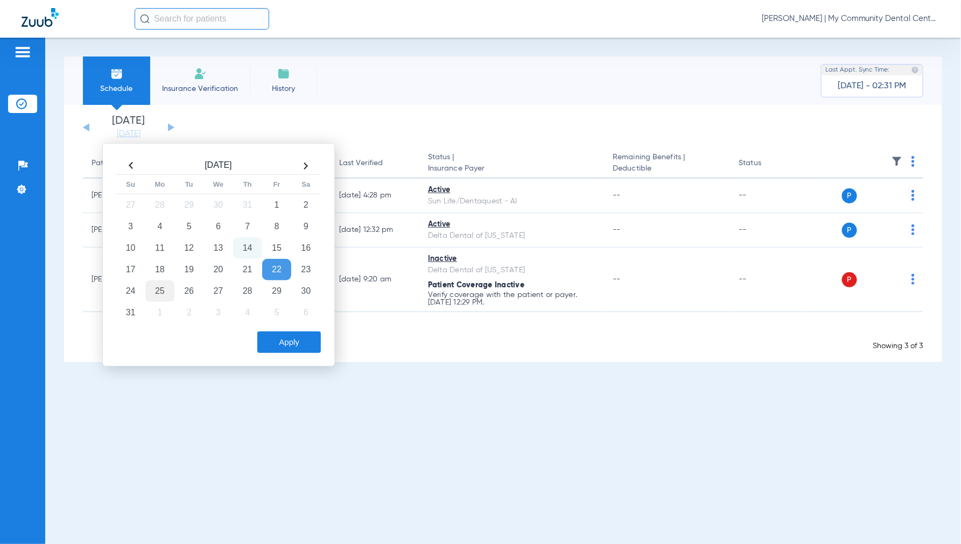
click at [164, 290] on td "25" at bounding box center [159, 292] width 29 height 22
click at [284, 339] on button "Apply" at bounding box center [289, 343] width 64 height 22
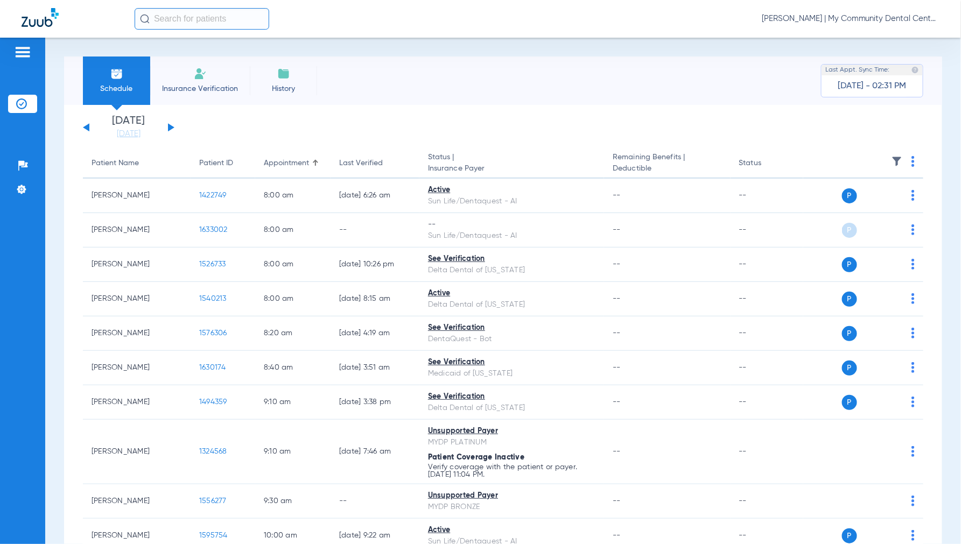
click at [912, 159] on img at bounding box center [913, 161] width 3 height 11
click at [854, 207] on span "Verify All" at bounding box center [863, 204] width 67 height 8
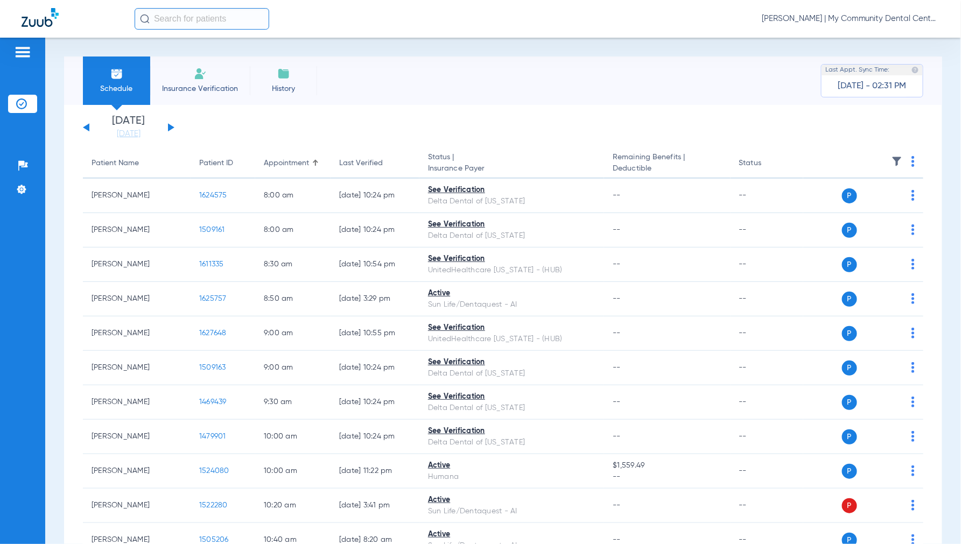
click at [870, 14] on span "[PERSON_NAME] | My Community Dental Centers" at bounding box center [851, 18] width 178 height 11
click at [823, 20] on div at bounding box center [480, 272] width 961 height 544
click at [810, 19] on span "[PERSON_NAME] | My Community Dental Centers" at bounding box center [851, 18] width 178 height 11
click at [879, 41] on span "Account Selection" at bounding box center [899, 38] width 60 height 8
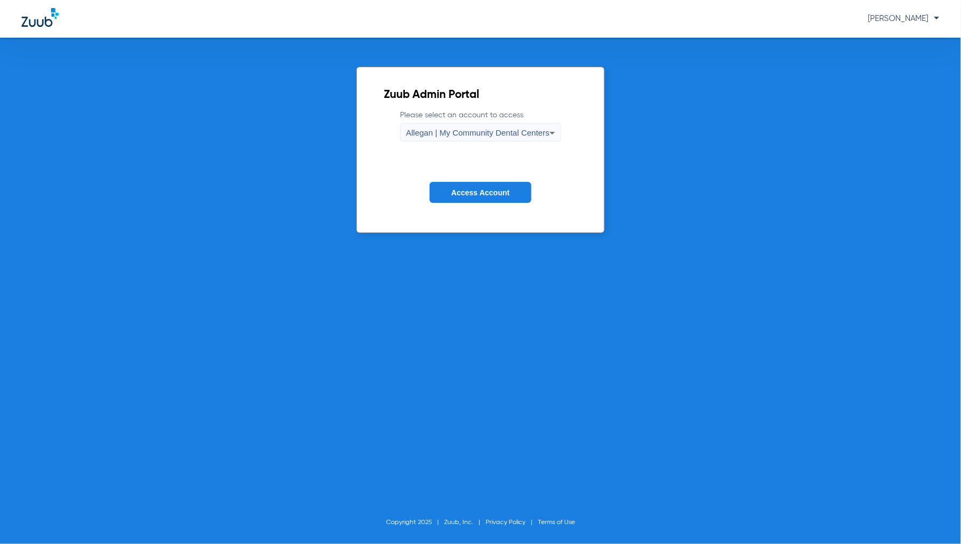
click at [492, 135] on span "Allegan | My Community Dental Centers" at bounding box center [478, 132] width 144 height 9
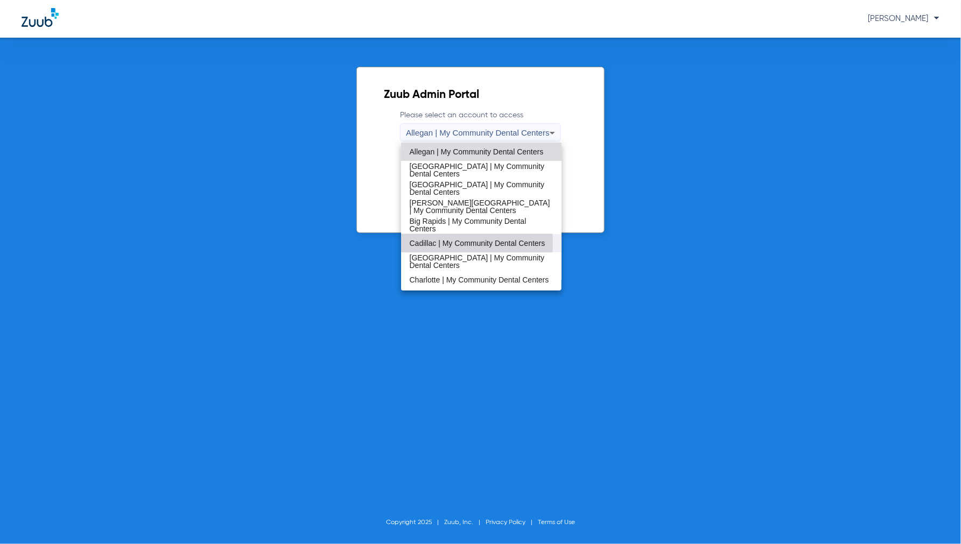
click at [429, 243] on span "Cadillac | My Community Dental Centers" at bounding box center [478, 244] width 136 height 8
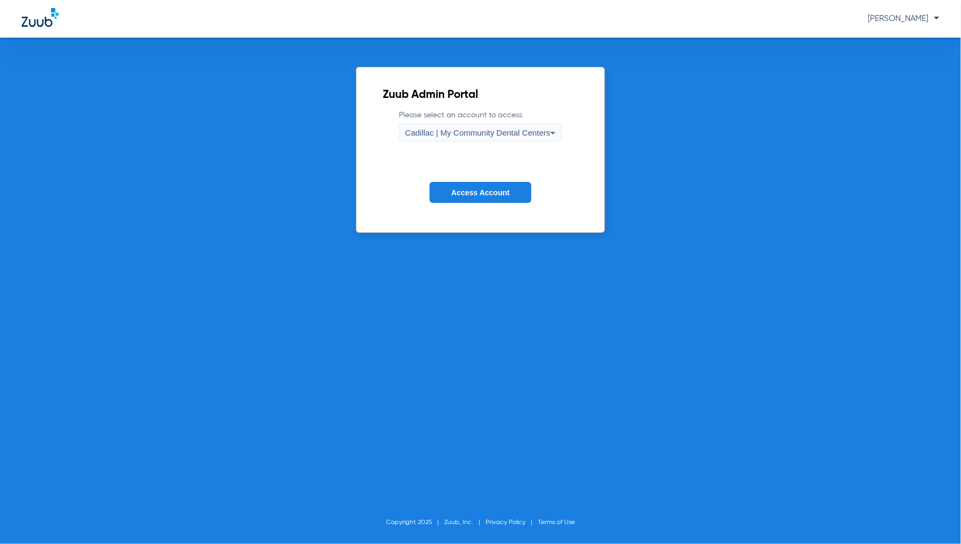
click at [485, 192] on span "Access Account" at bounding box center [480, 193] width 58 height 9
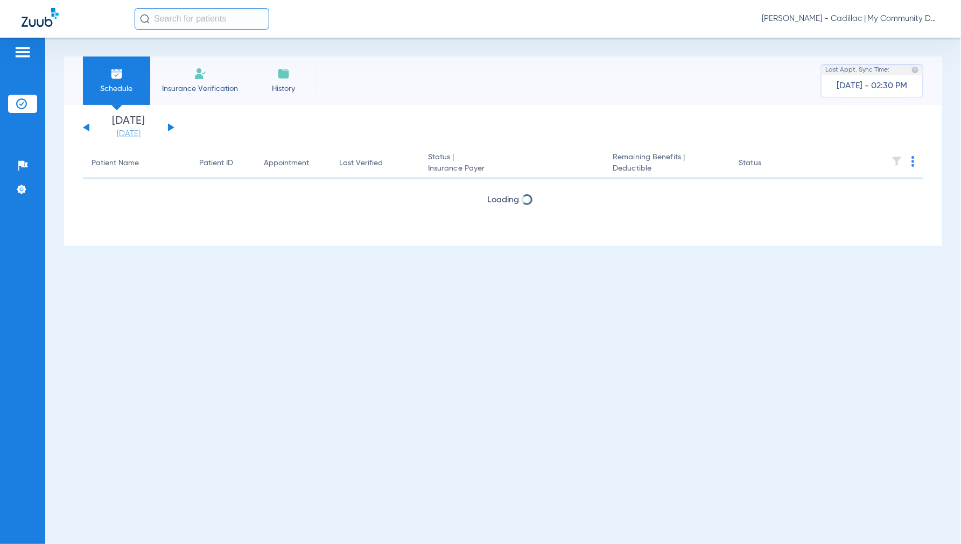
click at [120, 132] on link "[DATE]" at bounding box center [128, 134] width 65 height 11
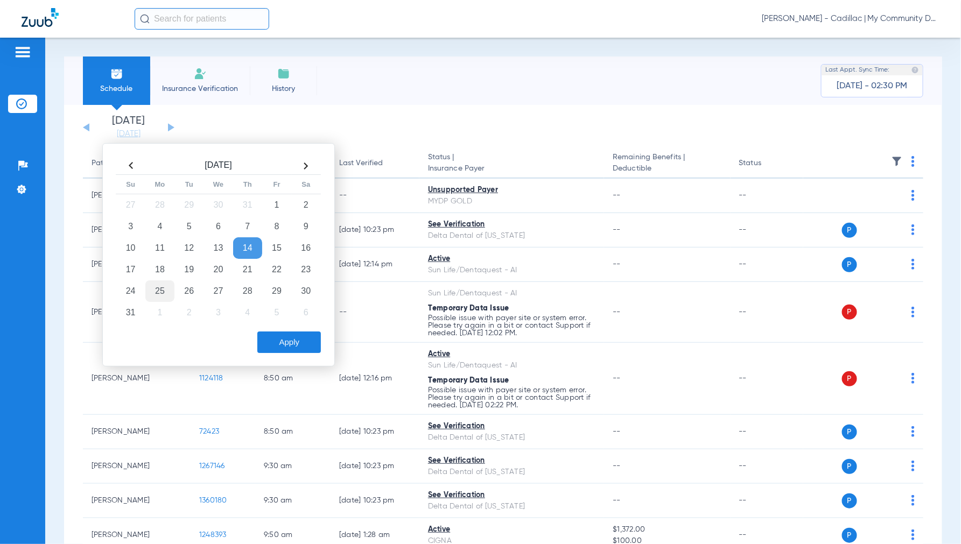
click at [159, 284] on td "25" at bounding box center [159, 292] width 29 height 22
click at [295, 333] on button "Apply" at bounding box center [289, 343] width 64 height 22
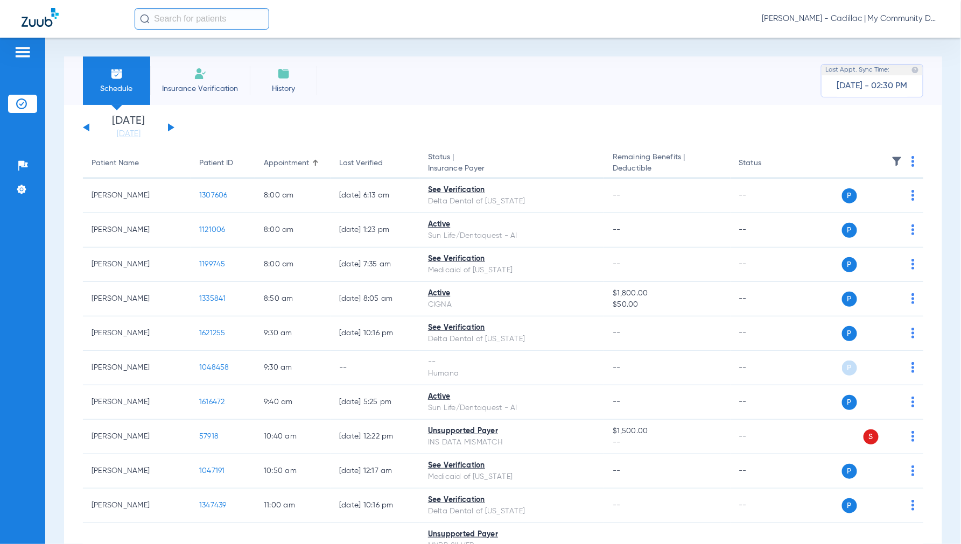
click at [907, 158] on th at bounding box center [864, 164] width 120 height 30
click at [912, 158] on img at bounding box center [913, 161] width 3 height 11
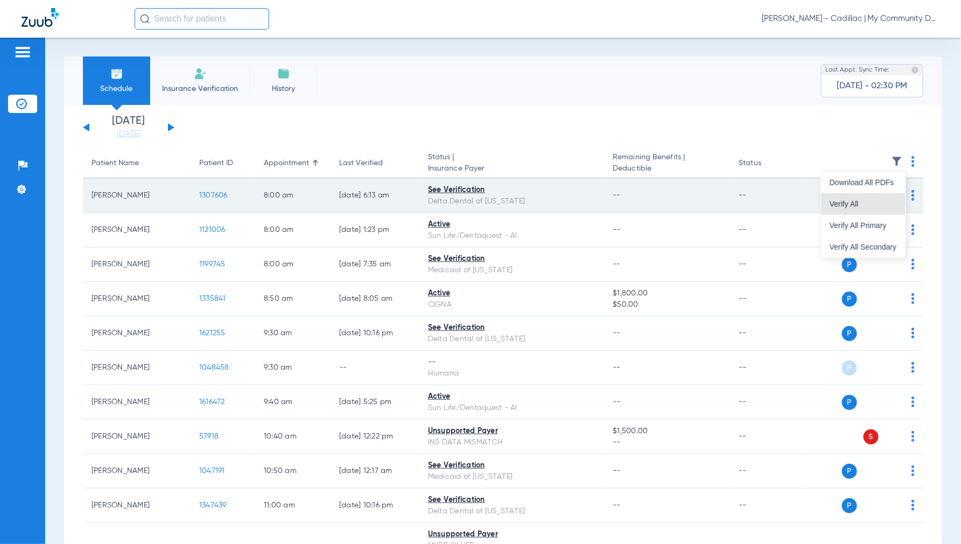
click at [854, 210] on button "Verify All" at bounding box center [863, 204] width 85 height 22
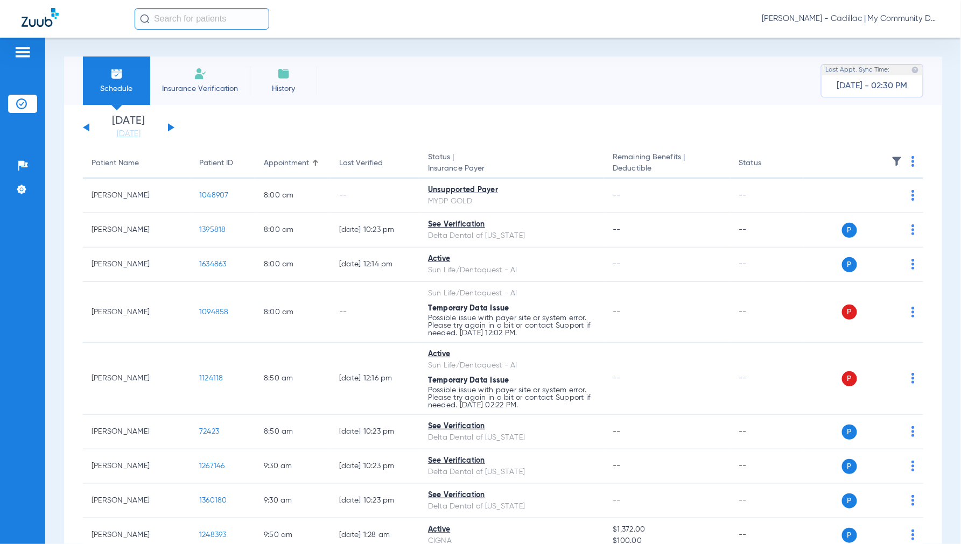
click at [842, 20] on span "[PERSON_NAME] - Cadillac | My Community Dental Centers" at bounding box center [851, 18] width 178 height 11
click at [870, 31] on button "Account Selection" at bounding box center [900, 38] width 78 height 22
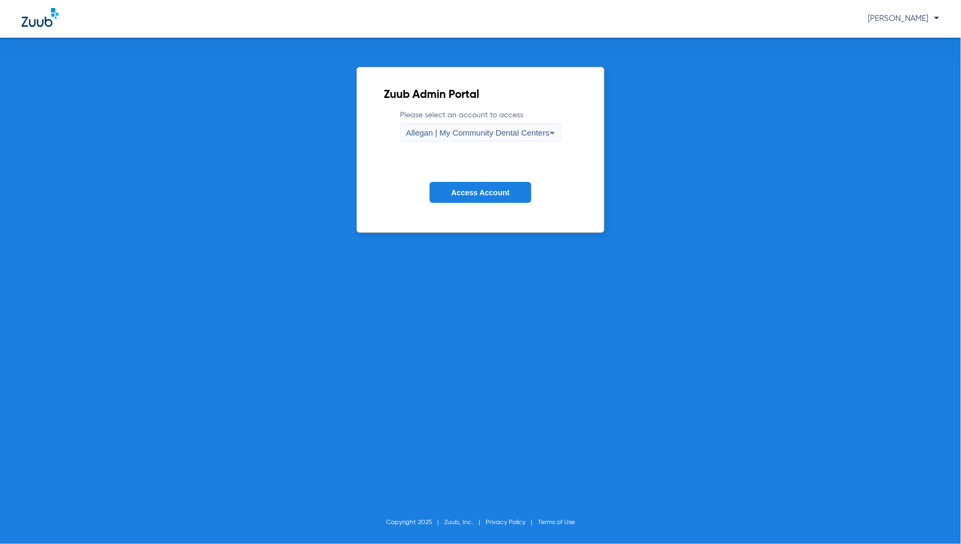
click at [456, 136] on span "Allegan | My Community Dental Centers" at bounding box center [478, 132] width 144 height 9
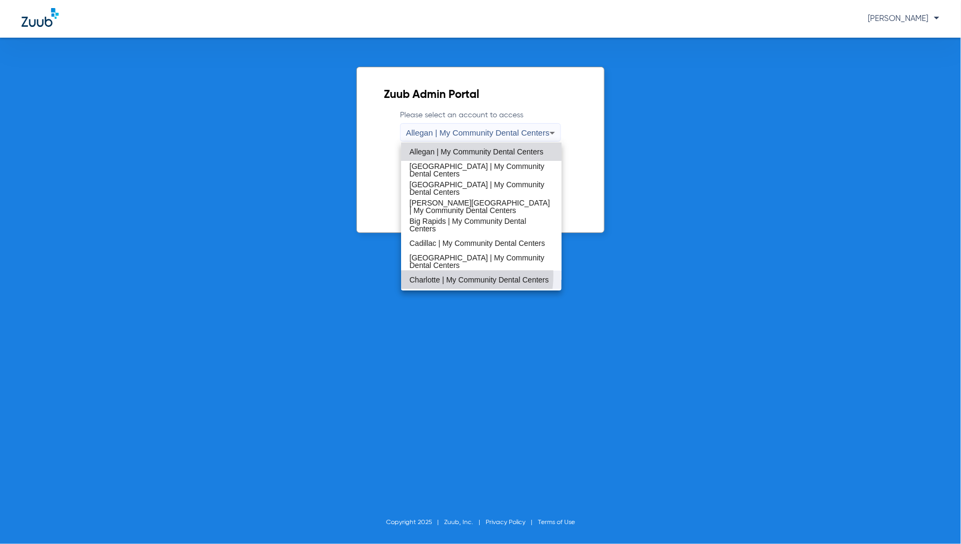
click at [442, 276] on span "Charlotte | My Community Dental Centers" at bounding box center [479, 280] width 139 height 8
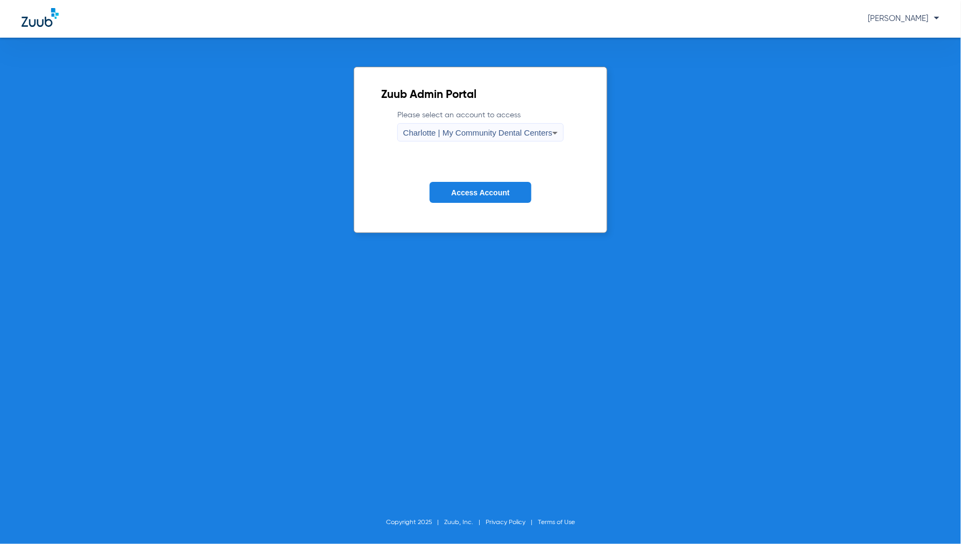
click at [510, 199] on button "Access Account" at bounding box center [480, 192] width 101 height 21
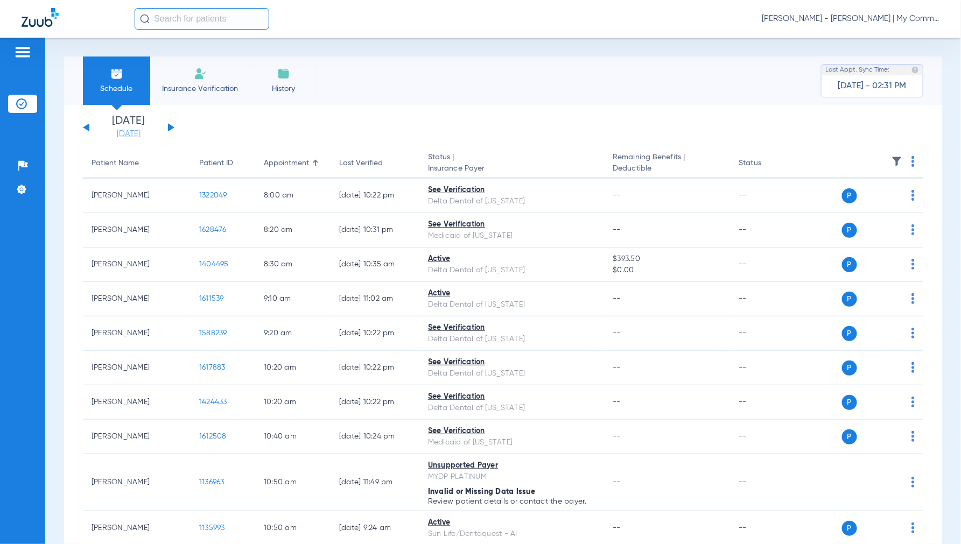
click at [136, 133] on link "[DATE]" at bounding box center [128, 134] width 65 height 11
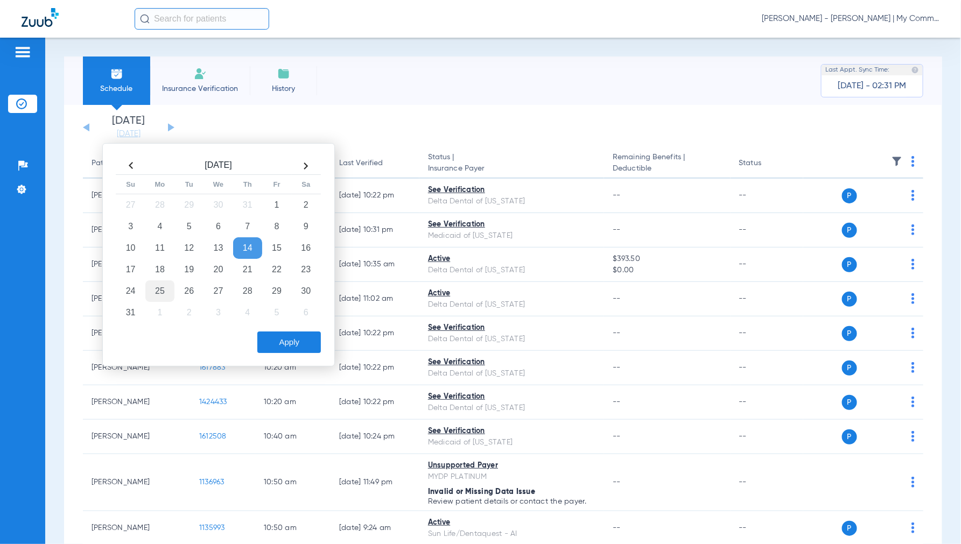
click at [162, 286] on td "25" at bounding box center [159, 292] width 29 height 22
click at [289, 336] on button "Apply" at bounding box center [289, 343] width 64 height 22
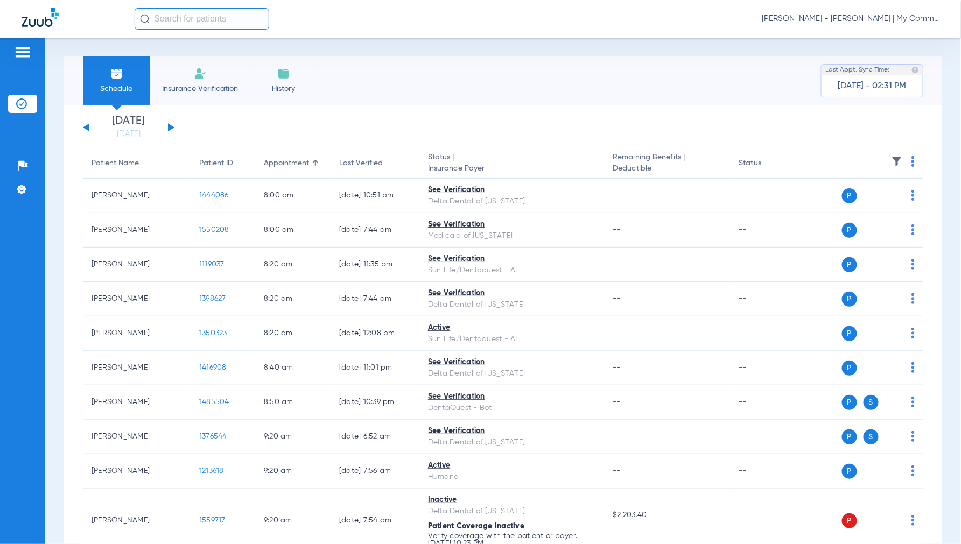
click at [912, 159] on img at bounding box center [913, 161] width 3 height 11
click at [860, 199] on button "Verify All" at bounding box center [863, 204] width 85 height 22
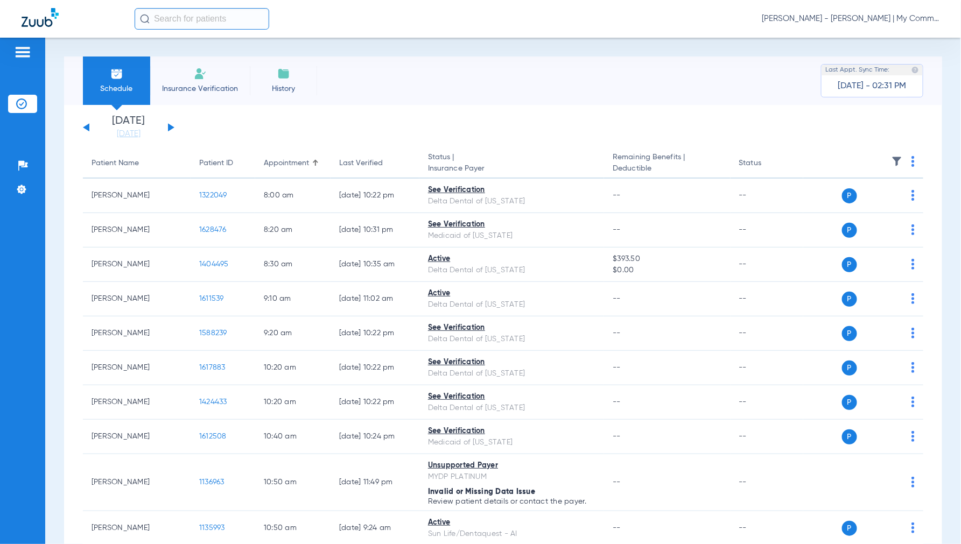
drag, startPoint x: 849, startPoint y: 15, endPoint x: 861, endPoint y: 30, distance: 18.4
click at [849, 15] on span "[PERSON_NAME] - [PERSON_NAME] | My Community Dental Centers" at bounding box center [851, 18] width 178 height 11
click at [876, 36] on span "Account Selection" at bounding box center [899, 38] width 60 height 8
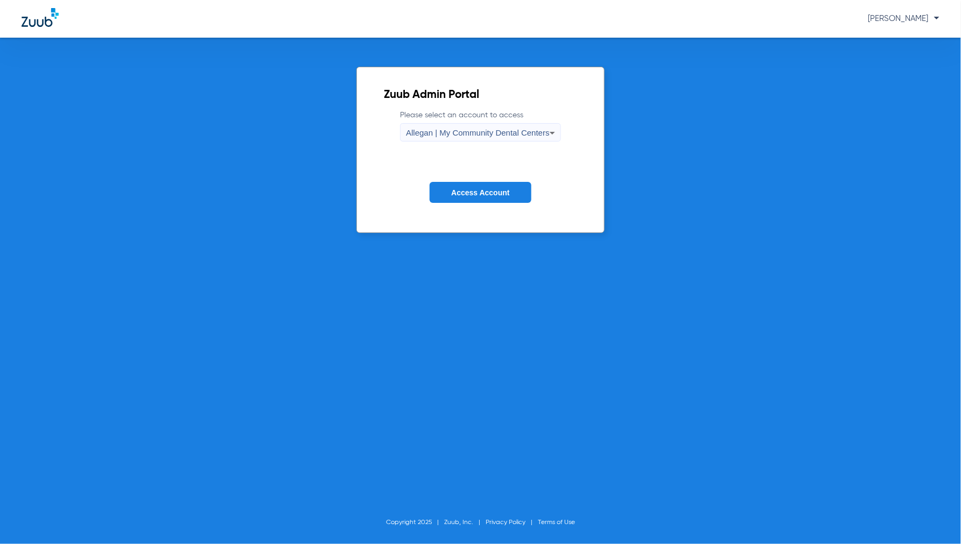
click at [460, 135] on span "Allegan | My Community Dental Centers" at bounding box center [478, 132] width 144 height 9
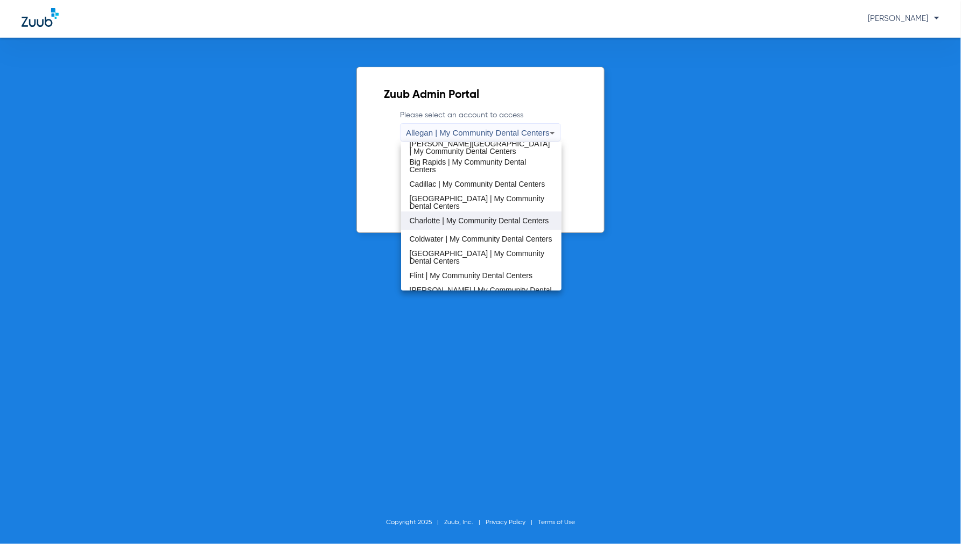
scroll to position [60, 0]
click at [439, 235] on span "Coldwater | My Community Dental Centers" at bounding box center [481, 239] width 143 height 8
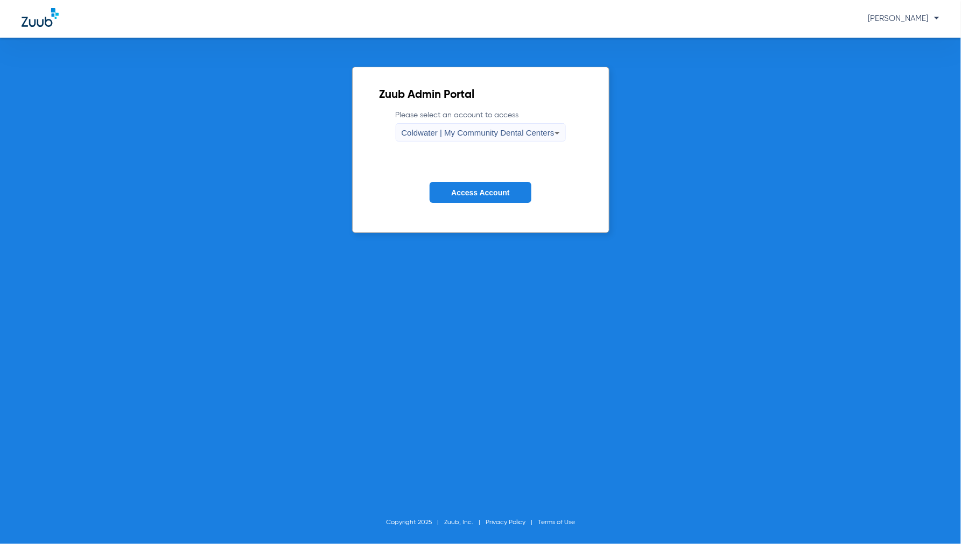
click at [492, 196] on span "Access Account" at bounding box center [480, 193] width 58 height 9
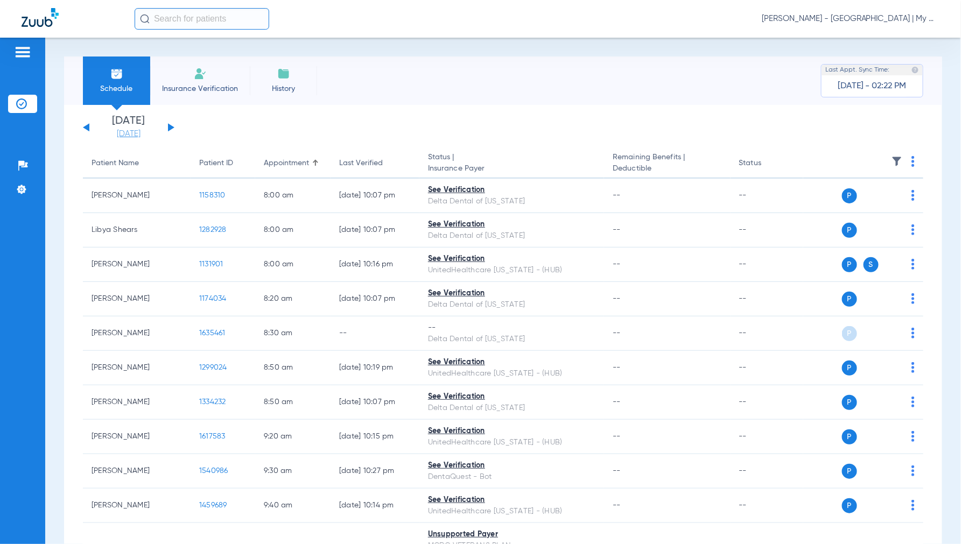
click at [142, 132] on link "[DATE]" at bounding box center [128, 134] width 65 height 11
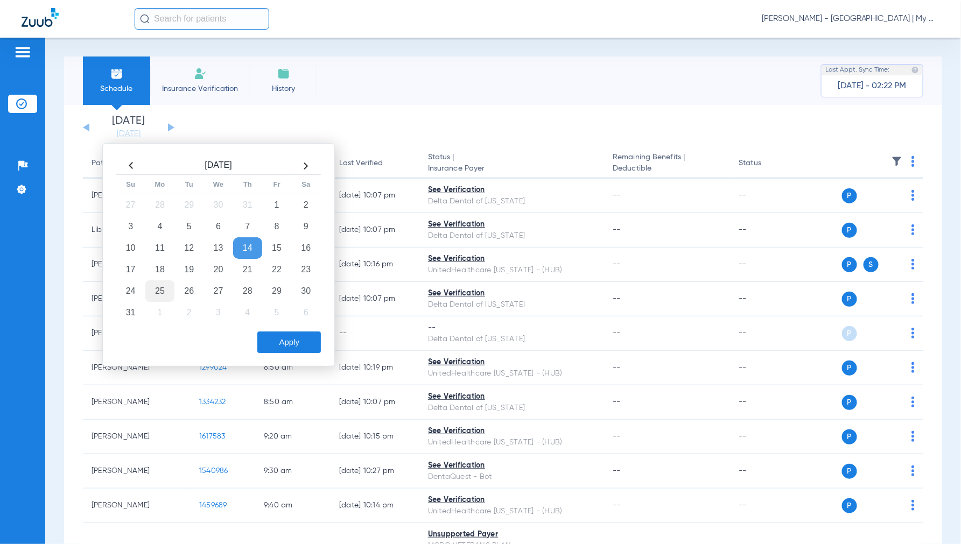
click at [162, 289] on td "25" at bounding box center [159, 292] width 29 height 22
click at [297, 347] on button "Apply" at bounding box center [289, 343] width 64 height 22
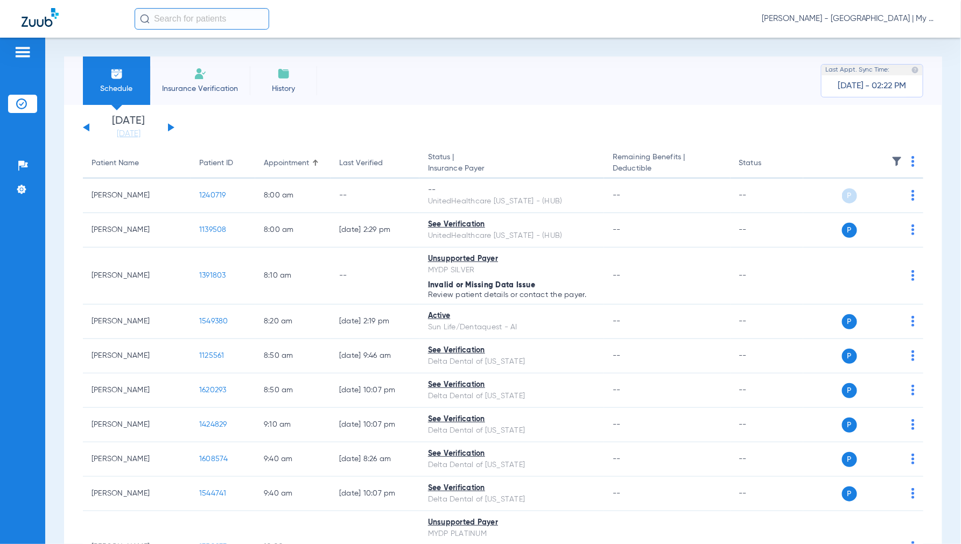
click at [912, 162] on img at bounding box center [913, 161] width 3 height 11
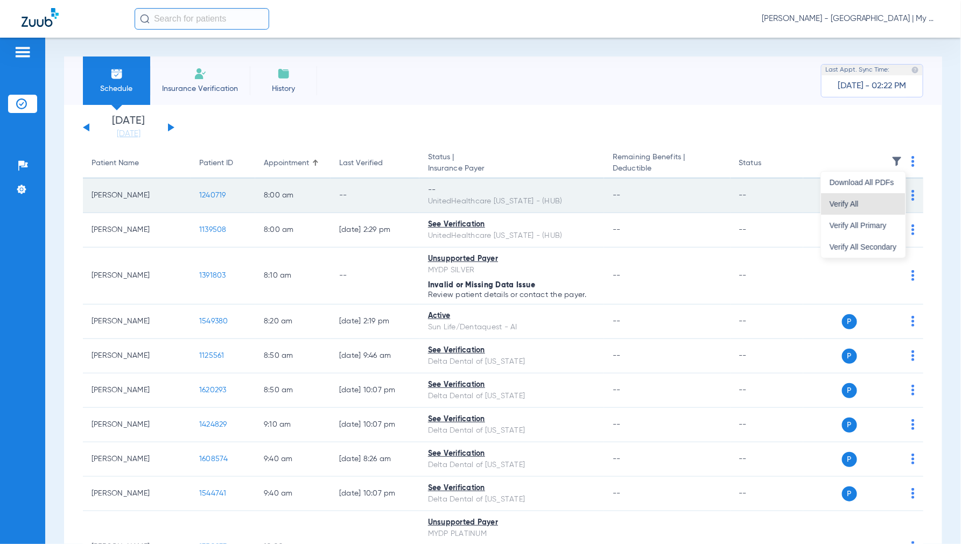
click at [857, 205] on span "Verify All" at bounding box center [863, 204] width 67 height 8
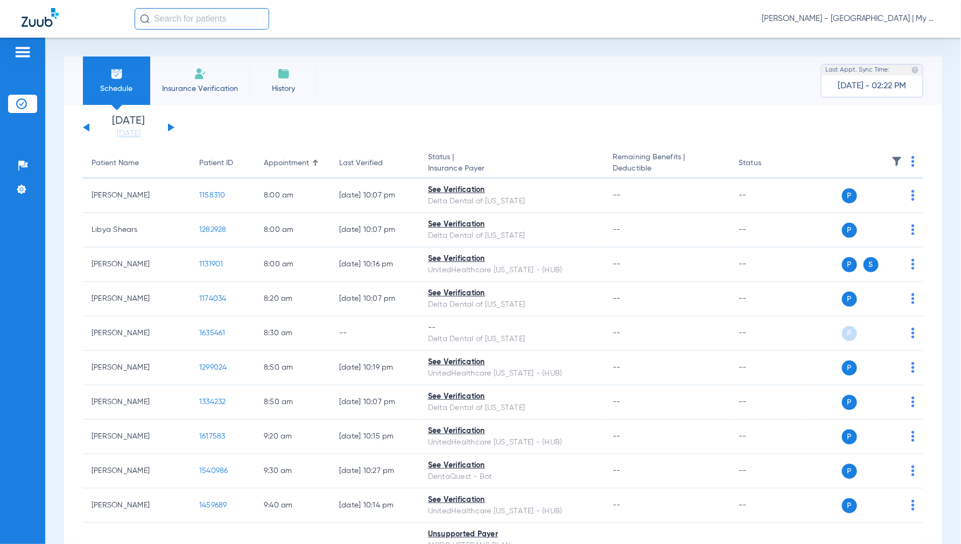
click at [862, 19] on span "[PERSON_NAME] - [GEOGRAPHIC_DATA] | My Community Dental Centers" at bounding box center [851, 18] width 178 height 11
click at [892, 33] on button "Account Selection" at bounding box center [900, 38] width 78 height 22
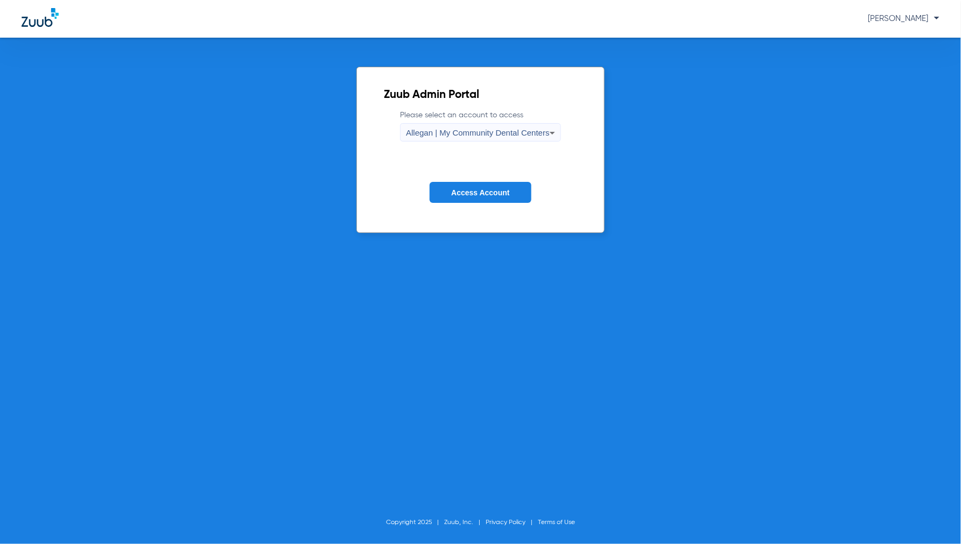
click at [433, 131] on span "Allegan | My Community Dental Centers" at bounding box center [478, 132] width 144 height 9
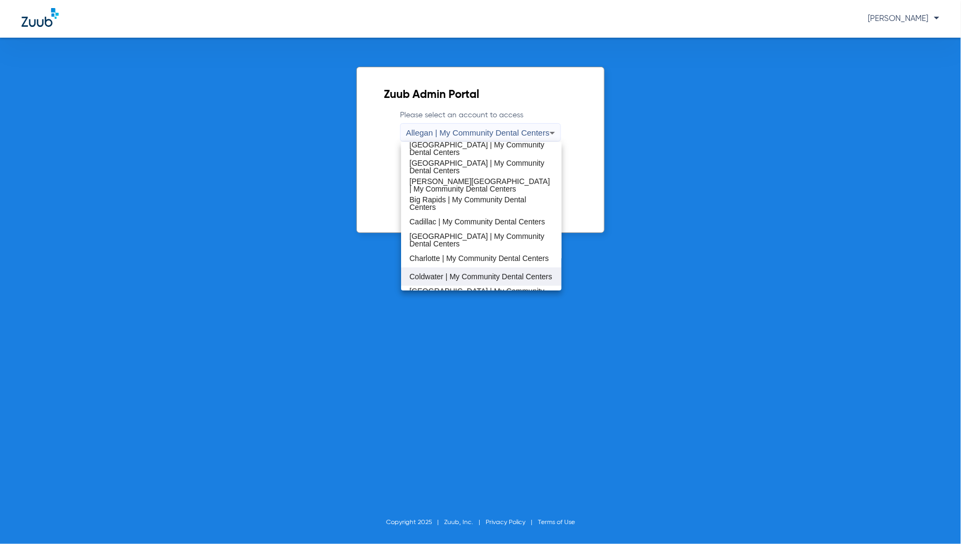
scroll to position [60, 0]
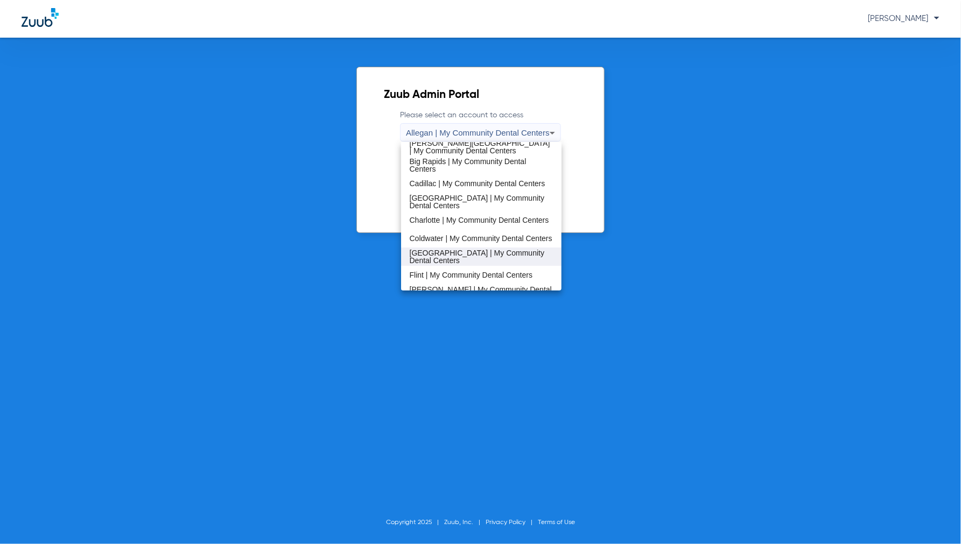
click at [432, 249] on mat-option "[GEOGRAPHIC_DATA] | My Community Dental Centers" at bounding box center [481, 257] width 161 height 18
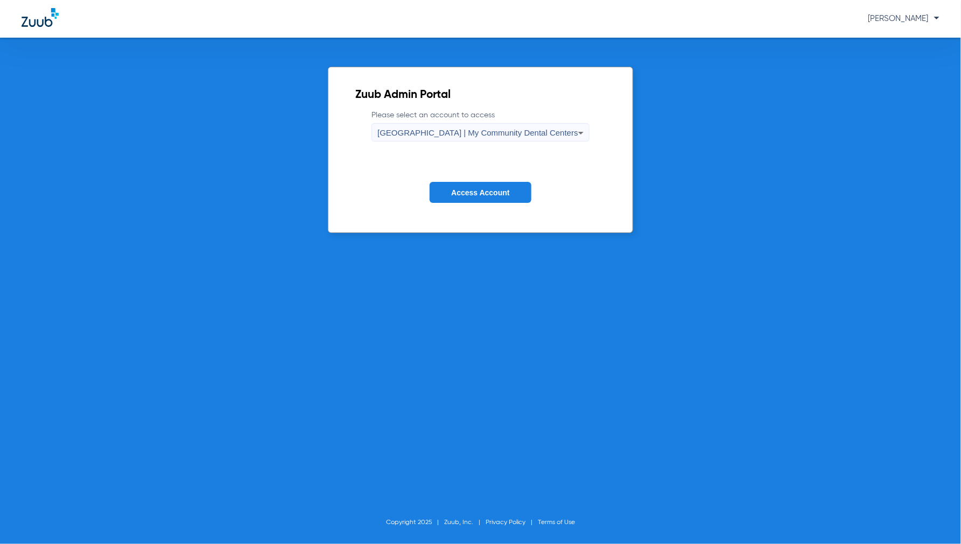
click at [501, 187] on button "Access Account" at bounding box center [480, 192] width 101 height 21
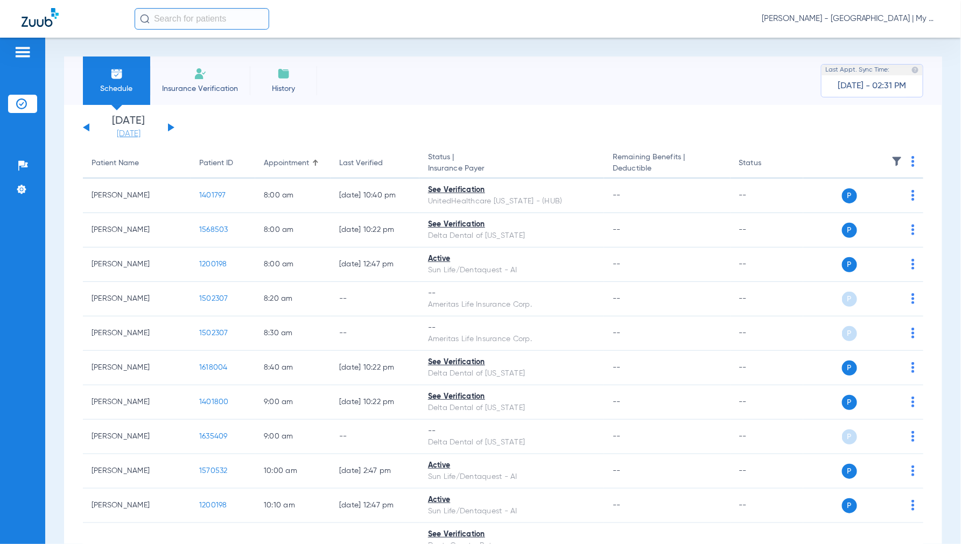
click at [124, 137] on link "08-14-2025" at bounding box center [128, 134] width 65 height 11
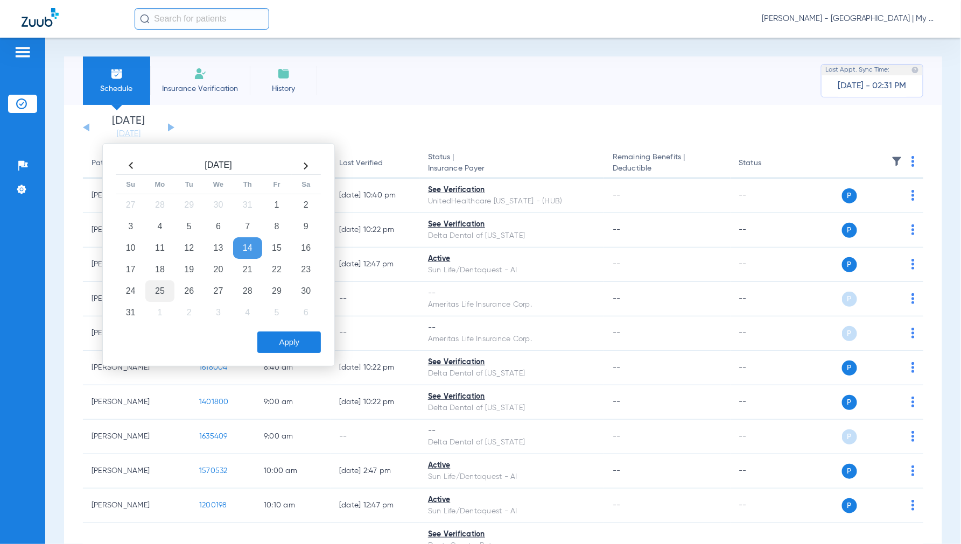
click at [168, 291] on td "25" at bounding box center [159, 292] width 29 height 22
click at [295, 340] on button "Apply" at bounding box center [289, 343] width 64 height 22
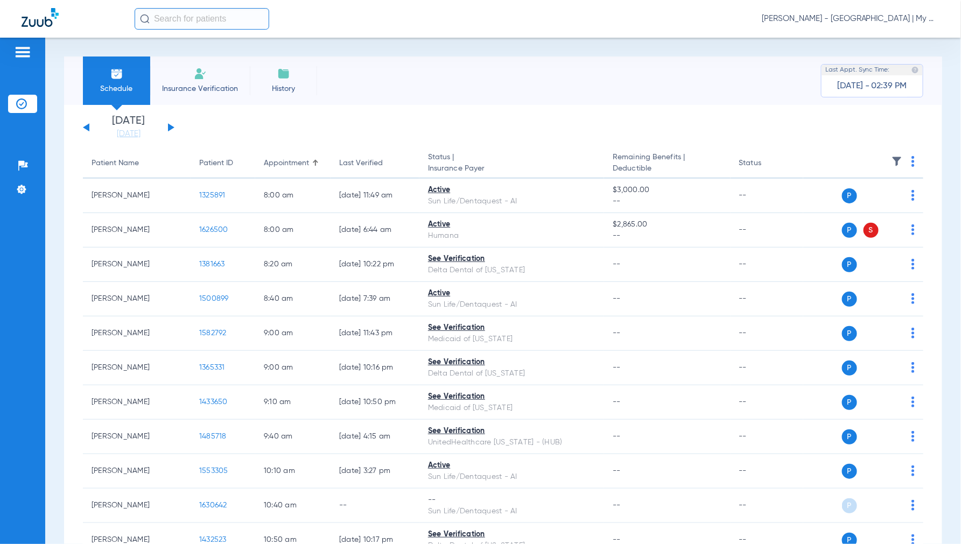
click at [912, 159] on img at bounding box center [913, 161] width 3 height 11
click at [855, 205] on span "Verify All" at bounding box center [863, 204] width 67 height 8
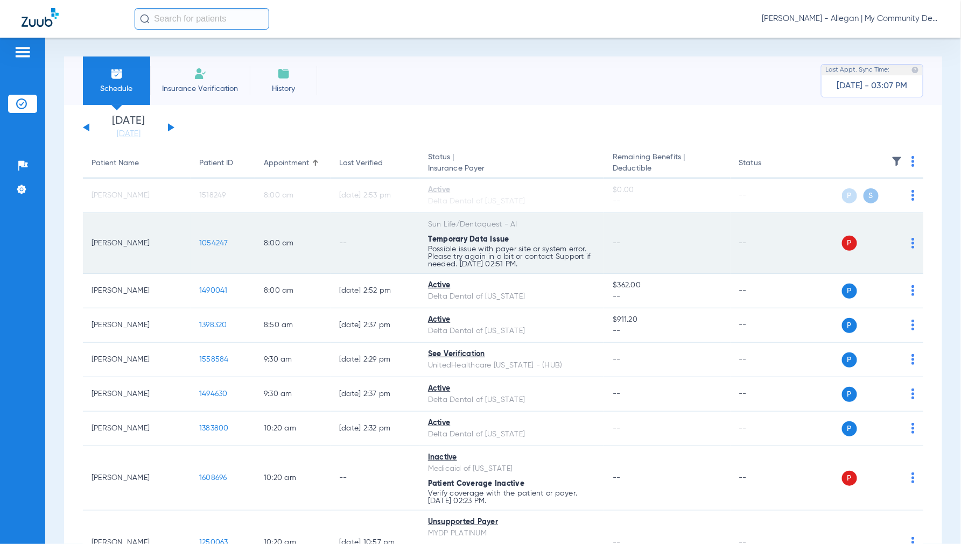
click at [912, 243] on img at bounding box center [913, 243] width 3 height 11
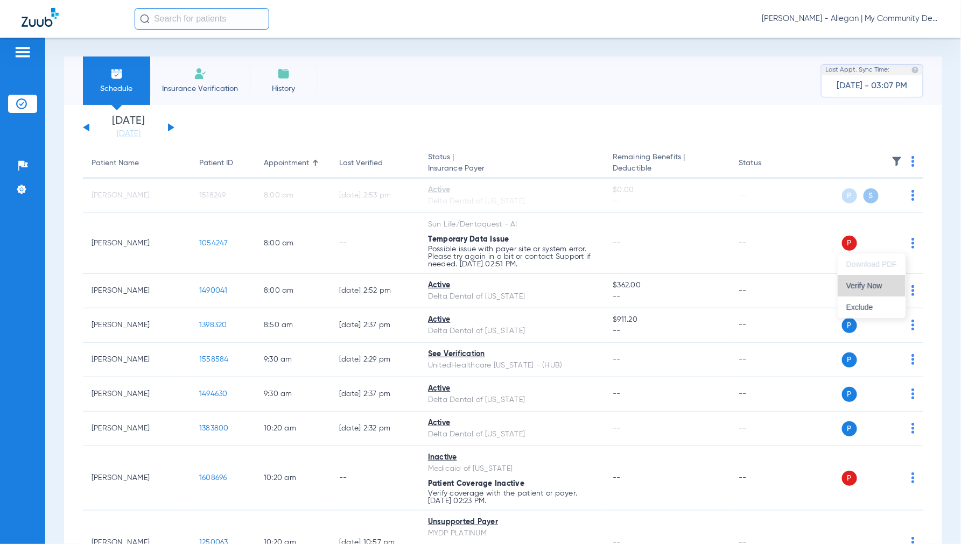
click at [866, 286] on span "Verify Now" at bounding box center [872, 286] width 51 height 8
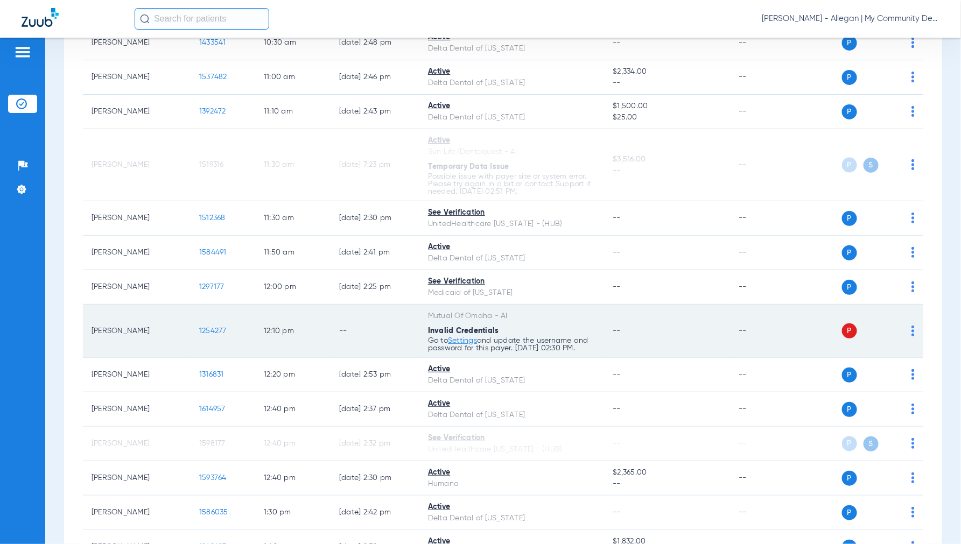
scroll to position [598, 0]
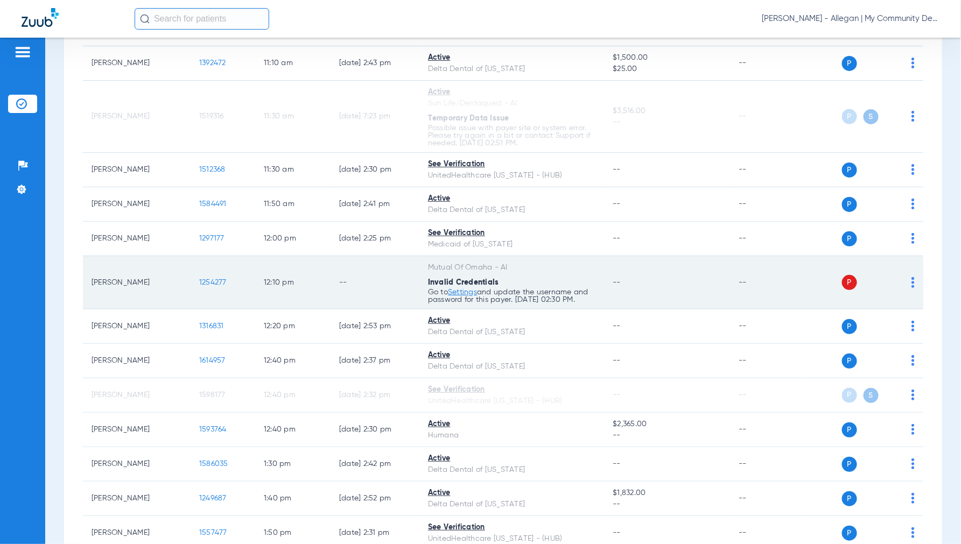
click at [912, 284] on img at bounding box center [913, 282] width 3 height 11
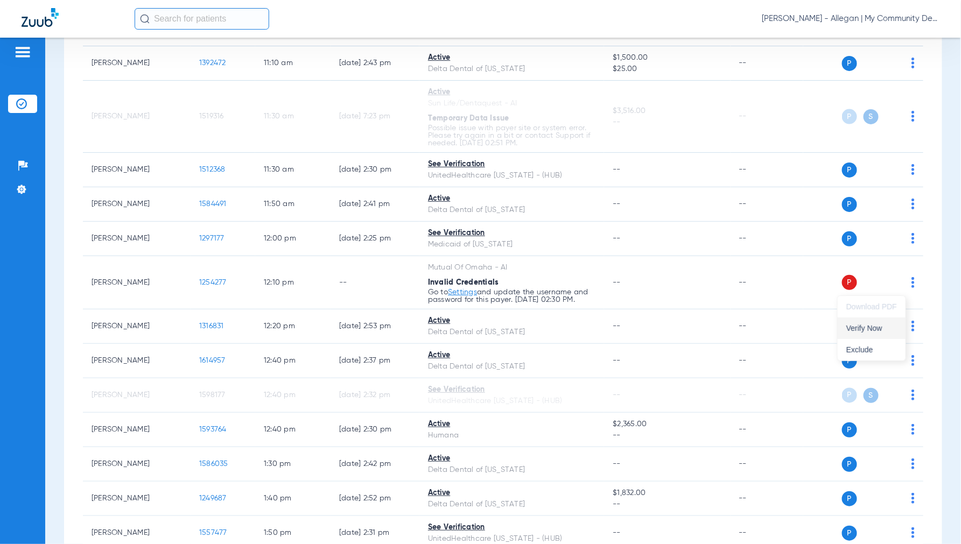
click at [853, 329] on span "Verify Now" at bounding box center [872, 329] width 51 height 8
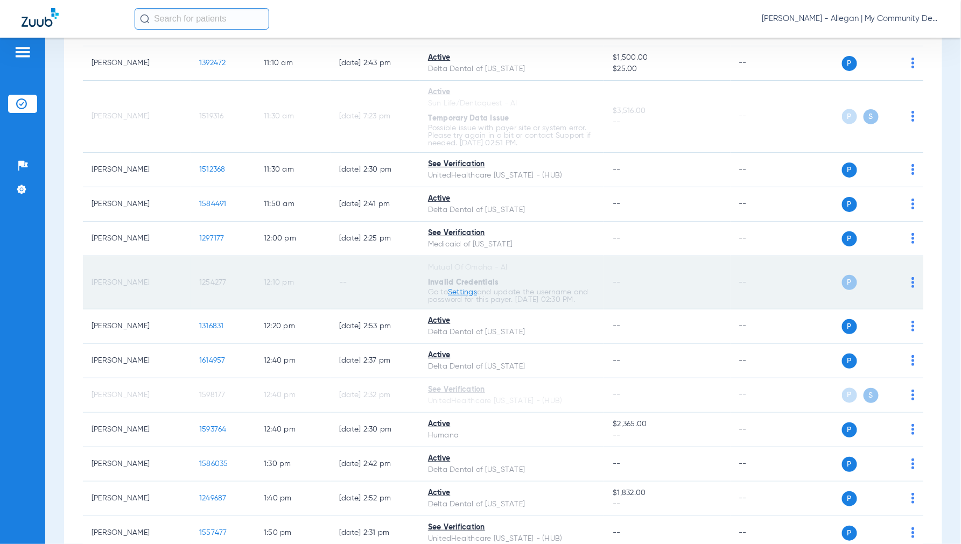
click at [460, 295] on link "Settings" at bounding box center [462, 293] width 29 height 8
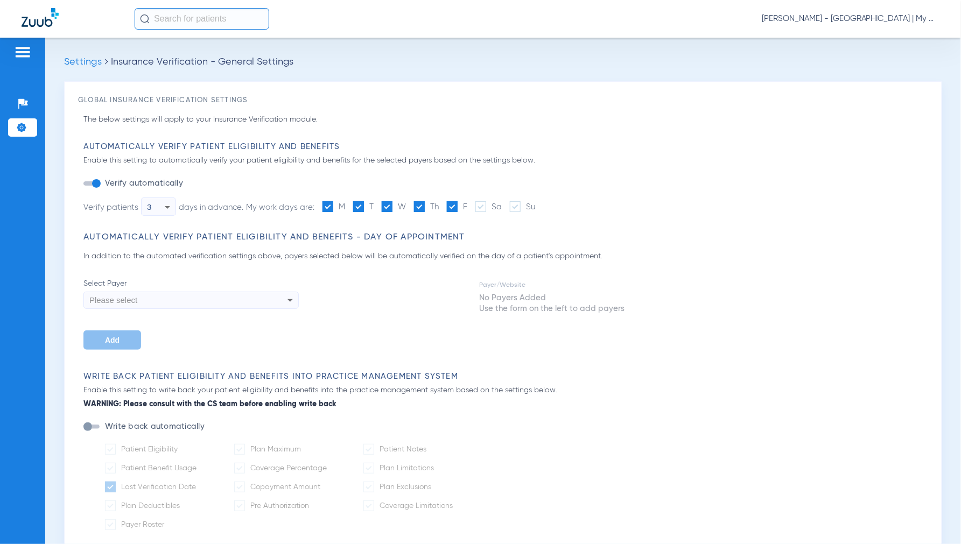
type input "1"
